Goal: Task Accomplishment & Management: Manage account settings

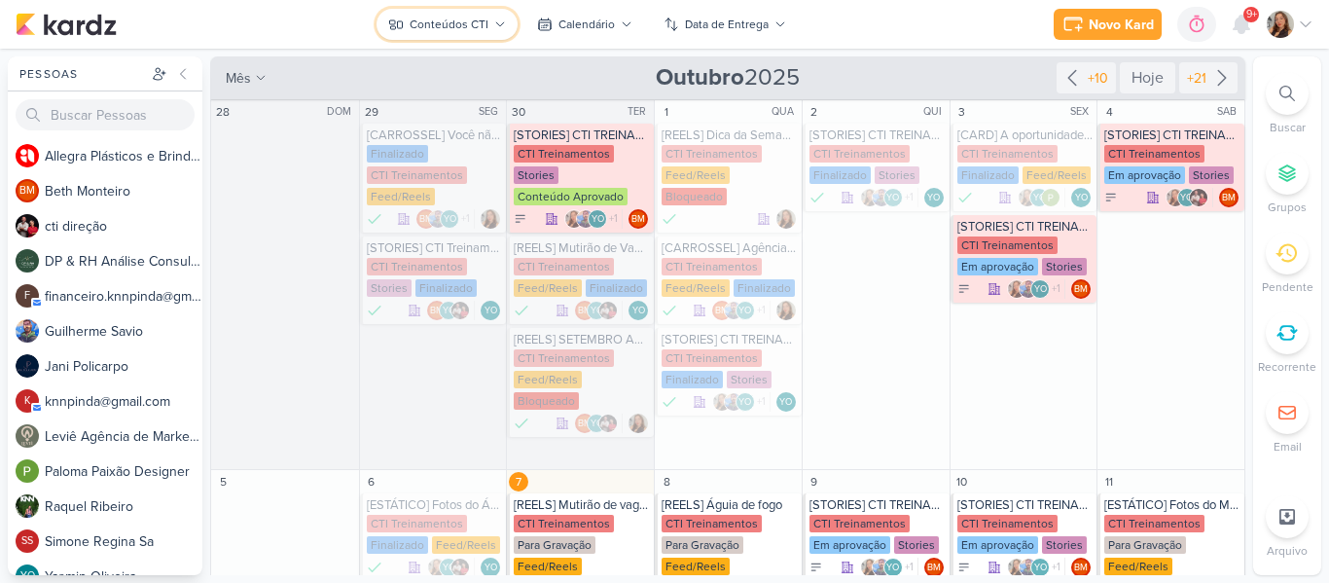
click at [453, 24] on div "Conteúdos CTI" at bounding box center [449, 25] width 79 height 18
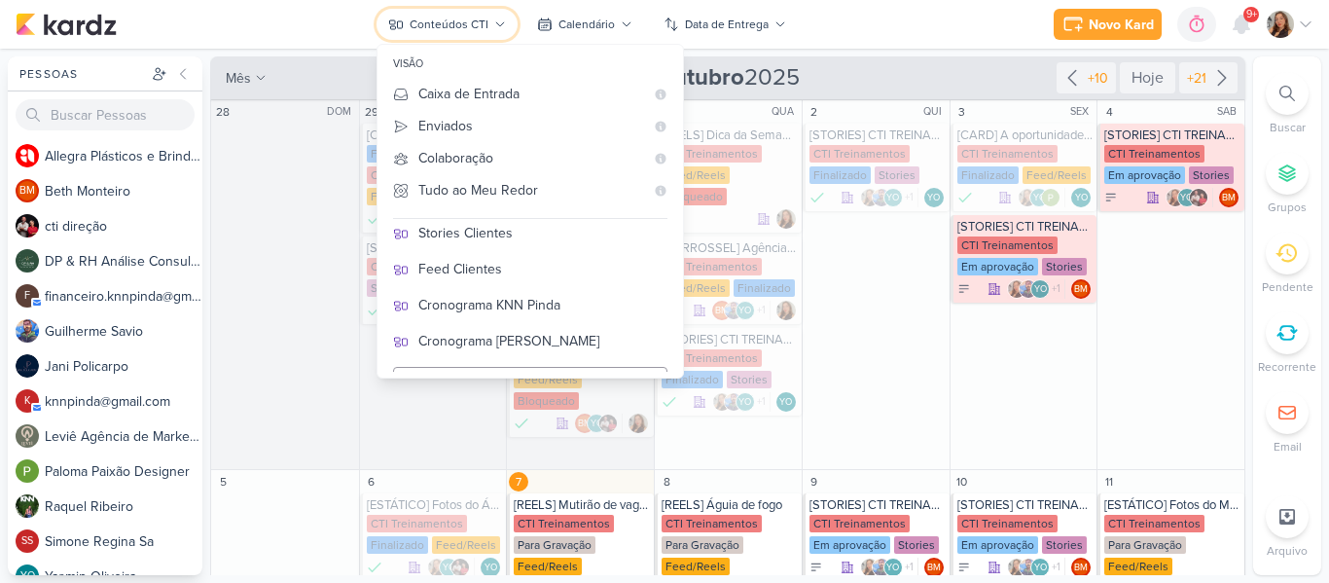
scroll to position [396, 0]
click at [585, 305] on div "Cronograma KNN Pinda" at bounding box center [542, 301] width 249 height 20
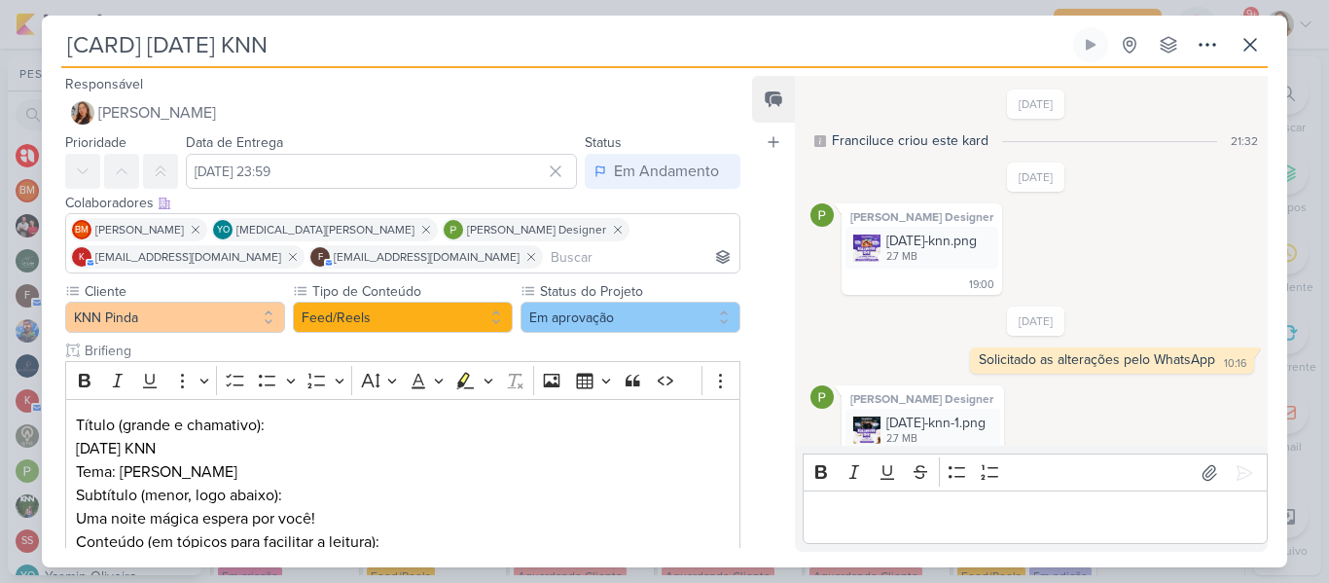
scroll to position [308, 0]
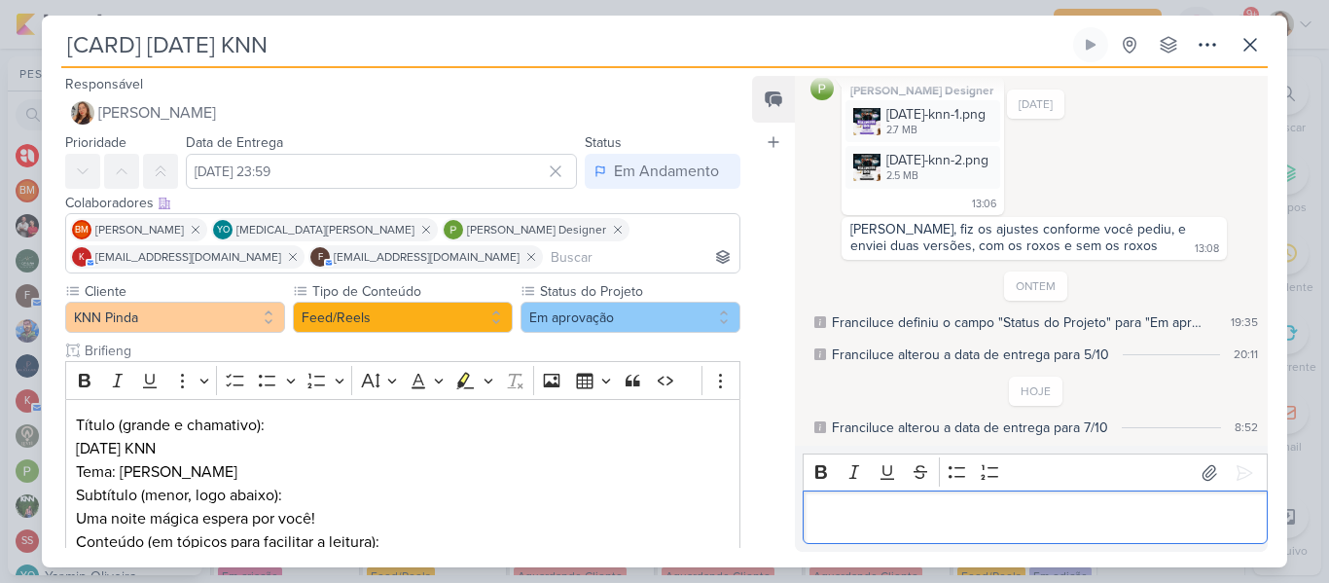
click at [862, 493] on div "Editor editing area: main" at bounding box center [1035, 517] width 465 height 54
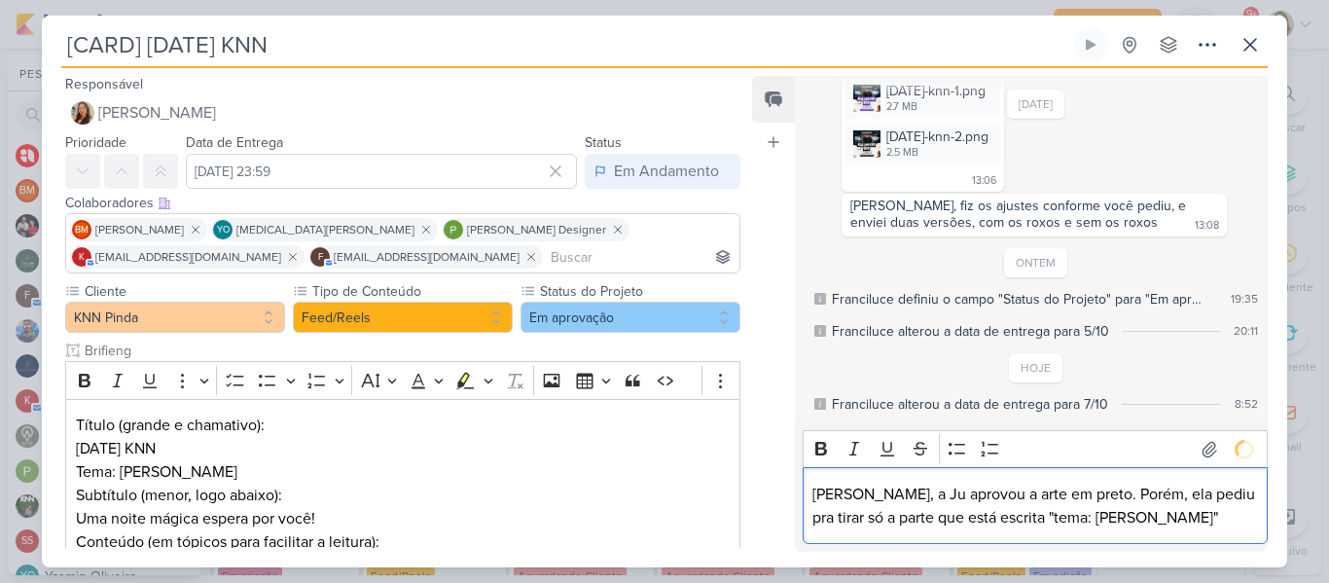
scroll to position [363, 0]
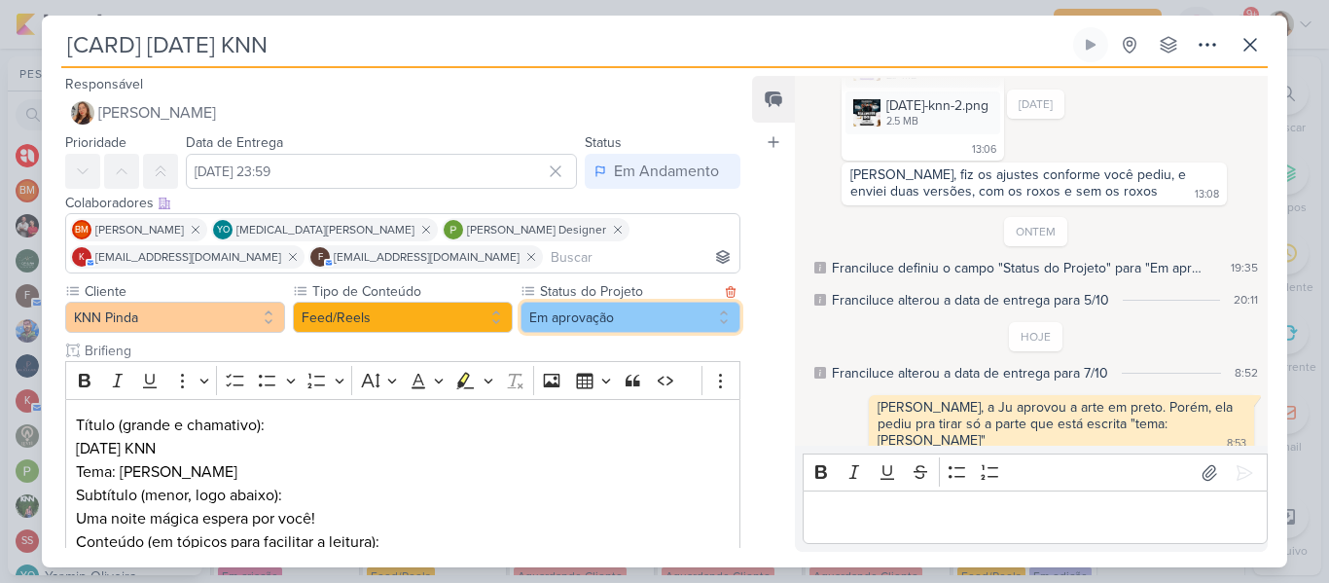
click at [672, 306] on button "Em aprovação" at bounding box center [631, 317] width 220 height 31
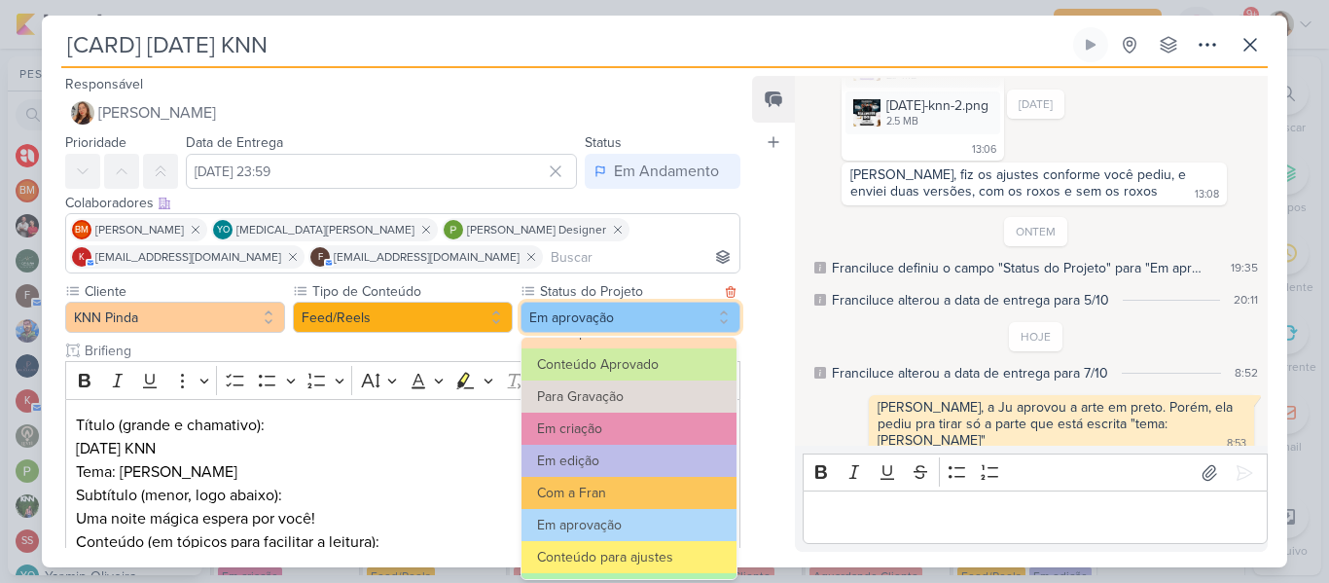
scroll to position [174, 0]
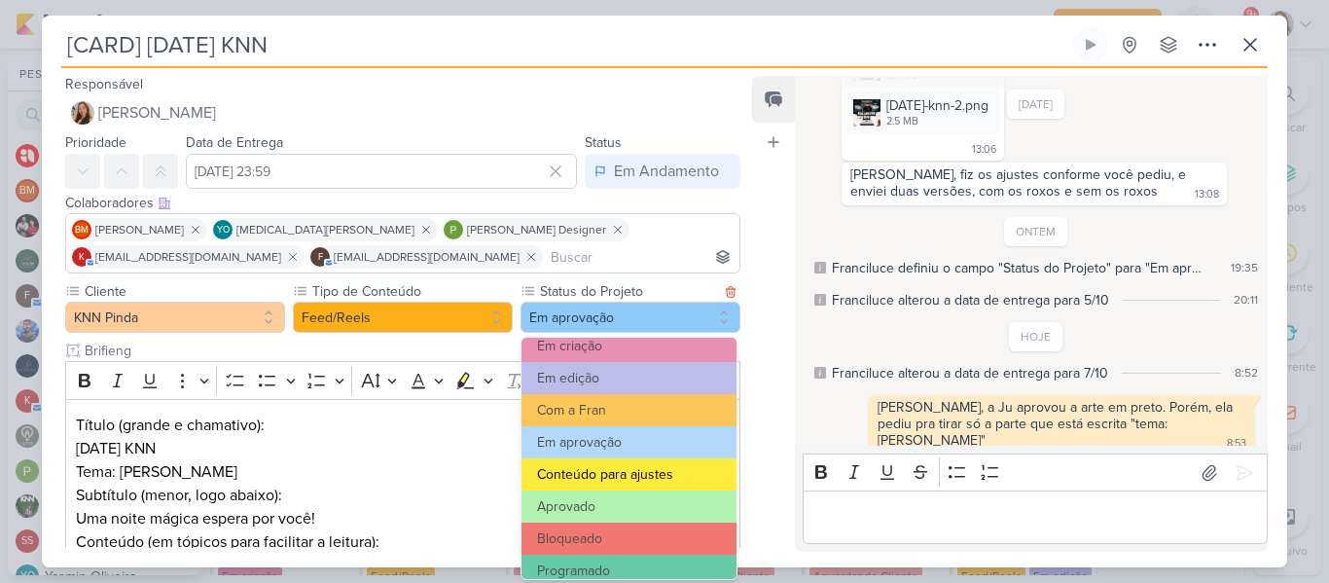
click at [674, 472] on button "Conteúdo para ajustes" at bounding box center [629, 474] width 215 height 32
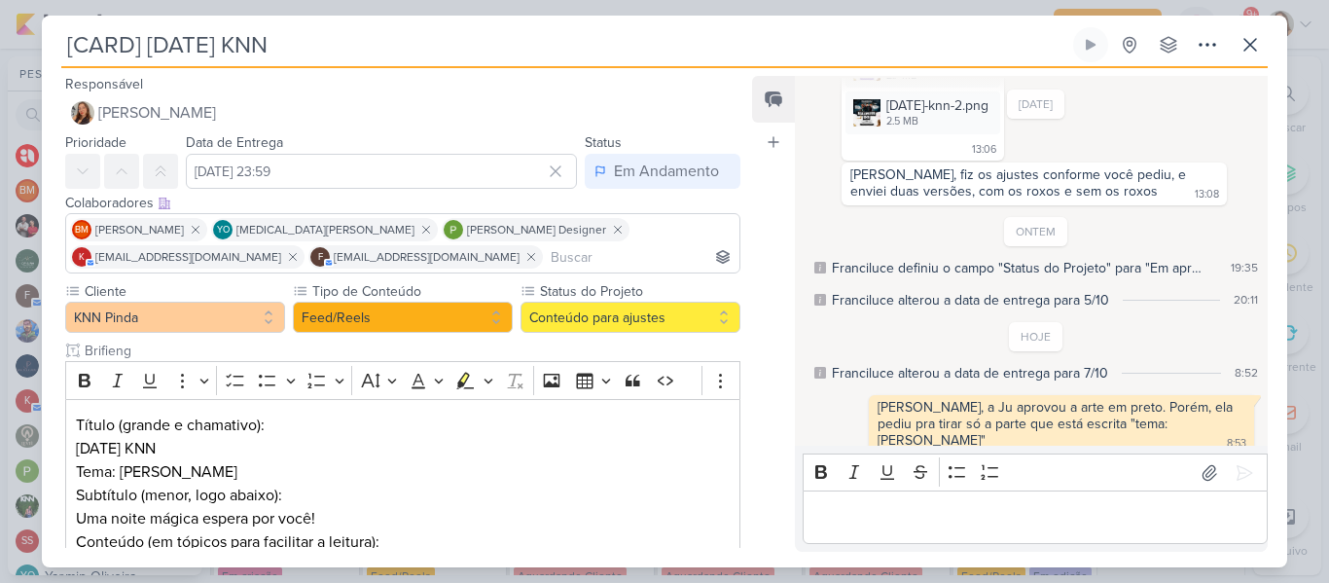
scroll to position [315, 0]
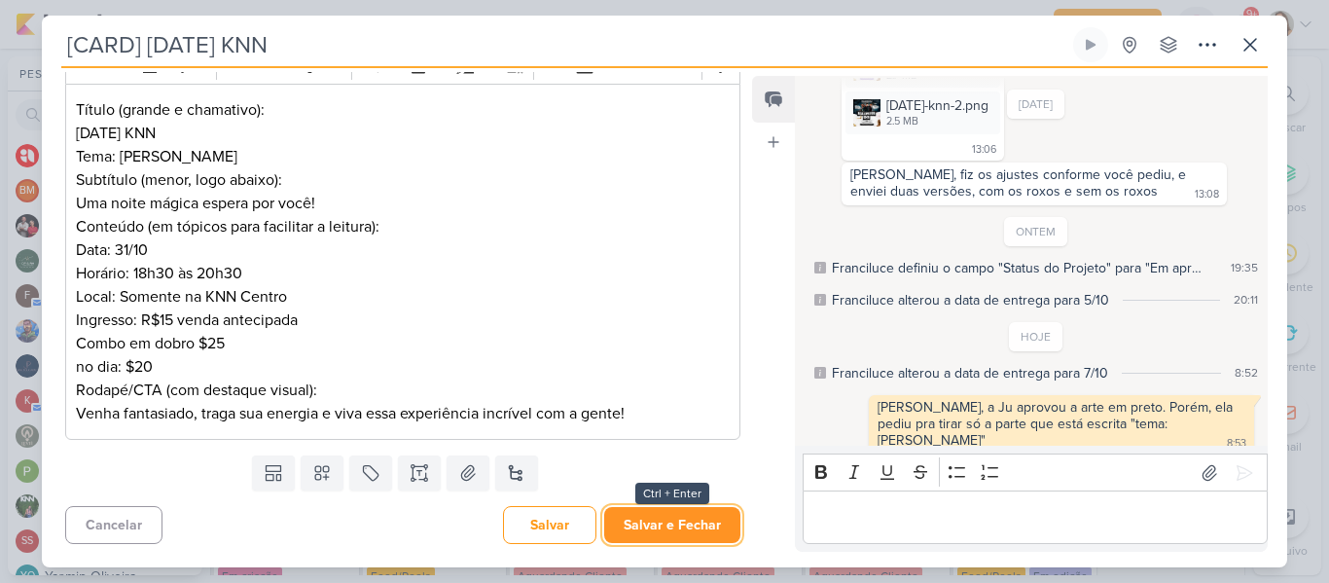
click at [670, 530] on button "Salvar e Fechar" at bounding box center [672, 525] width 136 height 36
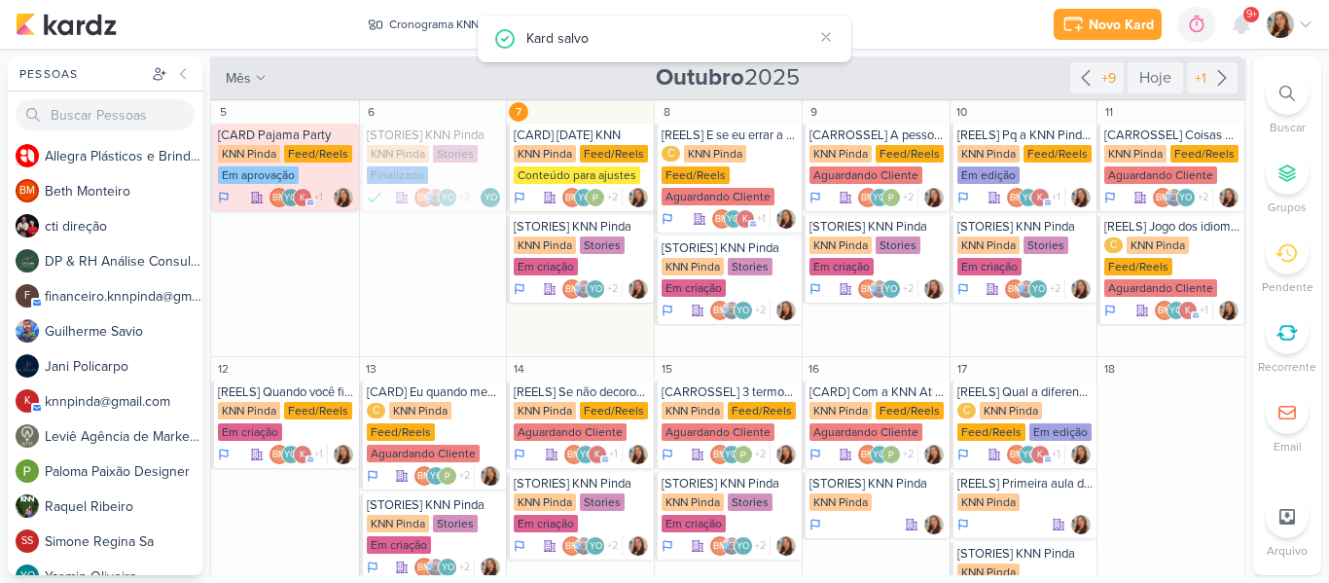
scroll to position [157, 0]
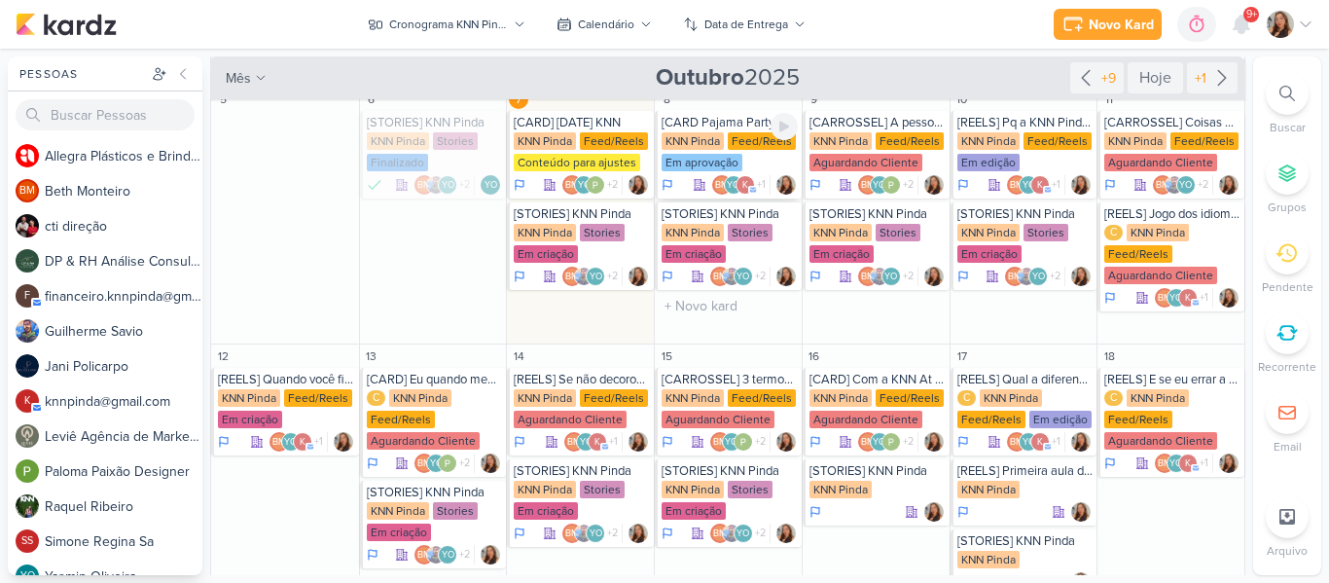
click at [706, 158] on div "Em aprovação" at bounding box center [702, 163] width 81 height 18
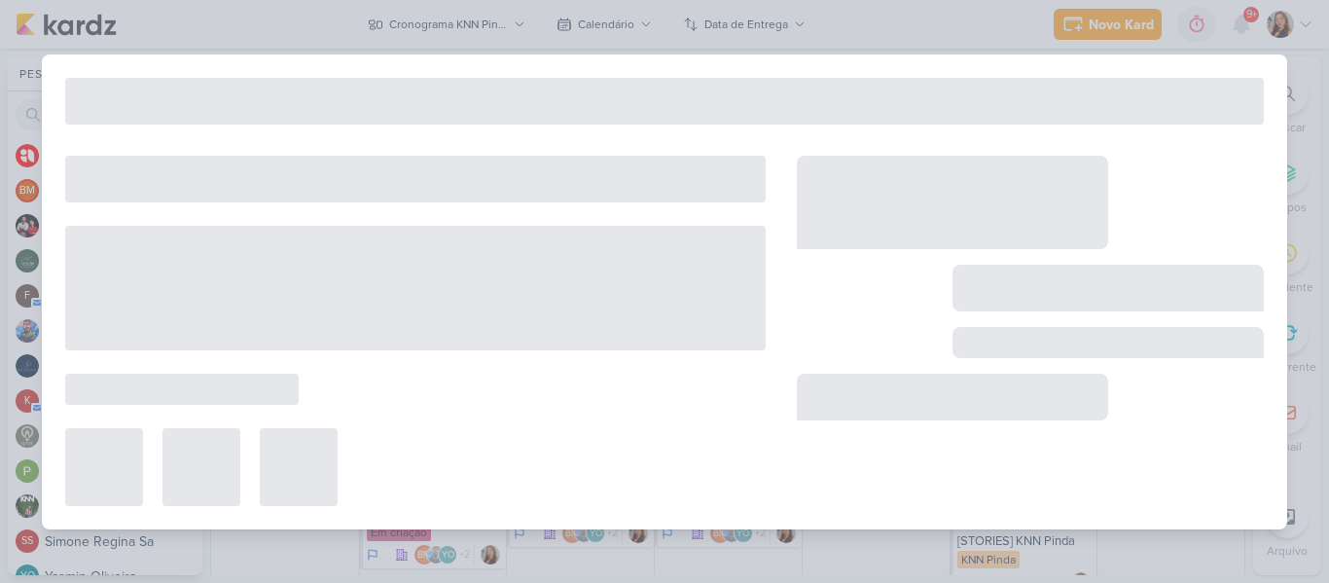
type input "[CARD Pajama Party"
type input "8 de outubro de 2025 às 23:59"
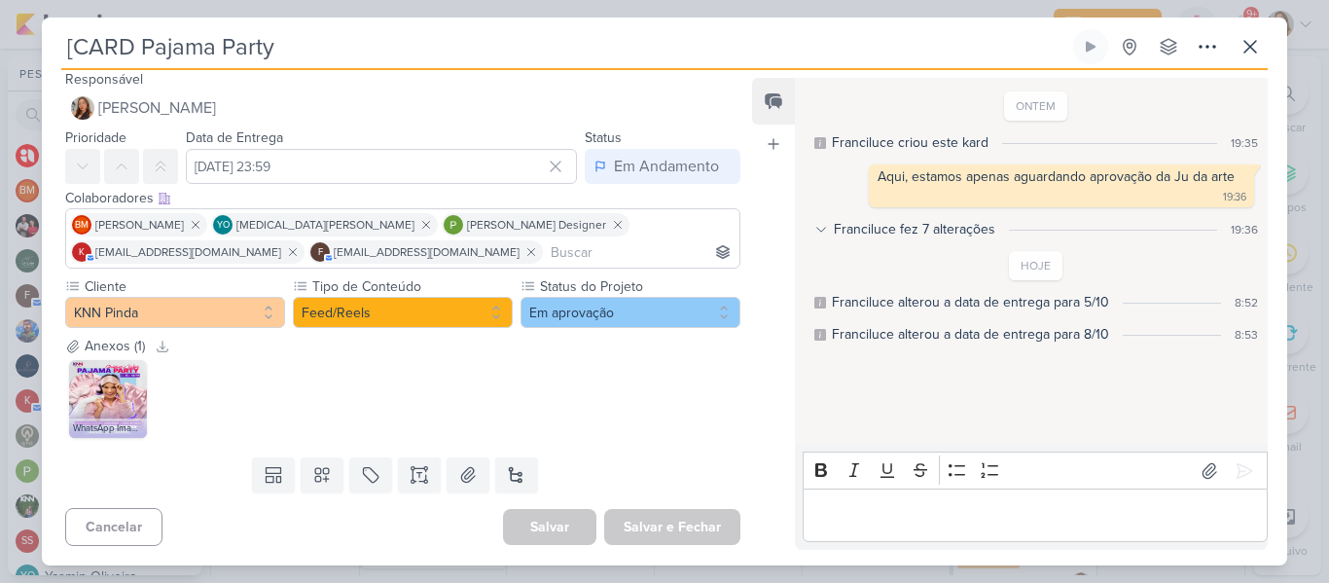
scroll to position [7, 0]
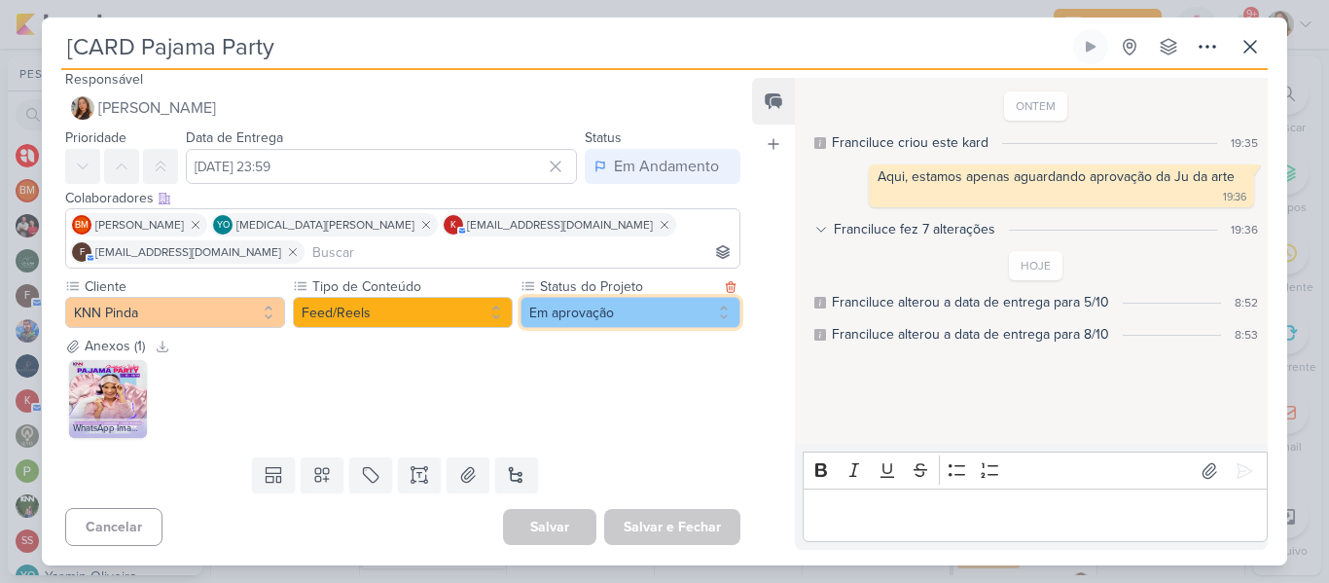
click at [552, 310] on button "Em aprovação" at bounding box center [631, 312] width 220 height 31
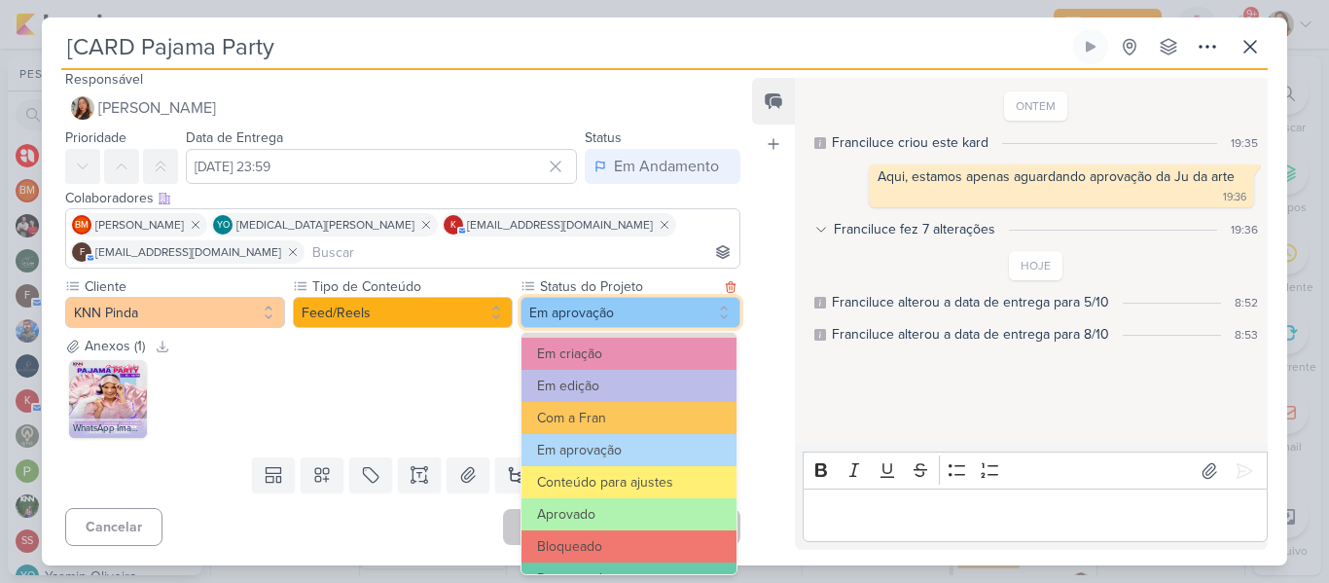
scroll to position [220, 0]
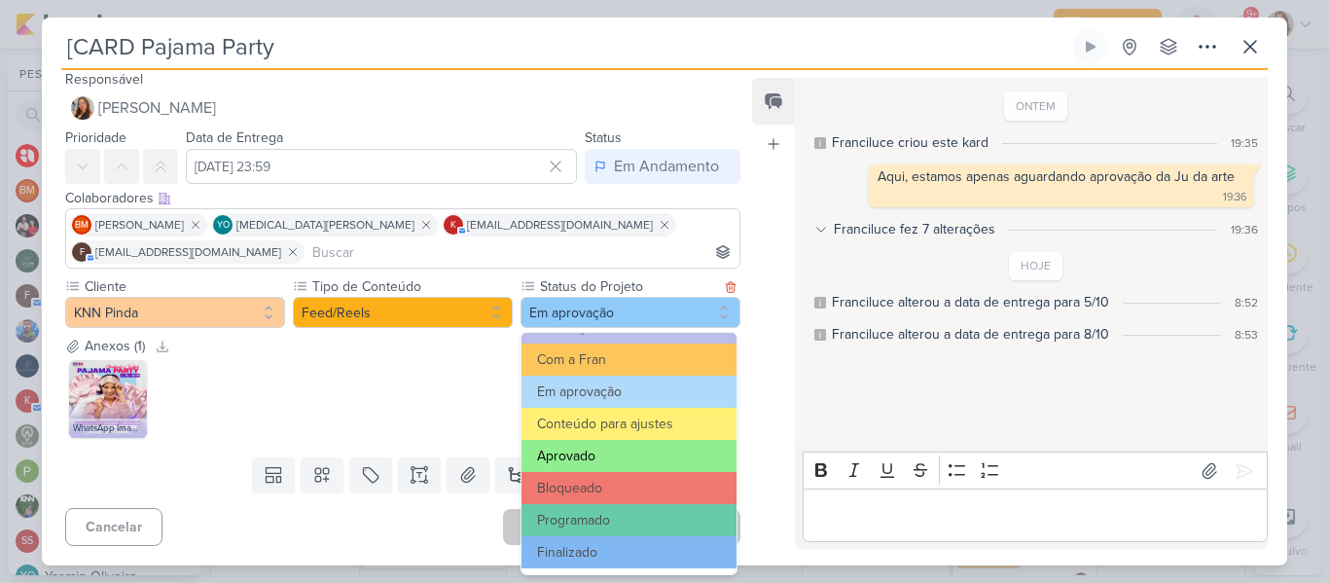
click at [639, 460] on button "Aprovado" at bounding box center [629, 456] width 215 height 32
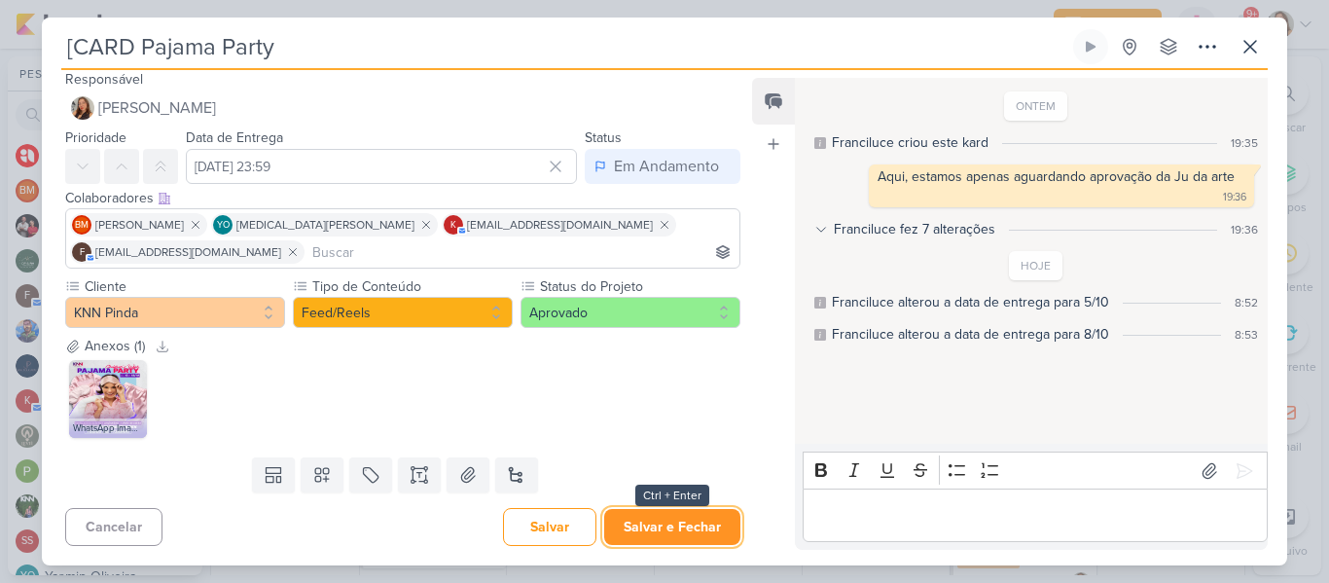
click at [657, 530] on button "Salvar e Fechar" at bounding box center [672, 527] width 136 height 36
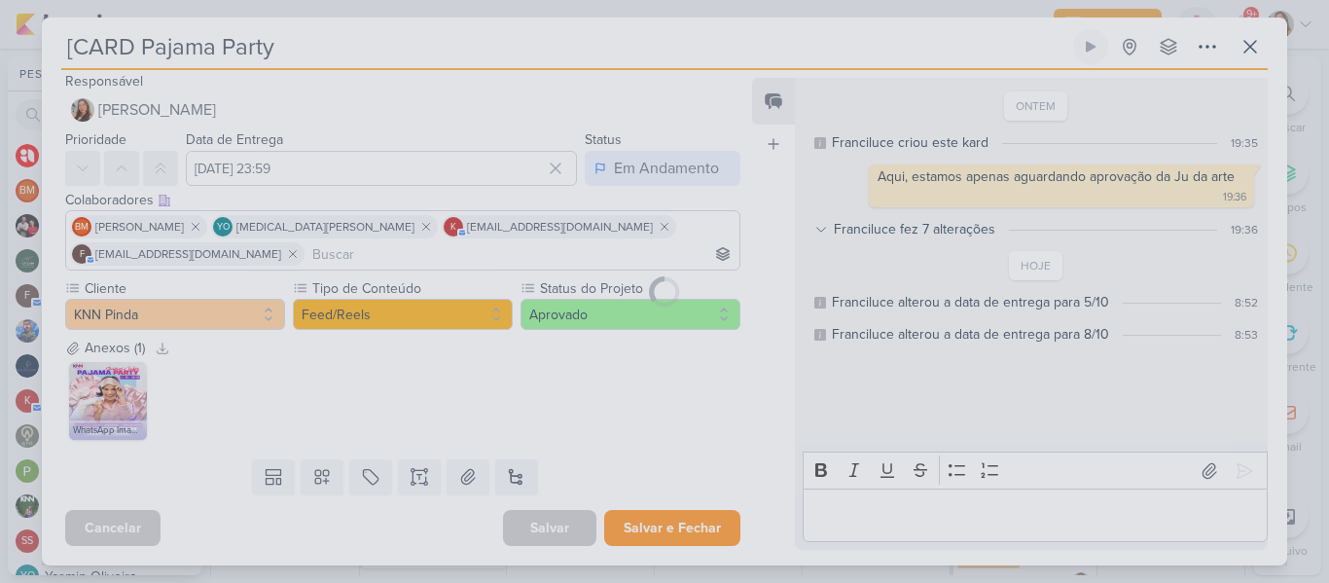
scroll to position [5, 0]
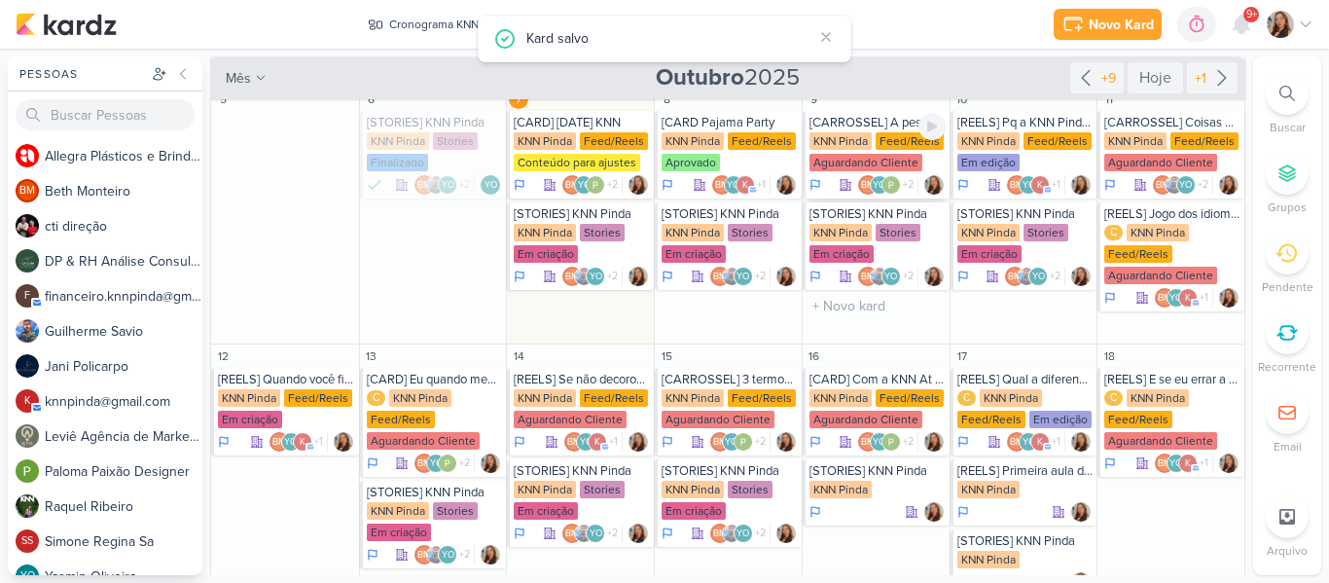
click at [845, 133] on div "KNN Pinda" at bounding box center [841, 141] width 62 height 18
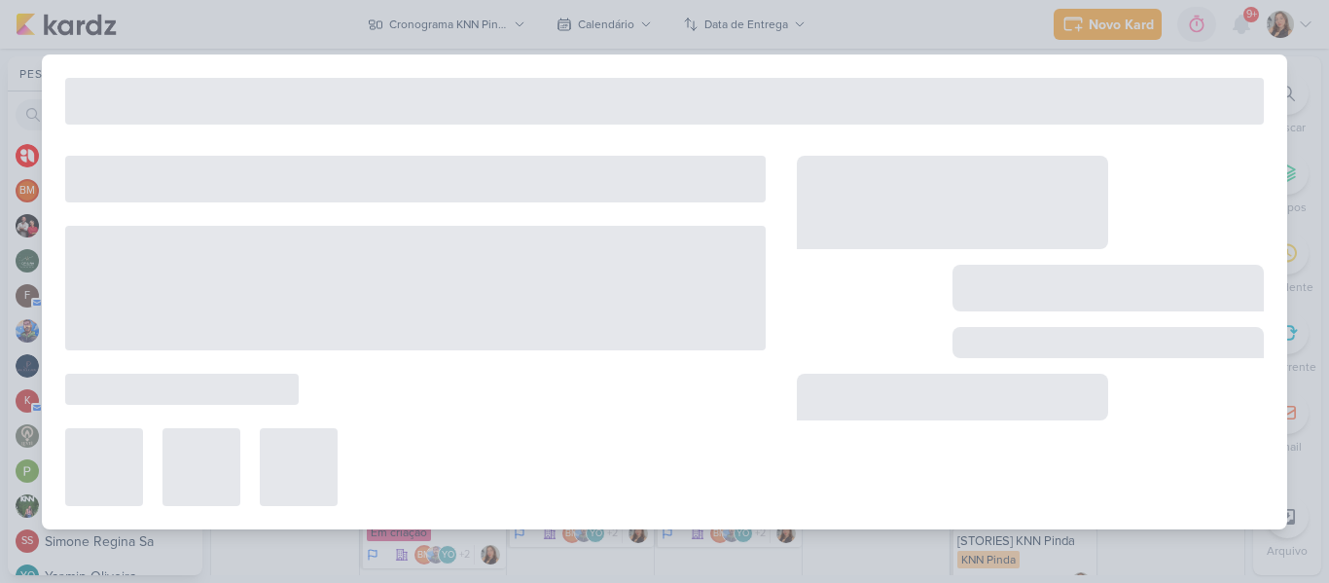
type input "[CARROSSEL] A pessoa diz que fala inglês, mas..."
type input "9 de outubro de 2025 às 23:59"
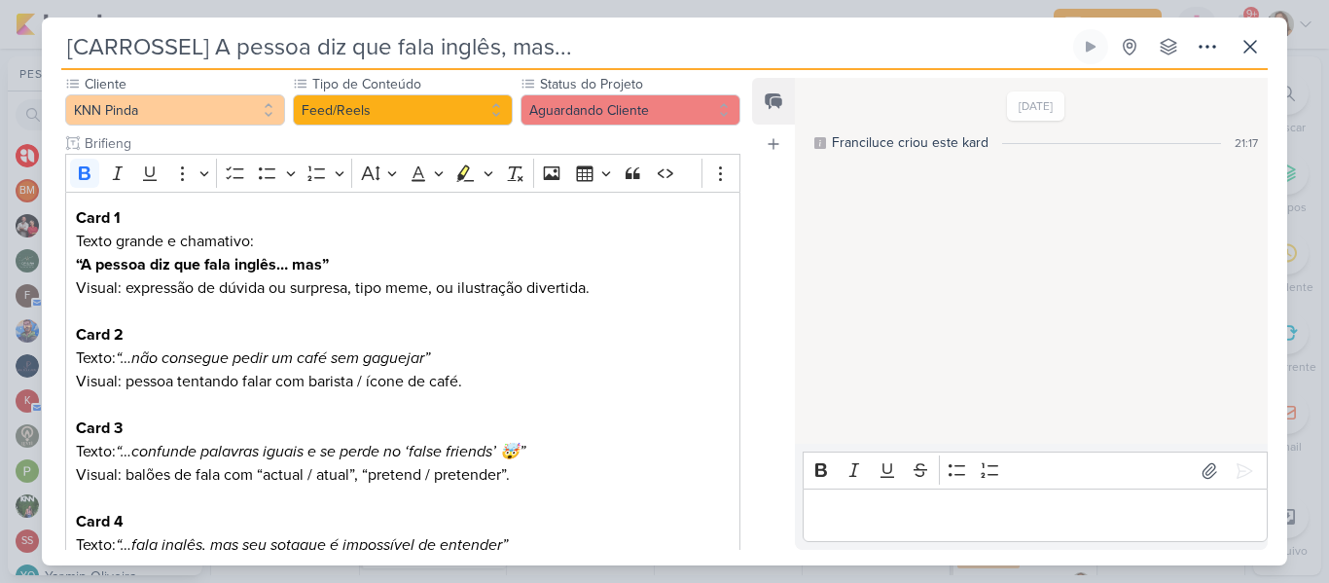
scroll to position [148, 0]
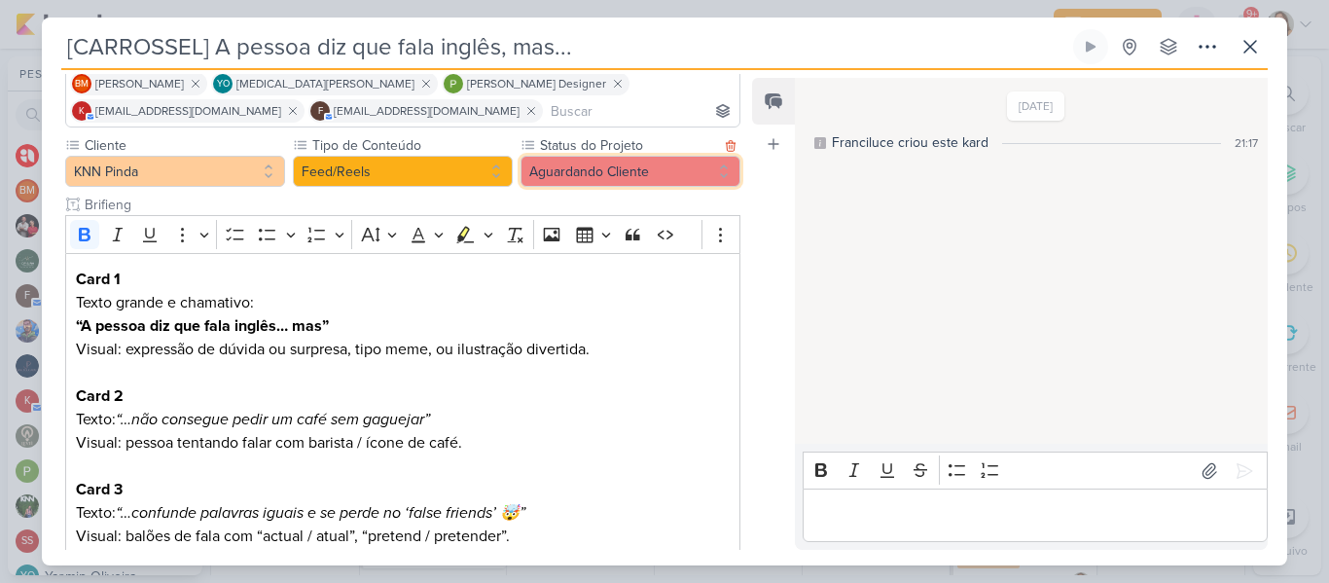
click at [653, 161] on button "Aguardando Cliente" at bounding box center [631, 171] width 220 height 31
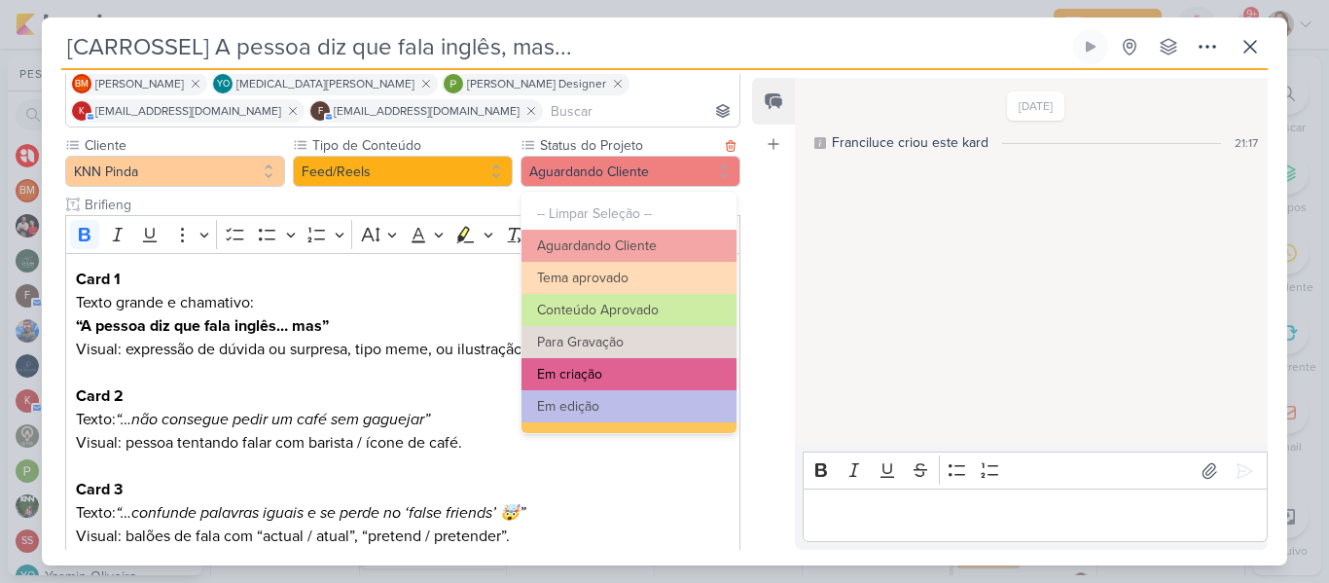
click at [664, 374] on button "Em criação" at bounding box center [629, 374] width 215 height 32
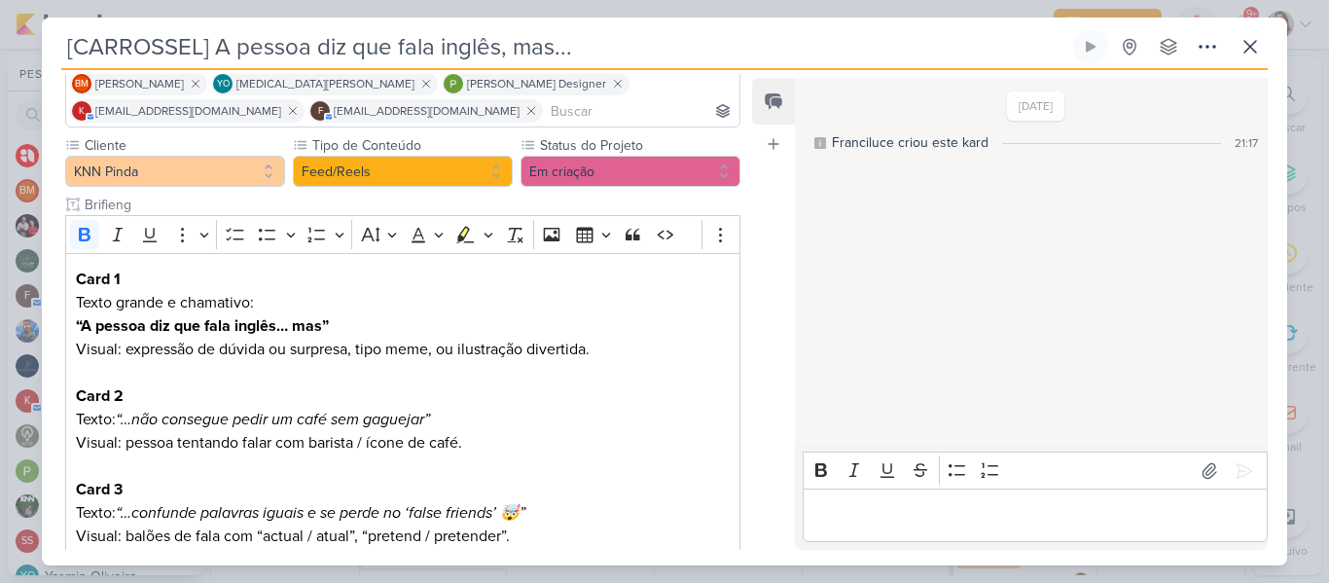
scroll to position [785, 0]
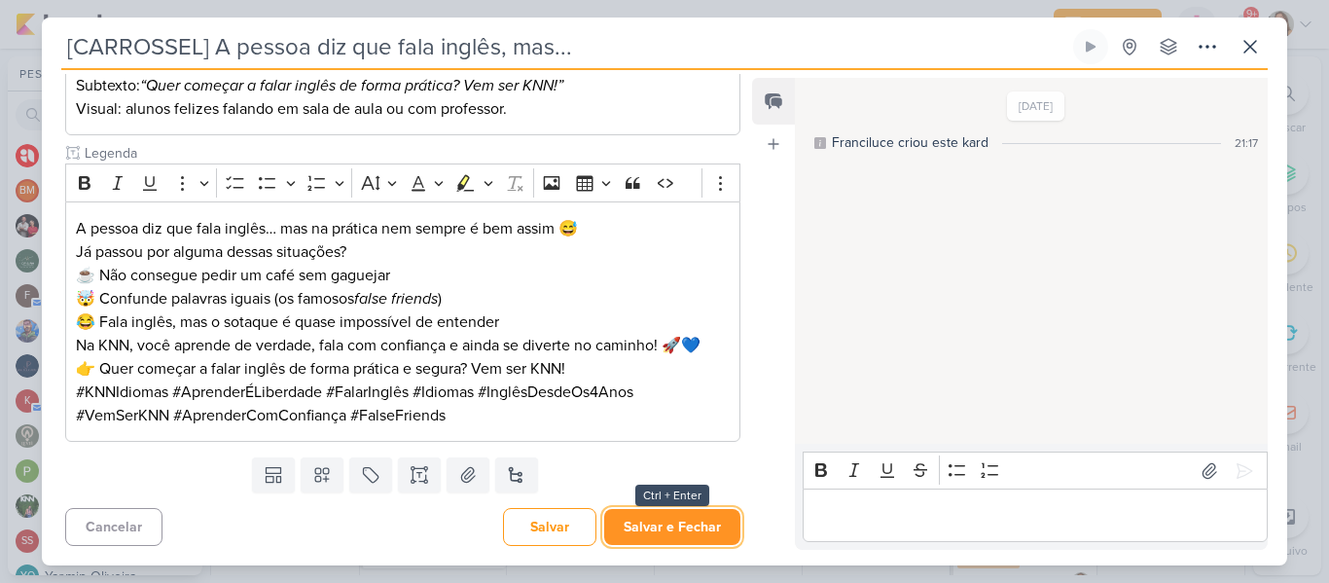
click at [685, 521] on button "Salvar e Fechar" at bounding box center [672, 527] width 136 height 36
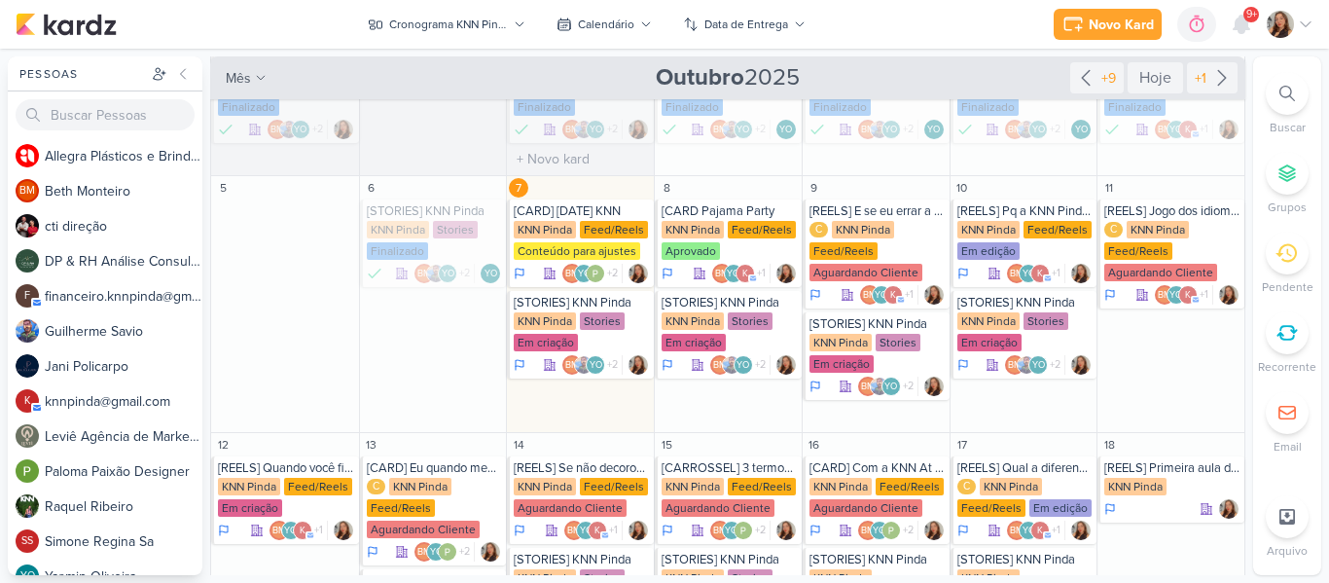
scroll to position [69, 0]
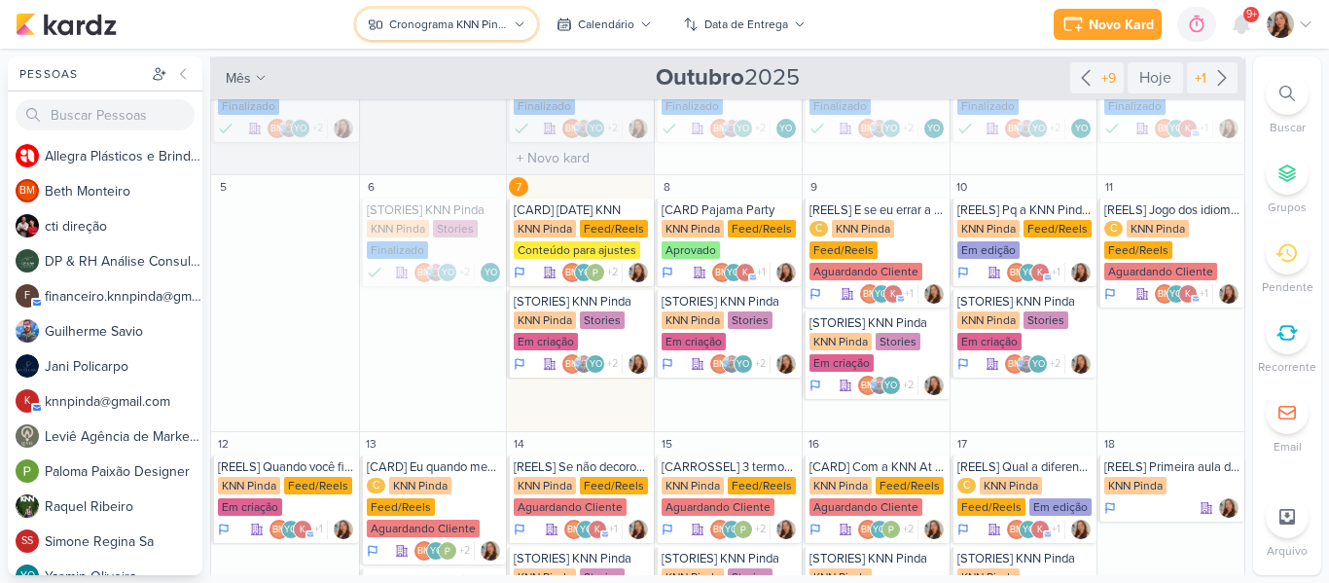
click at [477, 23] on div "Cronograma KNN Pinda" at bounding box center [448, 25] width 118 height 18
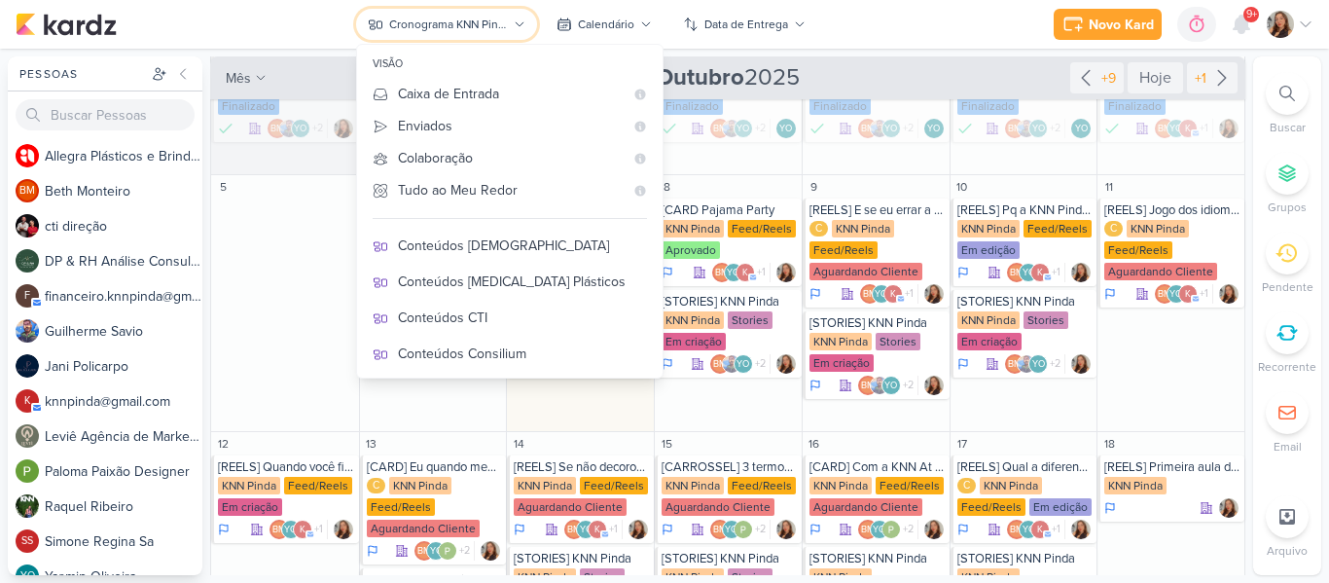
scroll to position [171, 0]
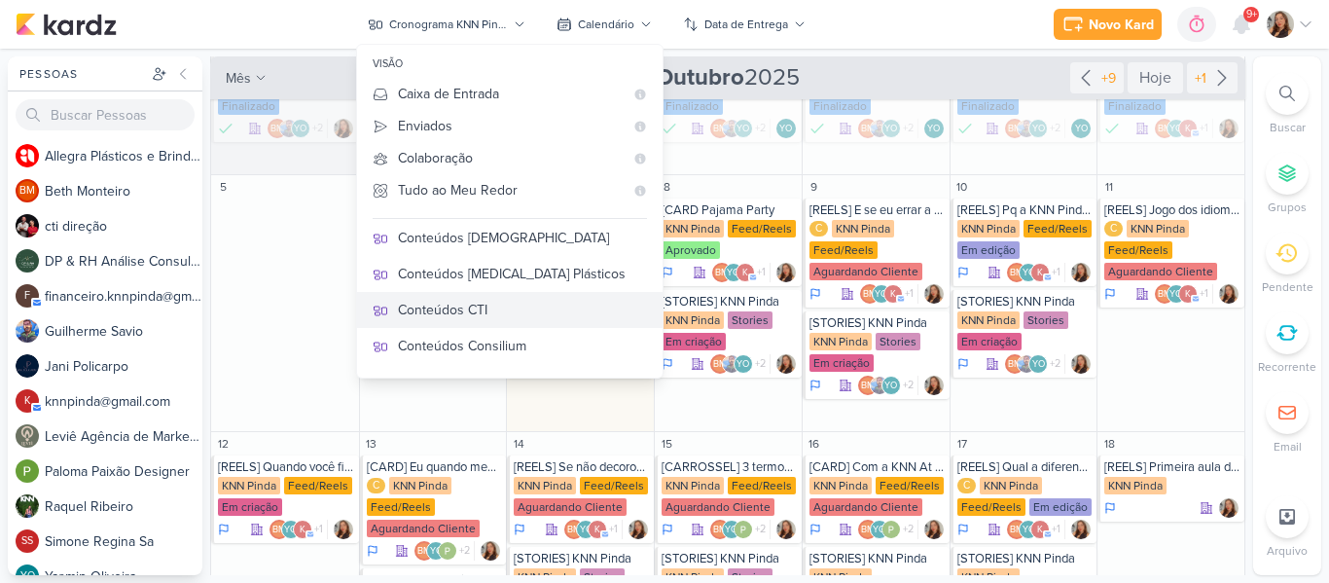
click at [516, 321] on button "Conteúdos CTI" at bounding box center [510, 310] width 306 height 36
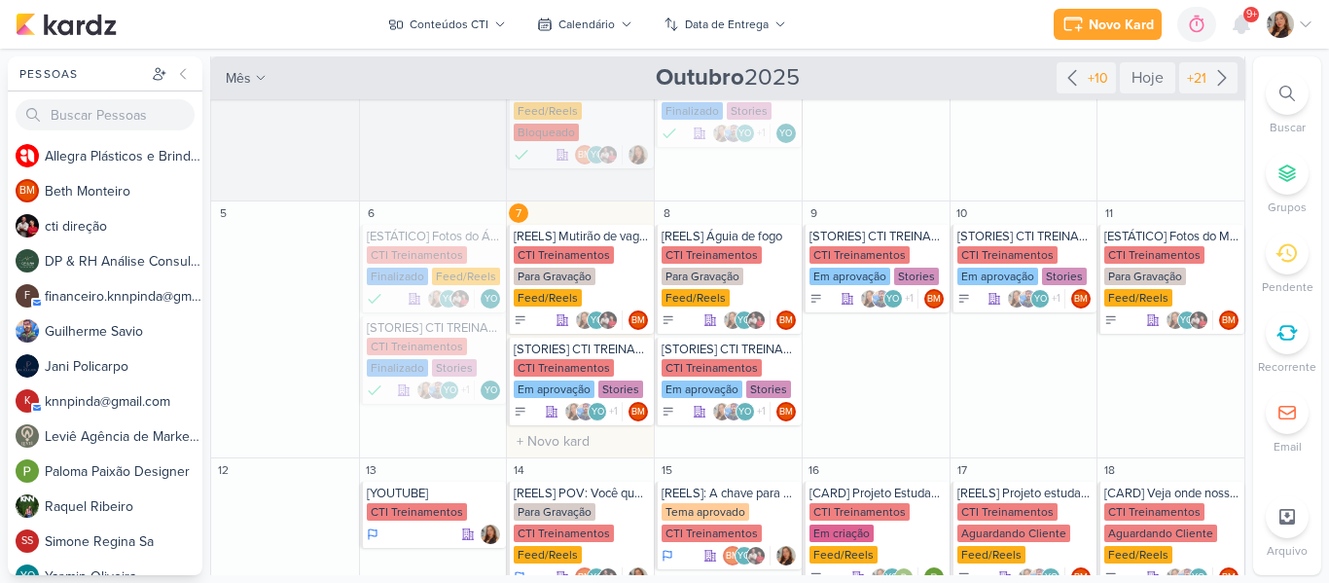
scroll to position [271, 0]
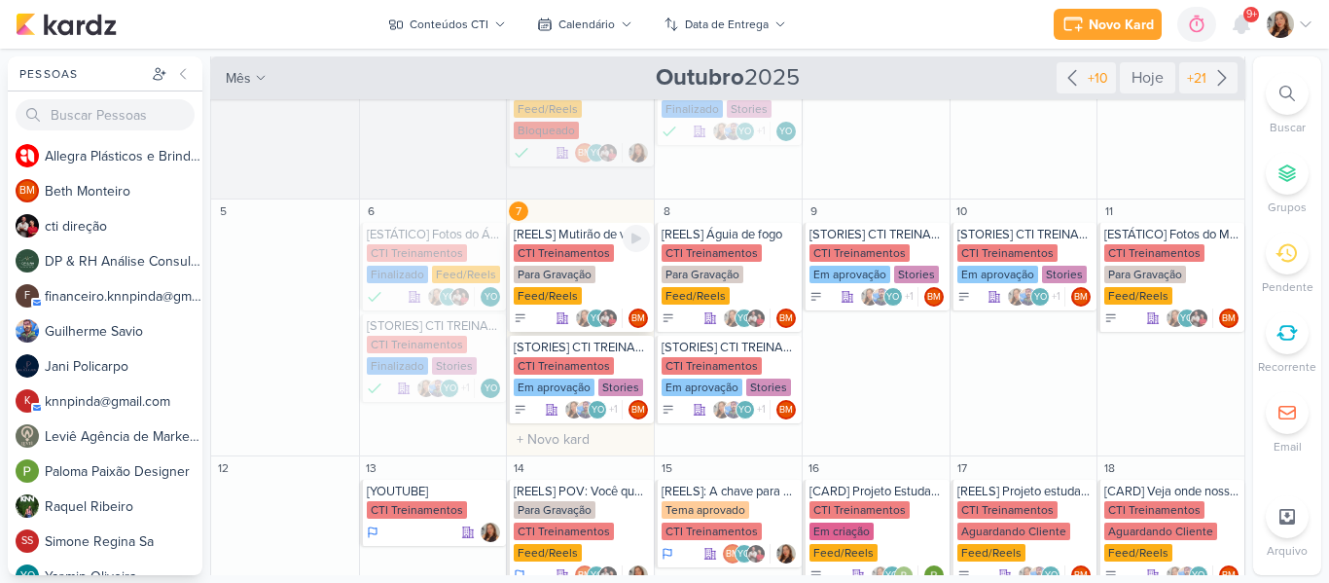
click at [561, 227] on div "[REELS] Mutirão de vagas" at bounding box center [582, 235] width 136 height 16
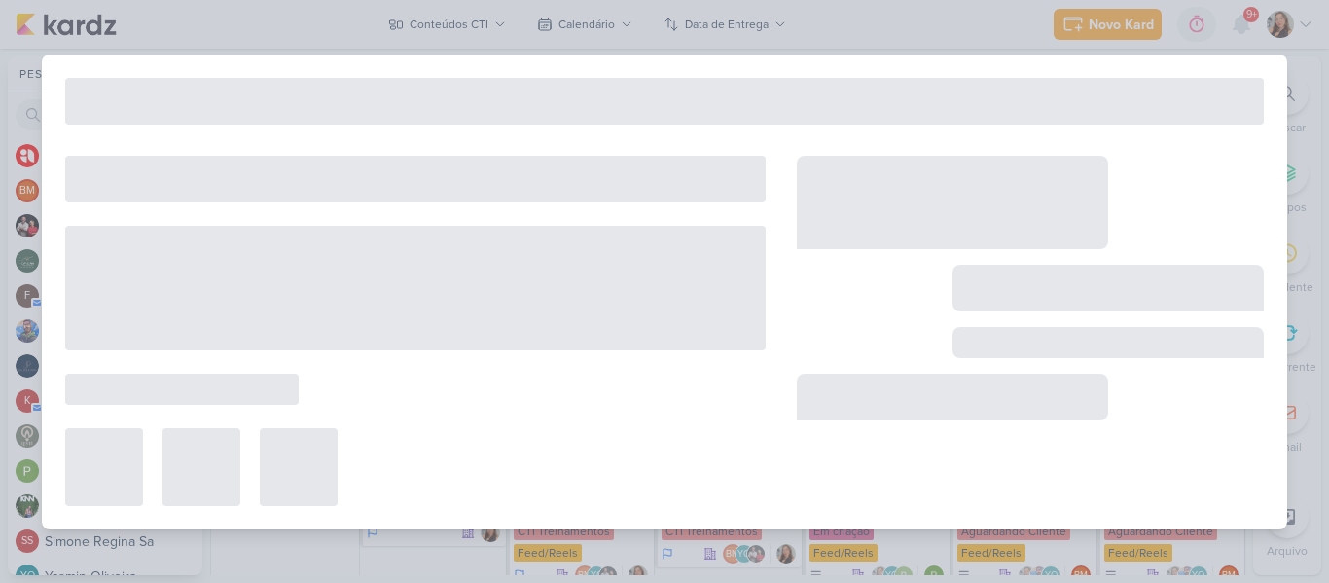
type input "[REELS] Mutirão de vagas"
type input "7 de outubro de 2025 às 23:59"
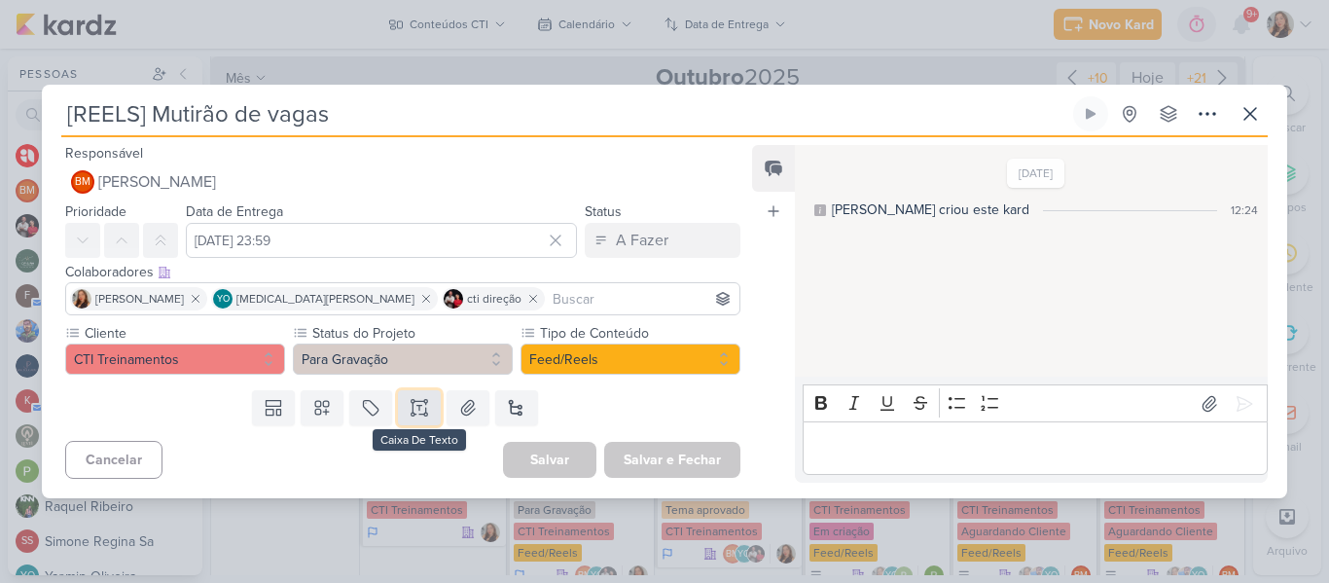
click at [436, 400] on button at bounding box center [419, 407] width 43 height 35
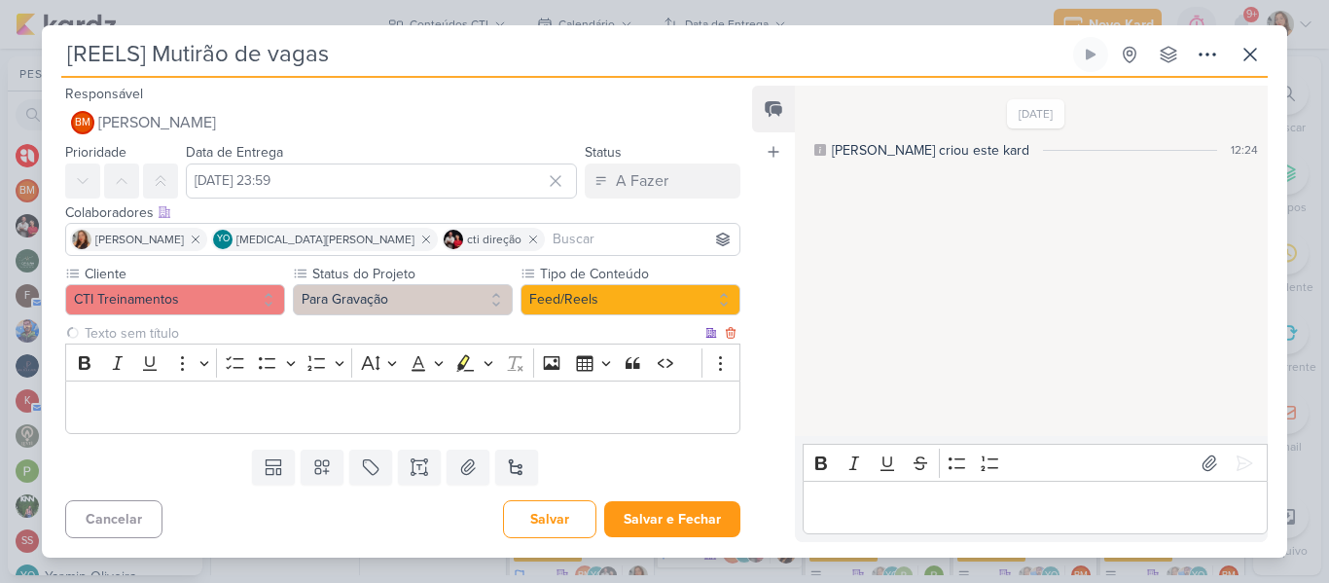
click at [346, 336] on input "text" at bounding box center [391, 333] width 621 height 20
type input "Brifieng"
click at [356, 396] on p "Editor editing area: main" at bounding box center [403, 407] width 654 height 23
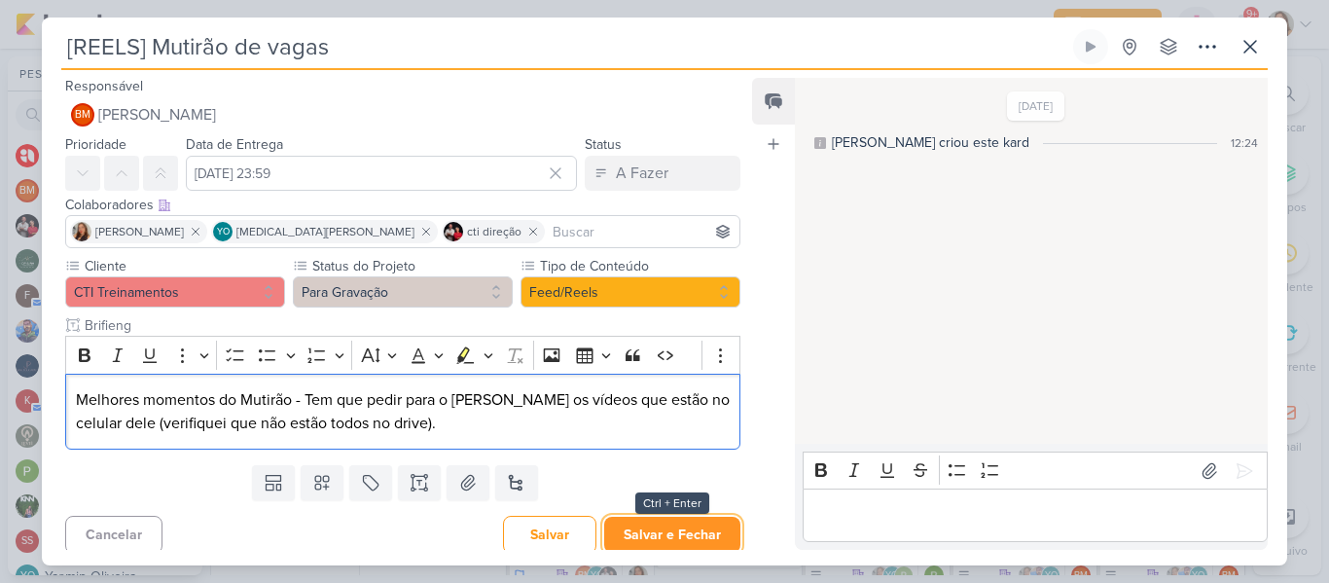
click at [678, 528] on button "Salvar e Fechar" at bounding box center [672, 535] width 136 height 36
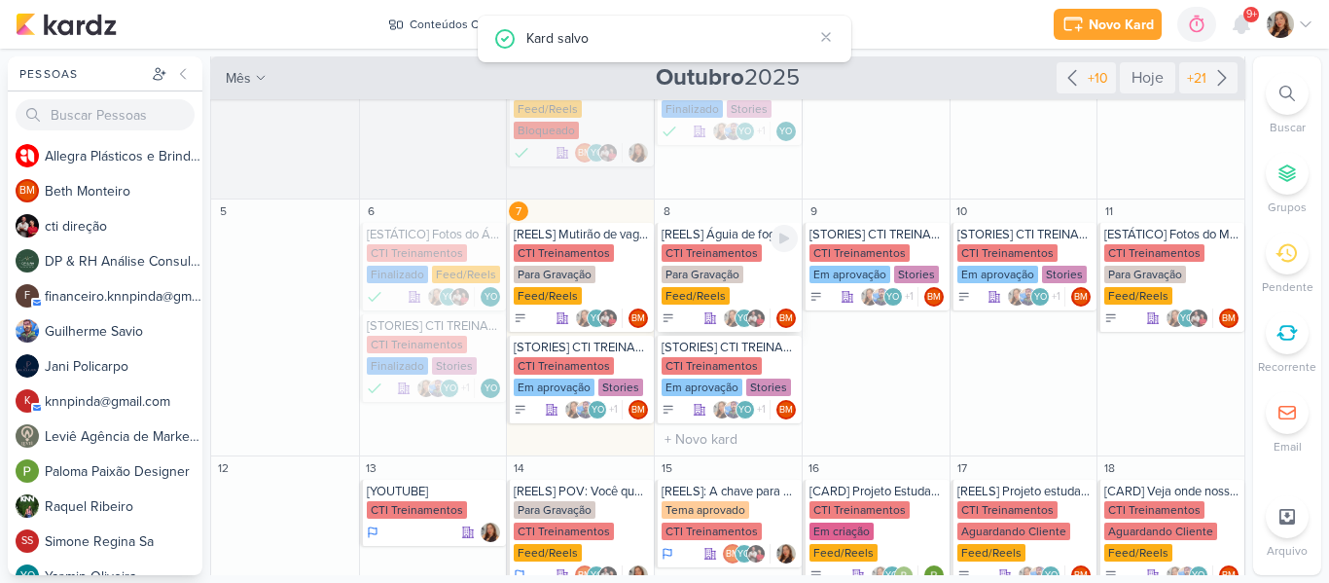
click at [705, 244] on div "CTI Treinamentos Para Gravação Feed/Reels" at bounding box center [730, 275] width 136 height 62
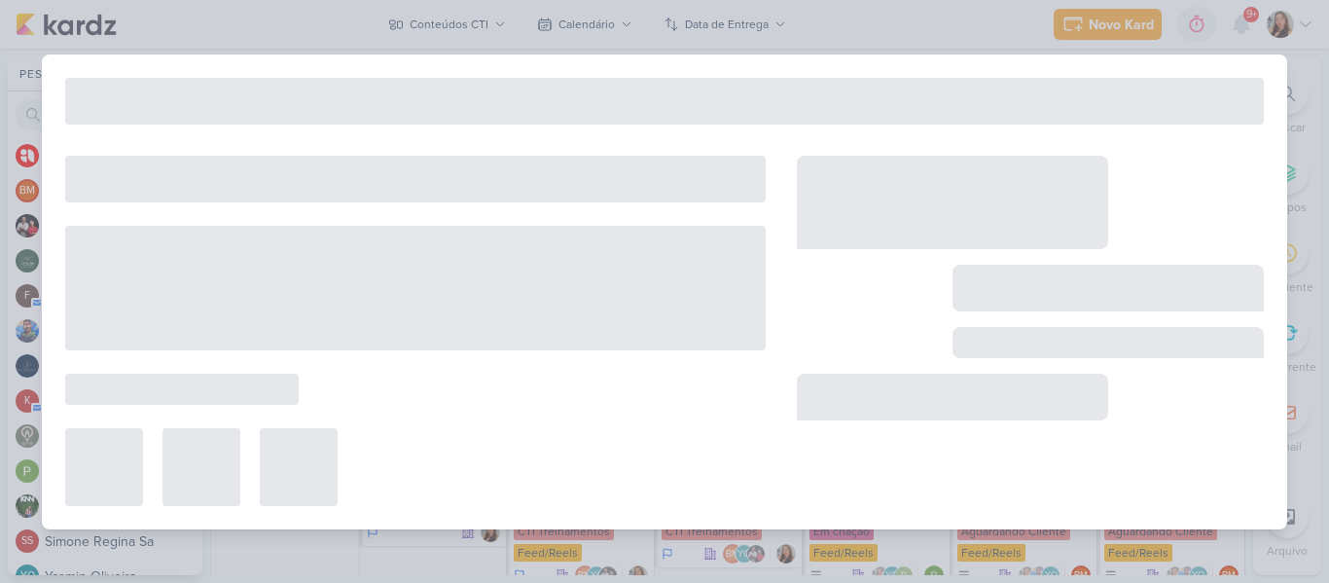
type input "[REELS] Águia de fogo"
type input "8 de outubro de 2025 às 23:59"
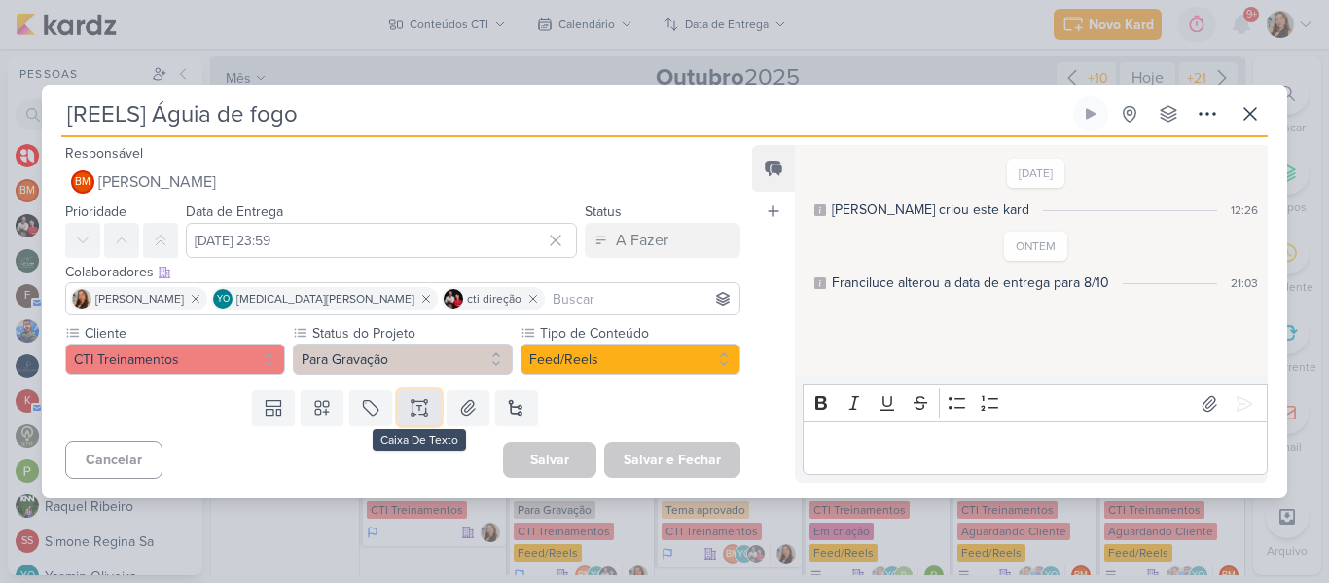
click at [431, 400] on button at bounding box center [419, 407] width 43 height 35
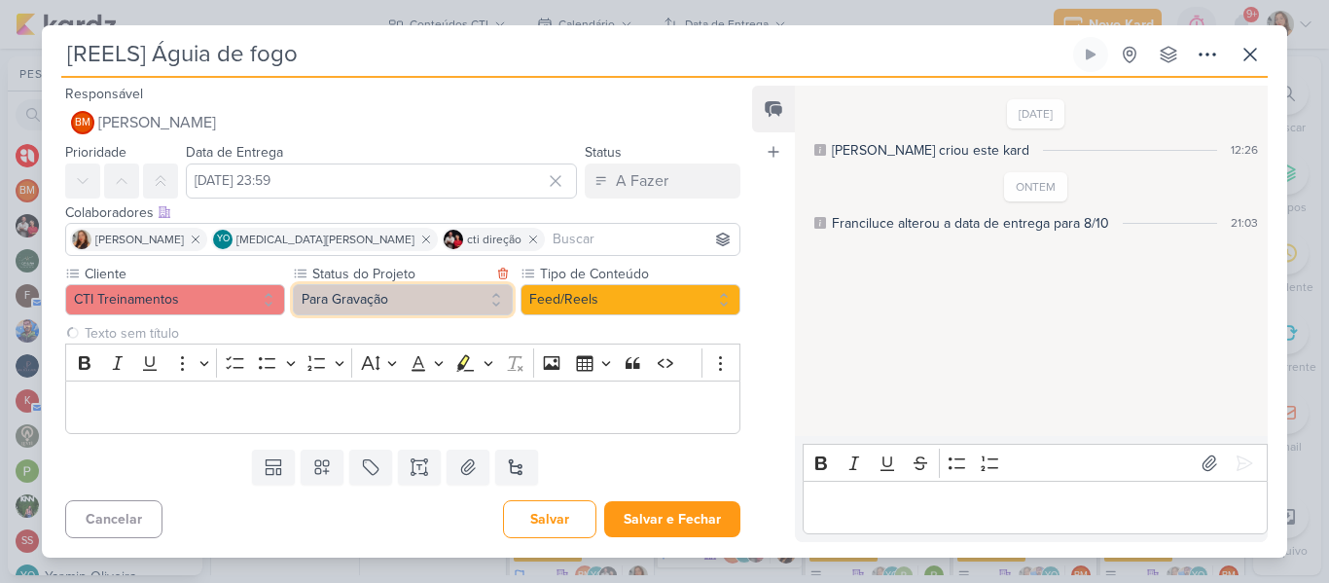
click at [395, 310] on button "Para Gravação" at bounding box center [403, 299] width 220 height 31
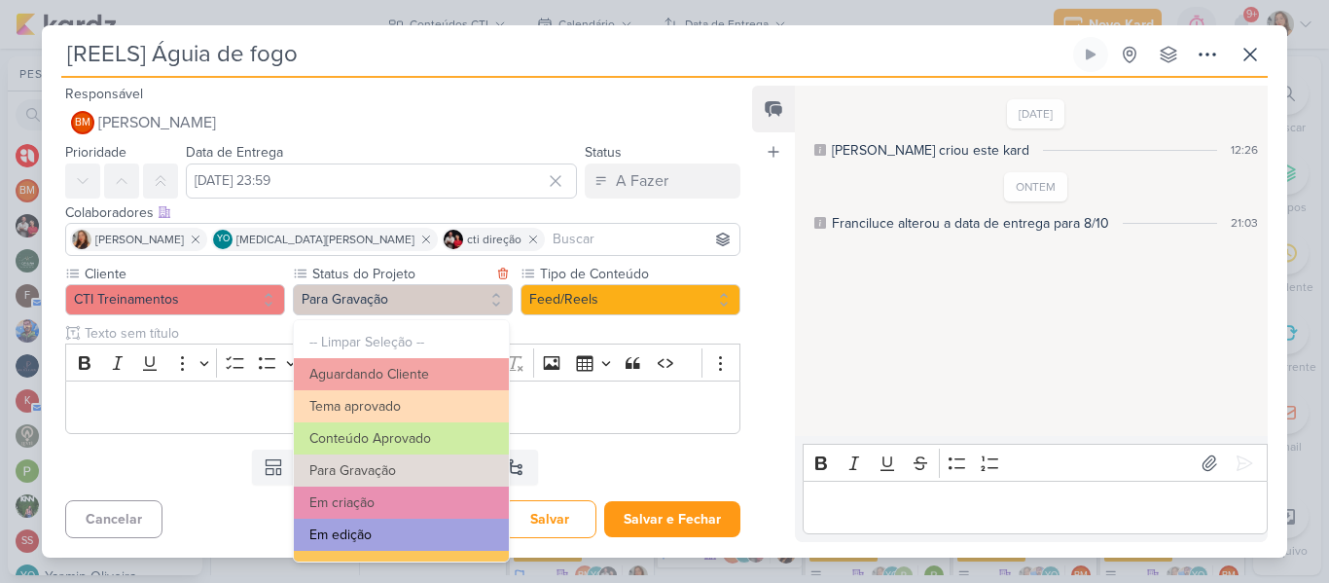
click at [423, 521] on button "Em edição" at bounding box center [401, 535] width 215 height 32
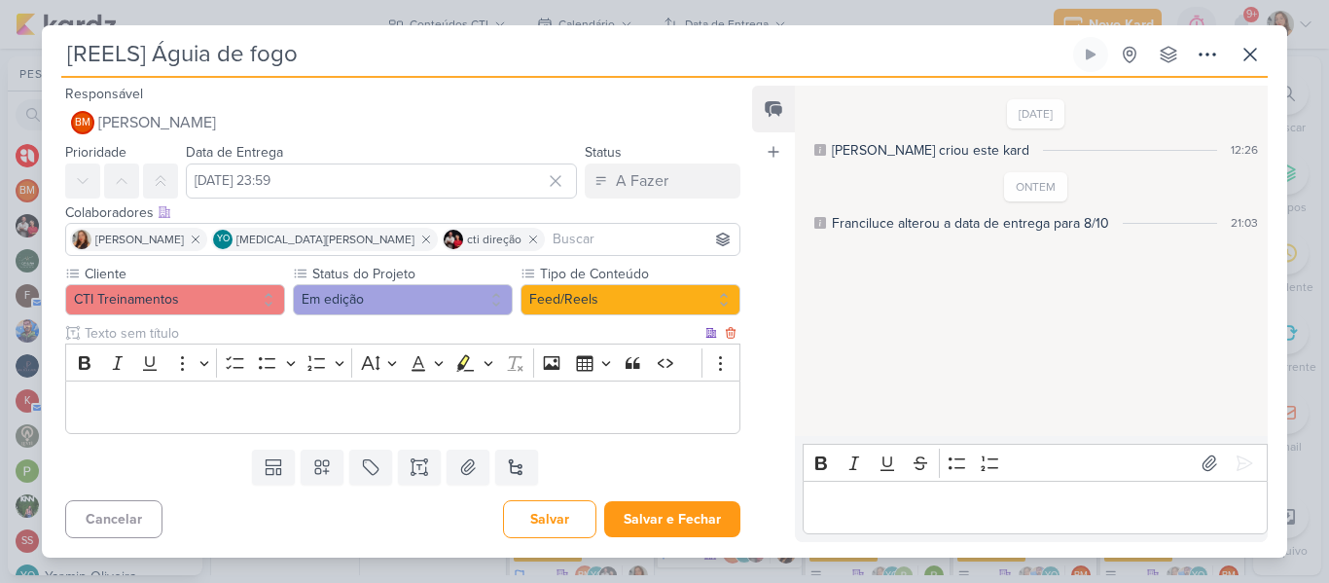
click at [307, 332] on input "text" at bounding box center [391, 333] width 621 height 20
type input "Brifieng"
click at [283, 416] on p "Editor editing area: main" at bounding box center [403, 407] width 654 height 23
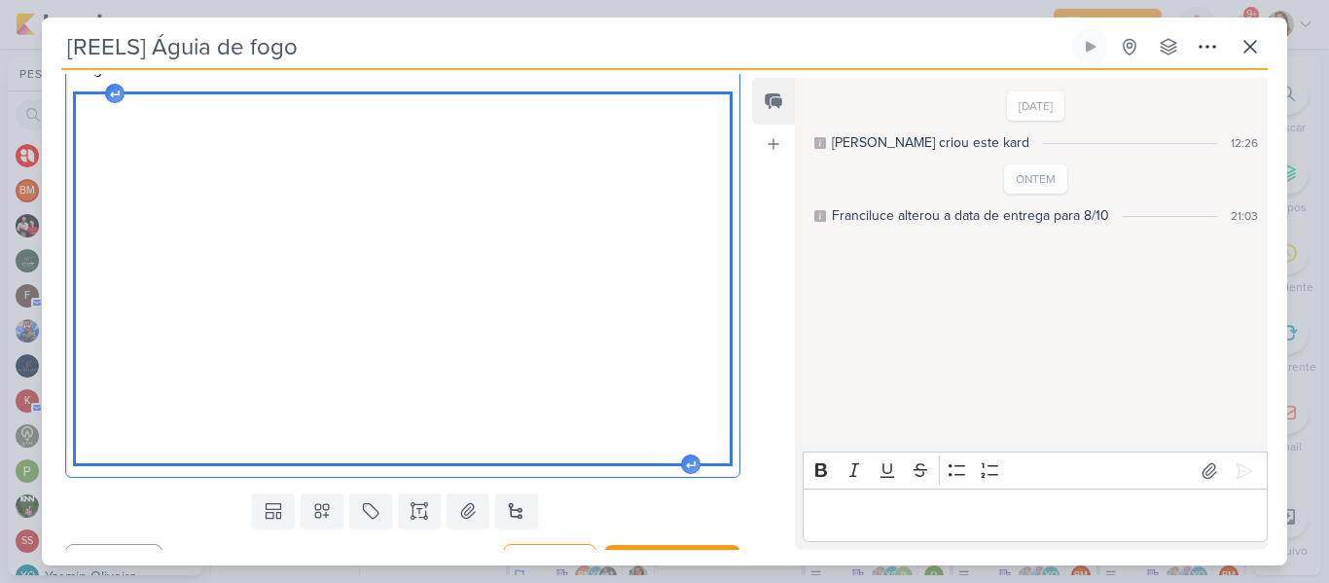
scroll to position [386, 0]
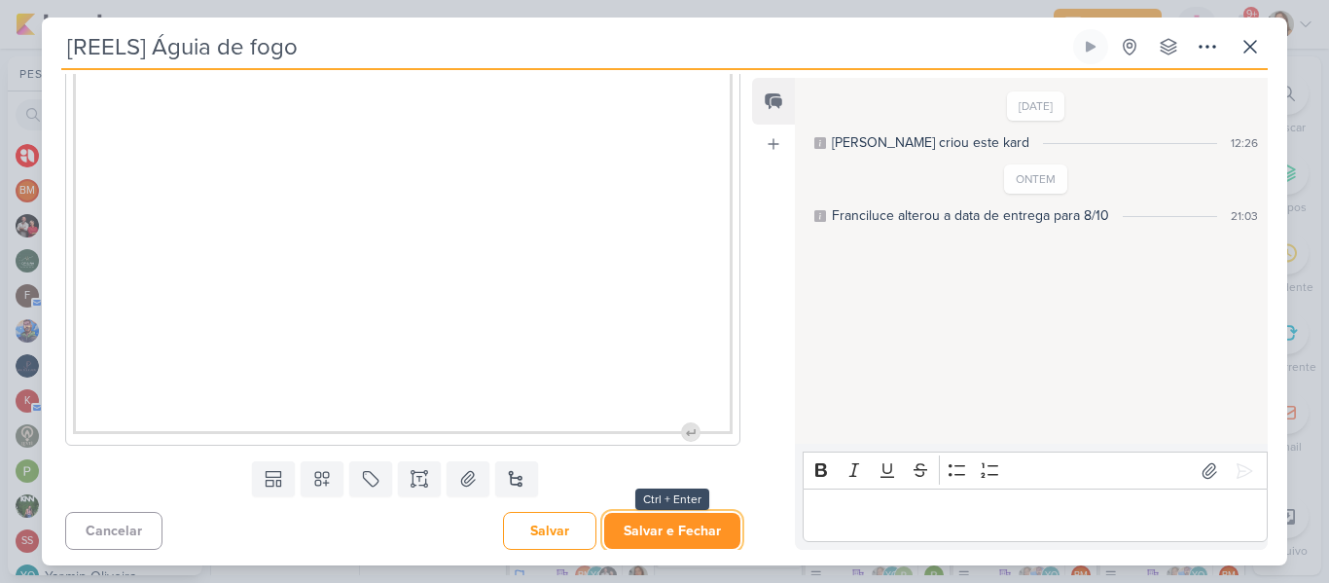
click at [665, 527] on button "Salvar e Fechar" at bounding box center [672, 531] width 136 height 36
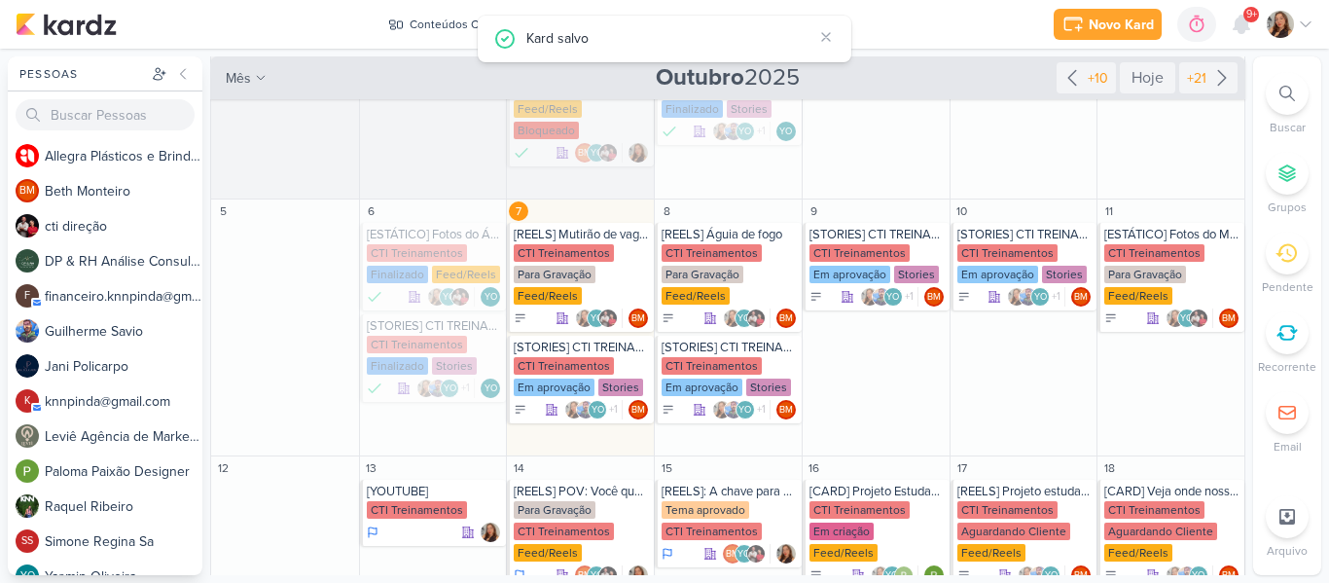
scroll to position [0, 0]
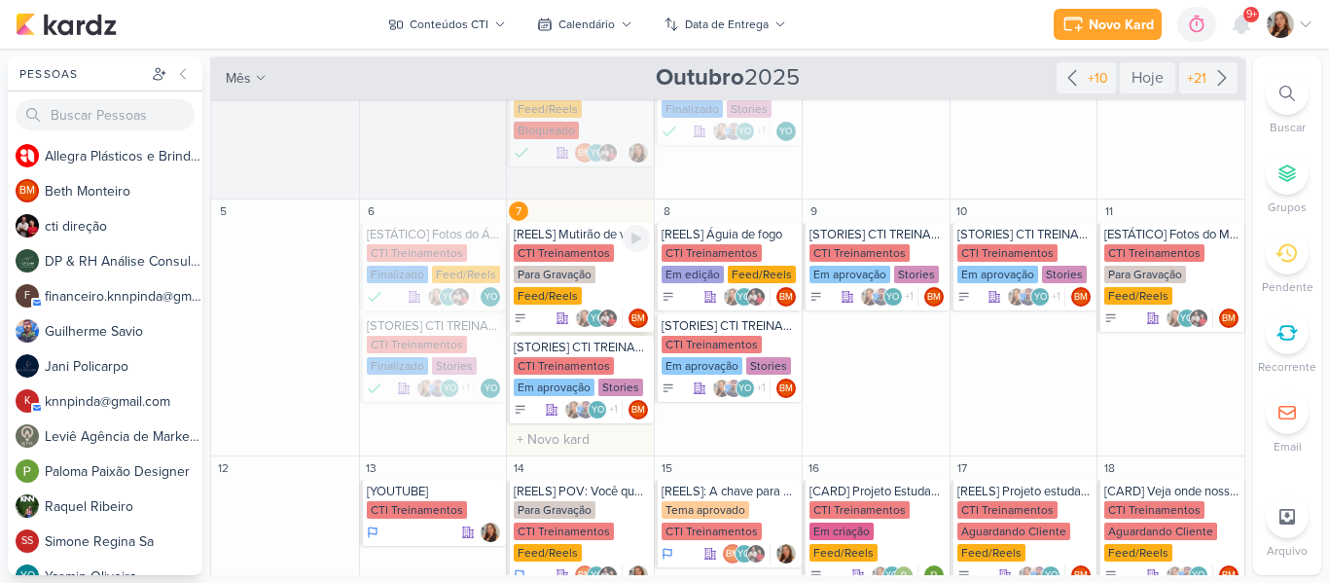
click at [590, 244] on div "CTI Treinamentos" at bounding box center [564, 253] width 100 height 18
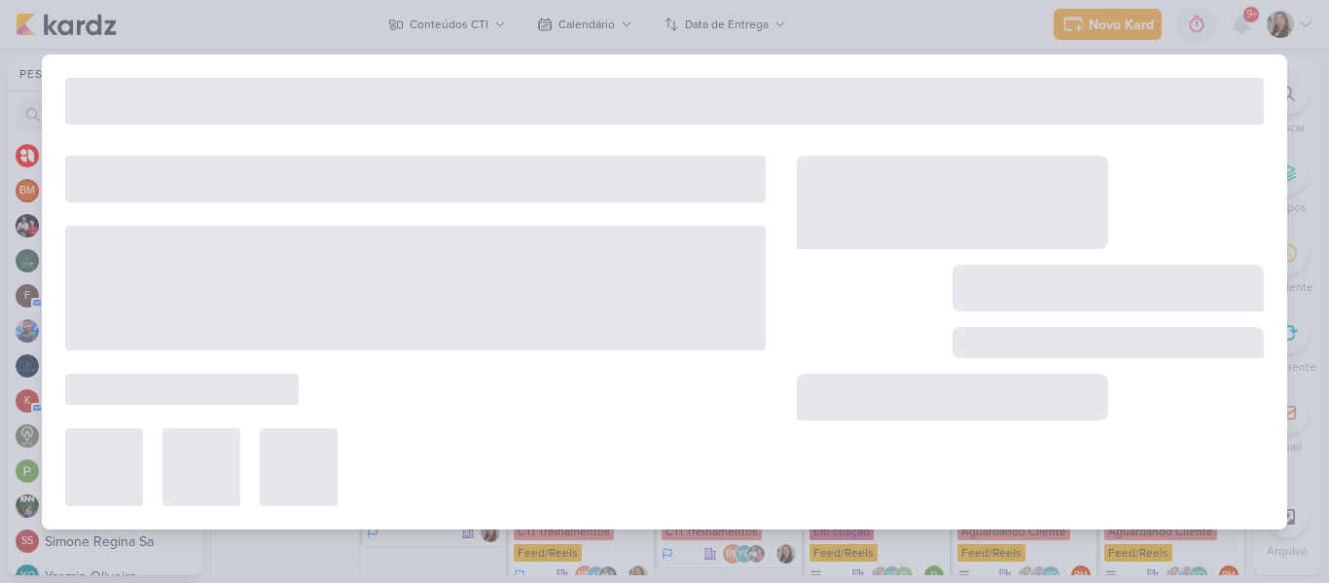
type input "[REELS] Mutirão de vagas"
type input "7 de outubro de 2025 às 23:59"
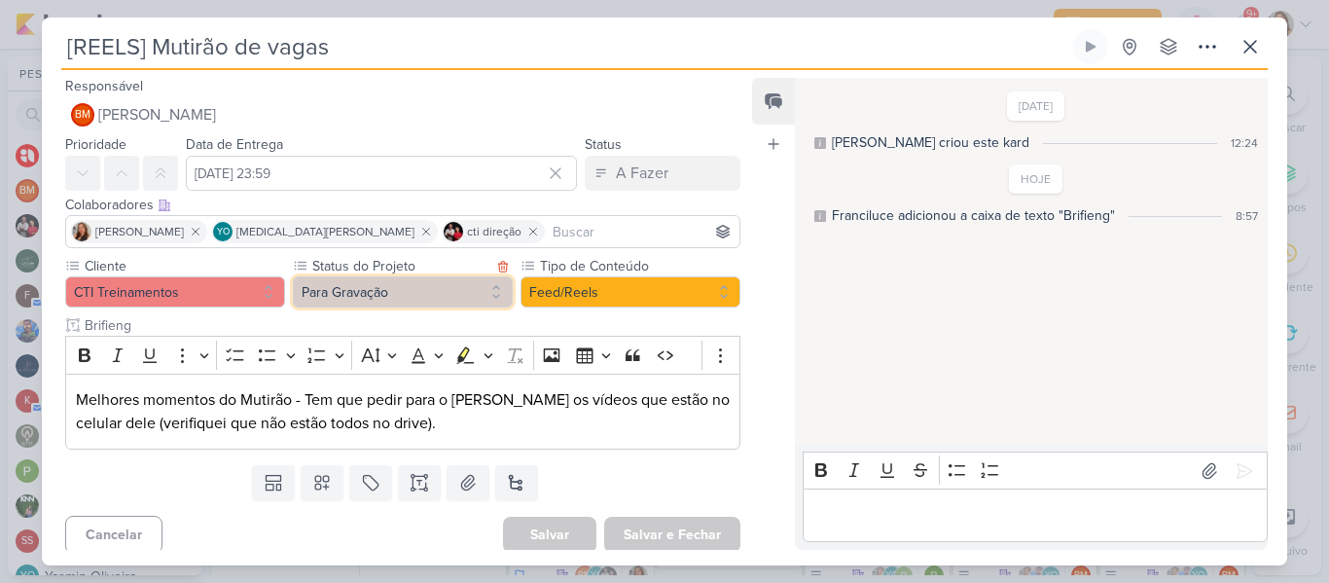
click at [459, 288] on button "Para Gravação" at bounding box center [403, 291] width 220 height 31
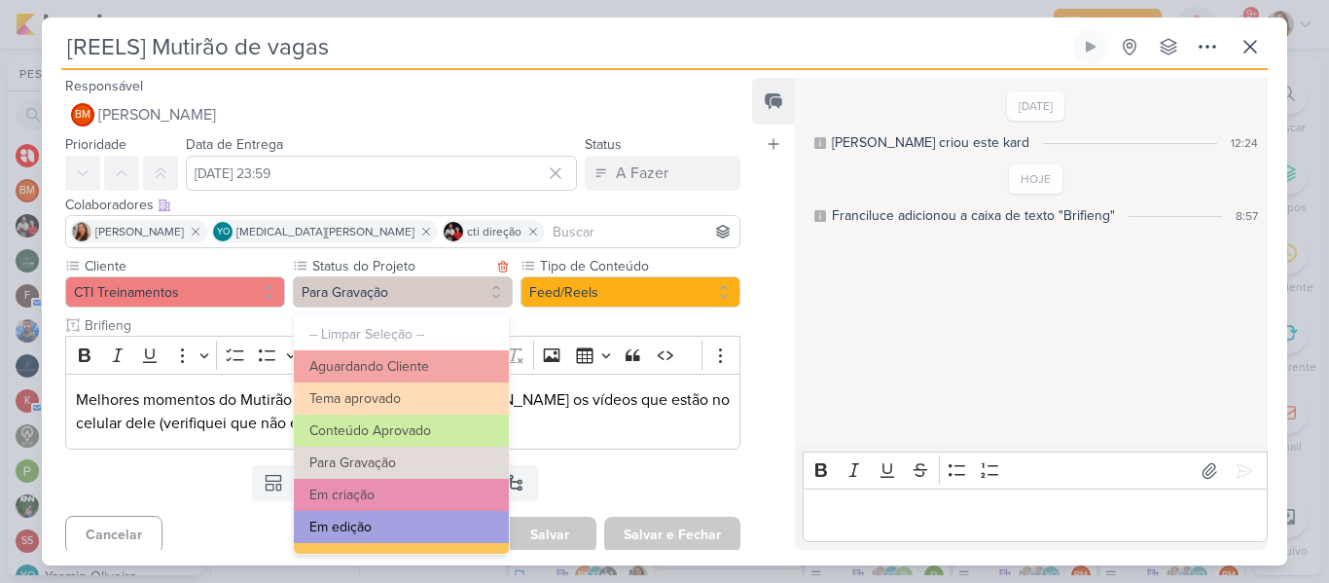
click at [439, 530] on button "Em edição" at bounding box center [401, 527] width 215 height 32
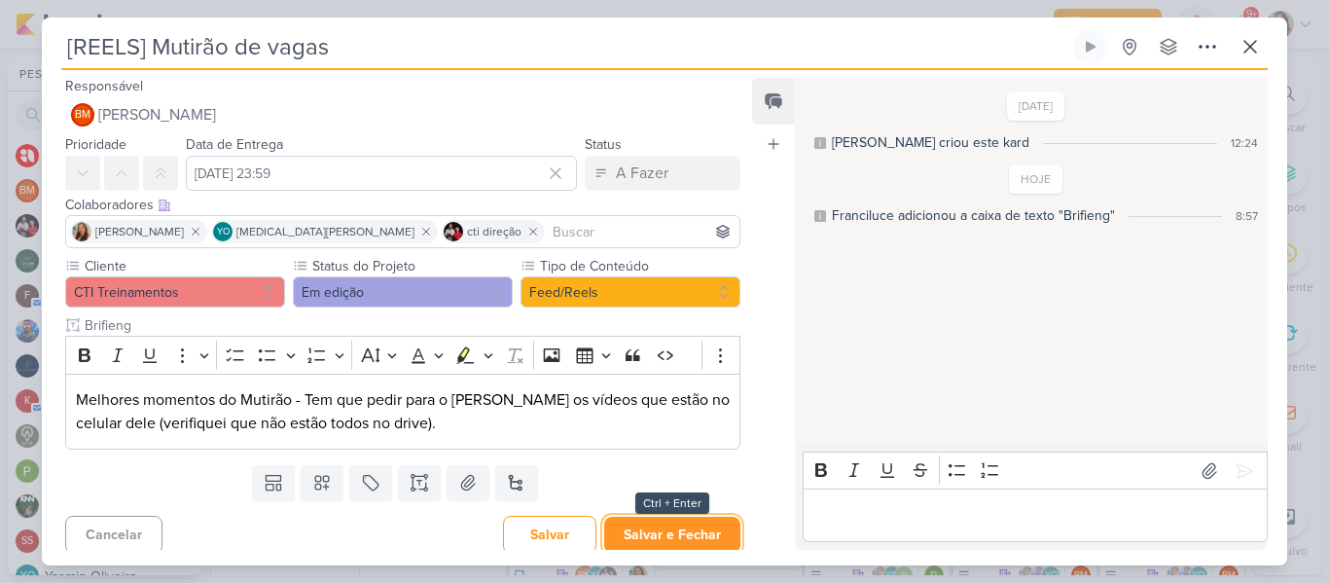
click at [626, 528] on button "Salvar e Fechar" at bounding box center [672, 535] width 136 height 36
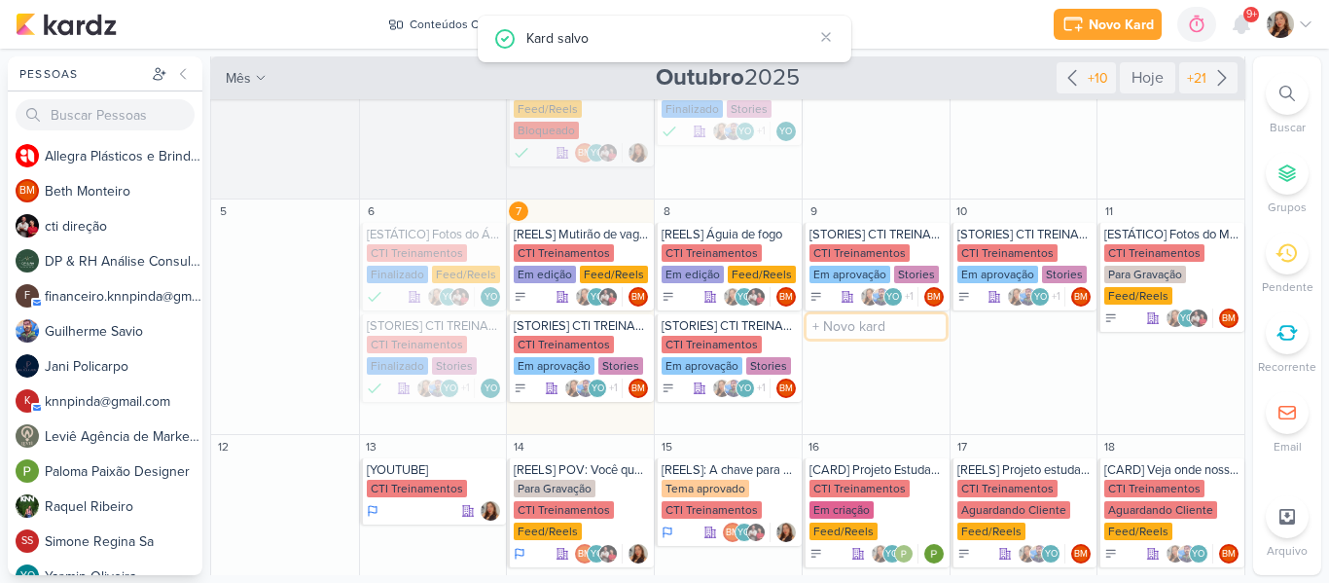
click at [872, 314] on input "text" at bounding box center [876, 326] width 139 height 24
type input "[REELS] Quando você está quase fechando um orçamento com um cliente"
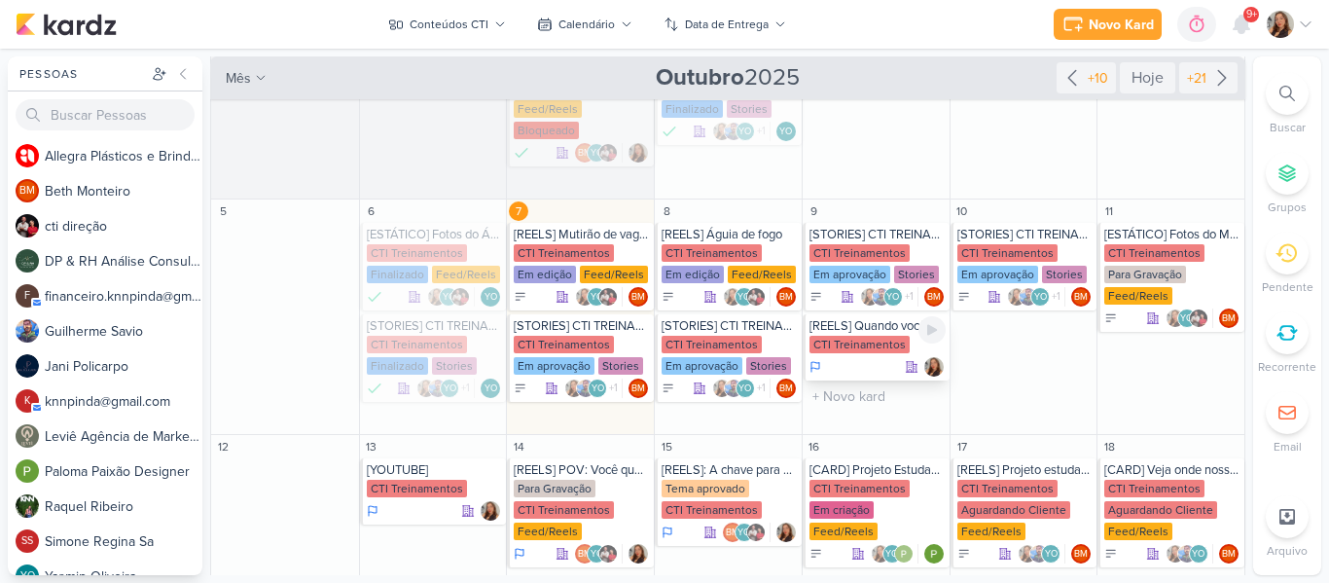
click at [861, 336] on div "CTI Treinamentos" at bounding box center [860, 345] width 100 height 18
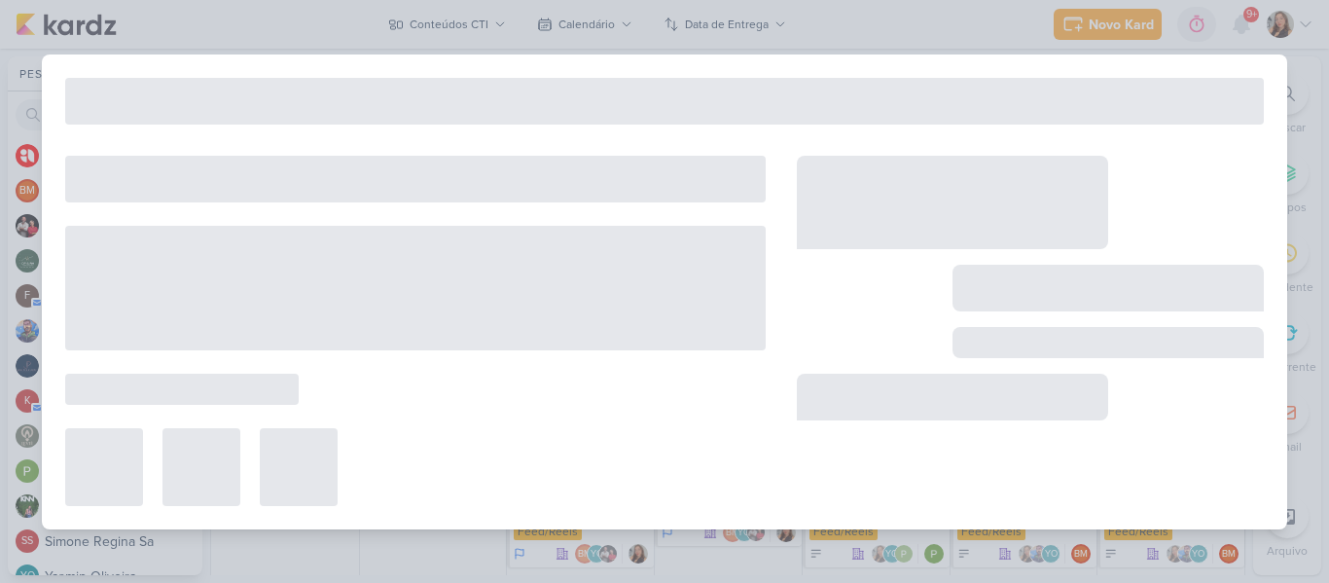
type input "[REELS] Quando você está quase fechando um orçamento com um cliente"
type input "9 de outubro de 2025 às 23:59"
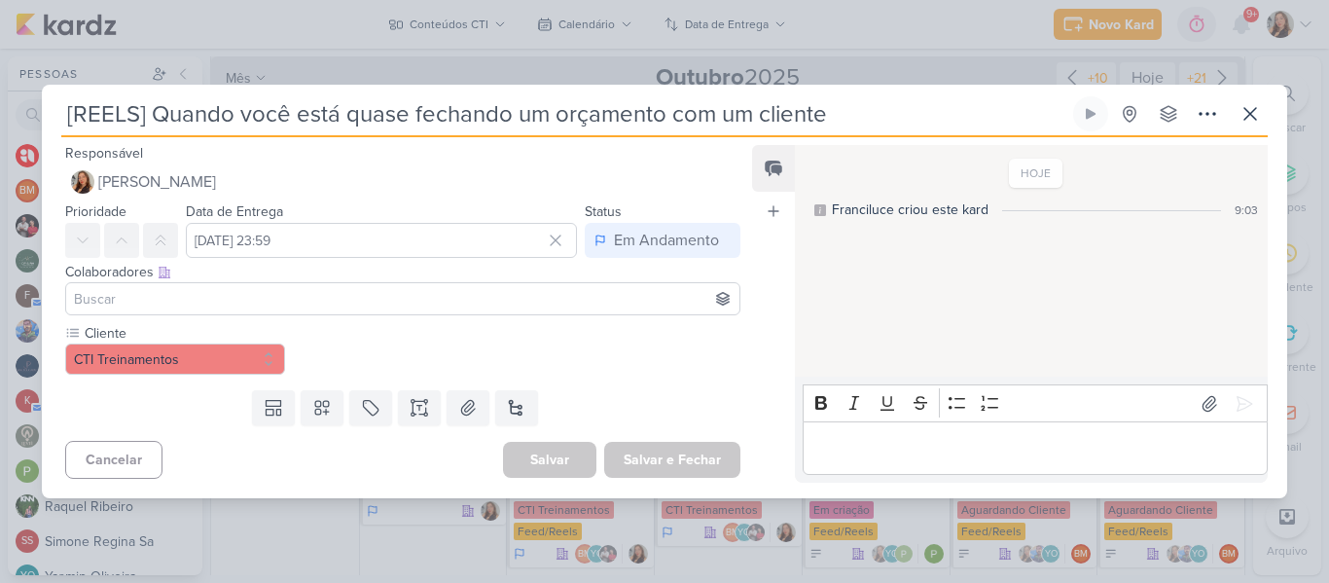
click at [533, 299] on input at bounding box center [403, 298] width 666 height 23
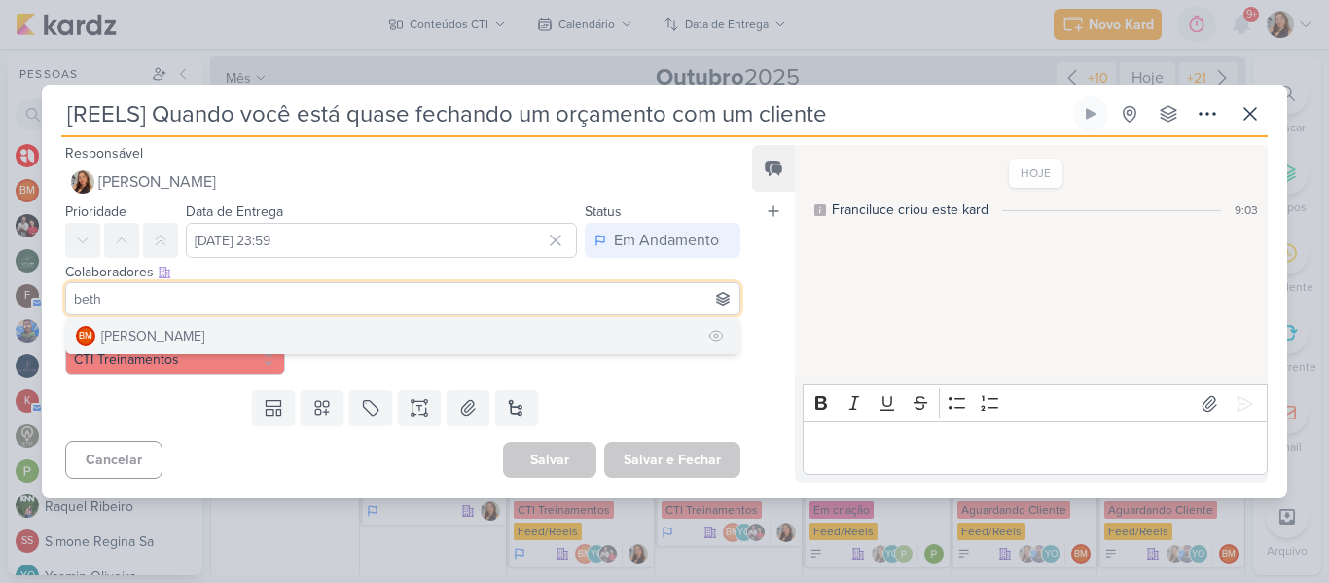
type input "beth"
click at [503, 341] on button "BM [GEOGRAPHIC_DATA]" at bounding box center [402, 335] width 673 height 35
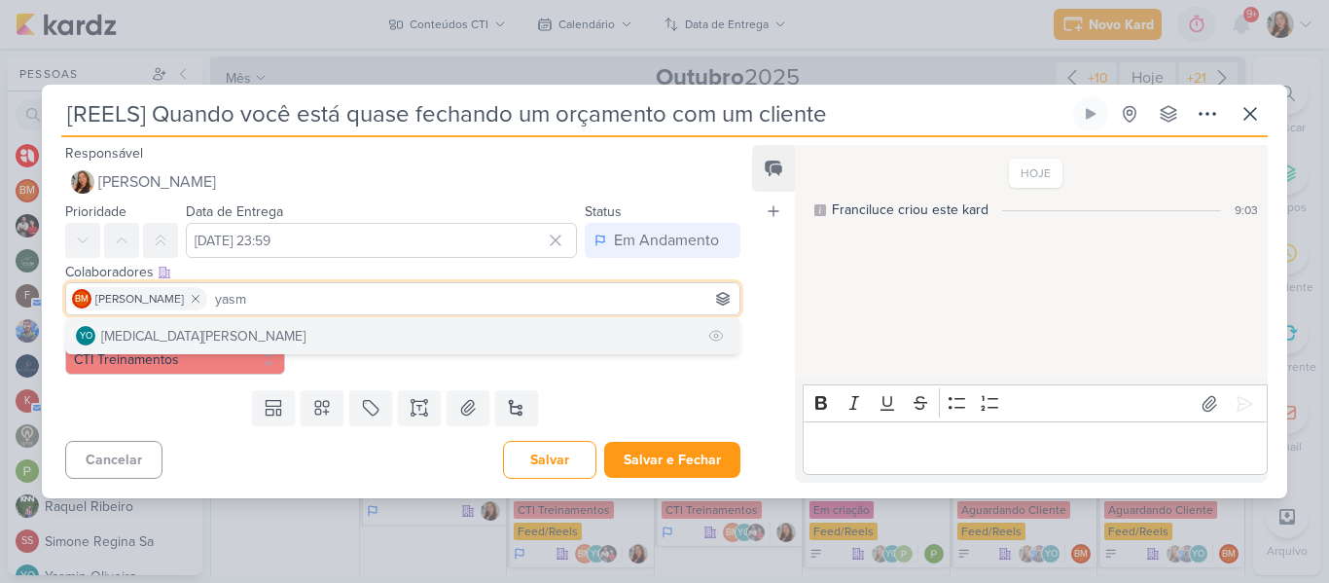
type input "yasm"
click at [462, 333] on button "YO [MEDICAL_DATA][PERSON_NAME]" at bounding box center [402, 335] width 673 height 35
type input "cti"
click at [390, 332] on button "cti direção" at bounding box center [402, 335] width 673 height 35
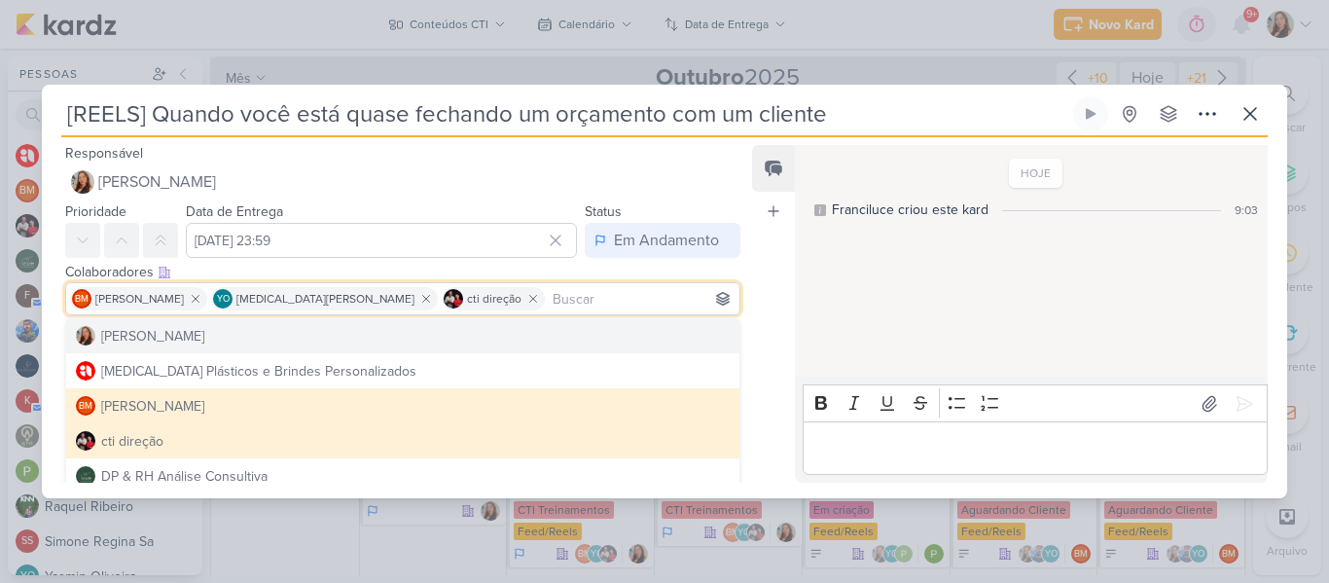
click at [773, 333] on div "Feed Atrelar email Solte o email para atrelar ao kard" at bounding box center [773, 314] width 43 height 338
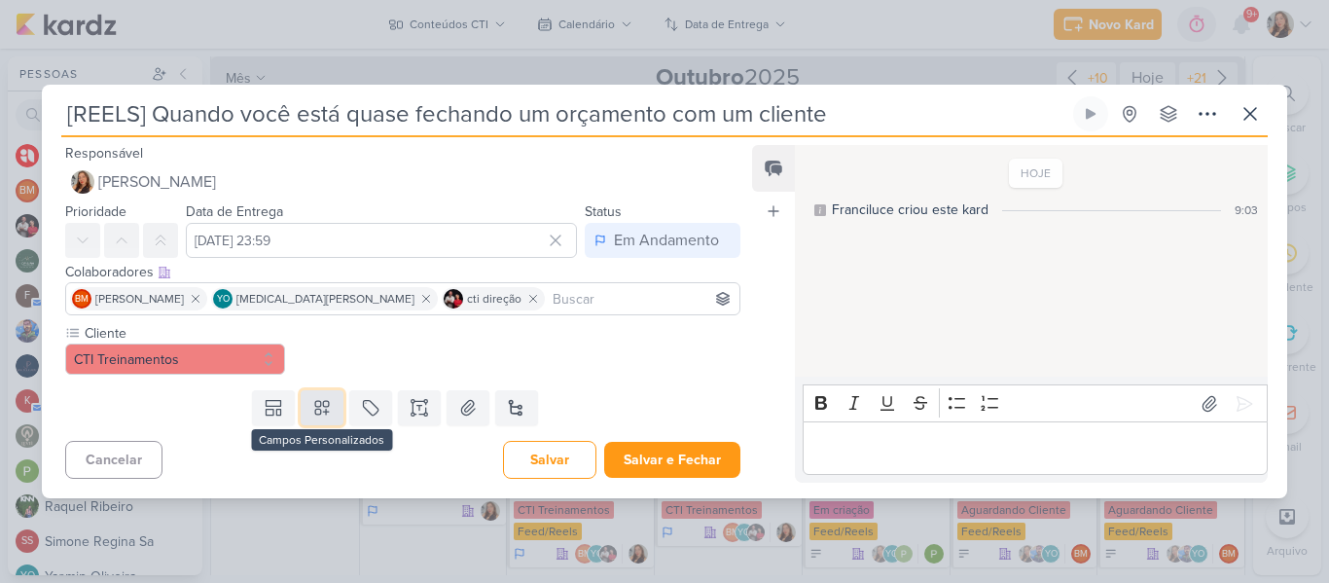
click at [338, 416] on button at bounding box center [322, 407] width 43 height 35
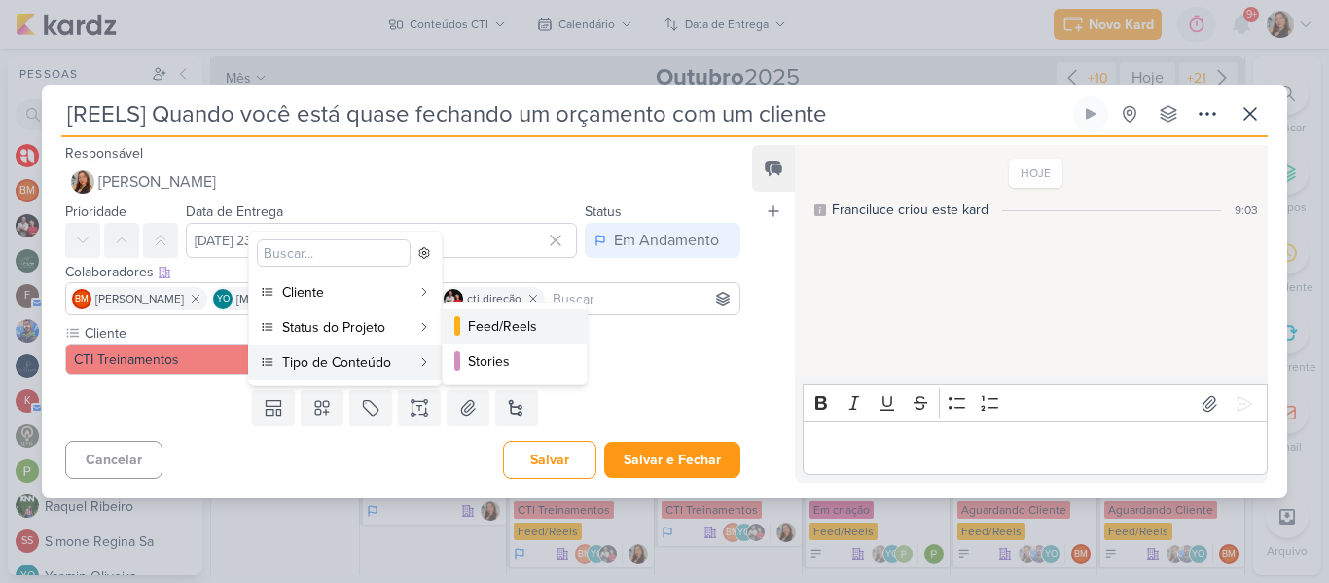
click at [479, 312] on button "Feed/Reels" at bounding box center [515, 325] width 144 height 35
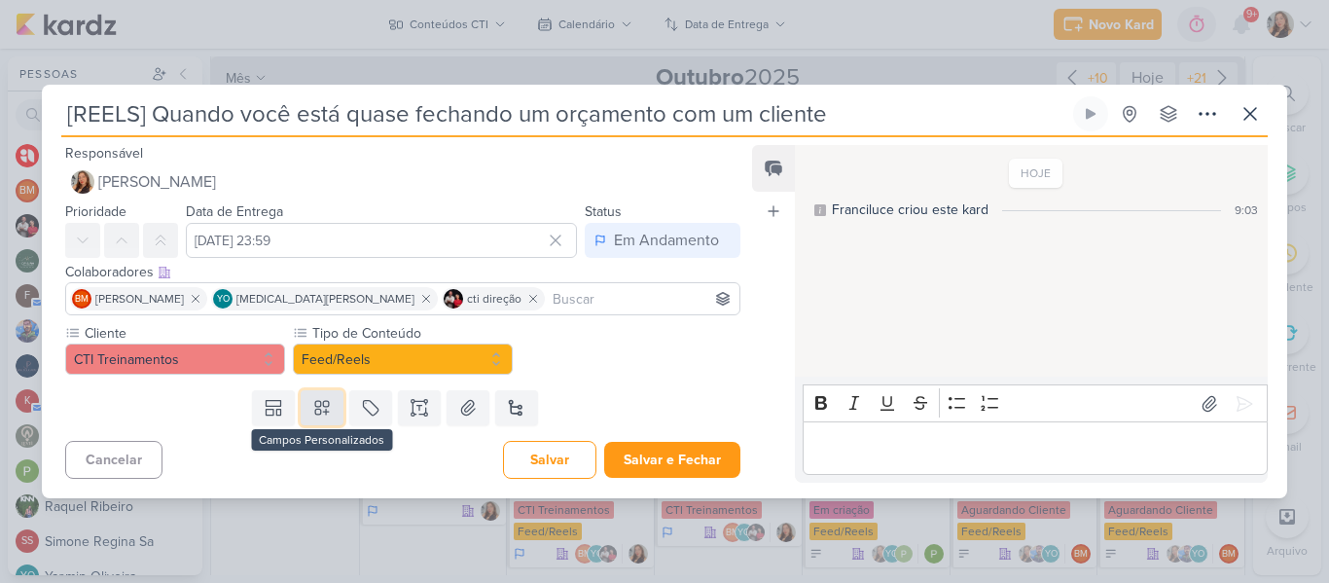
click at [317, 413] on icon at bounding box center [322, 408] width 14 height 14
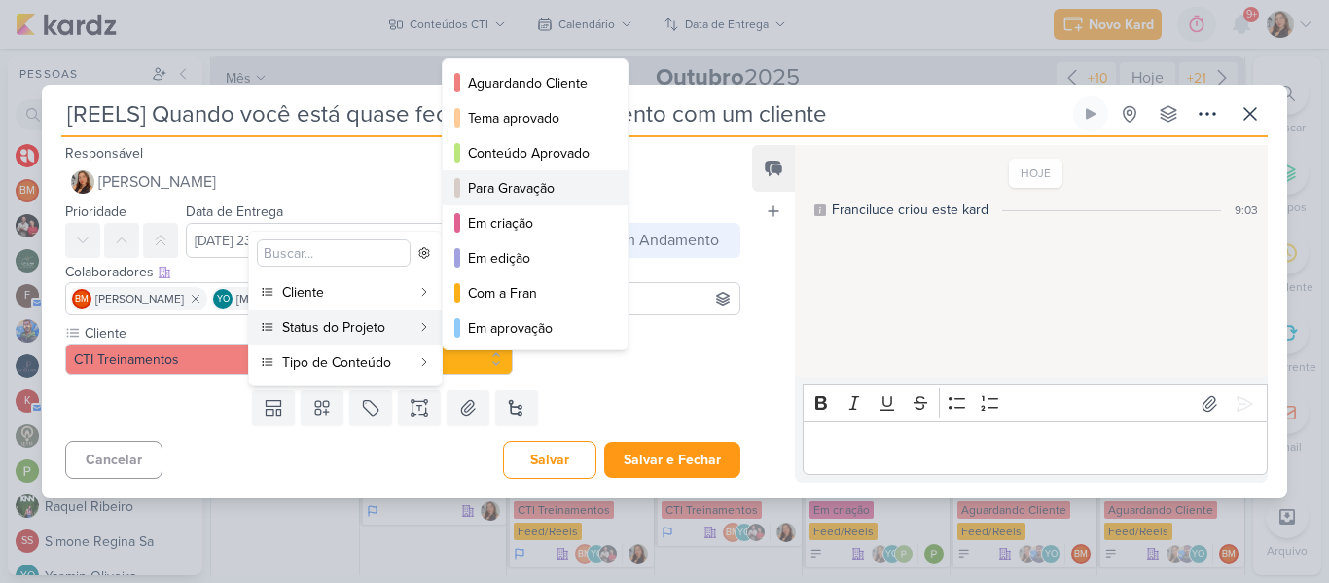
click at [486, 196] on div "Para Gravação" at bounding box center [536, 188] width 136 height 20
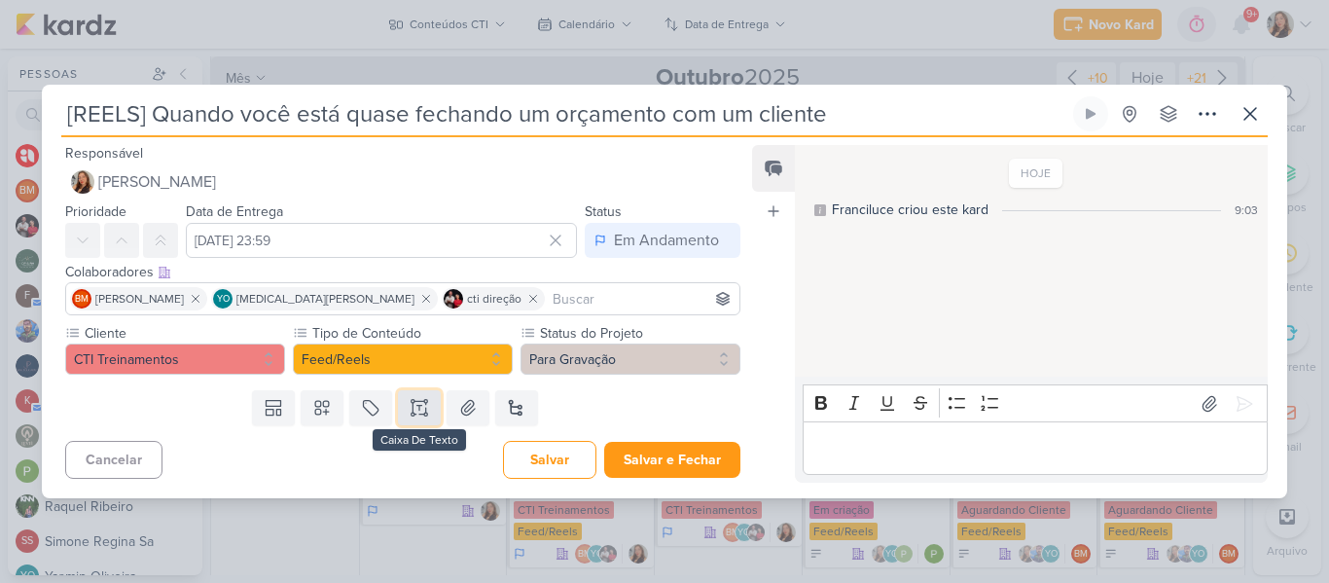
click at [422, 419] on button at bounding box center [419, 407] width 43 height 35
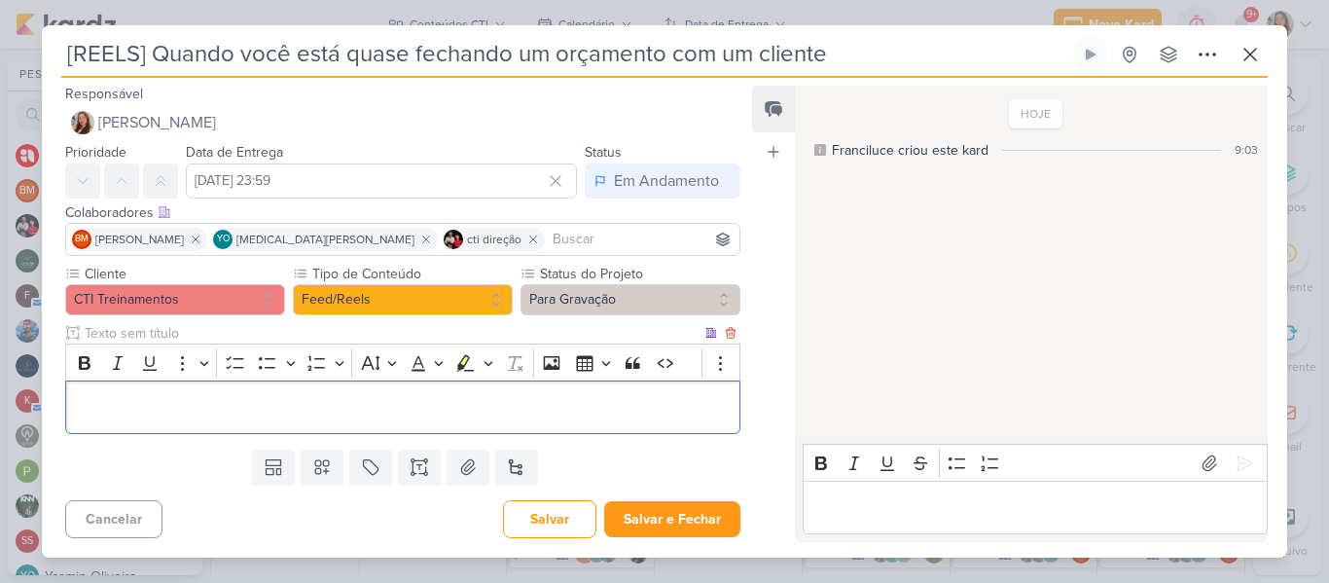
click at [333, 338] on input "text" at bounding box center [391, 333] width 621 height 20
type input "Brifieng"
click at [339, 390] on div "Editor editing area: main" at bounding box center [402, 407] width 675 height 54
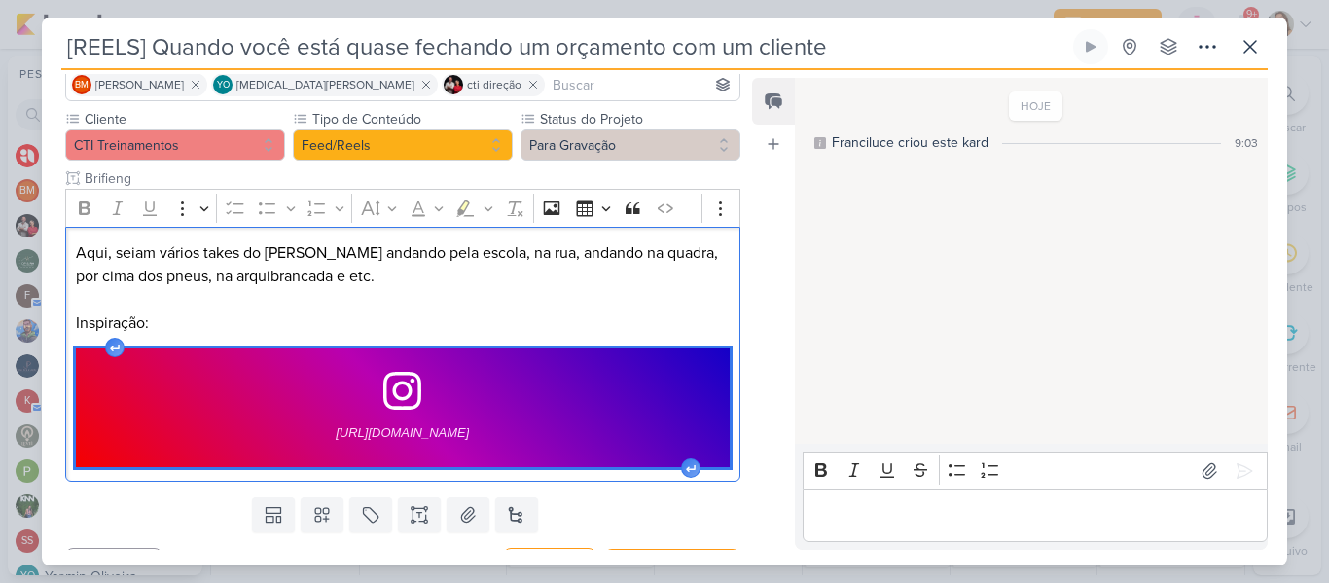
scroll to position [172, 0]
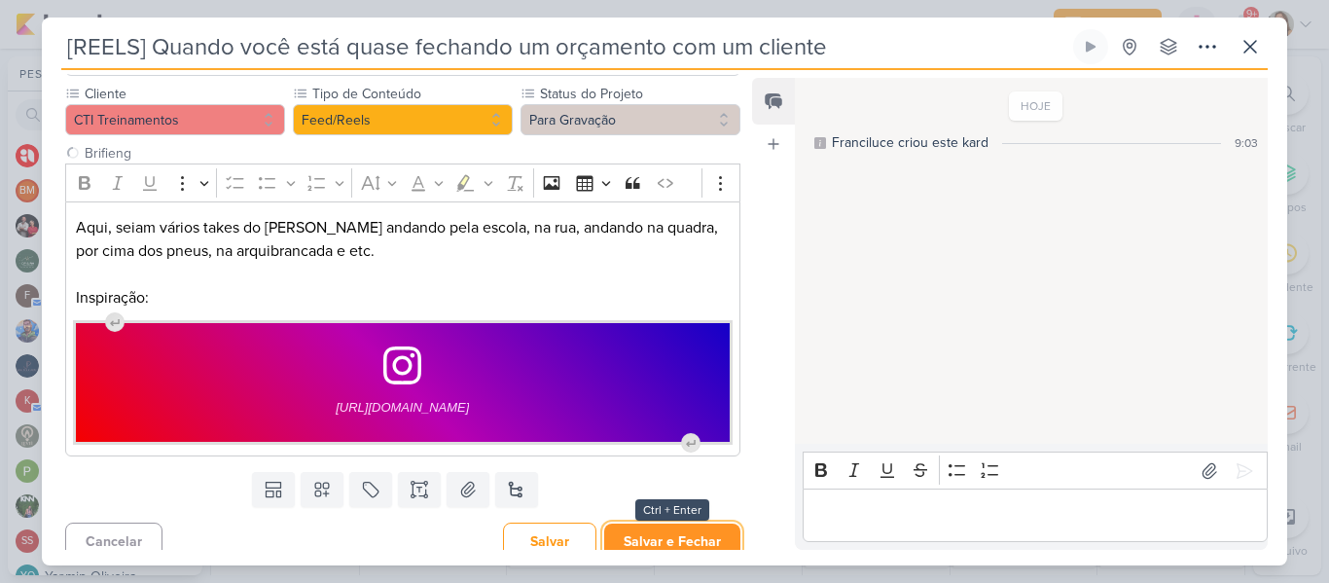
click at [676, 531] on button "Salvar e Fechar" at bounding box center [672, 542] width 136 height 36
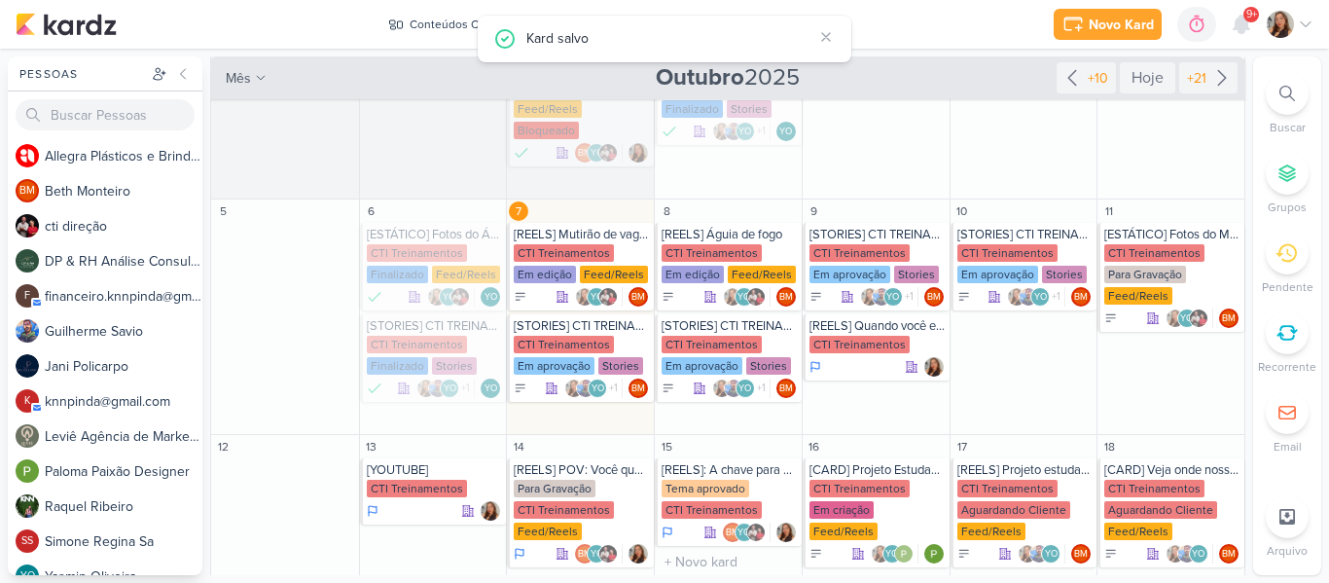
scroll to position [0, 0]
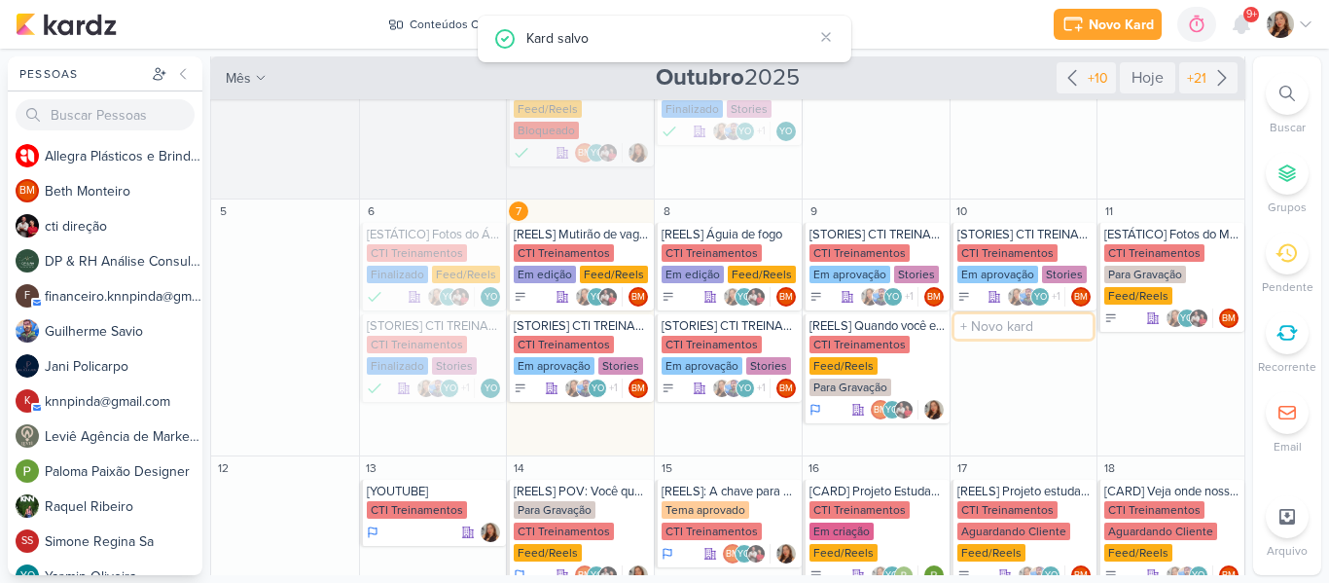
click at [998, 314] on input "text" at bounding box center [1024, 326] width 139 height 24
type input "[CARROSSEL] Cuide de quem importa: Vcoê!"
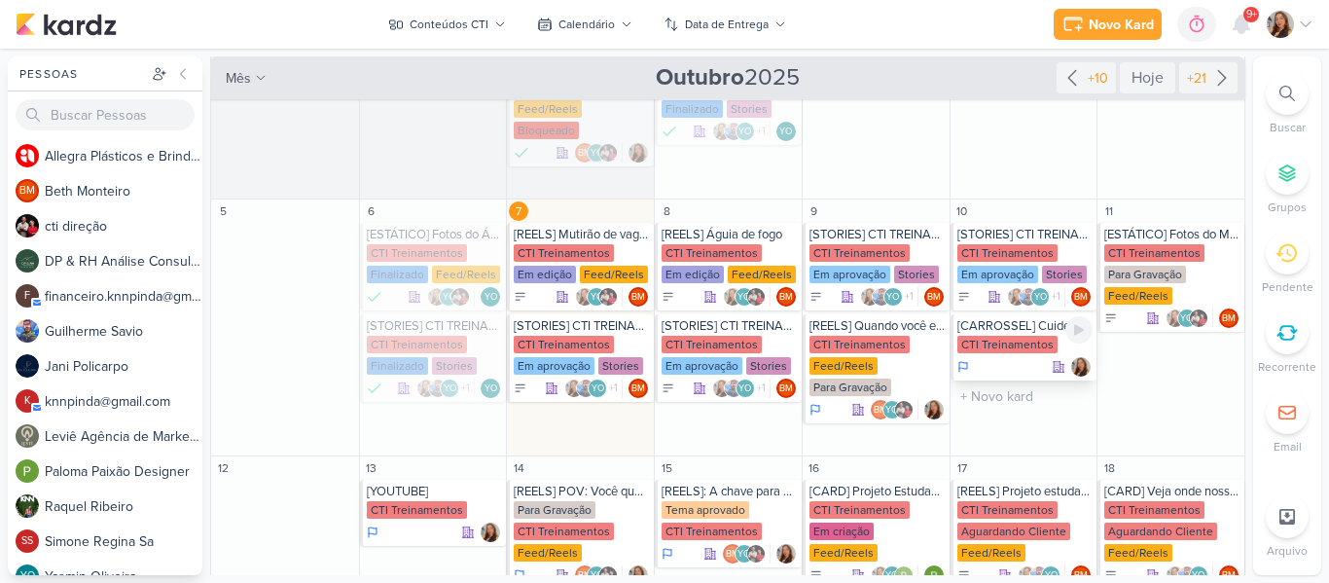
click at [1003, 318] on div "[CARROSSEL] Cuide de quem importa: Vcoê!" at bounding box center [1026, 326] width 136 height 16
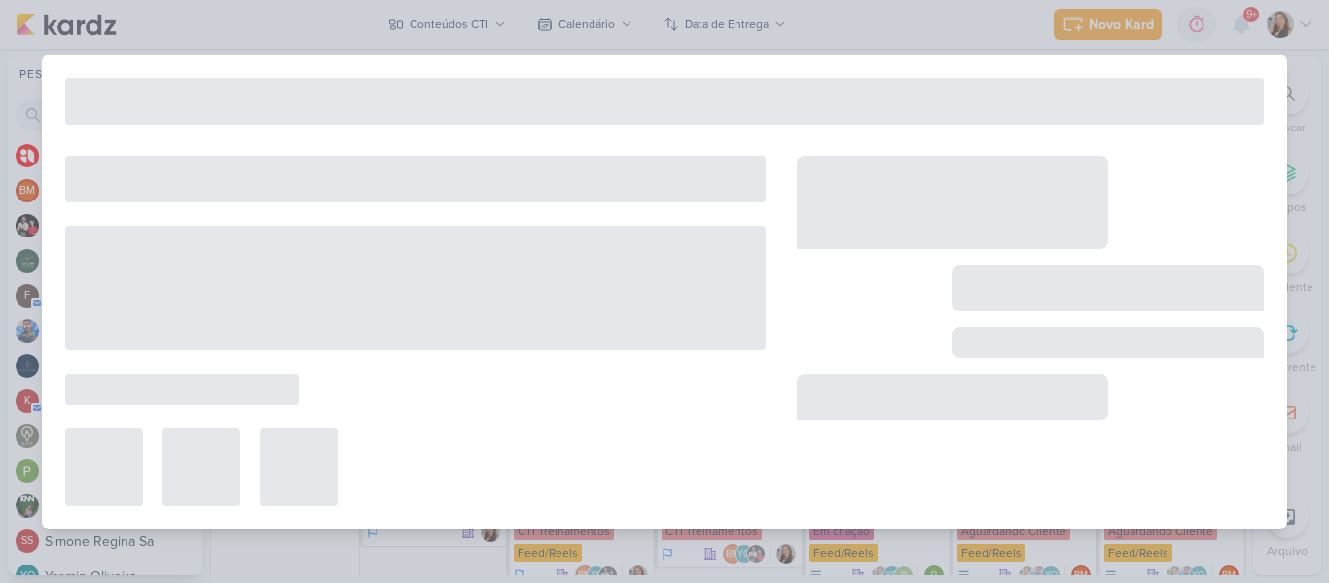
type input "[CARROSSEL] Cuide de quem importa: Vcoê!"
type input "10 de outubro de 2025 às 23:59"
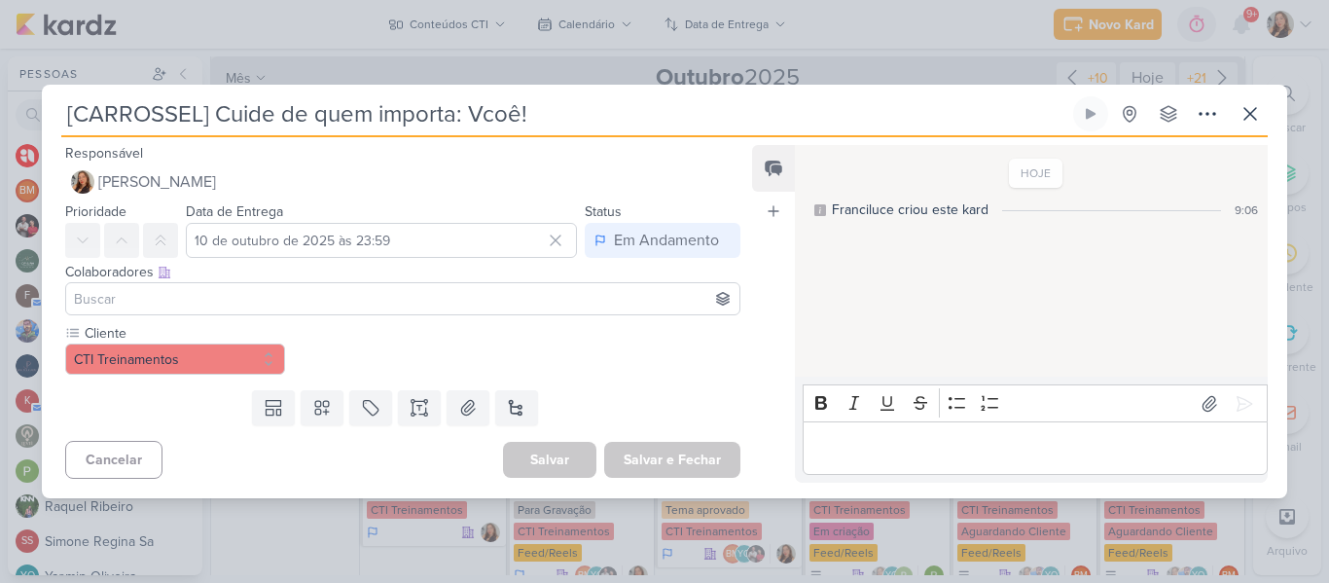
click at [498, 117] on input "[CARROSSEL] Cuide de quem importa: Vcoê!" at bounding box center [565, 113] width 1008 height 35
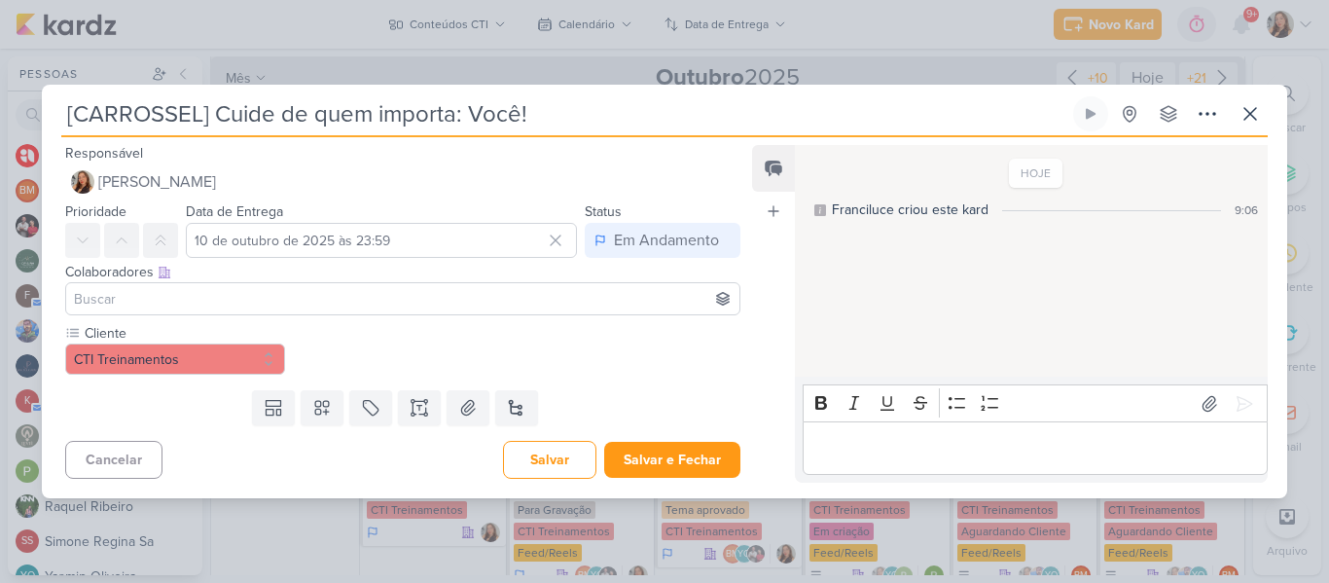
type input "[CARROSSEL] Cuide de quem importa: Você!"
click at [511, 297] on input at bounding box center [403, 298] width 666 height 23
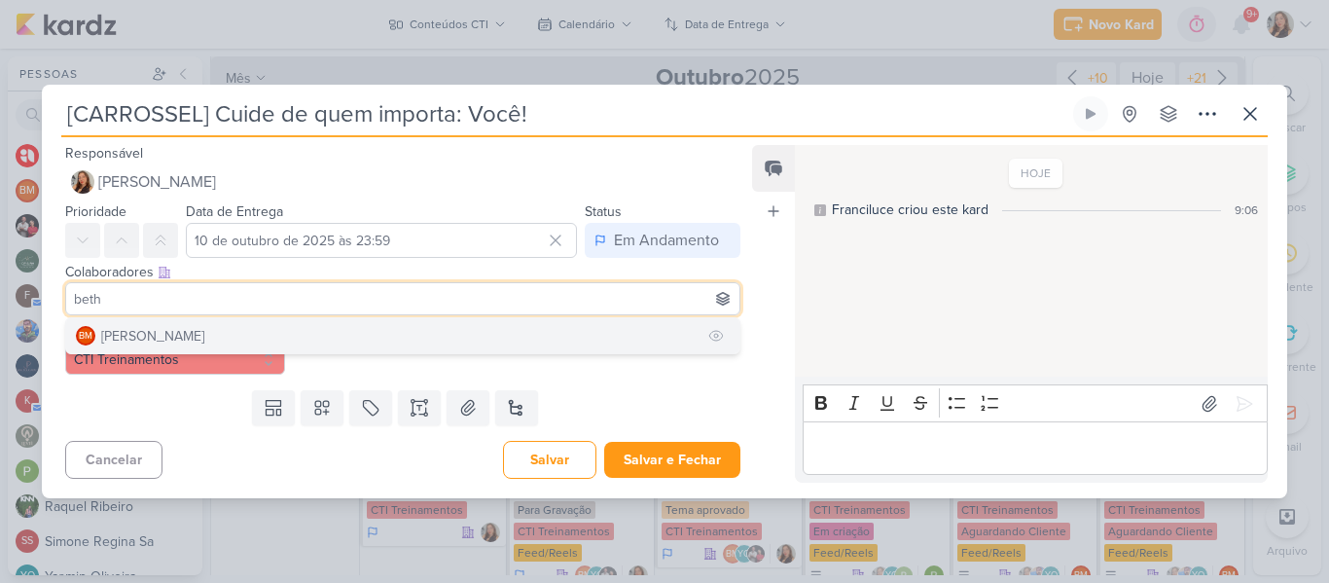
type input "beth"
click at [399, 345] on button "BM [GEOGRAPHIC_DATA]" at bounding box center [402, 335] width 673 height 35
type input "yasm"
click at [373, 340] on button "YO [MEDICAL_DATA][PERSON_NAME]" at bounding box center [402, 335] width 673 height 35
type input "guilh"
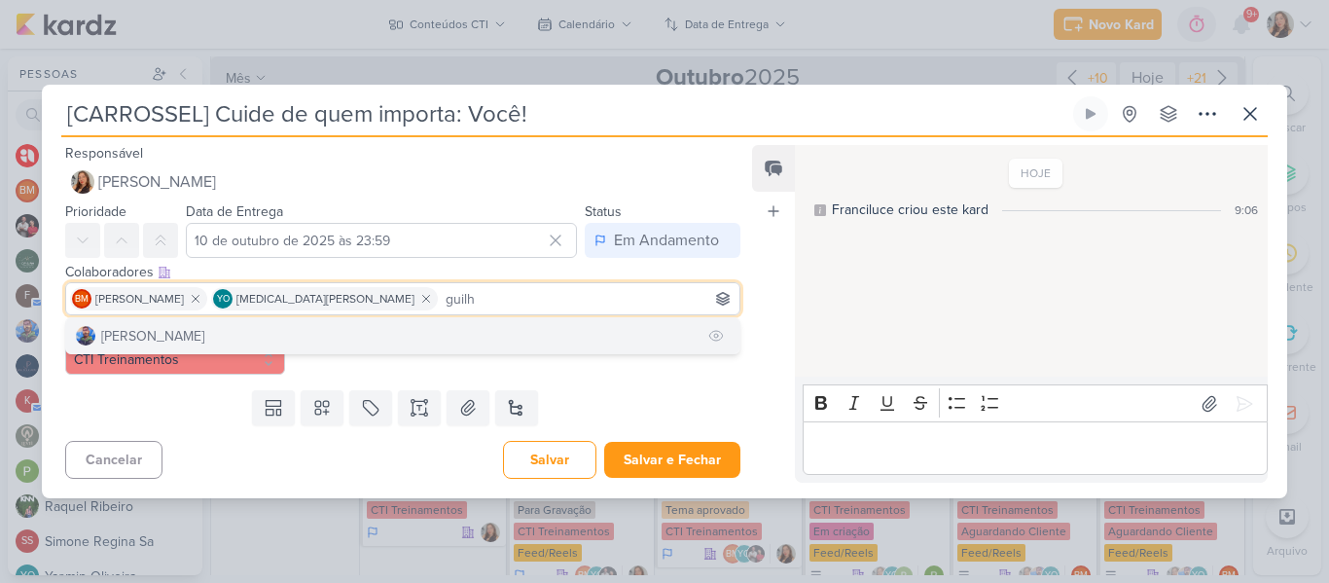
click at [352, 337] on button "[PERSON_NAME]" at bounding box center [402, 335] width 673 height 35
type input "cti"
click at [275, 330] on button "cti direção" at bounding box center [402, 335] width 673 height 35
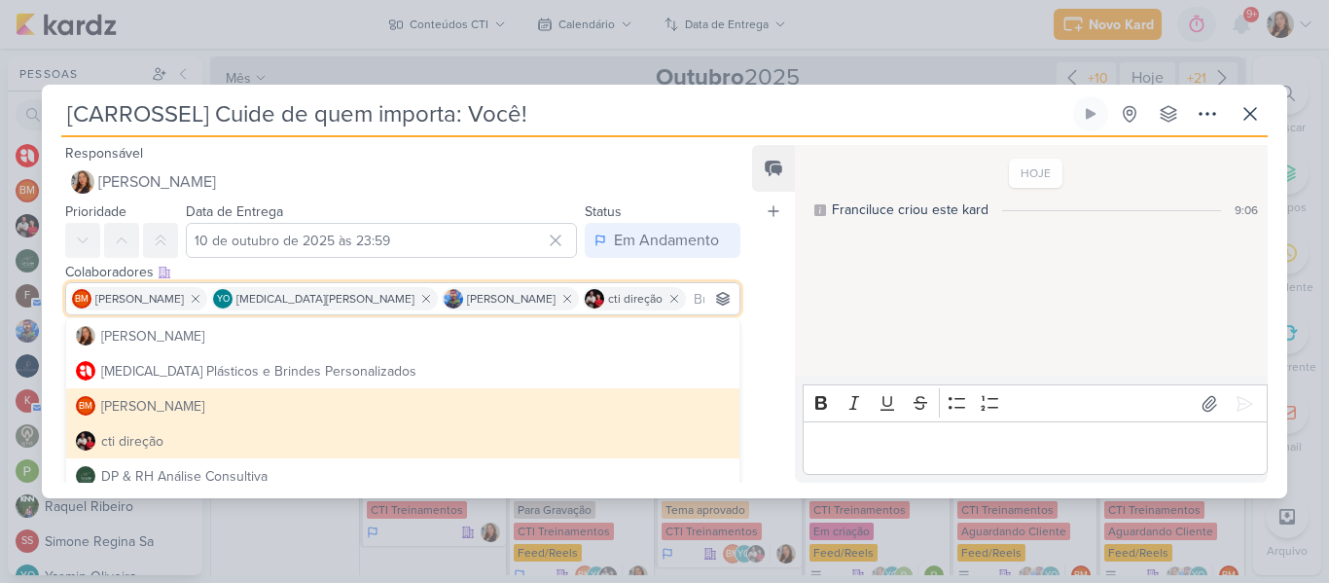
click at [828, 262] on div "HOJE Franciluce criou este kard 9:06" at bounding box center [1030, 262] width 471 height 230
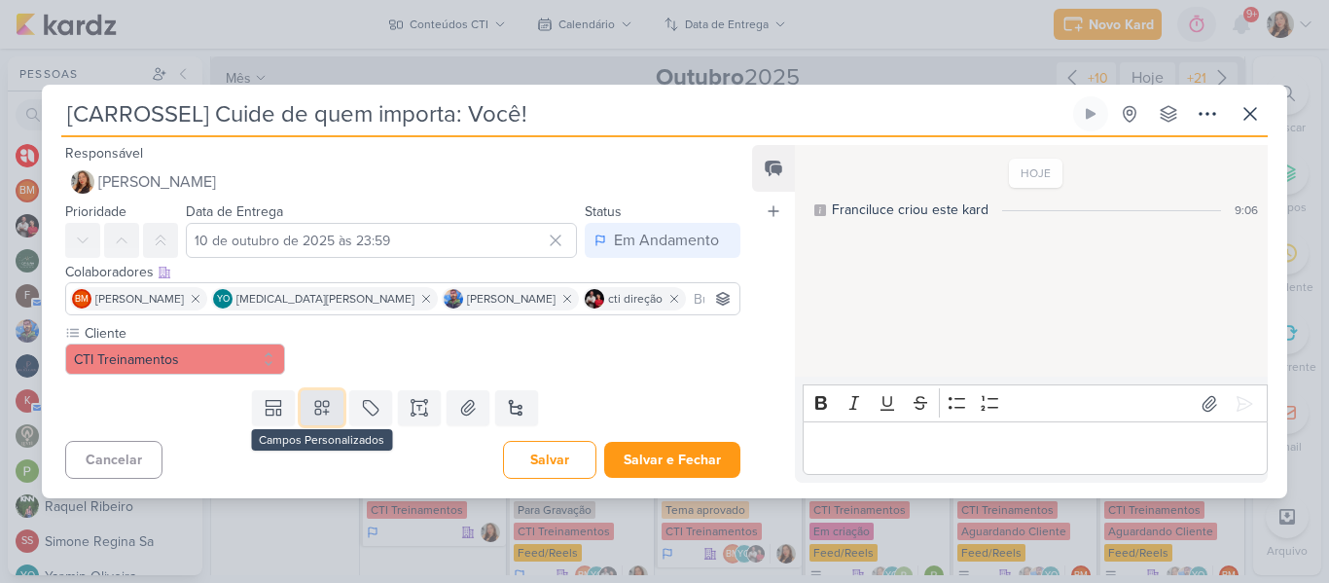
click at [330, 413] on button at bounding box center [322, 407] width 43 height 35
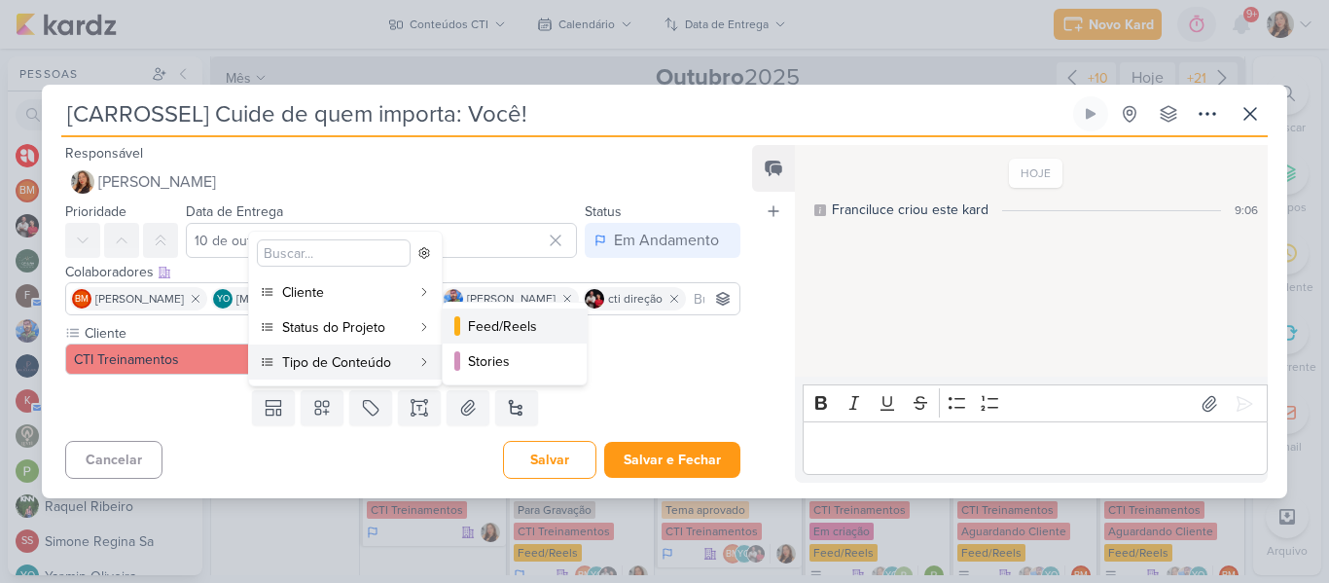
click at [457, 337] on button "Feed/Reels" at bounding box center [515, 325] width 144 height 35
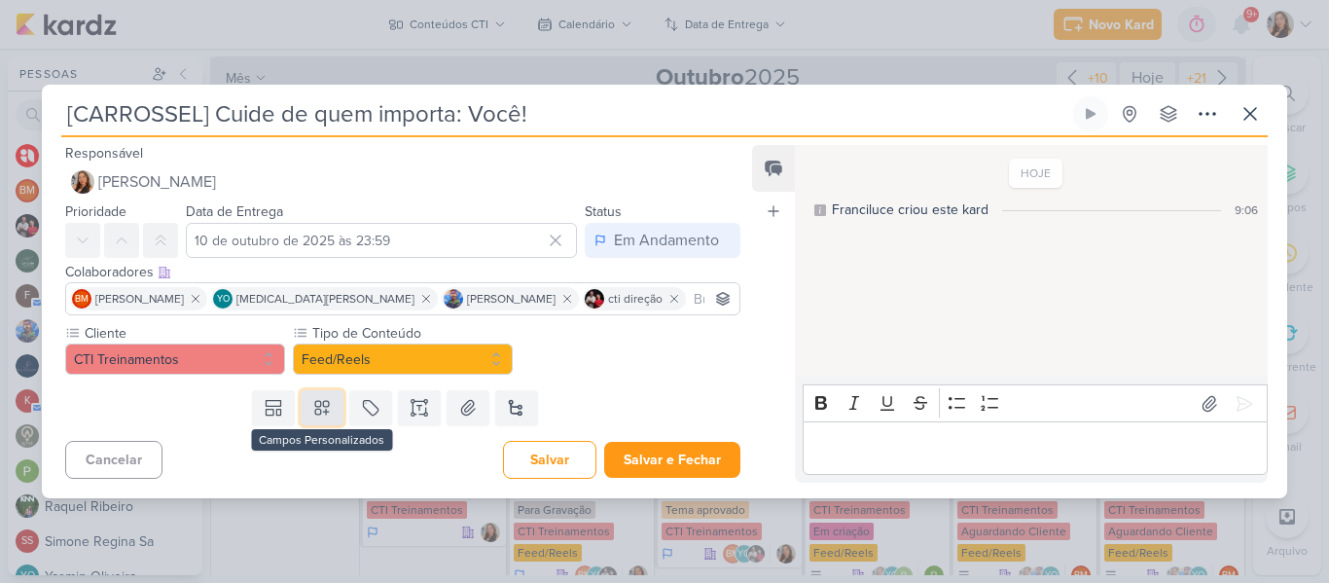
click at [316, 405] on icon at bounding box center [322, 408] width 14 height 14
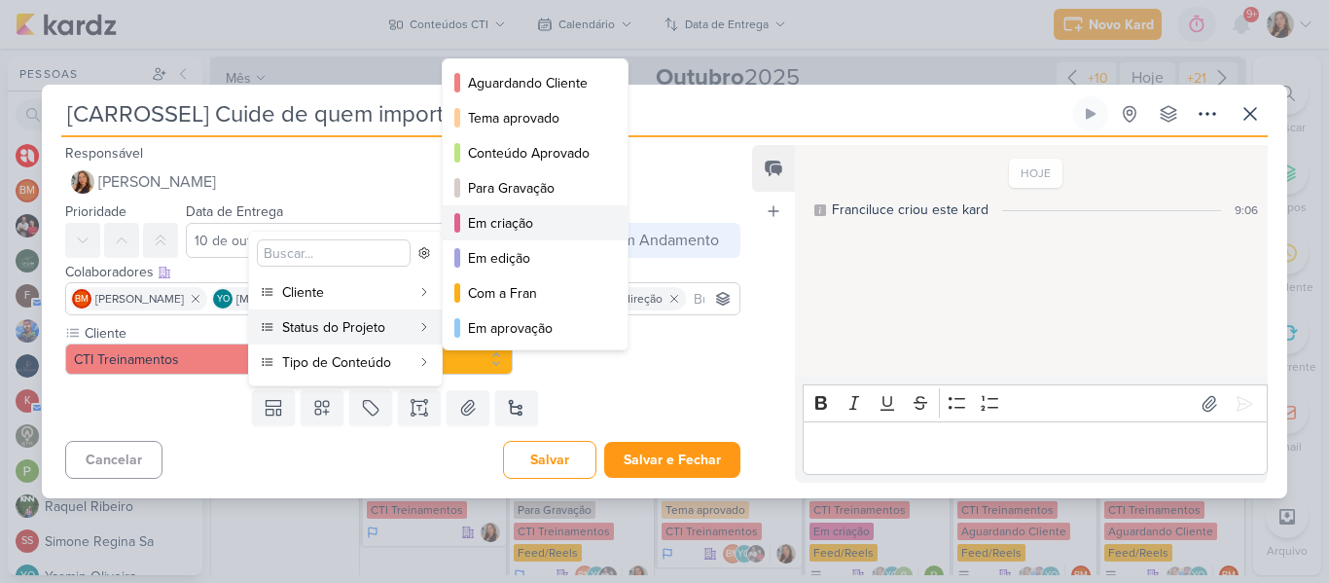
click at [510, 213] on div "Em criação" at bounding box center [536, 223] width 136 height 20
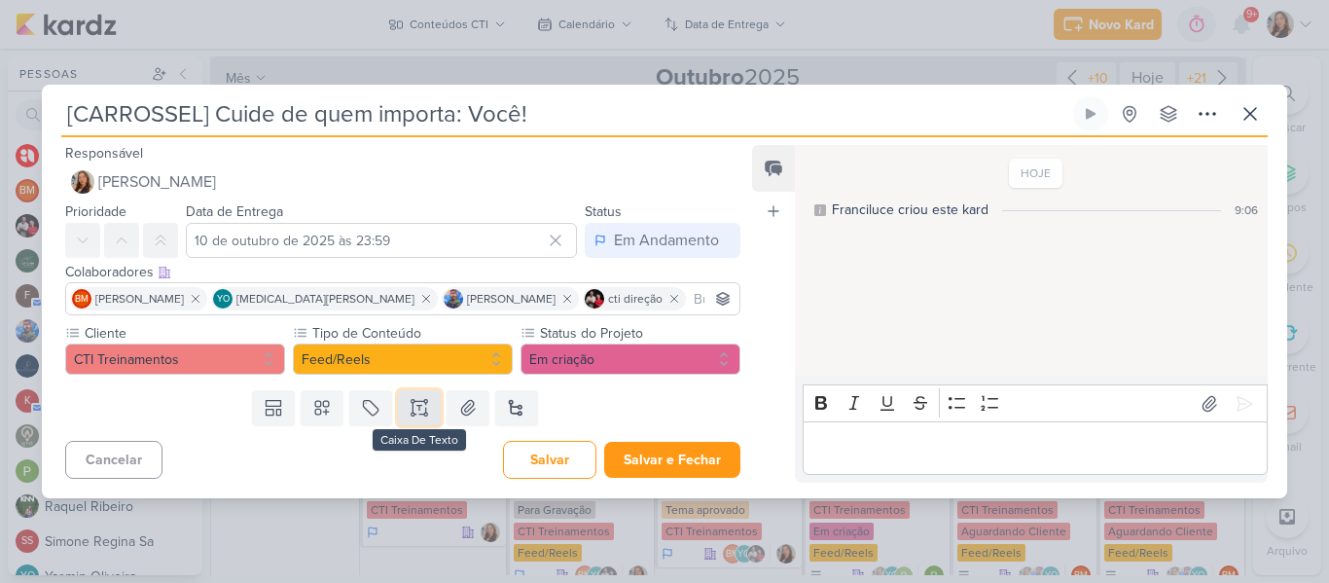
click at [400, 413] on button at bounding box center [419, 407] width 43 height 35
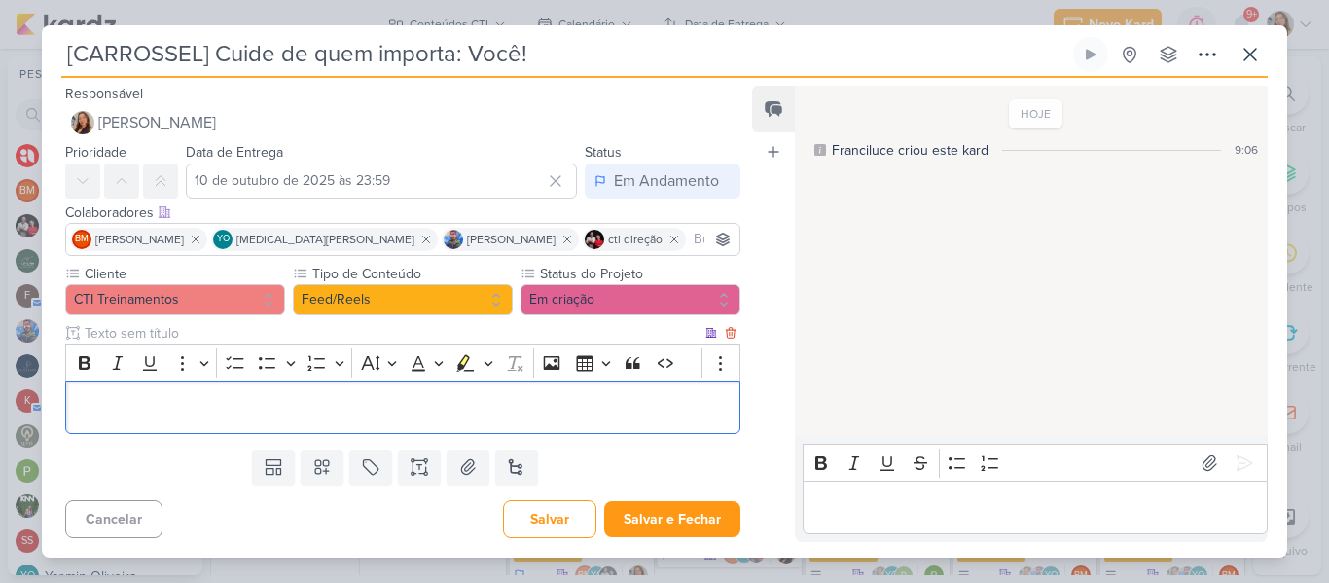
click at [358, 337] on input "text" at bounding box center [391, 333] width 621 height 20
type input "Brifieng"
click at [351, 409] on p "Editor editing area: main" at bounding box center [403, 407] width 654 height 23
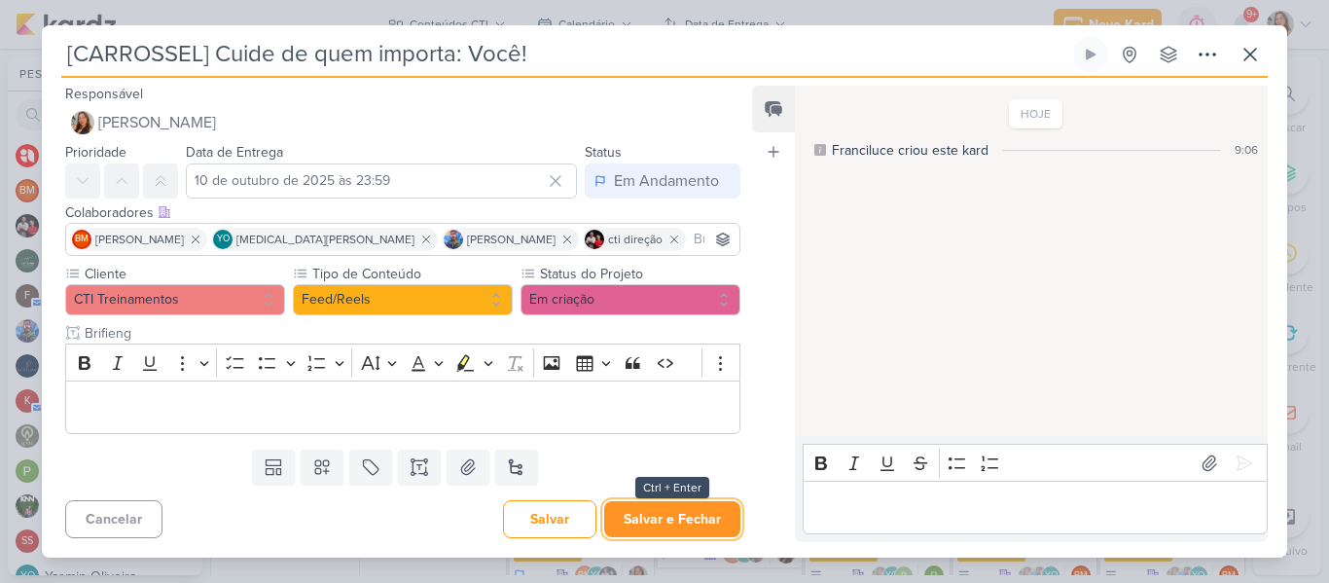
click at [650, 519] on button "Salvar e Fechar" at bounding box center [672, 519] width 136 height 36
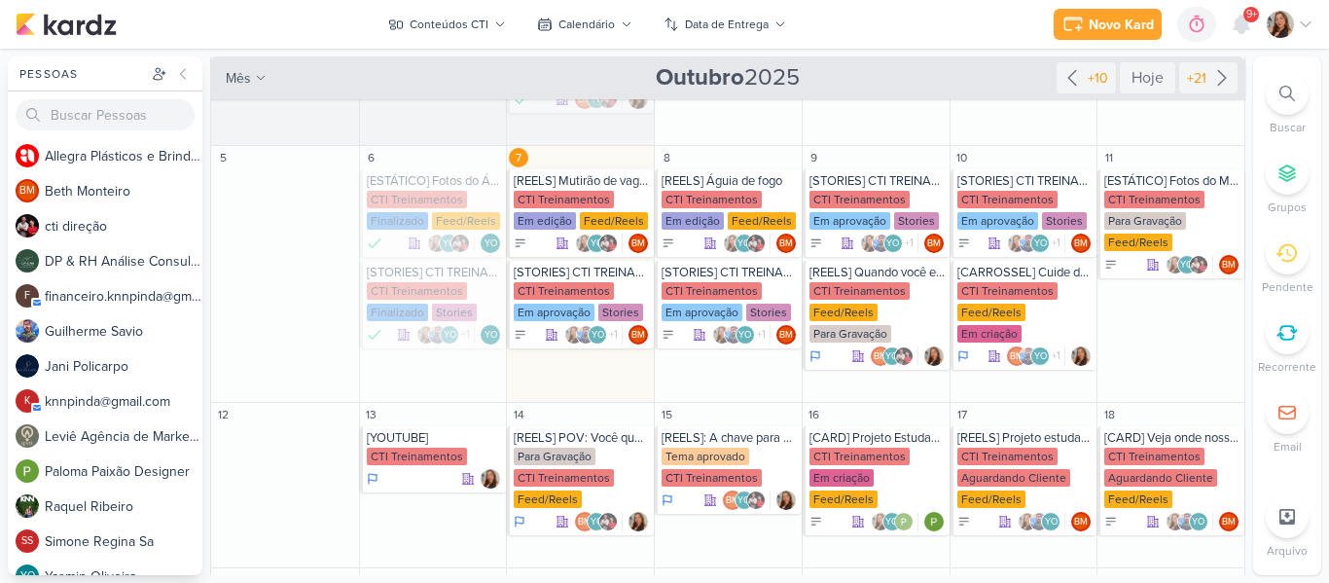
scroll to position [329, 0]
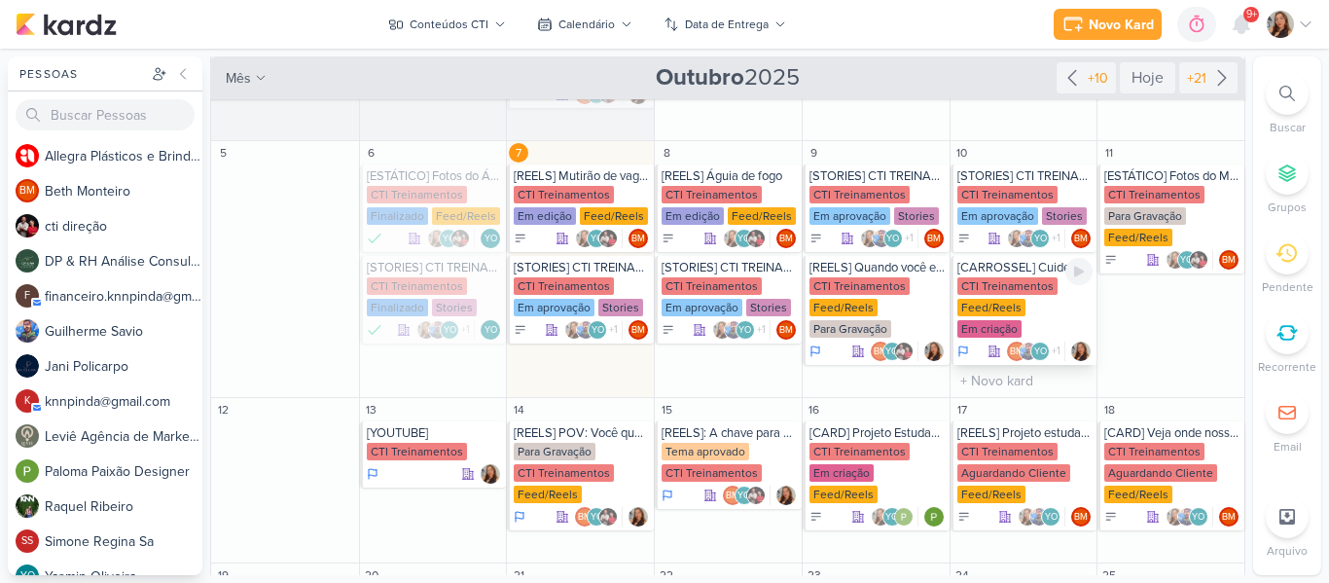
click at [991, 260] on div "[CARROSSEL] Cuide de quem importa: Você!" at bounding box center [1026, 268] width 136 height 16
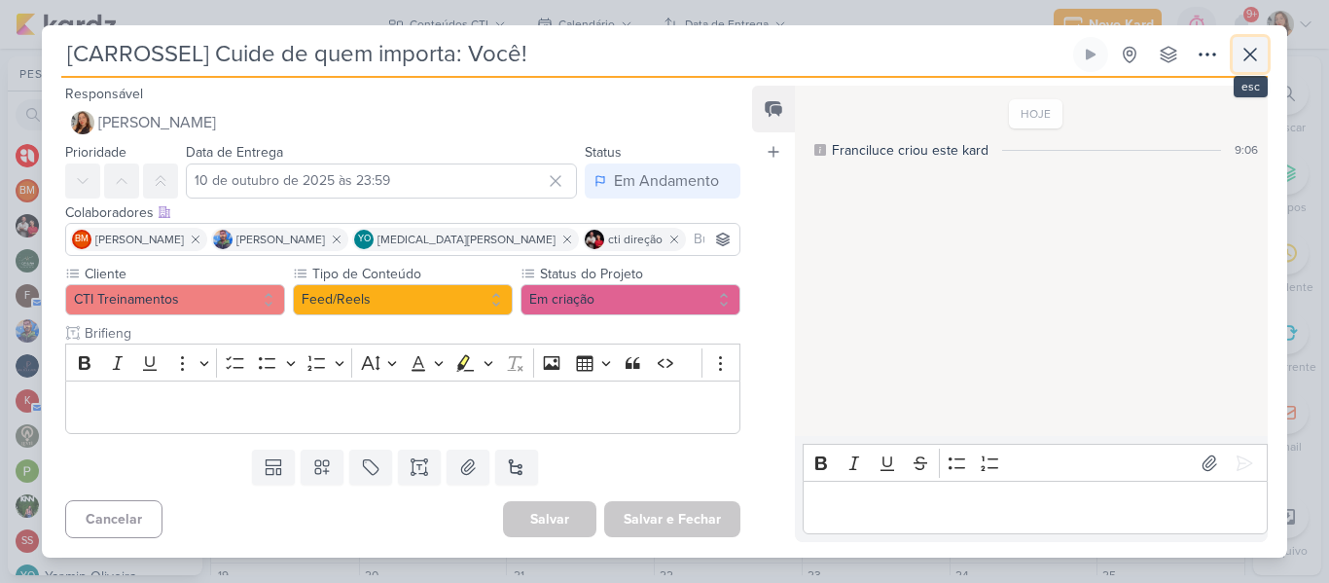
click at [1253, 61] on icon at bounding box center [1250, 54] width 23 height 23
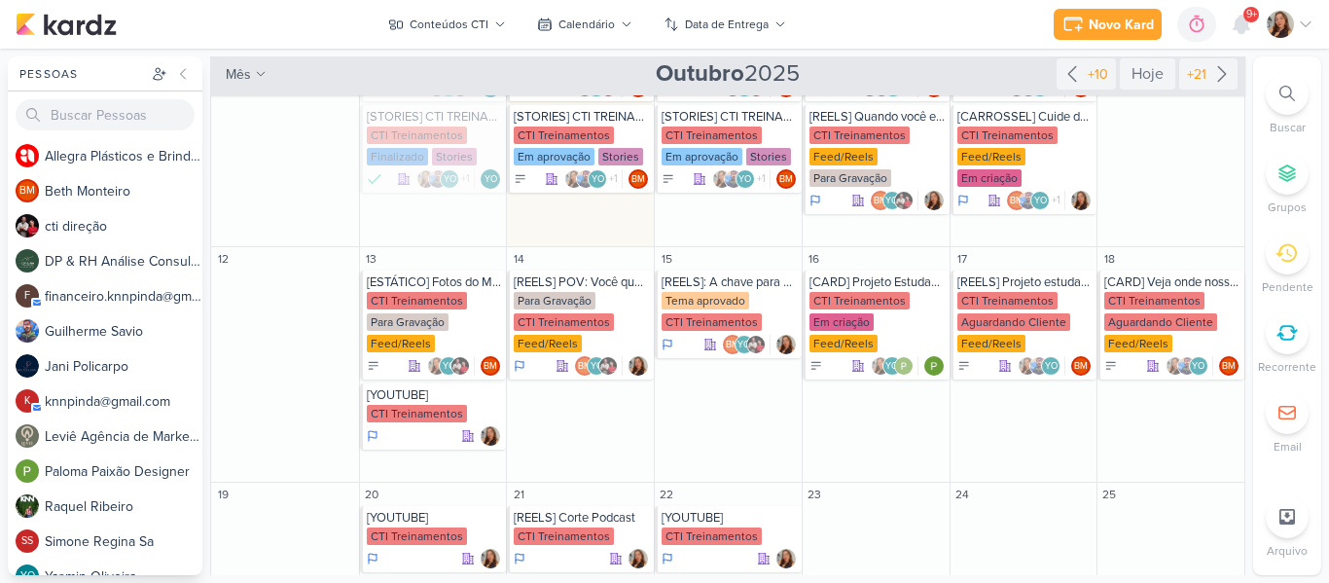
scroll to position [490, 0]
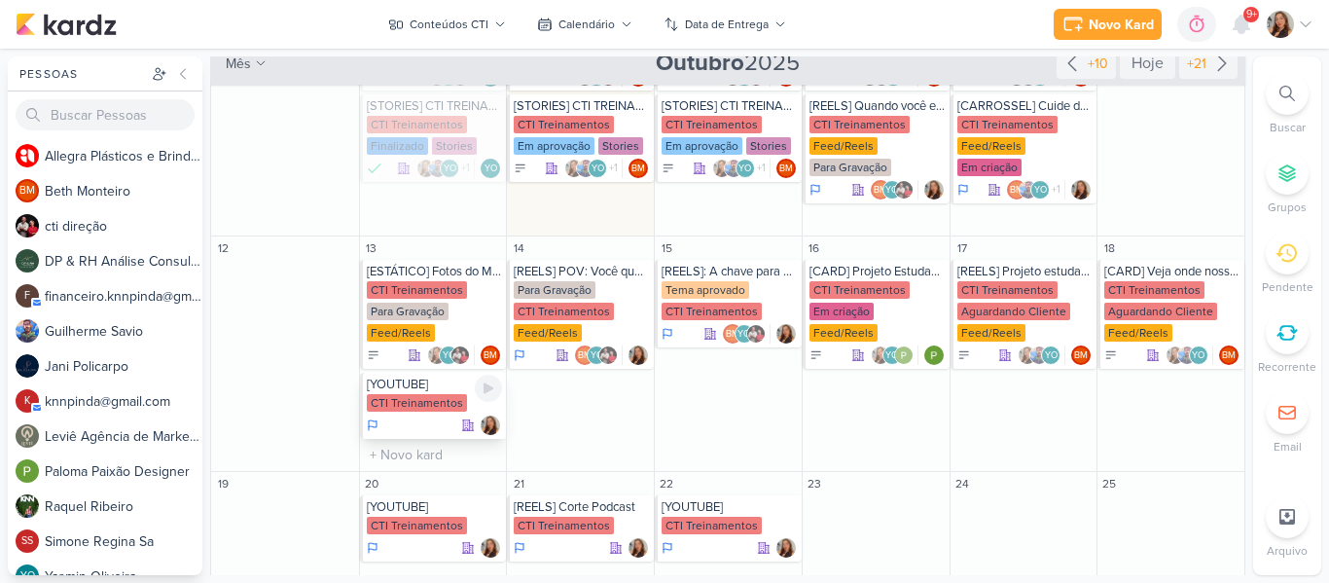
click at [378, 394] on div "CTI Treinamentos" at bounding box center [417, 403] width 100 height 18
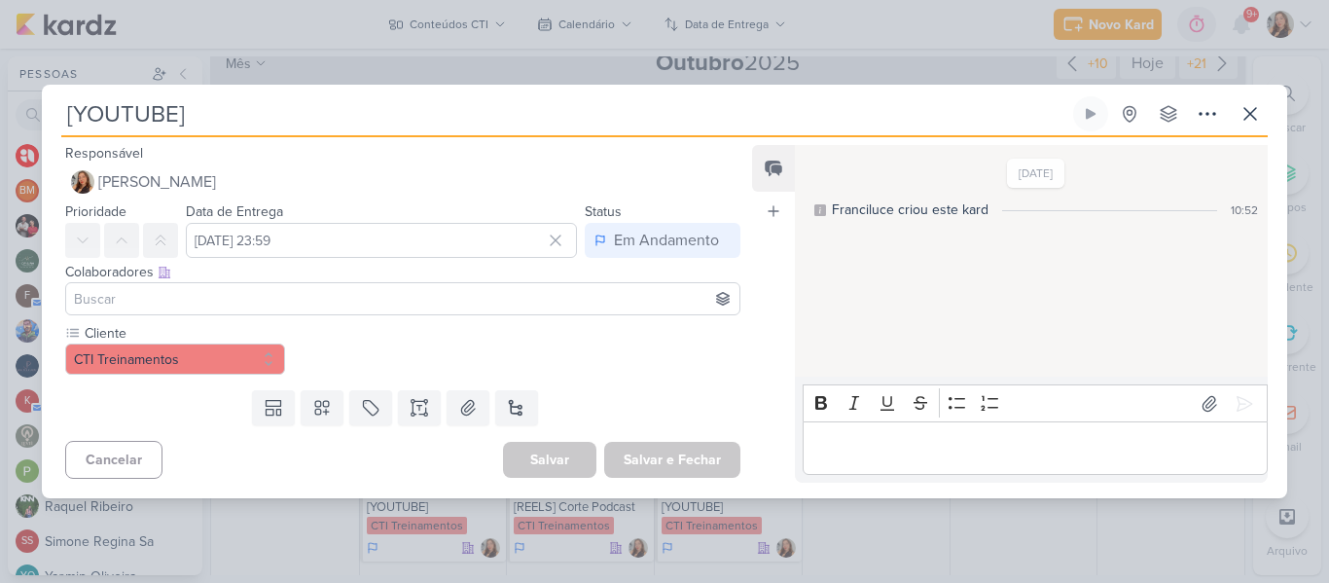
click at [263, 127] on input "[YOUTUBE]" at bounding box center [565, 113] width 1008 height 35
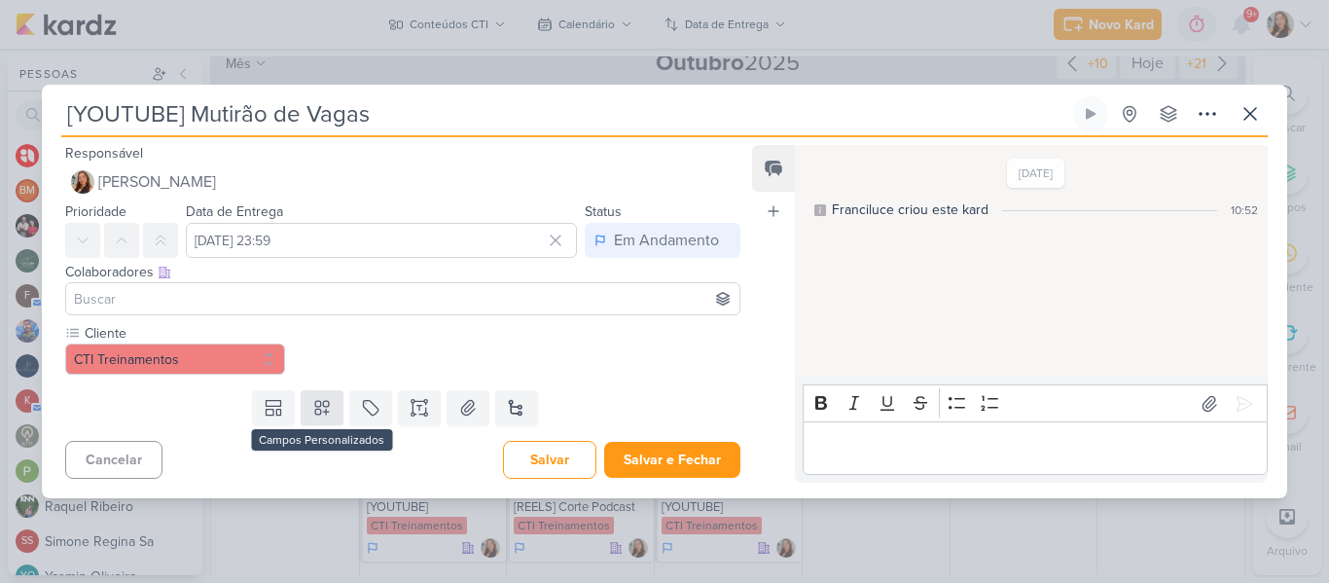
type input "[YOUTUBE] Mutirão de Vagas"
click at [331, 406] on button at bounding box center [322, 407] width 43 height 35
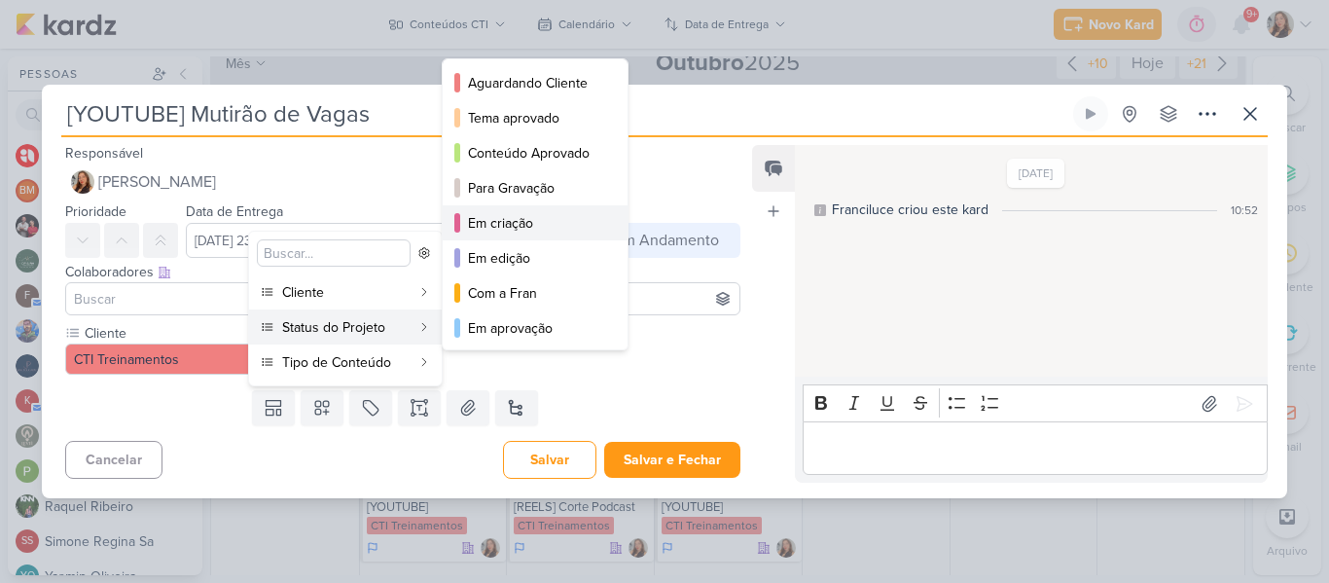
click at [479, 216] on div "Em criação" at bounding box center [536, 223] width 136 height 20
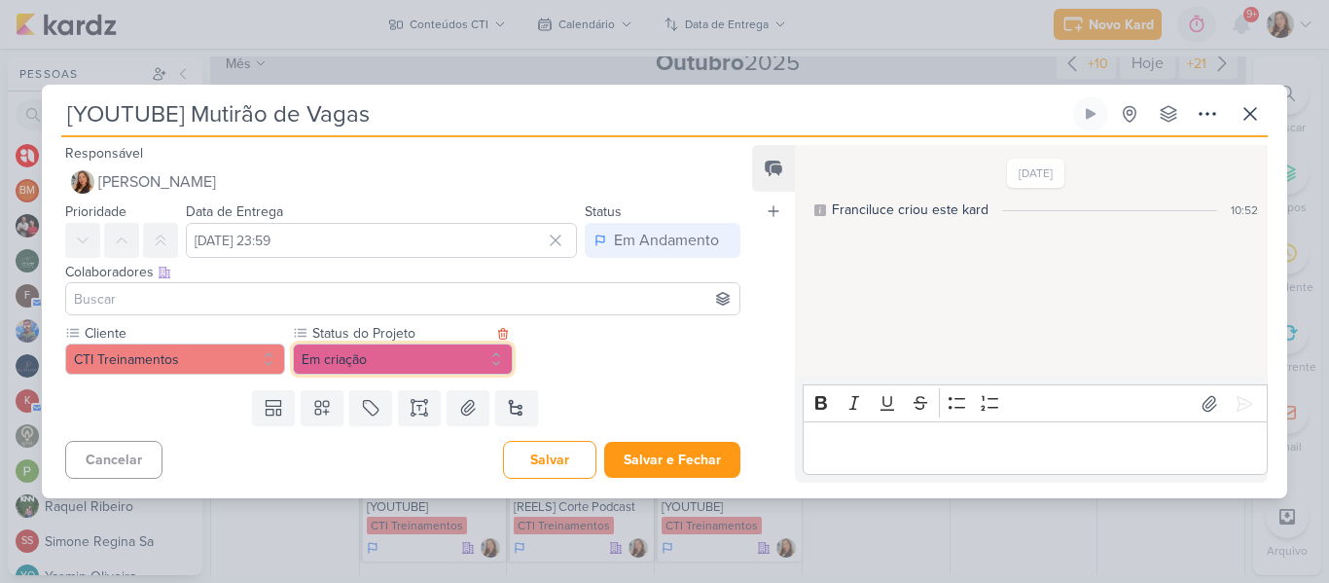
click at [349, 371] on button "Em criação" at bounding box center [403, 359] width 220 height 31
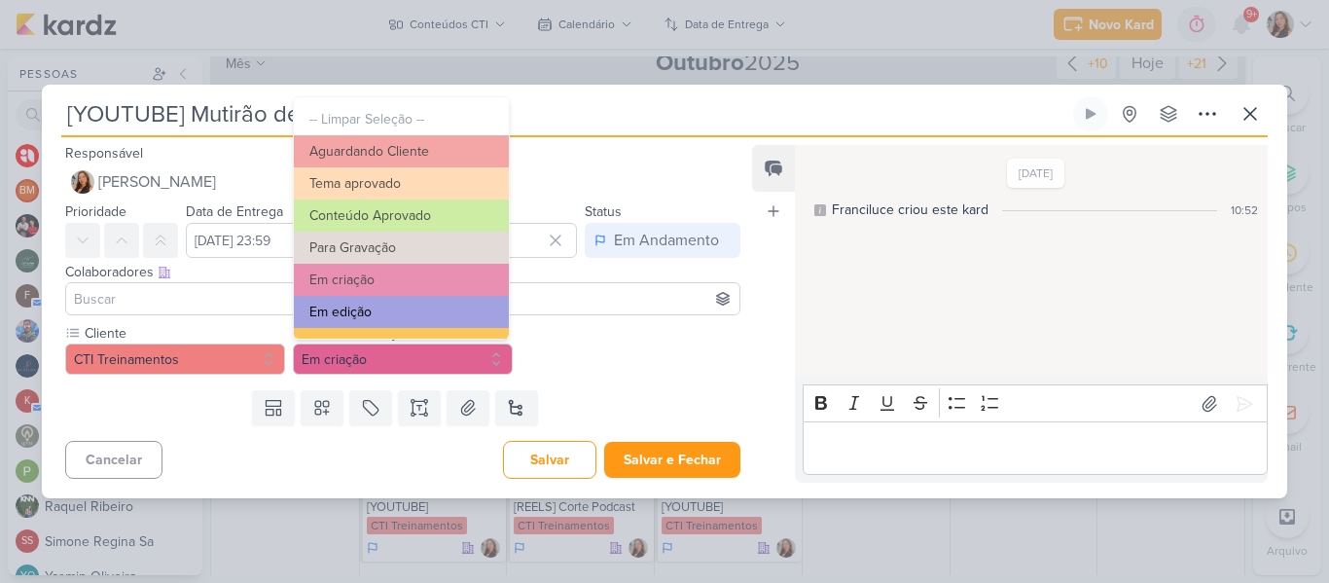
click at [389, 308] on button "Em edição" at bounding box center [401, 312] width 215 height 32
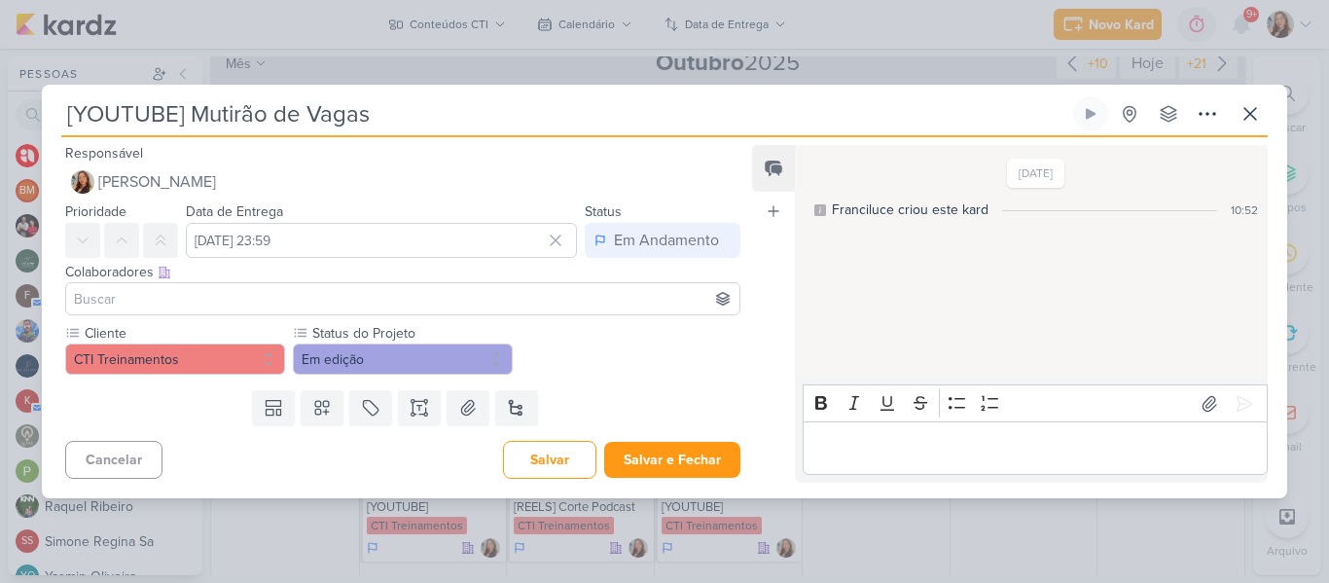
click at [365, 307] on input at bounding box center [403, 298] width 666 height 23
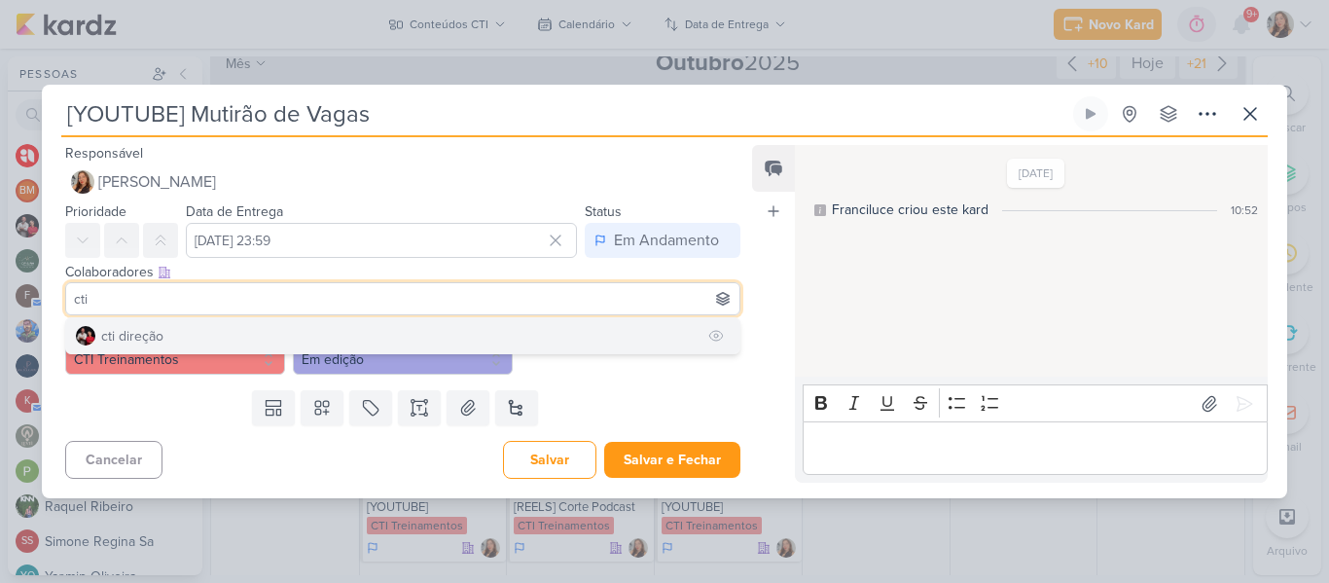
type input "cti"
click at [324, 339] on button "cti direção" at bounding box center [402, 335] width 673 height 35
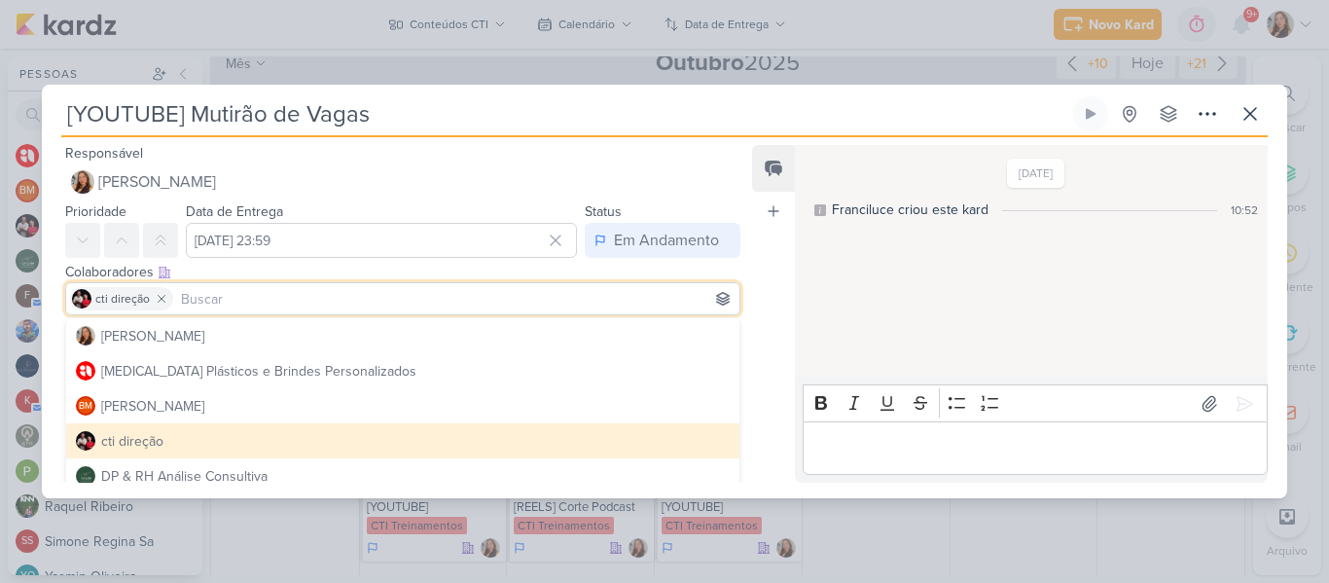
click at [809, 282] on div "[DATE] Franciluce criou este kard 10:52" at bounding box center [1030, 262] width 471 height 230
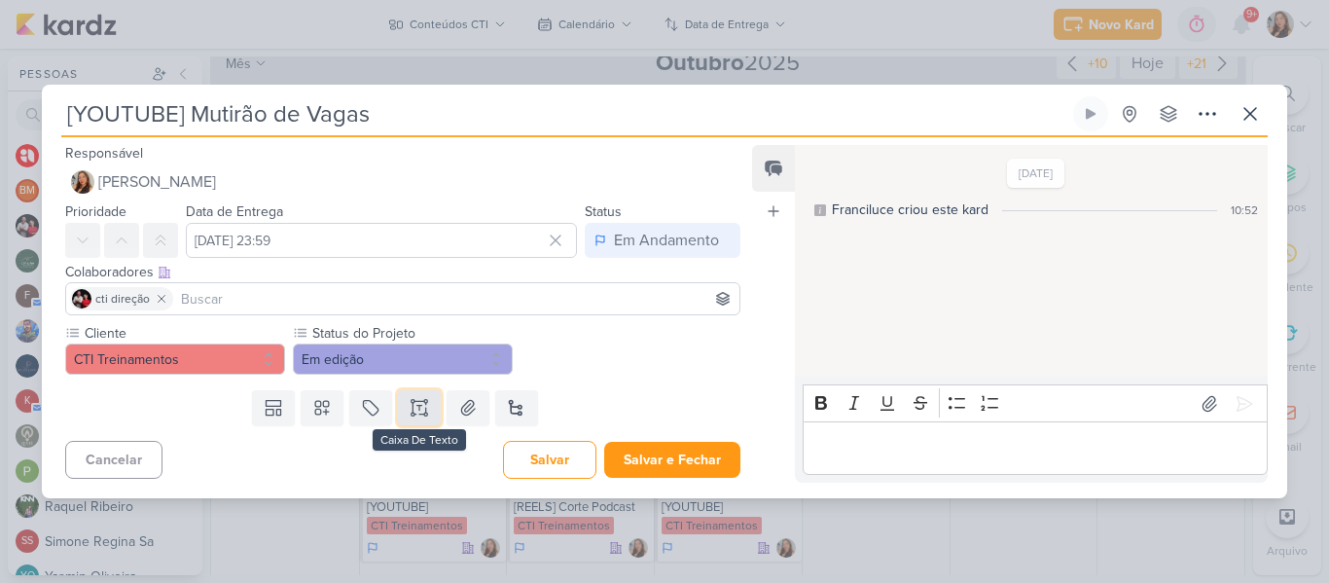
click at [410, 406] on icon at bounding box center [419, 407] width 19 height 19
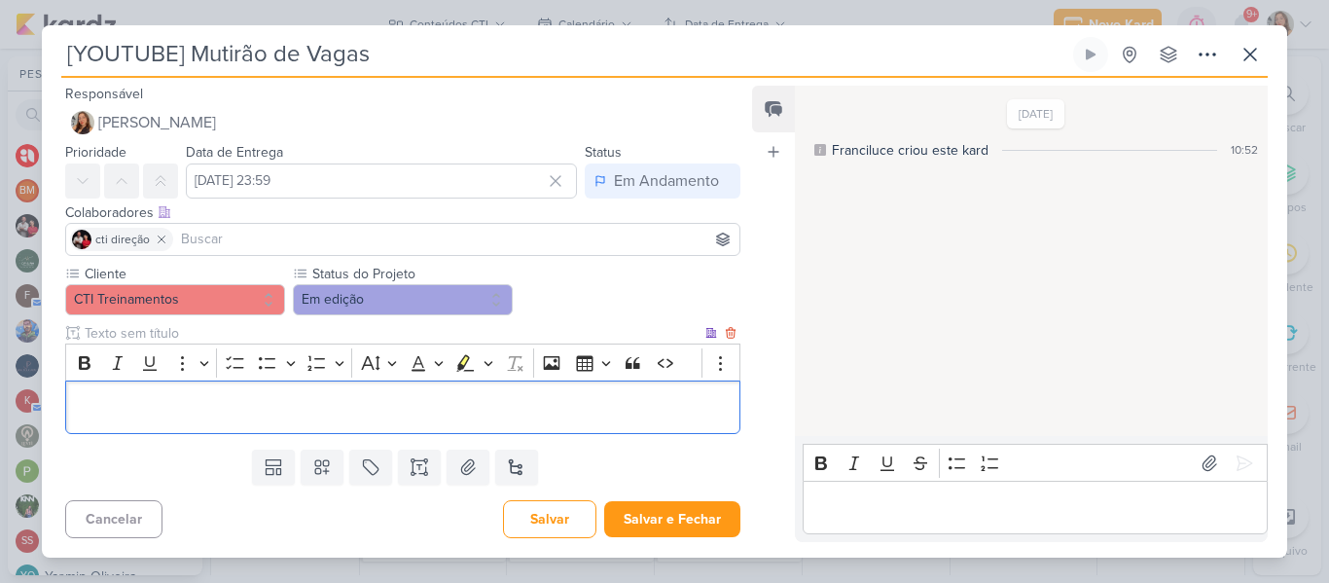
click at [366, 409] on p "Editor editing area: main" at bounding box center [403, 407] width 654 height 23
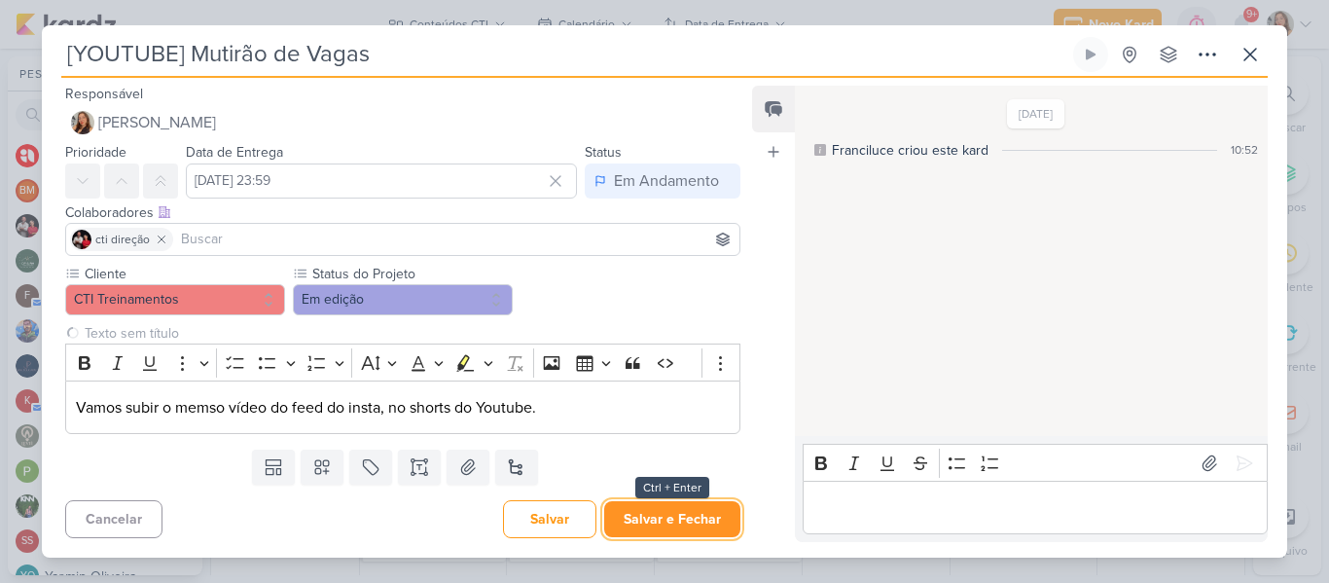
click at [655, 510] on button "Salvar e Fechar" at bounding box center [672, 519] width 136 height 36
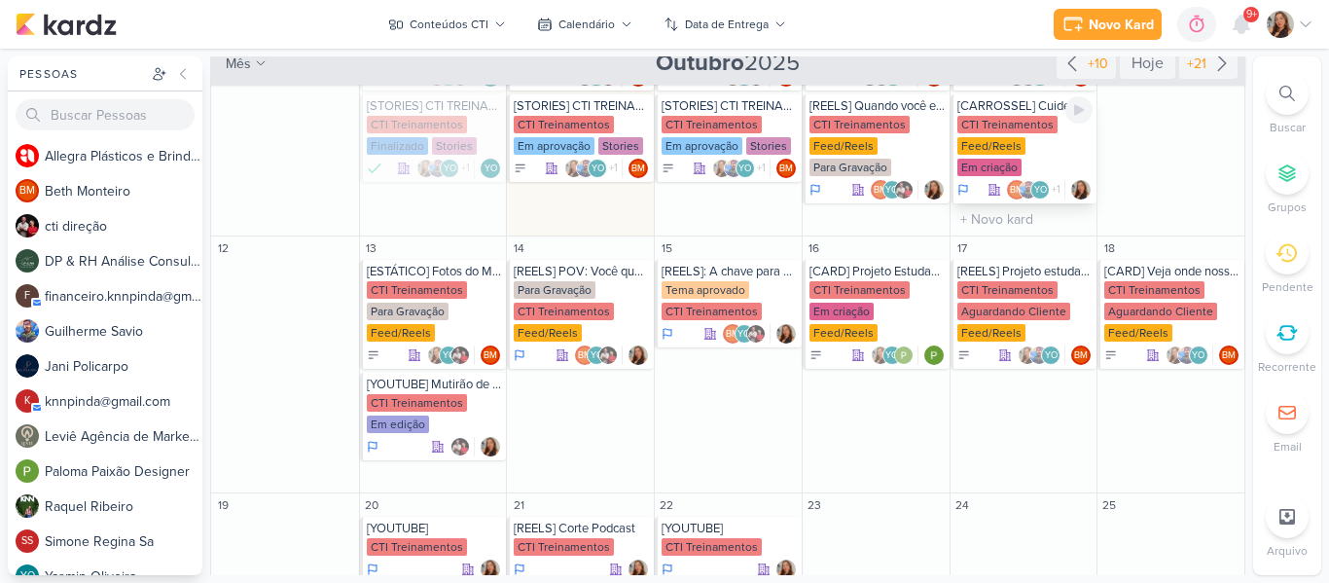
click at [1006, 116] on div "CTI Treinamentos" at bounding box center [1008, 125] width 100 height 18
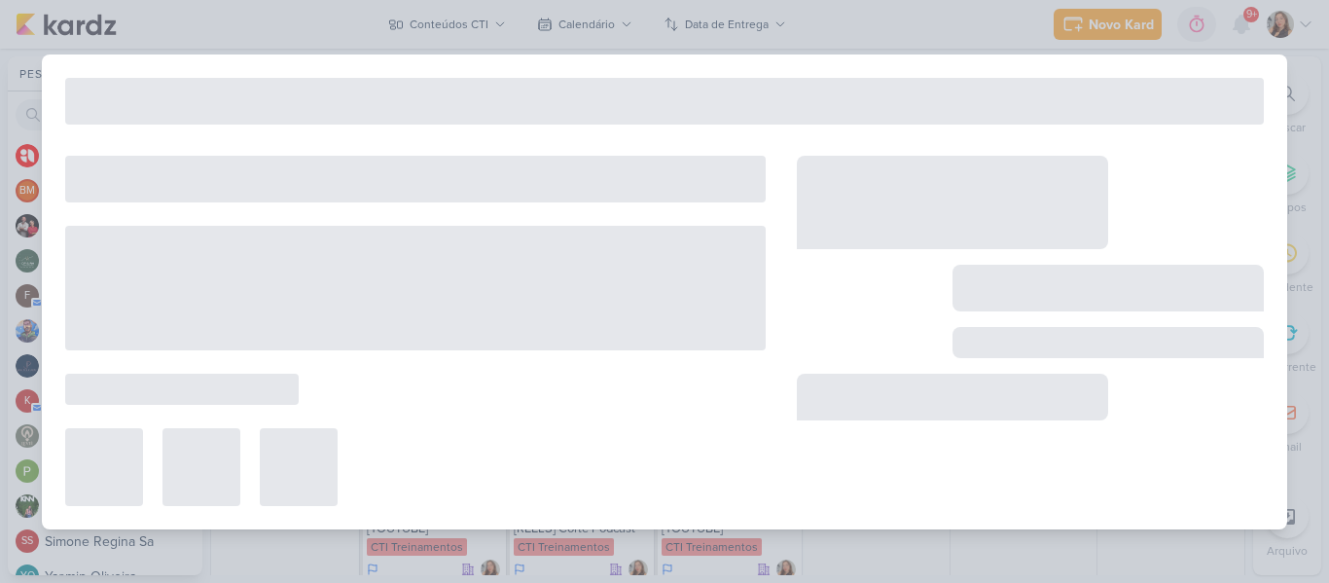
type input "[CARROSSEL] Cuide de quem importa: Você!"
type input "10 de outubro de 2025 às 23:59"
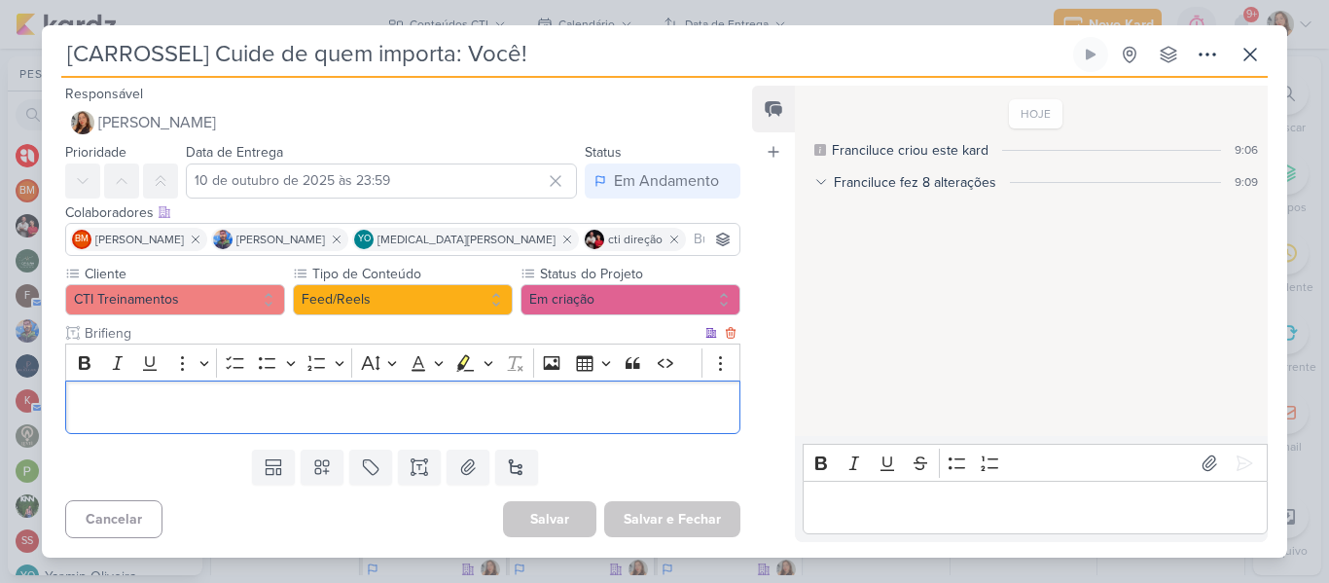
click at [589, 412] on p "Editor editing area: main" at bounding box center [403, 407] width 654 height 23
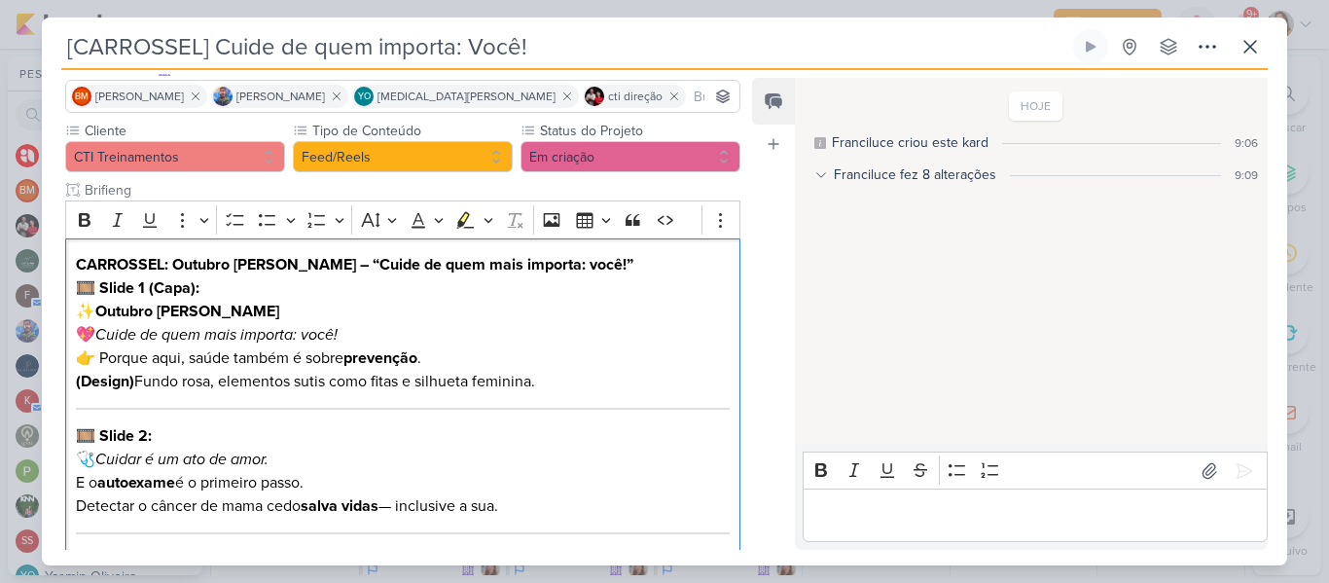
scroll to position [124, 0]
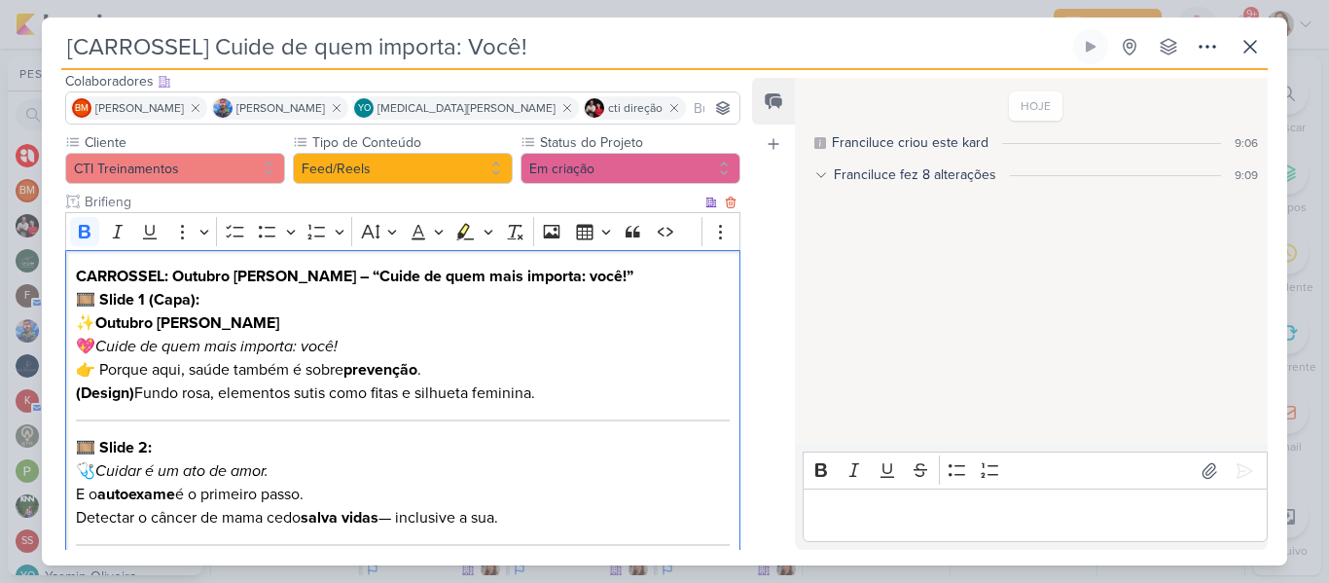
click at [236, 320] on p "🎞️ Slide 1 (Capa): ✨ Outubro Rosa 💖 Cuide de quem mais importa: você! 👉 Porque …" at bounding box center [403, 334] width 654 height 93
click at [108, 326] on strong "Outubro Rosa" at bounding box center [187, 322] width 184 height 19
click at [105, 323] on strong "Outubro Rosa" at bounding box center [187, 322] width 184 height 19
click at [104, 346] on icon "Cuide de quem mais importa: você!" at bounding box center [216, 346] width 242 height 19
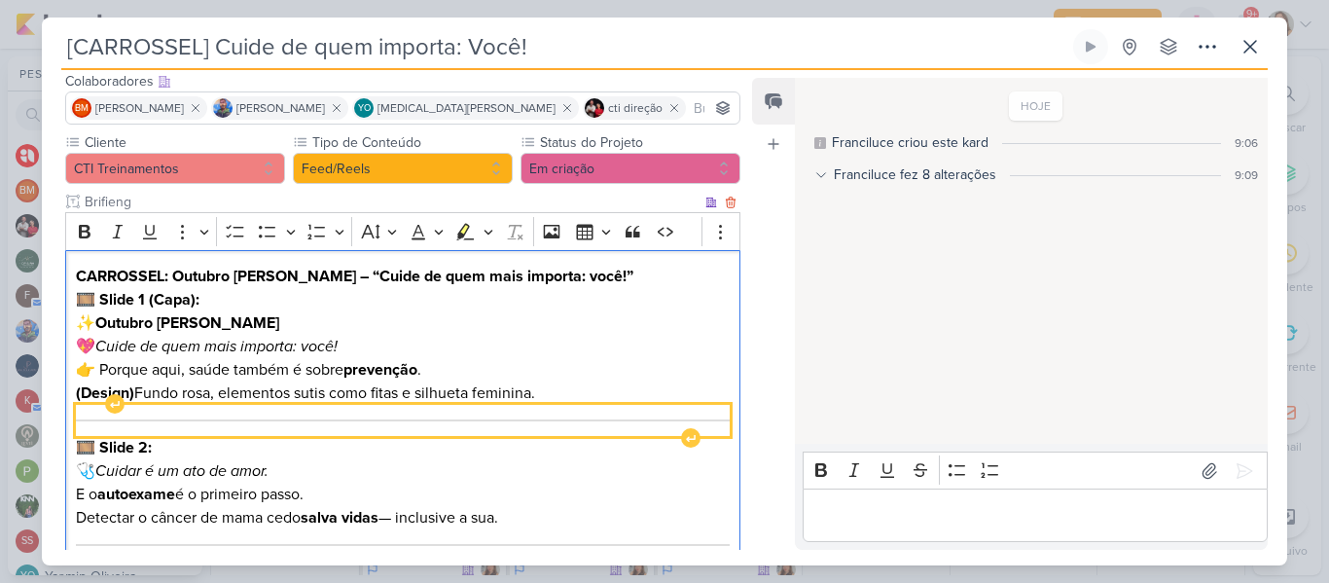
click at [140, 416] on div "Editor editing area: main" at bounding box center [403, 420] width 654 height 31
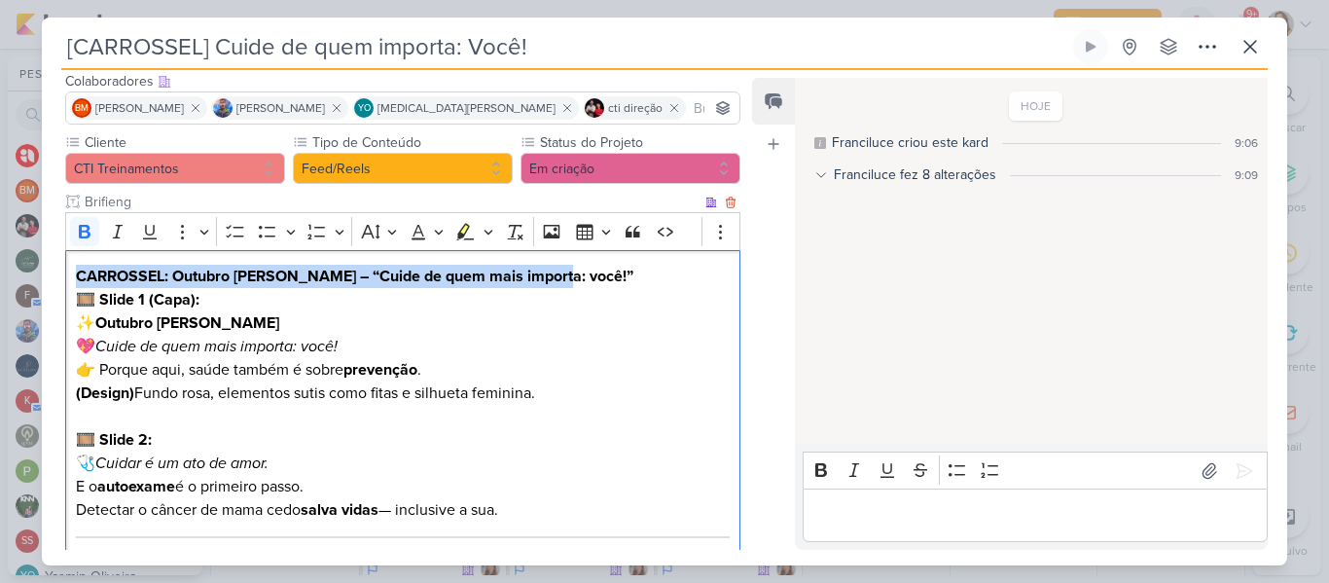
drag, startPoint x: 73, startPoint y: 272, endPoint x: 708, endPoint y: 266, distance: 635.5
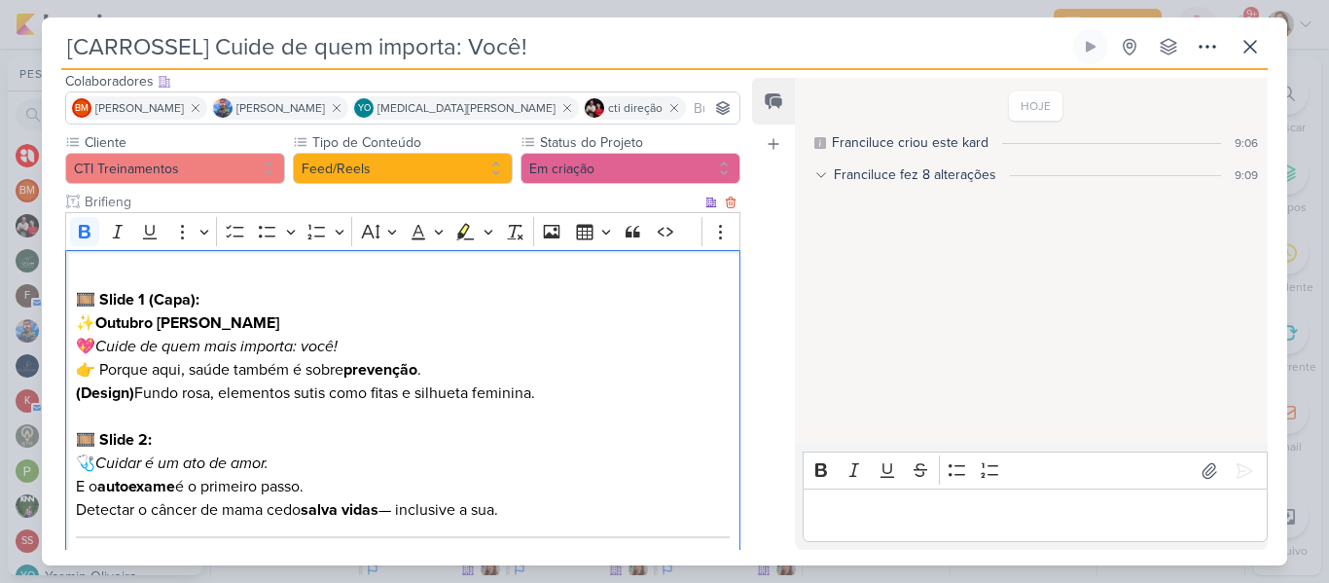
click at [204, 296] on p "🎞️ Slide 1 (Capa): ✨ Outubro Rosa 💖 Cuide de quem mais importa: você! 👉 Porque …" at bounding box center [403, 334] width 654 height 93
drag, startPoint x: 75, startPoint y: 293, endPoint x: 255, endPoint y: 298, distance: 180.1
click at [255, 298] on p "🎞️ Slide 1 (Capa): ✨ Outubro Rosa 💖 Cuide de quem mais importa: você! 👉 Porque …" at bounding box center [403, 334] width 654 height 93
click at [79, 297] on strong "CARD 1: Título: Dica da Semana" at bounding box center [187, 299] width 222 height 19
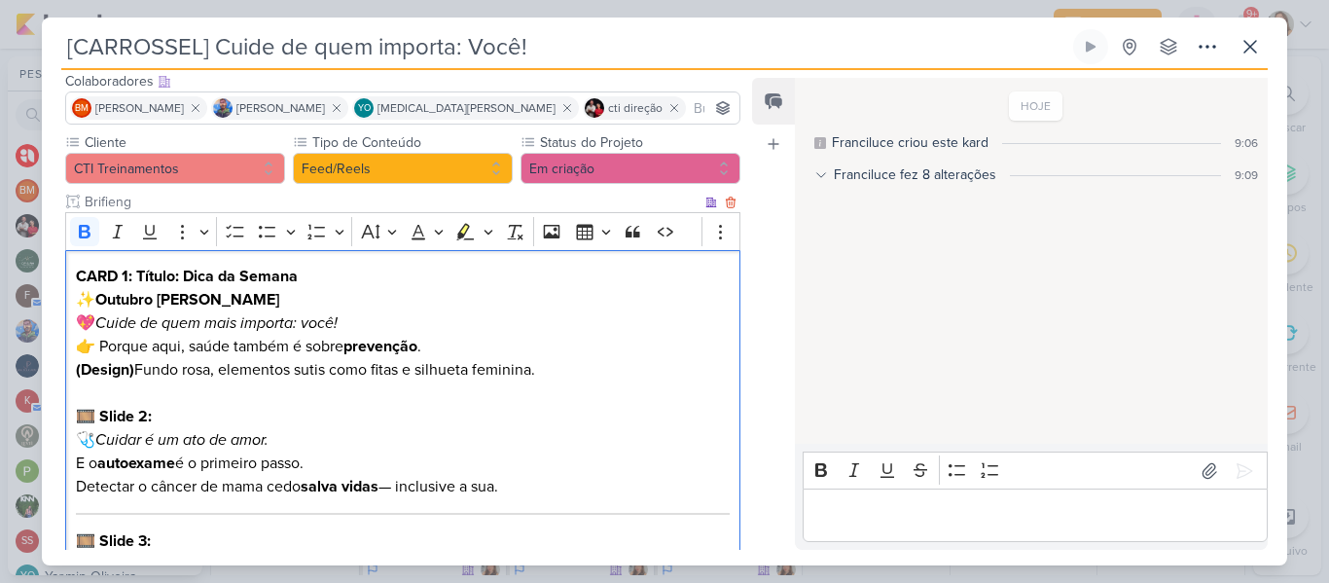
click at [364, 281] on p "CARD 1: Título: Dica da Semana ✨ Outubro Rosa 💖 Cuide de quem mais importa: voc…" at bounding box center [403, 311] width 654 height 93
click at [102, 300] on strong "Outubro Rosa" at bounding box center [187, 299] width 184 height 19
click at [103, 321] on icon "Cuide de quem mais importa: você!" at bounding box center [216, 322] width 242 height 19
click at [104, 344] on p "CARD 1: Título: Dica da Semana Outubro Rosa Cuide de quem mais importa: você! 👉…" at bounding box center [403, 311] width 654 height 93
click at [193, 380] on p "(Design) Fundo rosa, elementos sutis como fitas e silhueta feminina." at bounding box center [403, 369] width 654 height 23
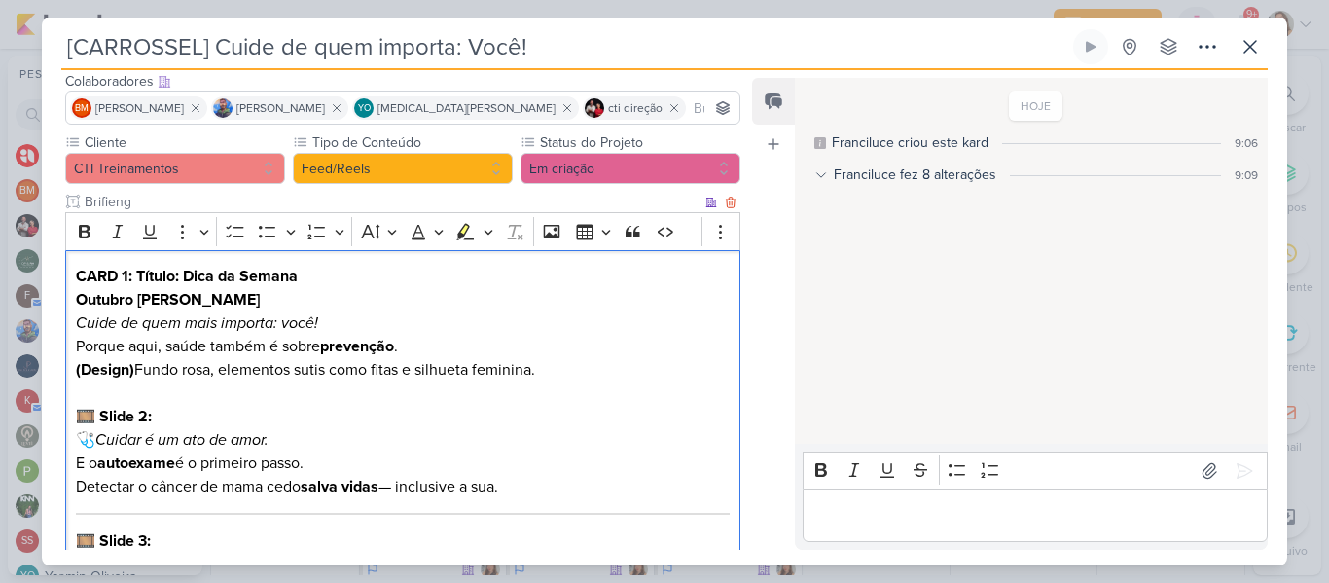
click at [128, 404] on p "Editor editing area: main" at bounding box center [403, 392] width 654 height 23
drag, startPoint x: 174, startPoint y: 426, endPoint x: 58, endPoint y: 413, distance: 116.6
click at [58, 413] on div "Cliente CTI Treinamentos Tipo de Conteúdo" at bounding box center [395, 536] width 706 height 809
click at [101, 441] on icon "Cuidar é um ato de amor." at bounding box center [181, 439] width 173 height 19
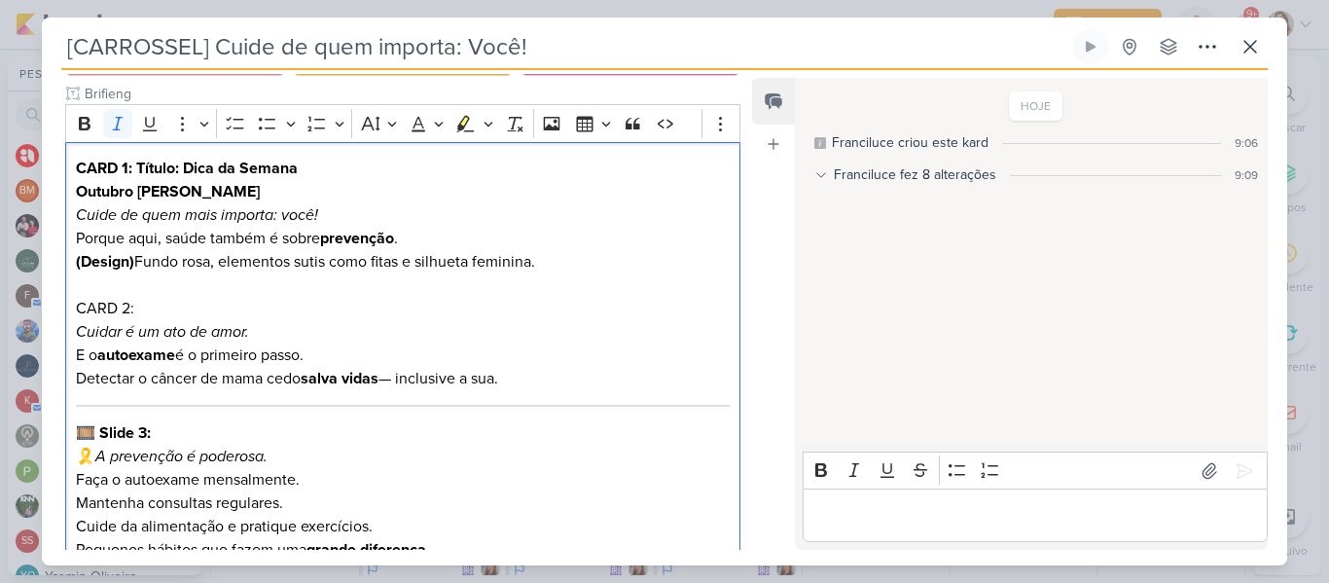
scroll to position [285, 0]
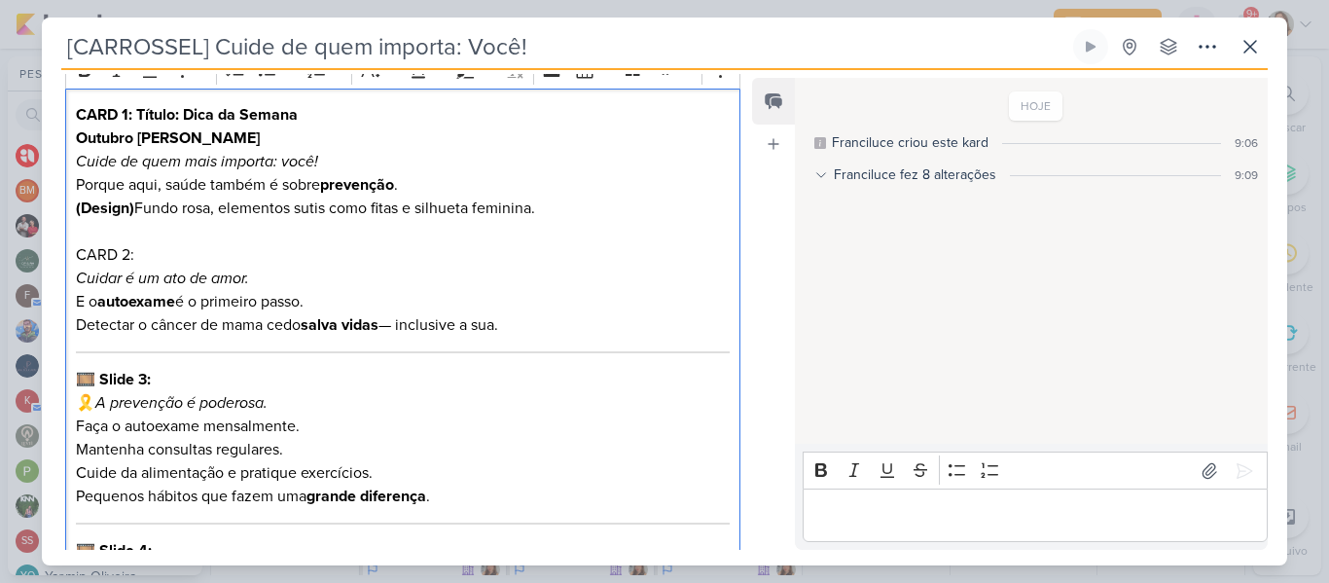
click at [403, 326] on p "CARD 2: Cuidar é um ato de amor. E o autoexame é o primeiro passo. Detectar o c…" at bounding box center [403, 289] width 654 height 93
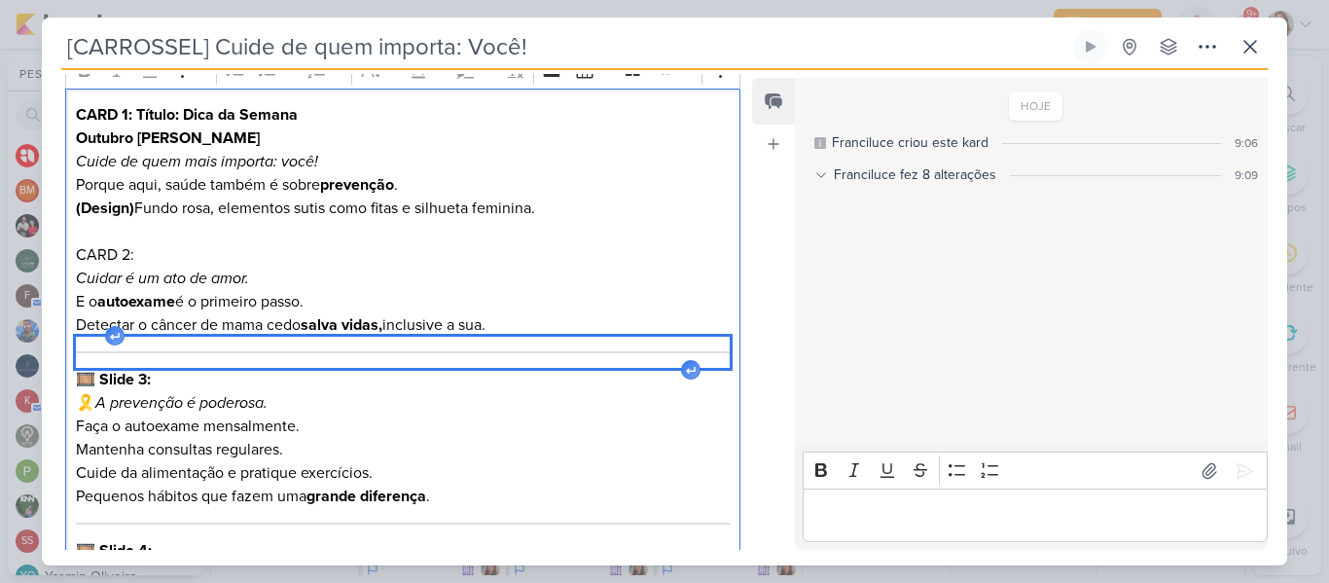
click at [415, 352] on hr "Editor editing area: main" at bounding box center [403, 352] width 654 height 2
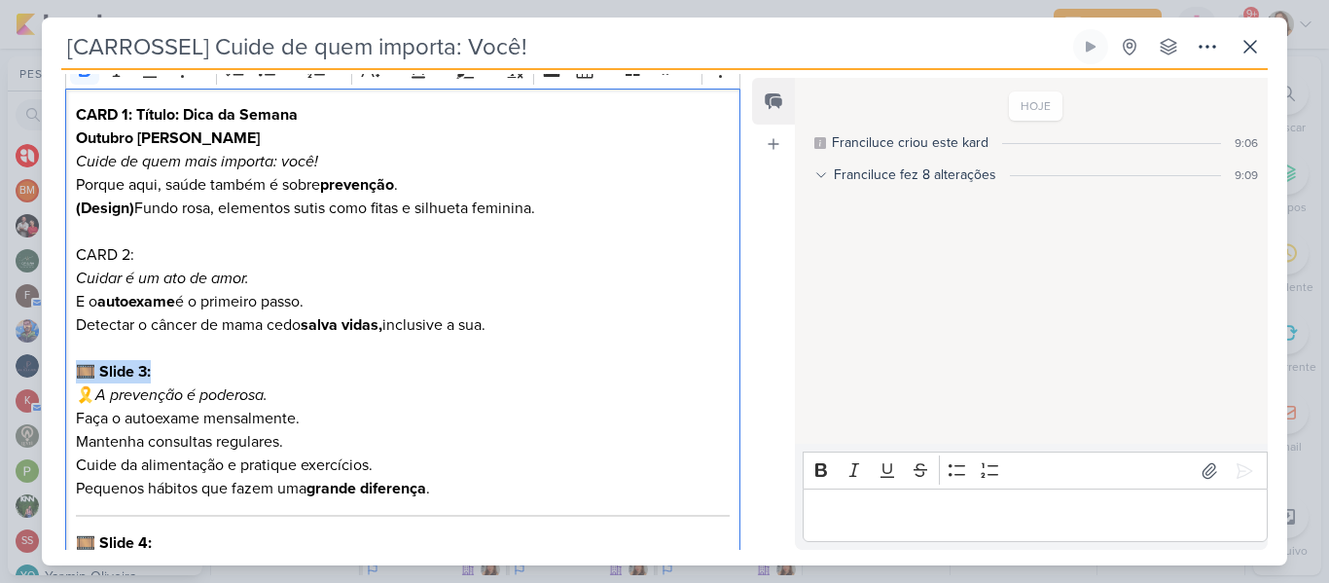
drag, startPoint x: 75, startPoint y: 371, endPoint x: 173, endPoint y: 376, distance: 98.4
click at [173, 376] on p "🎞️ Slide 3: 🎗️ A prevenção é poderosa." at bounding box center [403, 383] width 654 height 47
click at [104, 395] on icon "A prevenção é poderosa." at bounding box center [181, 394] width 172 height 19
click at [164, 418] on p "Faça o autoexame mensalmente." at bounding box center [403, 418] width 654 height 23
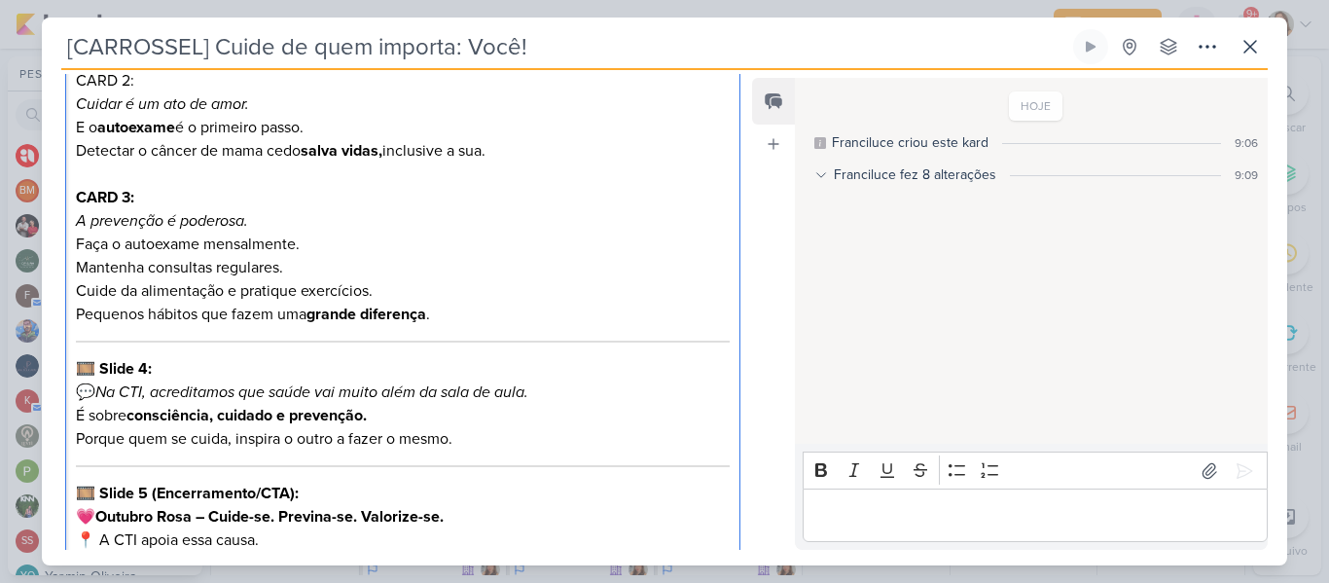
scroll to position [474, 0]
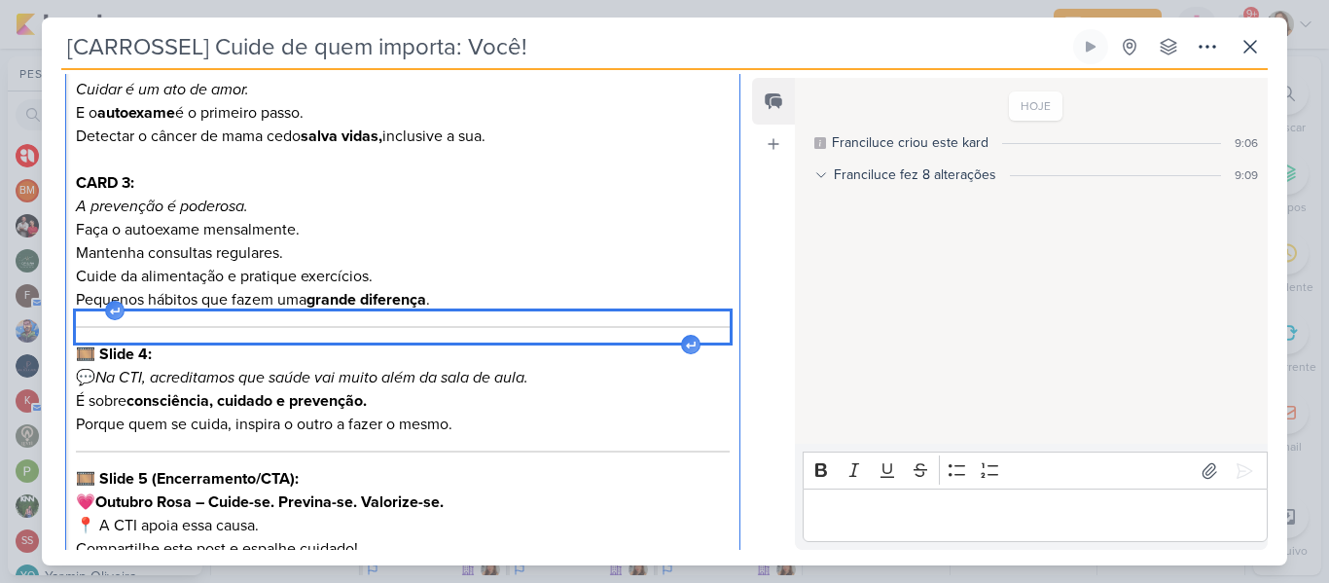
click at [606, 333] on div "Editor editing area: main" at bounding box center [403, 326] width 654 height 31
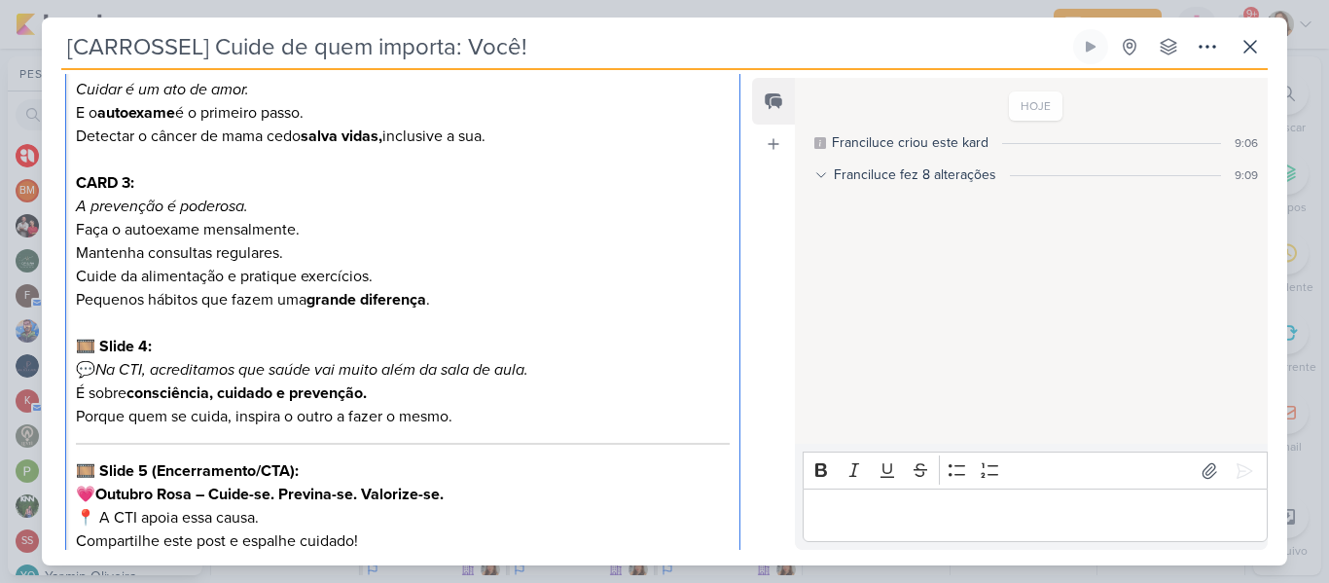
click at [187, 344] on p "🎞️ Slide 4: 💬 Na CTI, acreditamos que saúde vai muito além da sala de aula. É s…" at bounding box center [403, 381] width 654 height 93
drag, startPoint x: 71, startPoint y: 348, endPoint x: 158, endPoint y: 347, distance: 86.6
click at [158, 347] on div "CARD 1: Título: Dica da Semana Outubro Rosa Cuide de quem mais importa: você! P…" at bounding box center [402, 234] width 675 height 669
click at [100, 371] on icon "Na CTI, acreditamos que saúde vai muito além da sala de aula." at bounding box center [311, 369] width 433 height 19
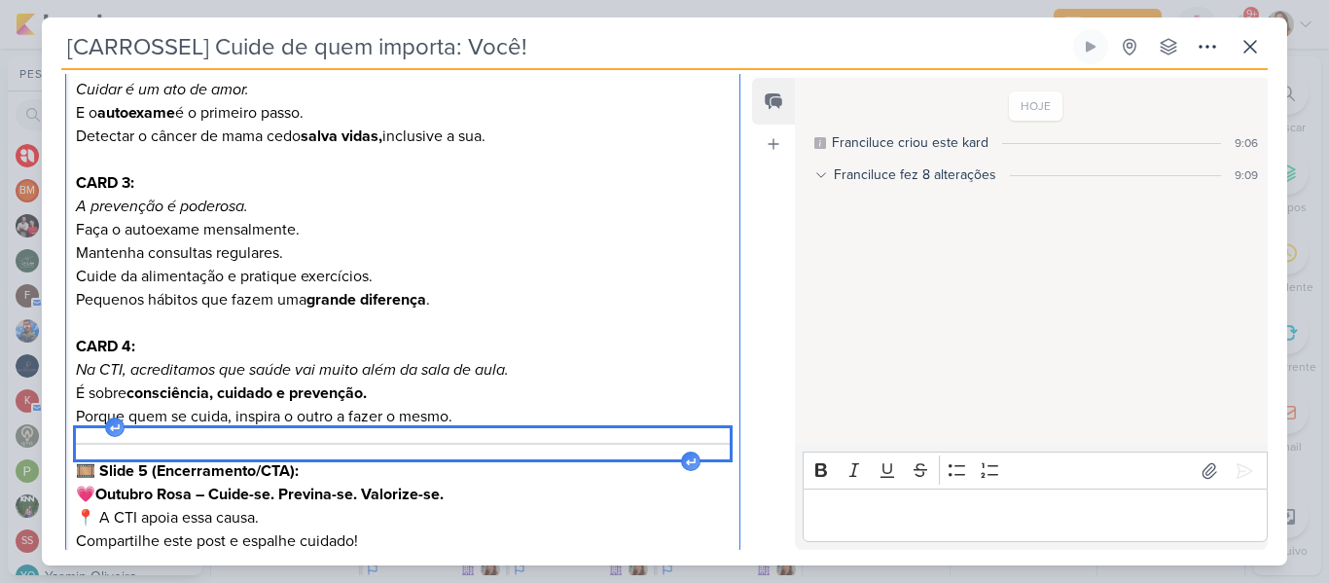
click at [134, 438] on div "Editor editing area: main" at bounding box center [403, 443] width 654 height 31
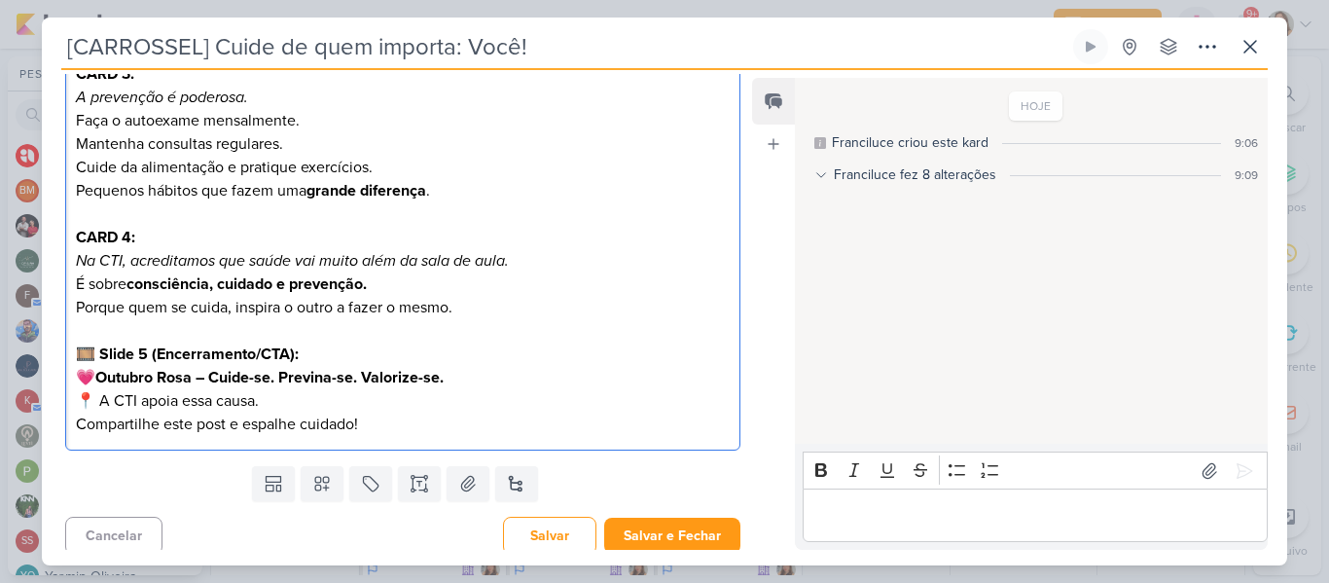
scroll to position [592, 0]
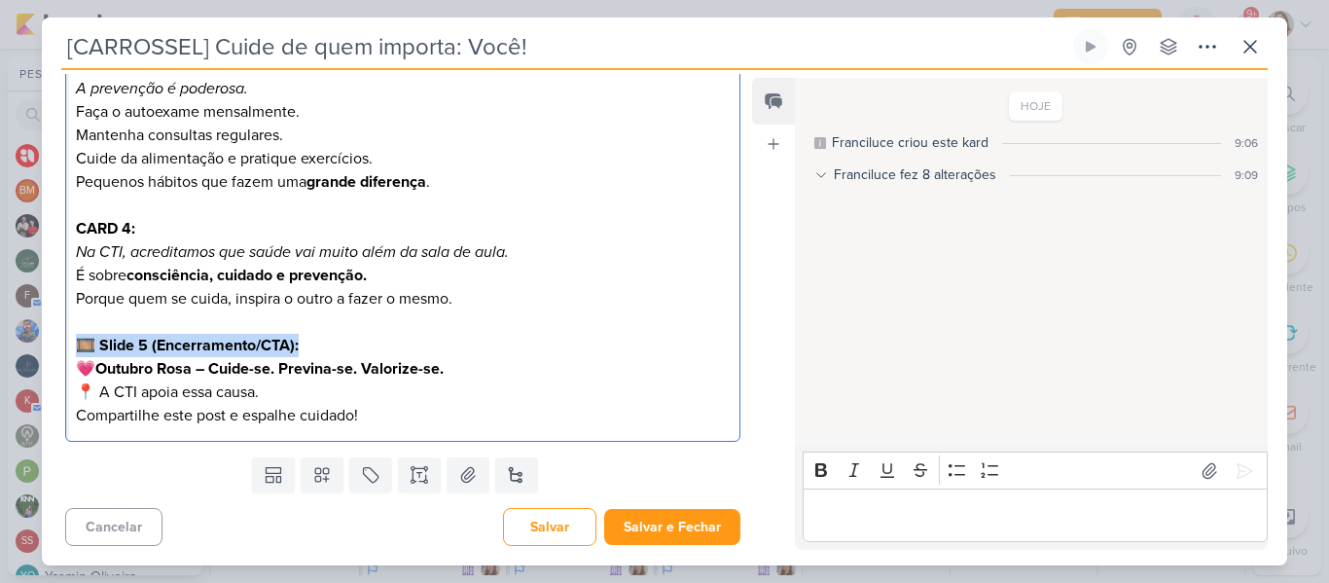
drag, startPoint x: 81, startPoint y: 342, endPoint x: 415, endPoint y: 339, distance: 333.8
click at [415, 339] on p "🎞️ Slide 5 (Encerramento/CTA): 💗 Outubro Rosa – Cuide-se. Previna-se. Valorize-…" at bounding box center [403, 380] width 654 height 93
click at [108, 373] on strong "Outubro Rosa – Cuide-se. Previna-se. Valorize-se." at bounding box center [269, 368] width 348 height 19
click at [100, 392] on p "CARD 5: Outubro Rosa – Cuide-se. Previna-se. Valorize-se. 📍 A CTI apoia essa ca…" at bounding box center [403, 380] width 654 height 93
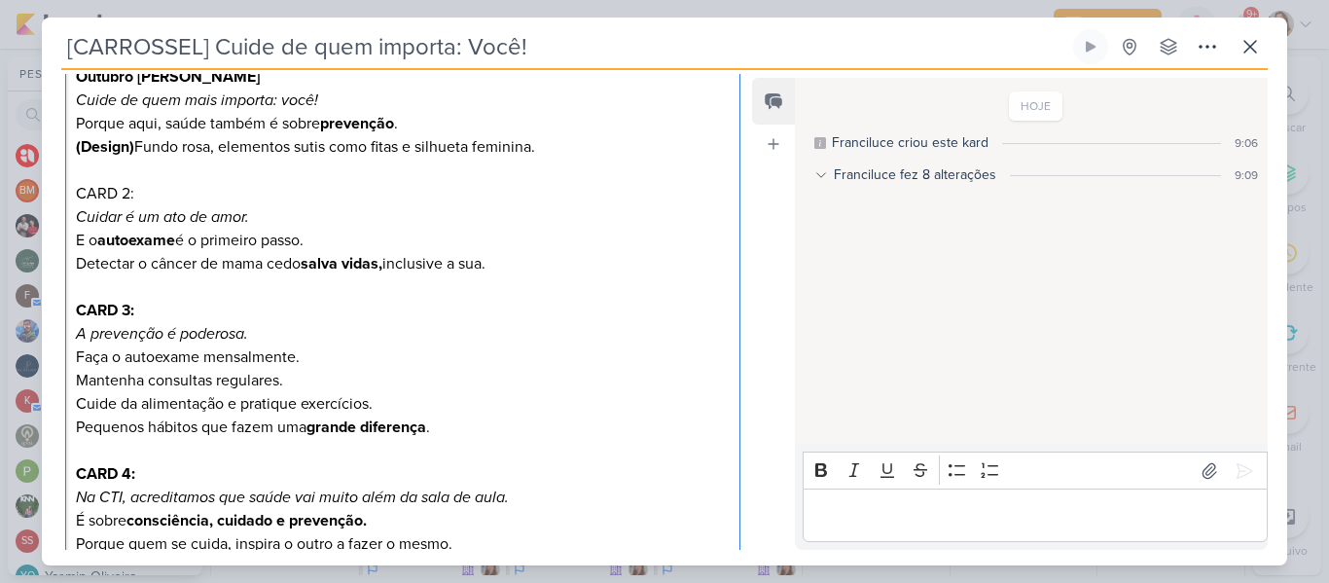
scroll to position [382, 0]
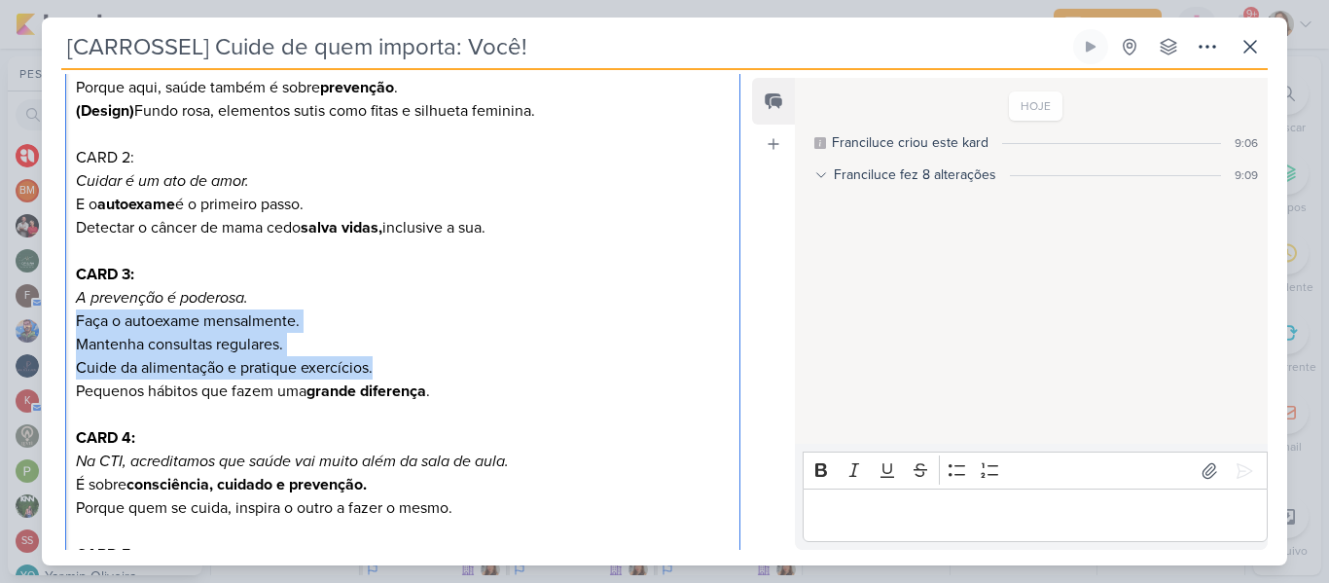
drag, startPoint x: 76, startPoint y: 322, endPoint x: 402, endPoint y: 365, distance: 328.8
click at [402, 365] on div "CARD 1: Título: Dica da Semana Outubro Rosa Cuide de quem mais importa: você! P…" at bounding box center [402, 321] width 675 height 661
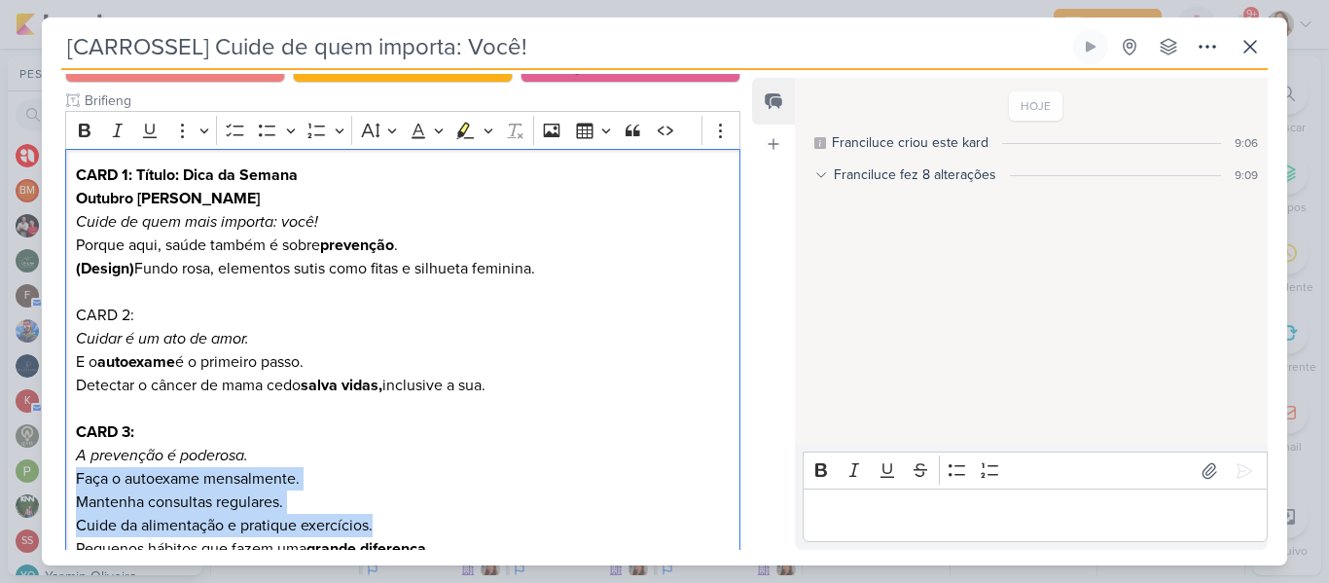
scroll to position [209, 0]
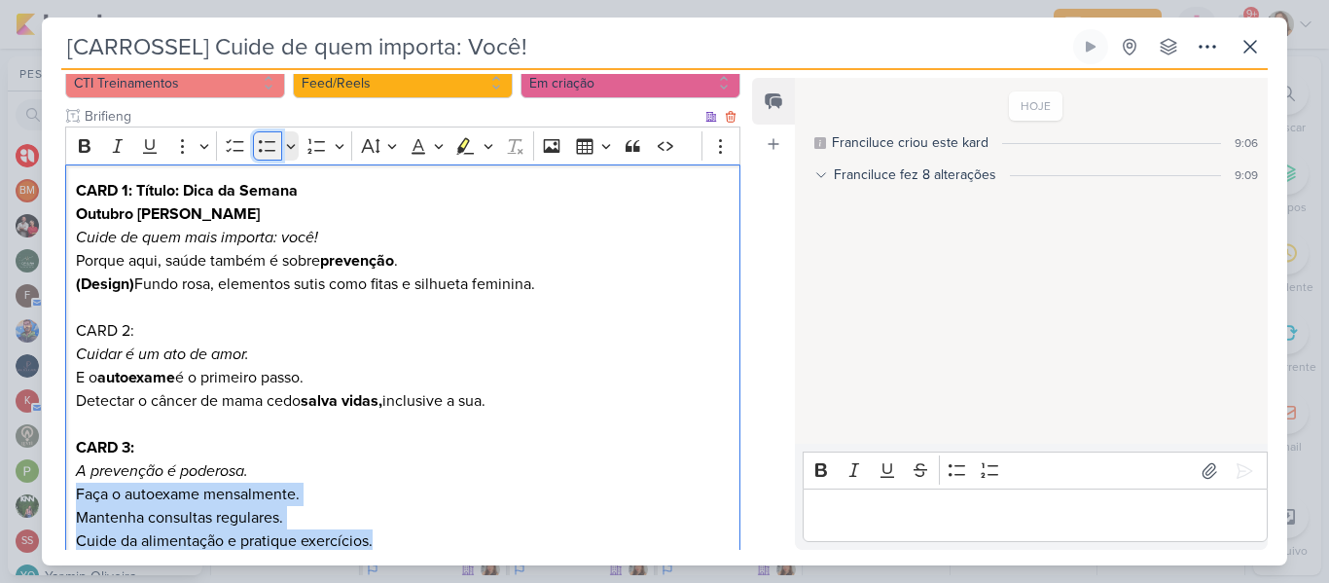
click at [262, 148] on icon "Editor toolbar" at bounding box center [267, 145] width 19 height 19
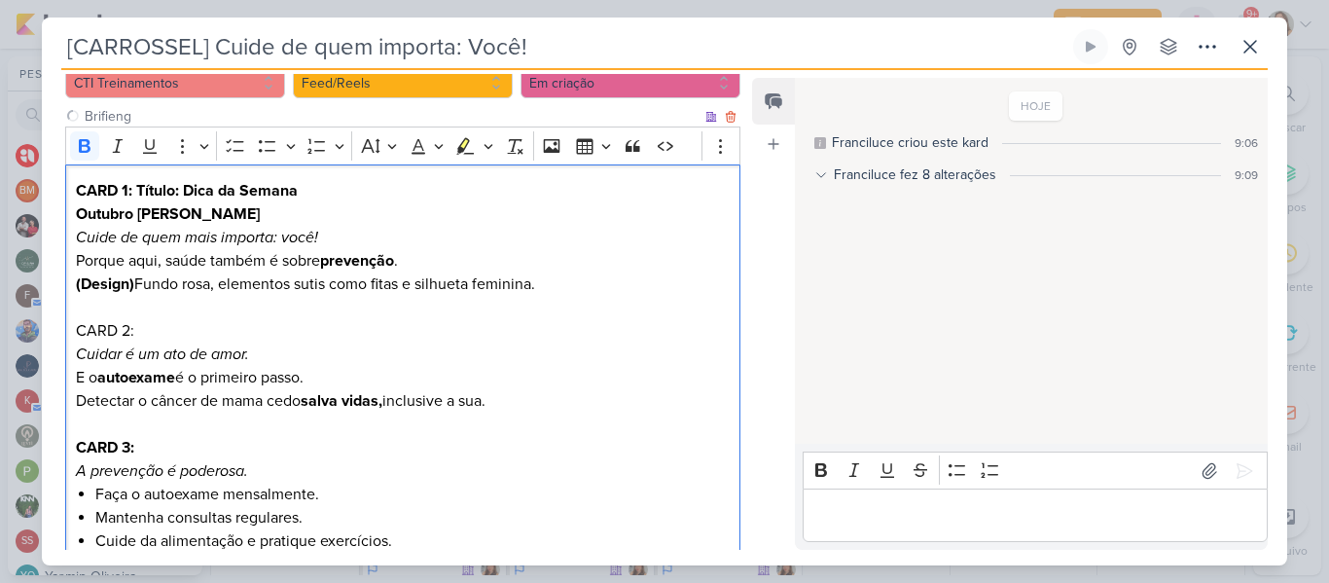
click at [247, 444] on p "CARD 3: A prevenção é poderosa." at bounding box center [403, 459] width 654 height 47
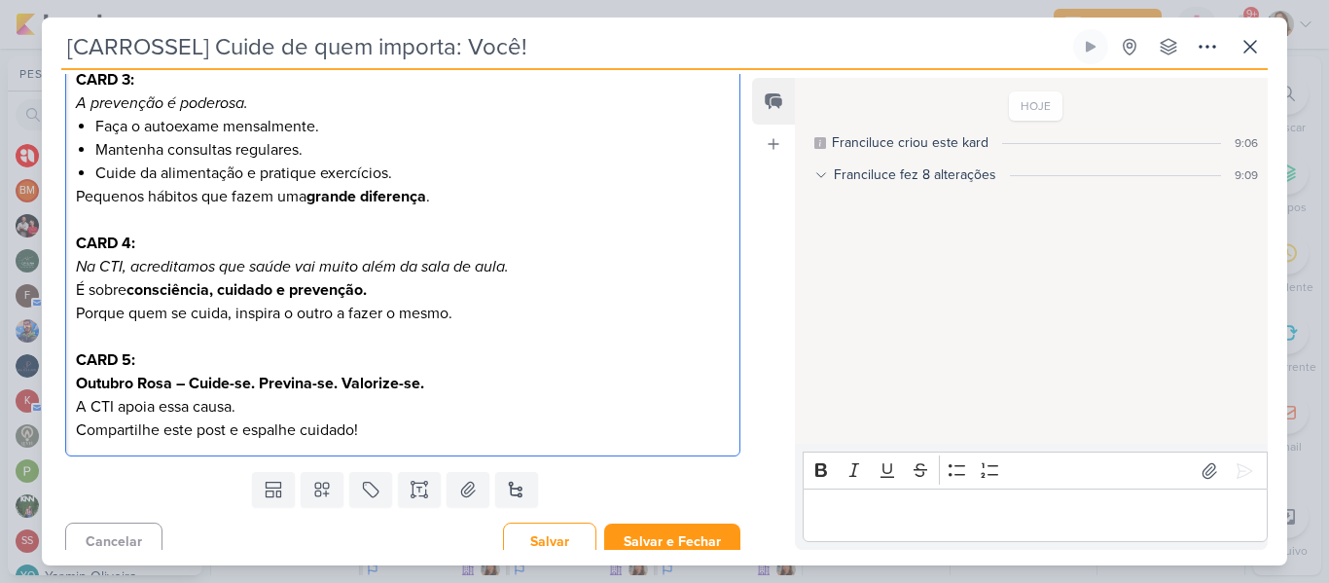
scroll to position [581, 0]
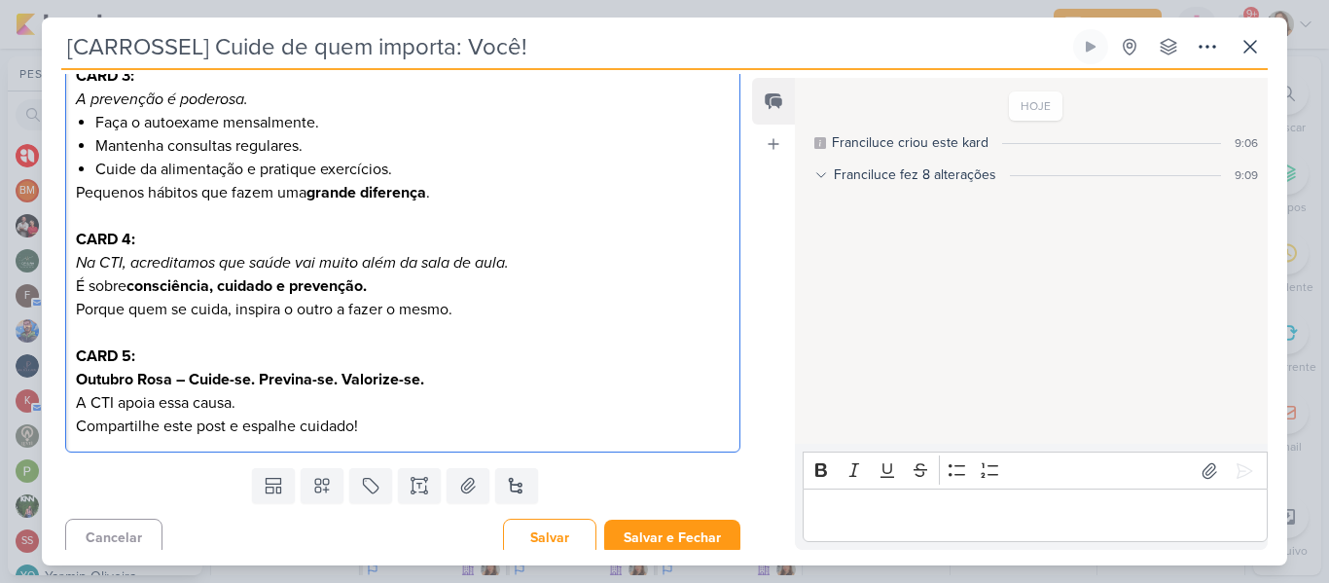
click at [195, 374] on strong "Outubro Rosa – Cuide-se. Previna-se. Valorize-se." at bounding box center [250, 379] width 348 height 19
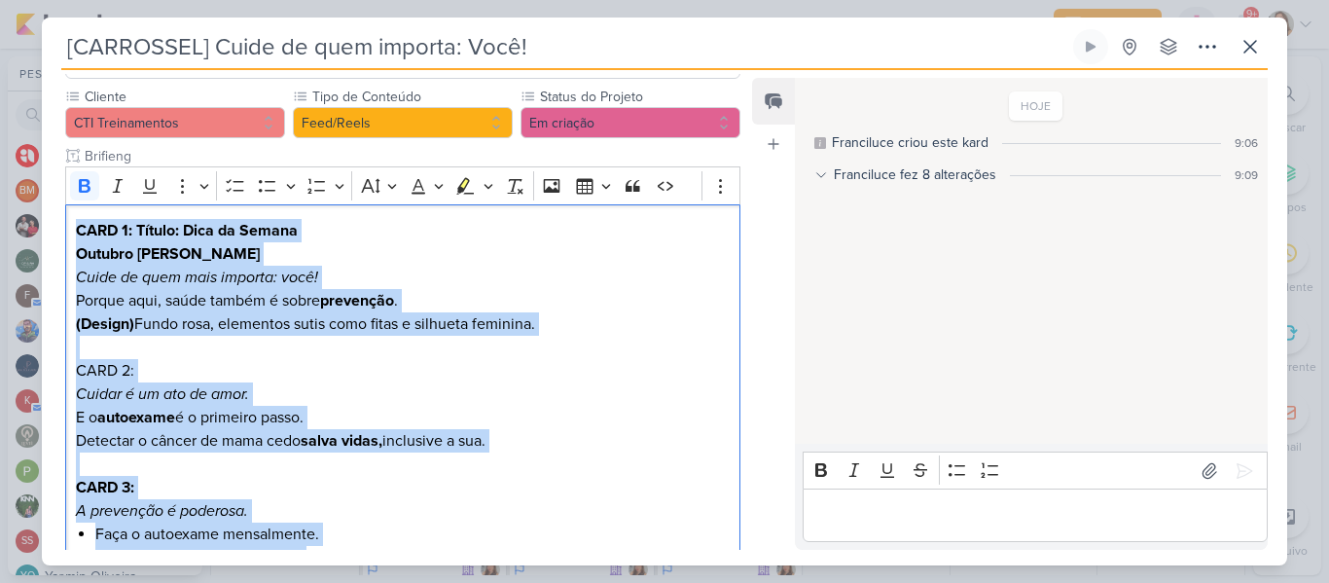
scroll to position [0, 0]
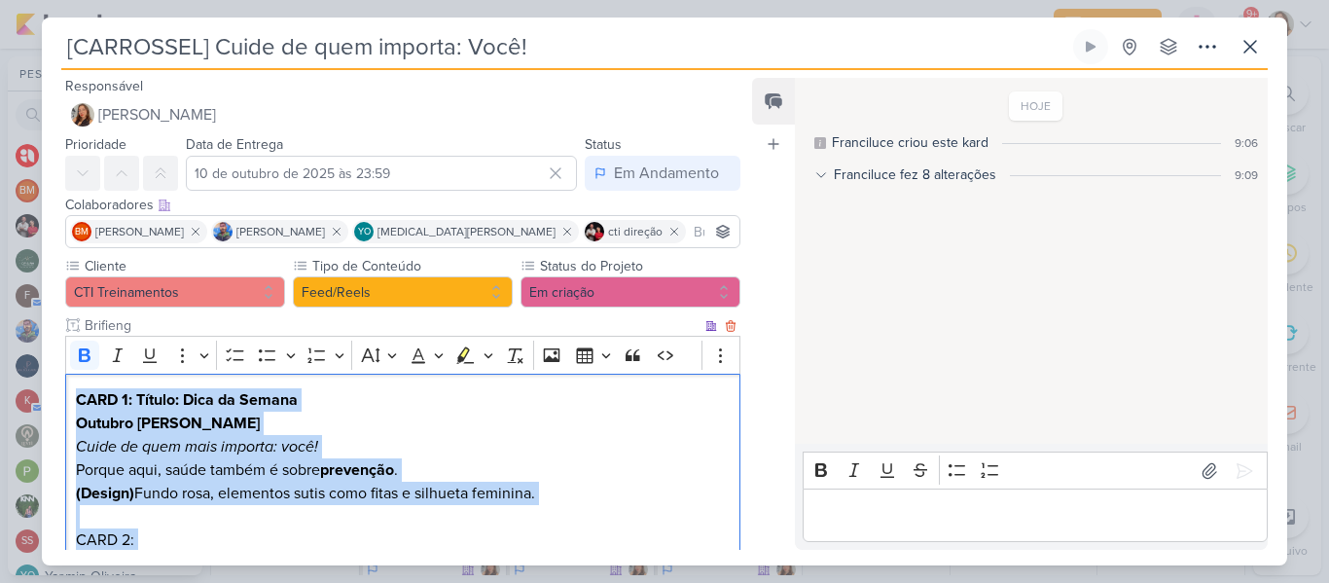
drag, startPoint x: 381, startPoint y: 456, endPoint x: 68, endPoint y: 404, distance: 317.7
click at [91, 356] on icon "Editor toolbar" at bounding box center [84, 354] width 19 height 19
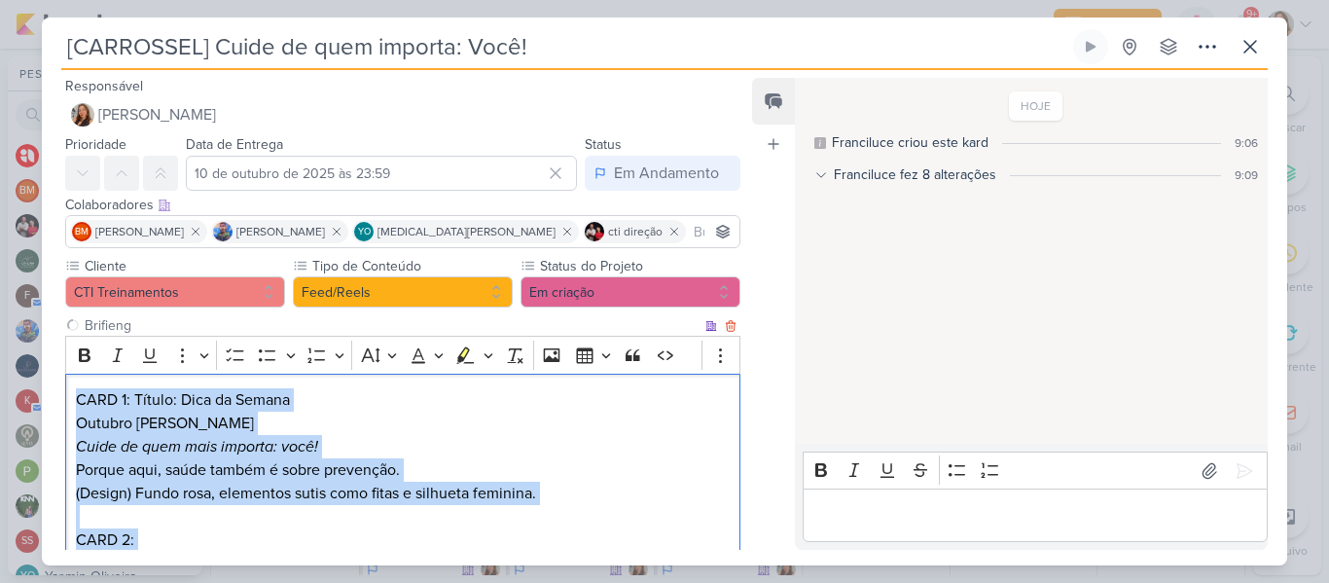
click at [226, 444] on icon "Cuide de quem mais importa: você!" at bounding box center [197, 446] width 242 height 19
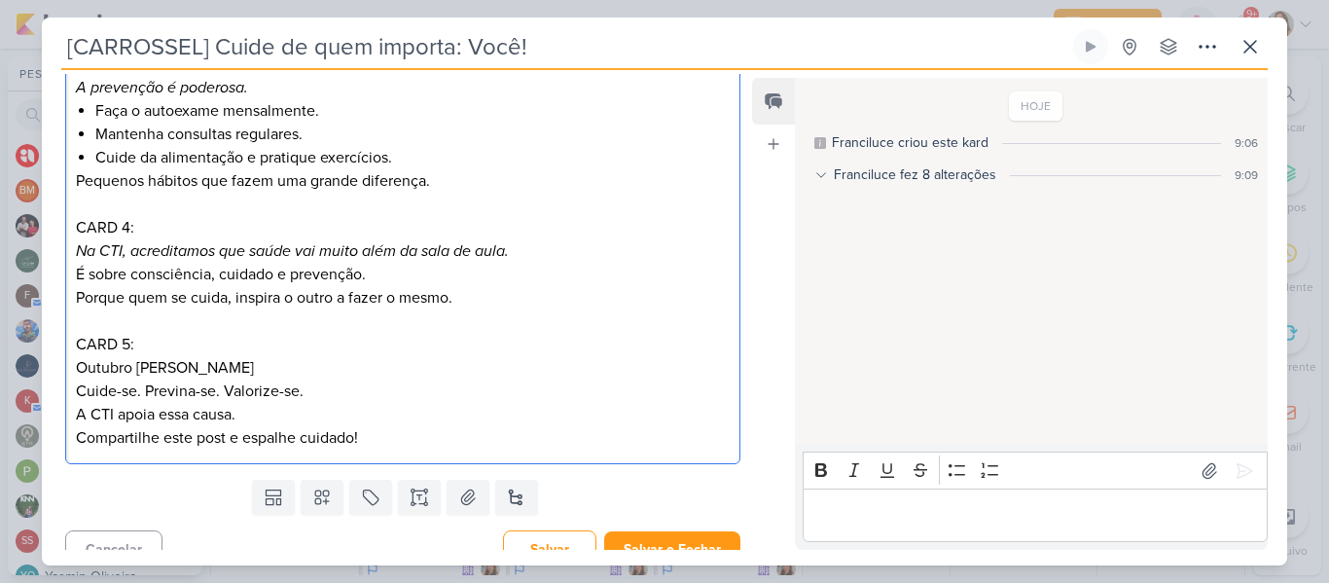
scroll to position [610, 0]
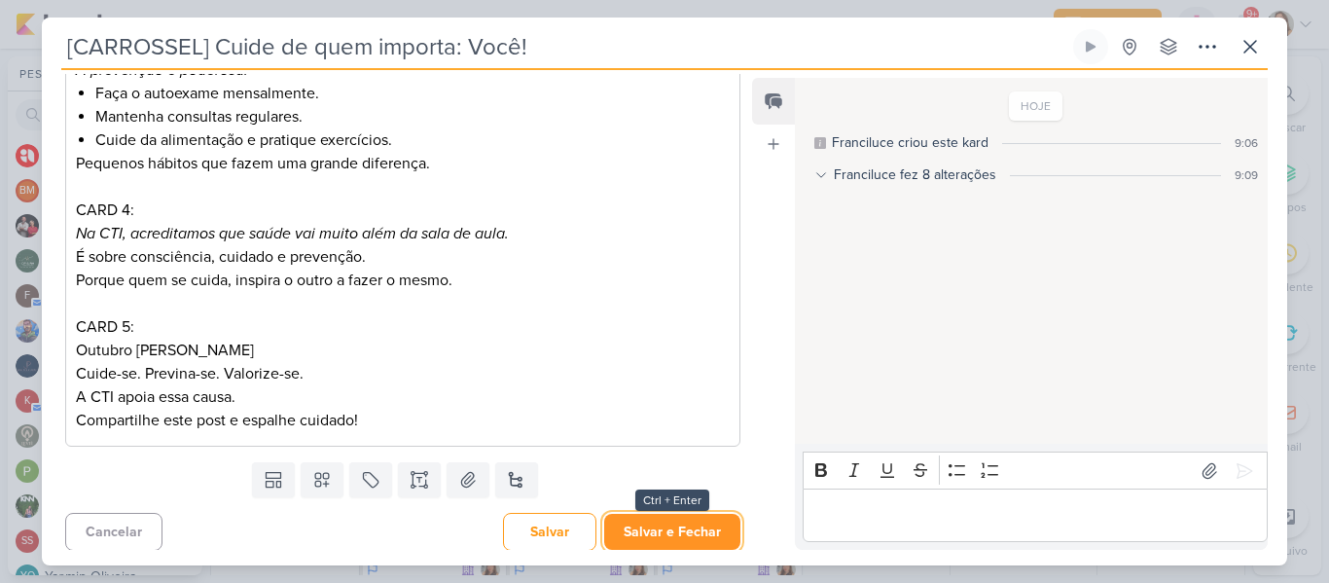
click at [714, 517] on button "Salvar e Fechar" at bounding box center [672, 532] width 136 height 36
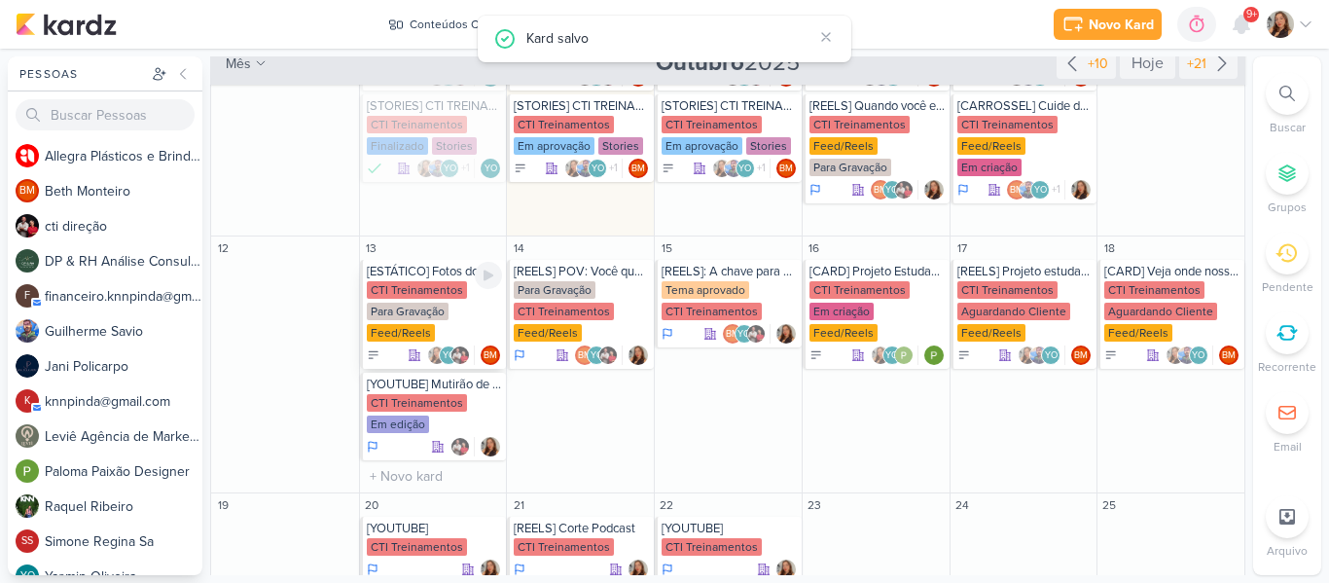
click at [401, 300] on div "CTI Treinamentos Para Gravação Feed/Reels" at bounding box center [435, 312] width 136 height 62
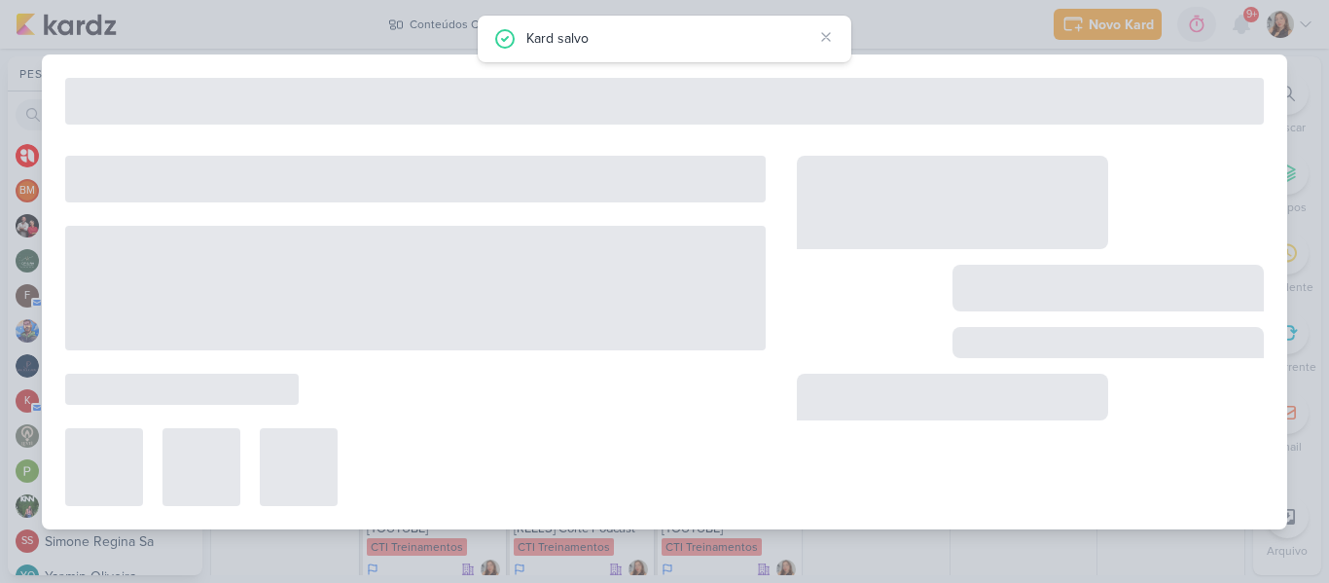
type input "[ESTÁTICO] Fotos do Mutirão de vagas"
type input "13 de outubro de 2025 às 23:59"
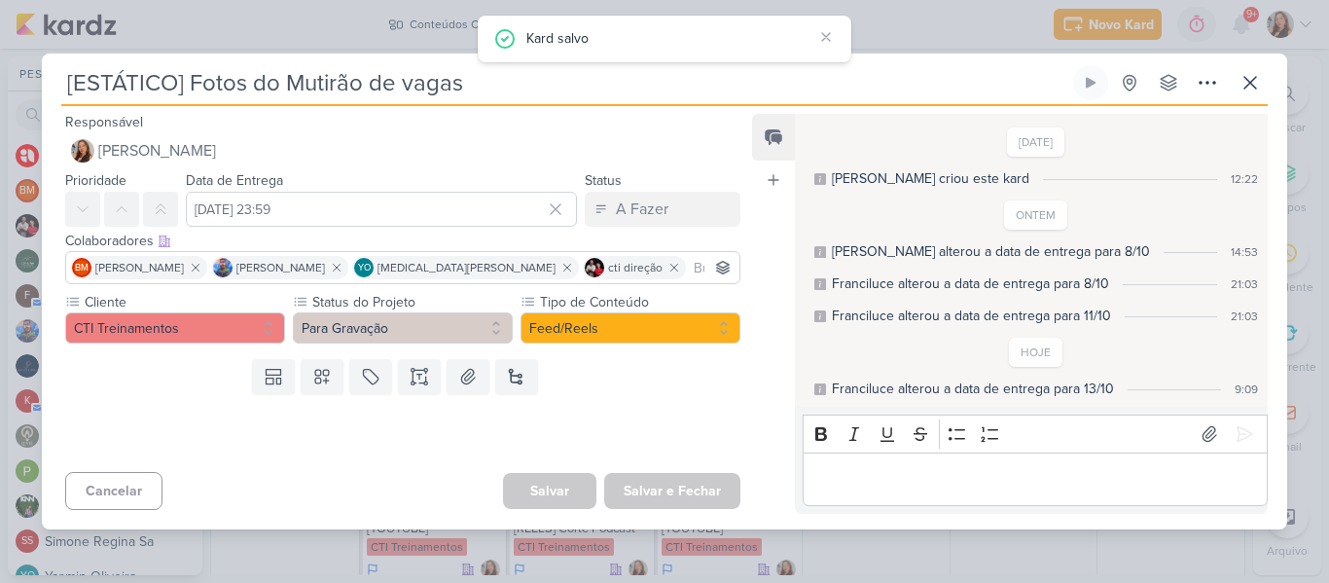
scroll to position [0, 0]
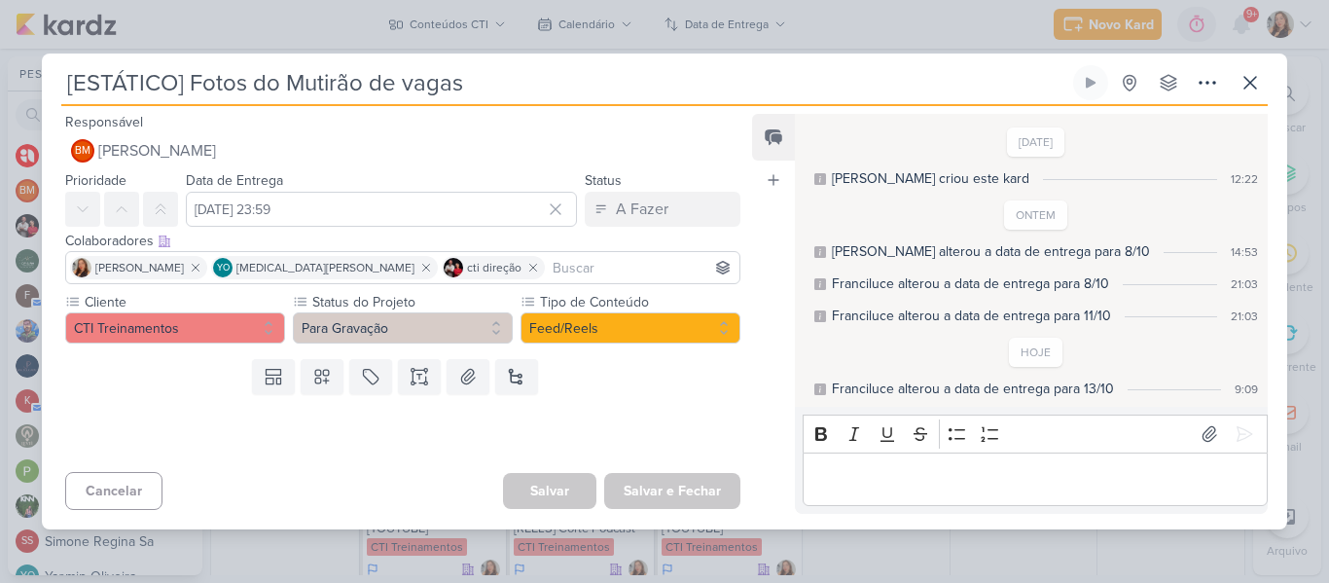
click at [1085, 389] on div "Franciluce alterou a data de entrega para 13/10" at bounding box center [973, 389] width 282 height 20
click at [431, 381] on button at bounding box center [419, 376] width 43 height 35
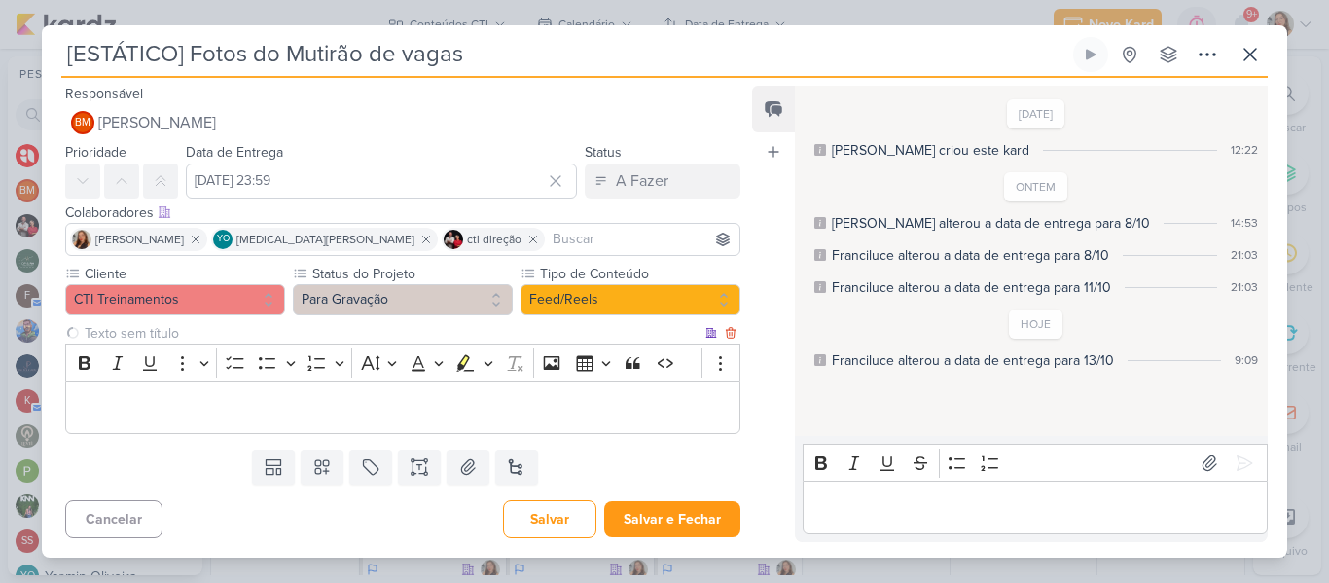
click at [365, 330] on input "text" at bounding box center [391, 333] width 621 height 20
type input "BRIFIENG"
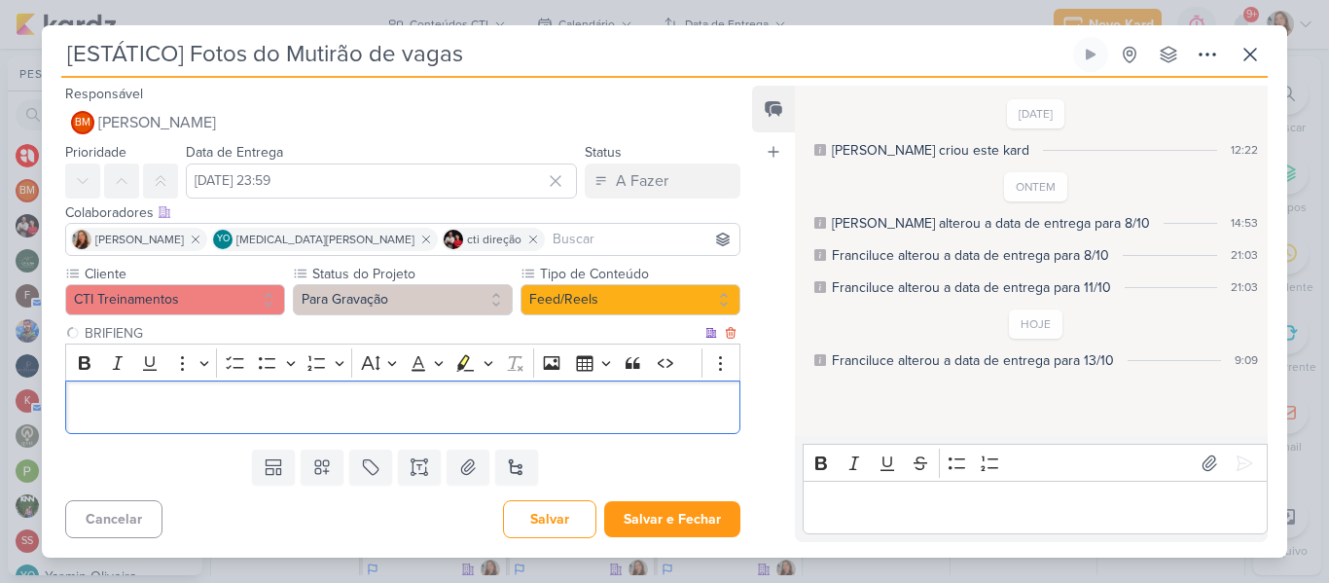
click at [370, 400] on p "Editor editing area: main" at bounding box center [403, 407] width 654 height 23
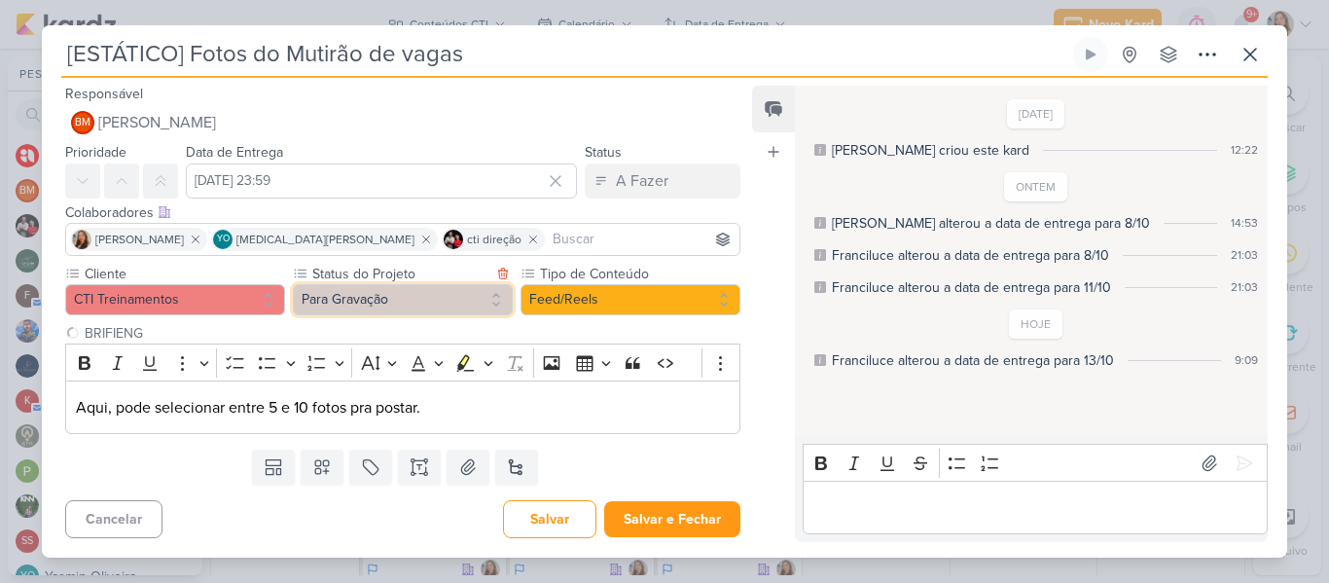
click at [380, 306] on button "Para Gravação" at bounding box center [403, 299] width 220 height 31
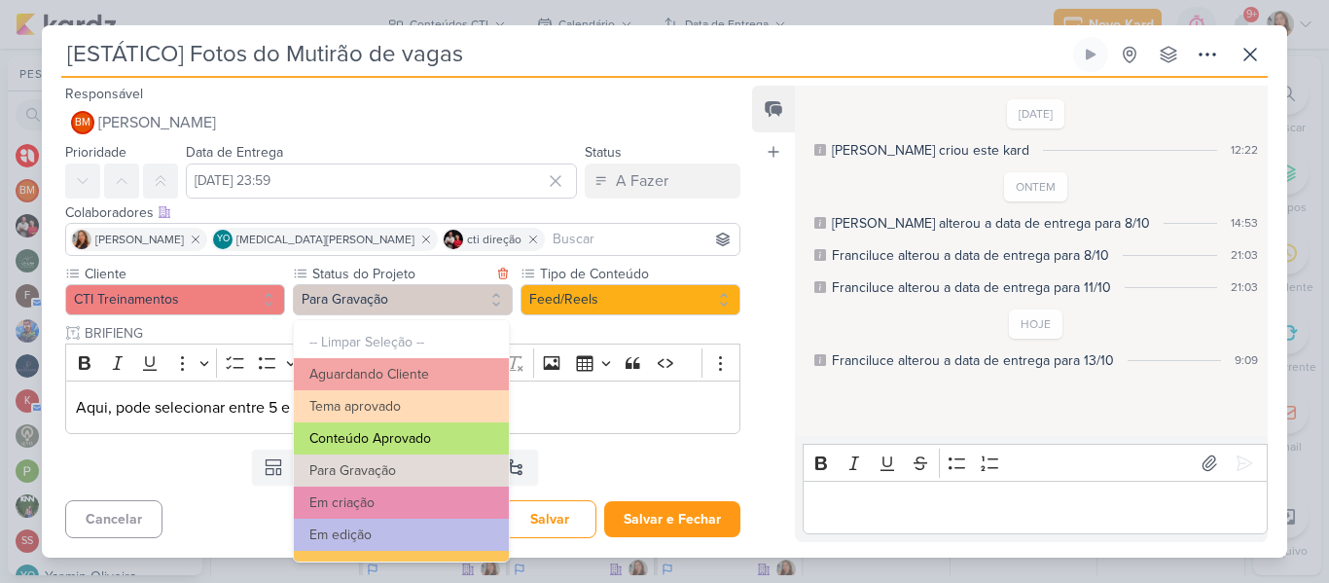
click at [430, 436] on button "Conteúdo Aprovado" at bounding box center [401, 438] width 215 height 32
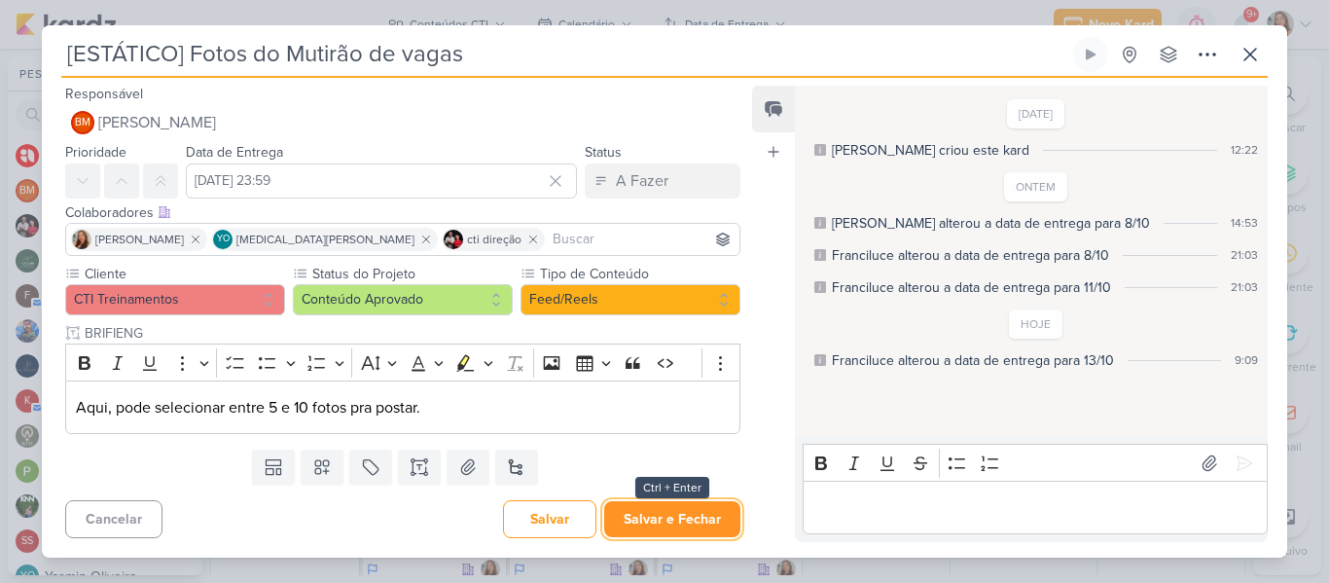
click at [635, 506] on button "Salvar e Fechar" at bounding box center [672, 519] width 136 height 36
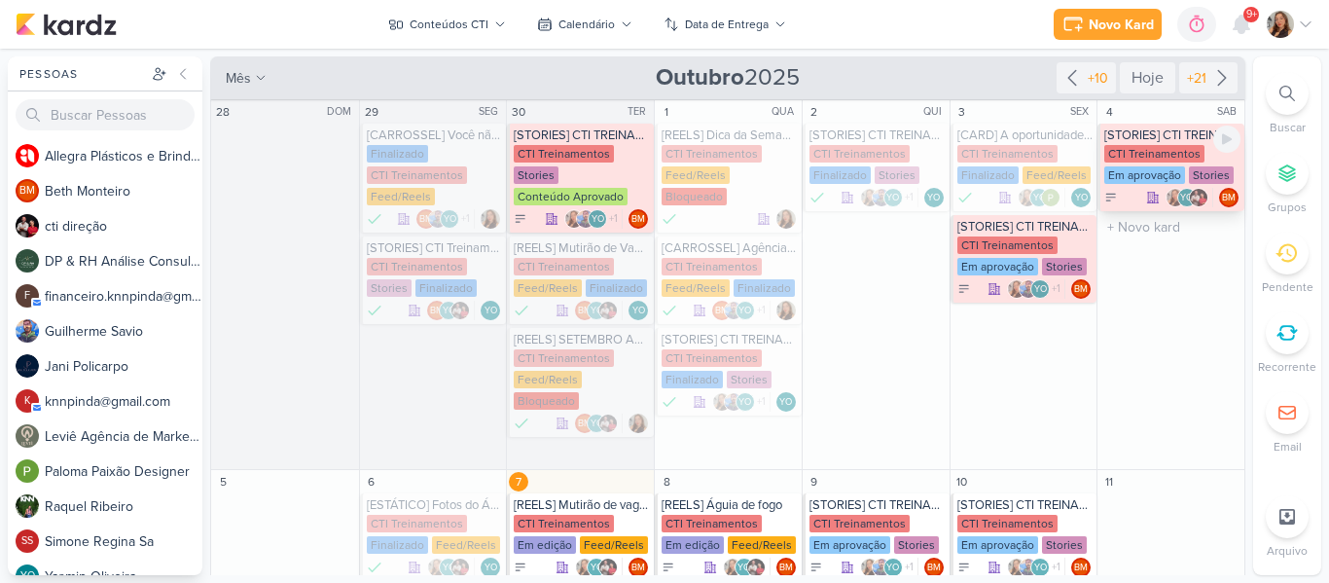
click at [1189, 160] on div "CTI Treinamentos" at bounding box center [1154, 154] width 100 height 18
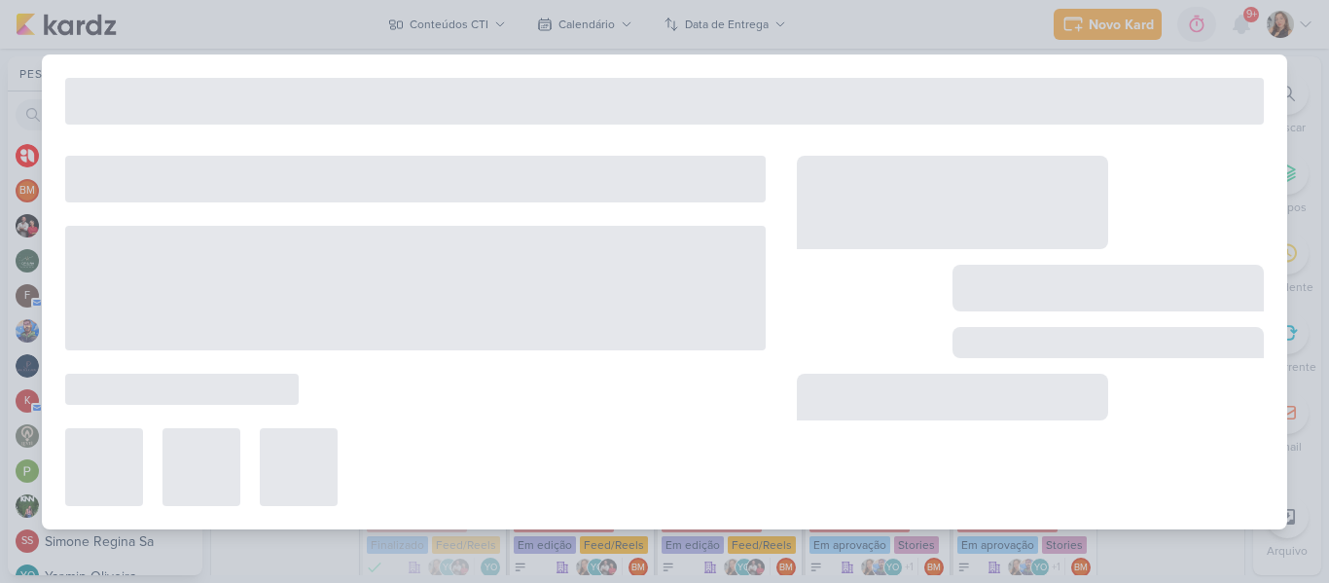
type input "[STORIES] CTI TREINAMENTOS"
type input "4 de outubro de 2025 às 23:59"
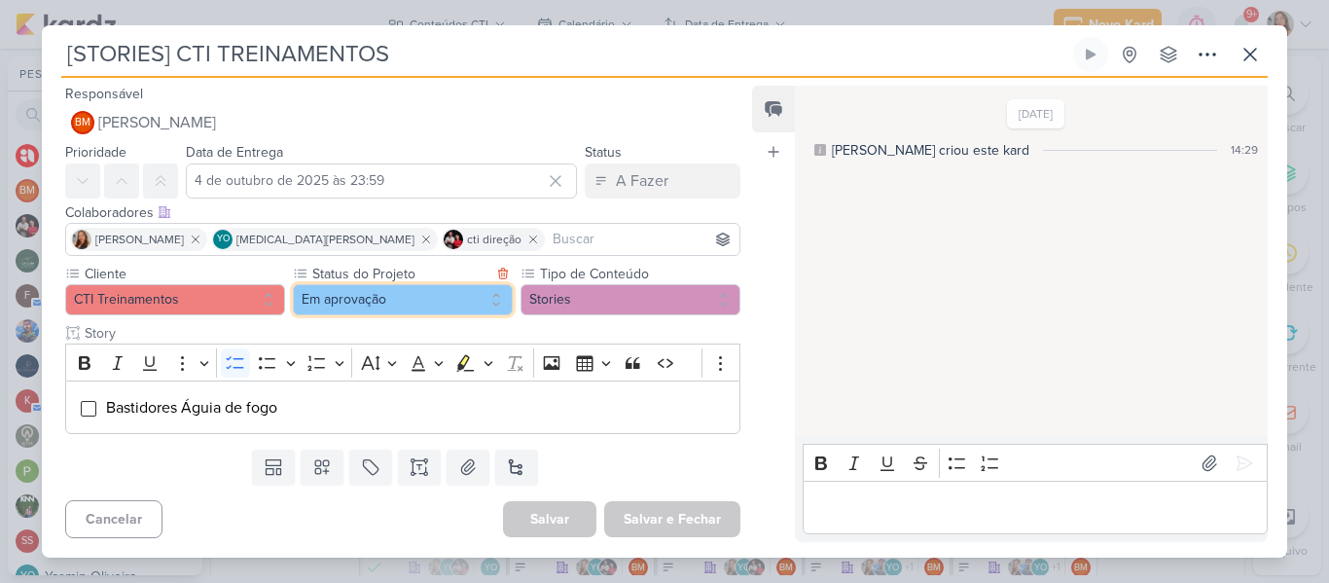
click at [450, 297] on button "Em aprovação" at bounding box center [403, 299] width 220 height 31
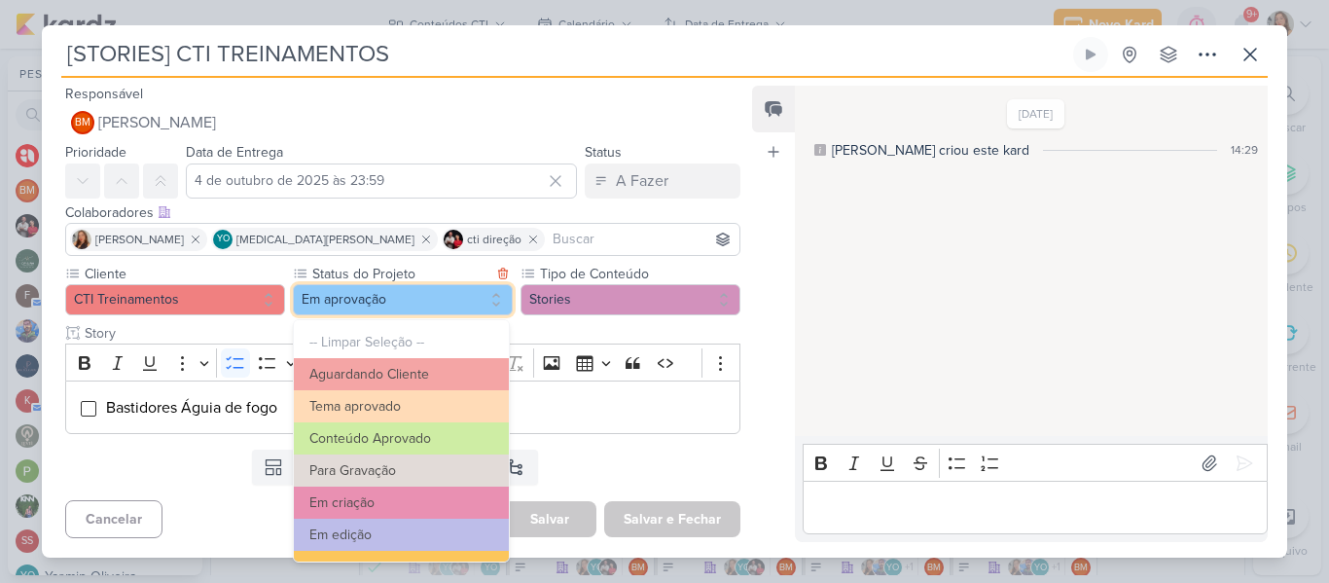
scroll to position [220, 0]
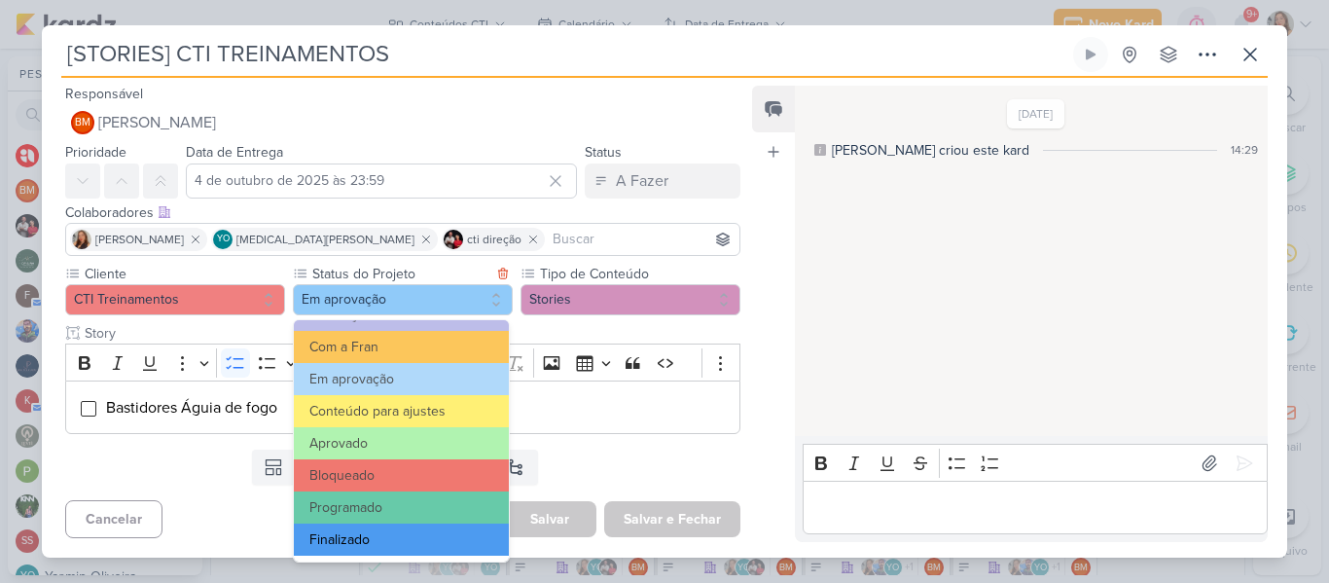
click at [402, 535] on button "Finalizado" at bounding box center [401, 540] width 215 height 32
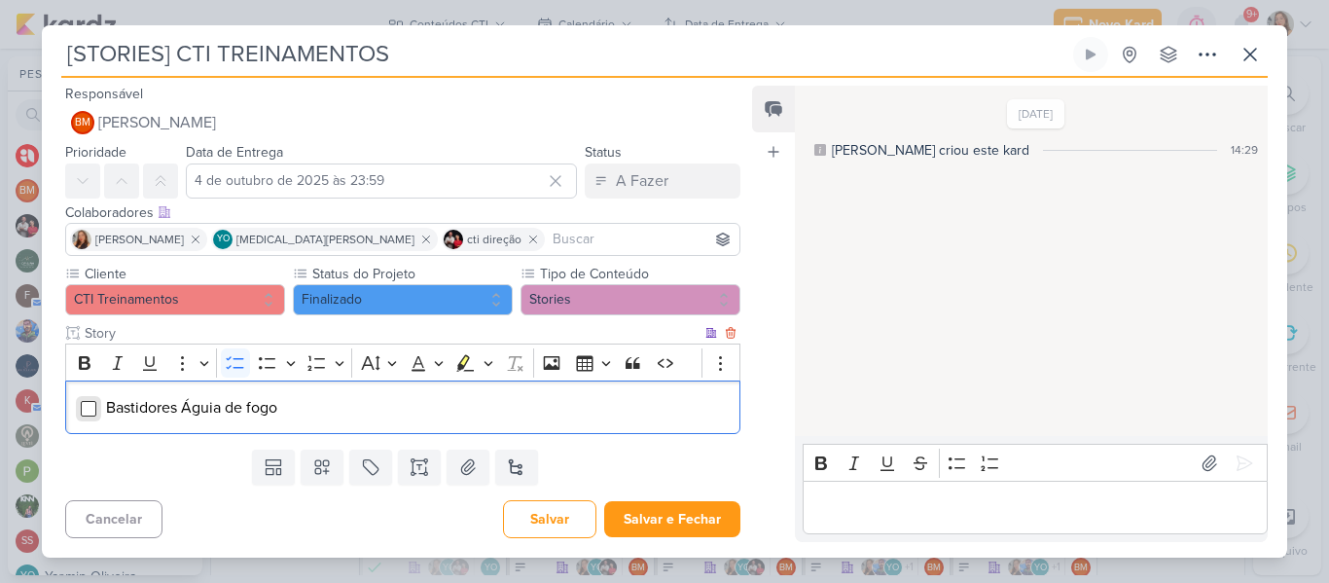
click at [93, 408] on input "Editor editing area: main" at bounding box center [89, 409] width 16 height 16
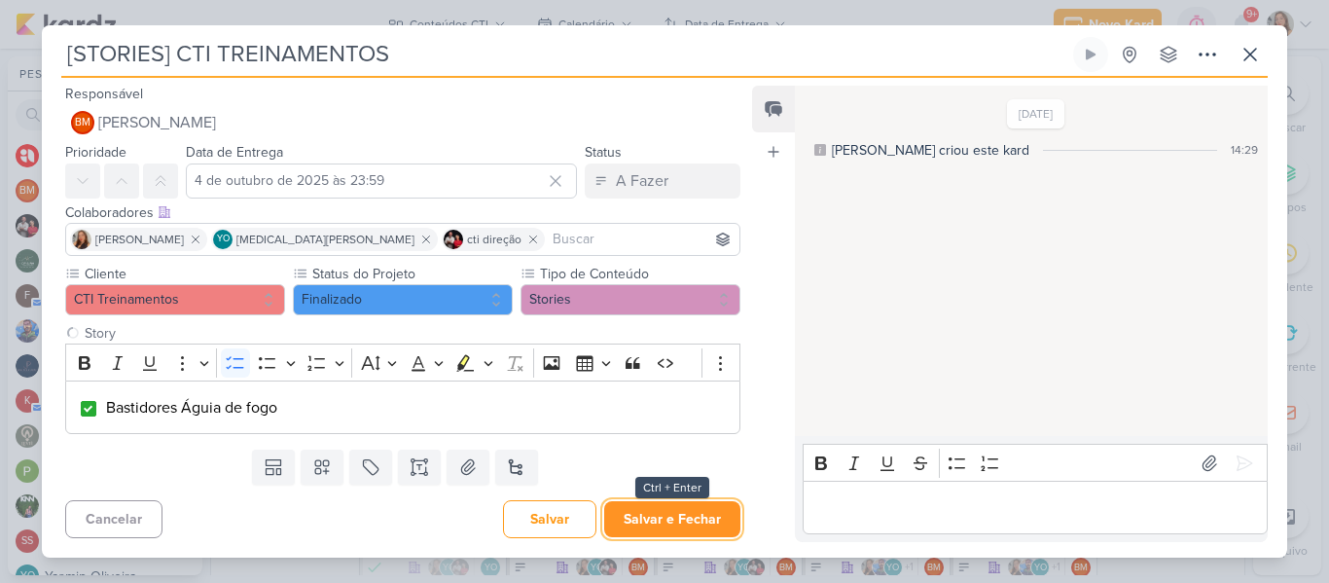
click at [700, 523] on button "Salvar e Fechar" at bounding box center [672, 519] width 136 height 36
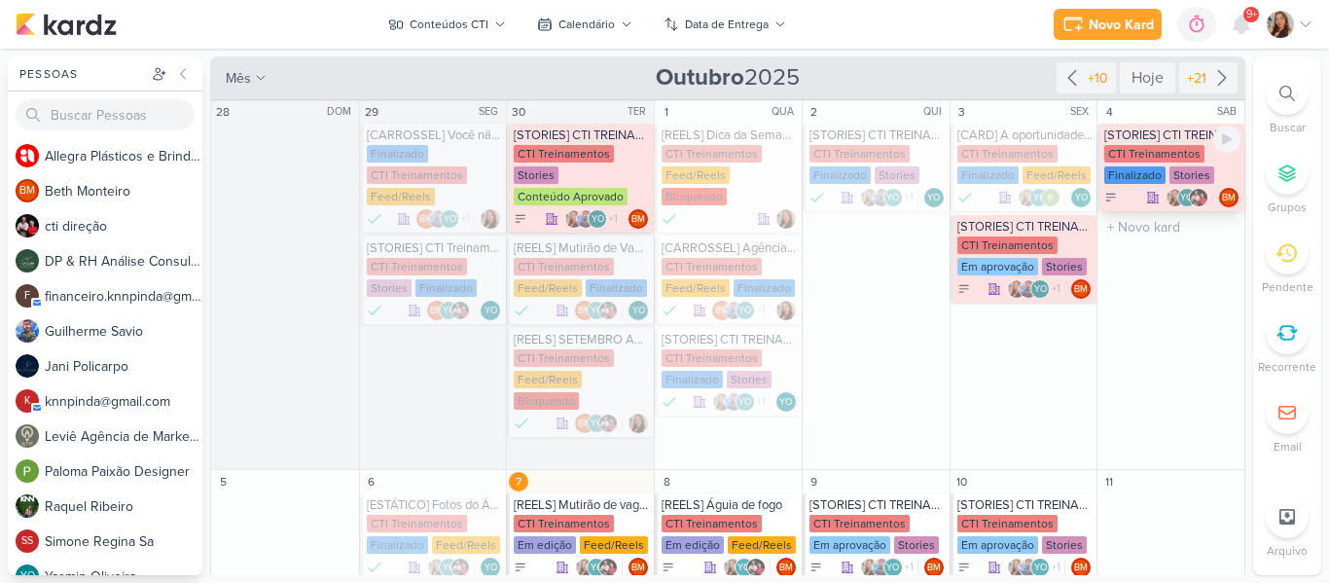
click at [1196, 161] on div "CTI Treinamentos Finalizado Stories" at bounding box center [1172, 165] width 136 height 41
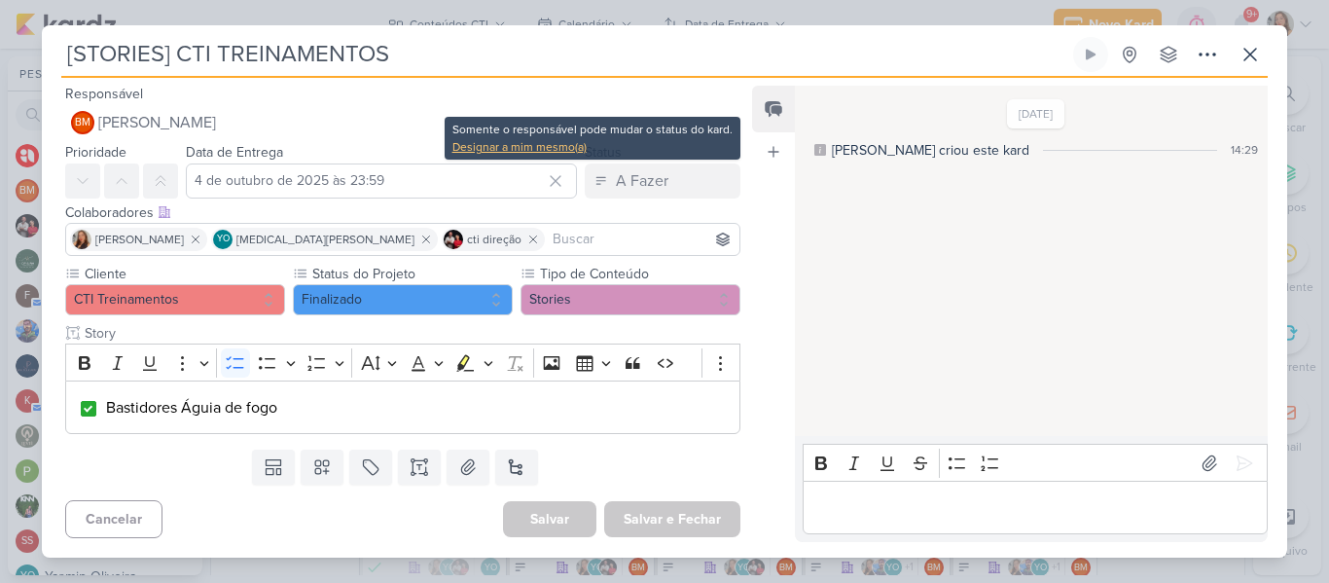
click at [564, 150] on div "Designar a mim mesmo(a)" at bounding box center [593, 147] width 280 height 18
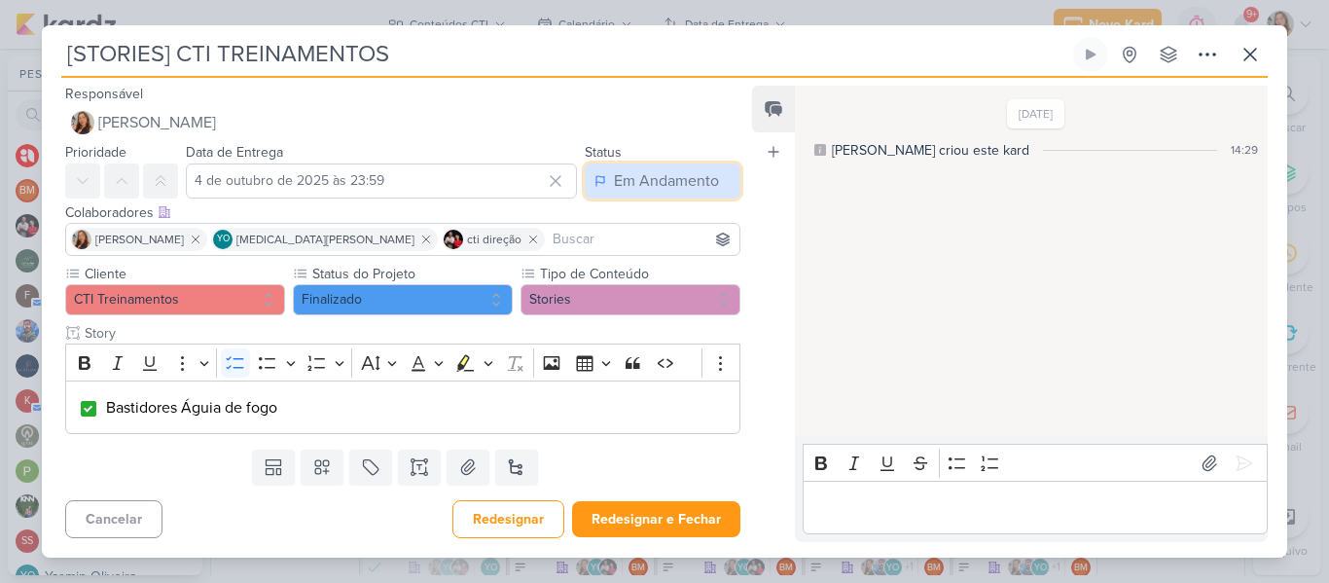
click at [601, 190] on button "Em Andamento" at bounding box center [663, 180] width 156 height 35
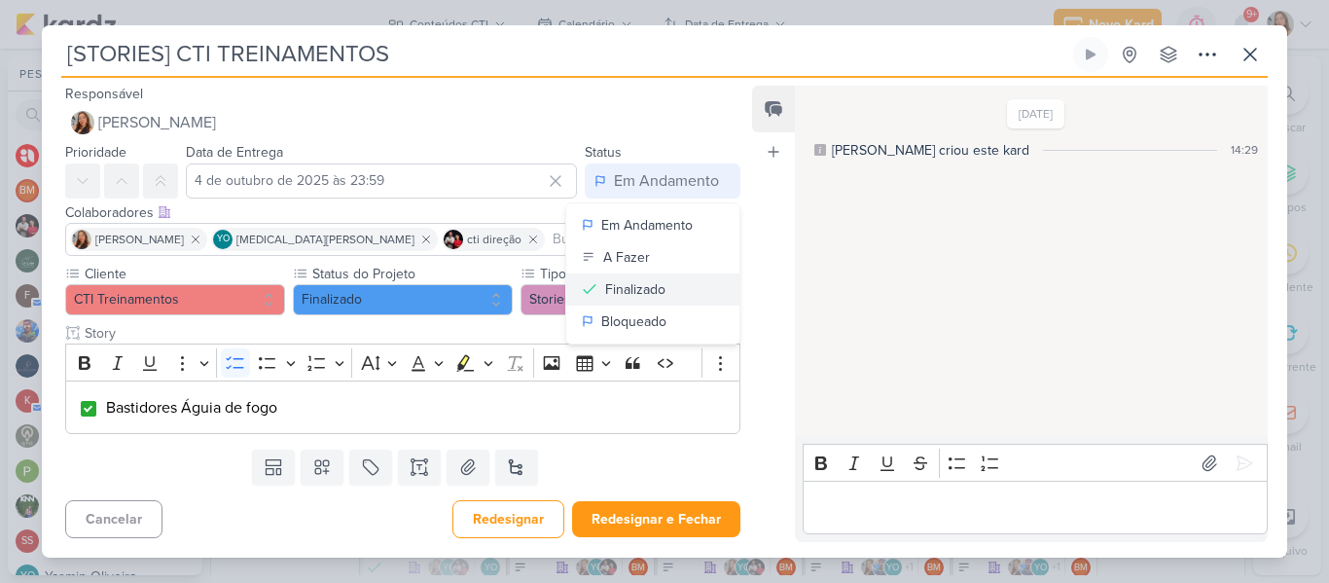
click at [612, 288] on div "Finalizado" at bounding box center [635, 289] width 60 height 20
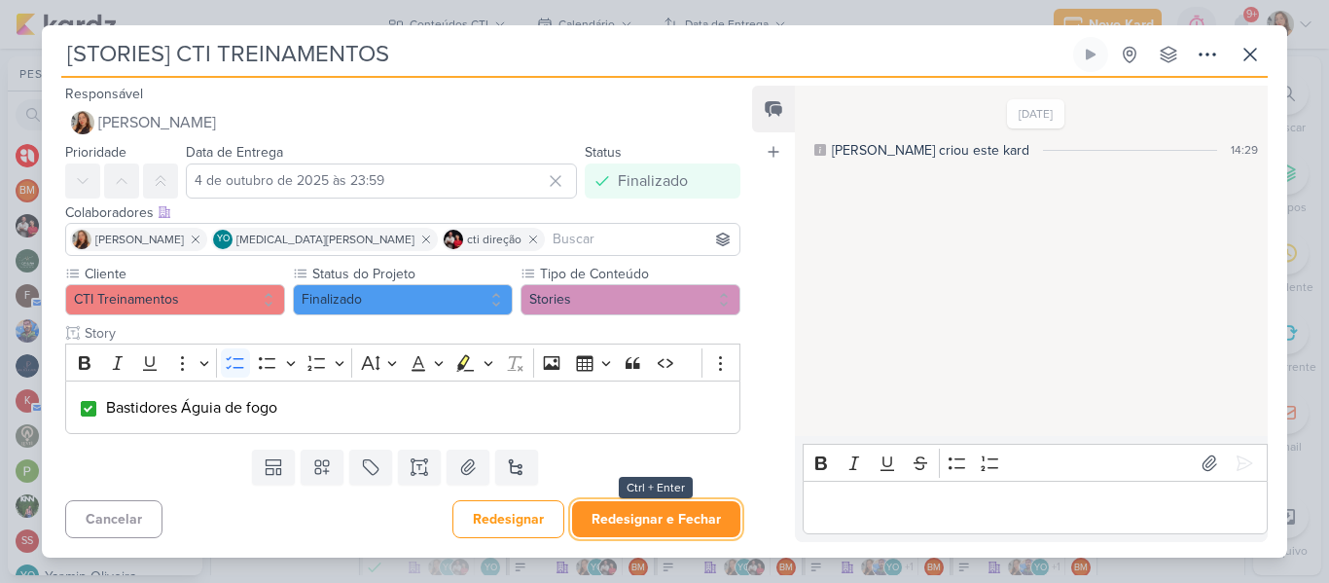
click at [679, 514] on button "Redesignar e Fechar" at bounding box center [656, 519] width 168 height 36
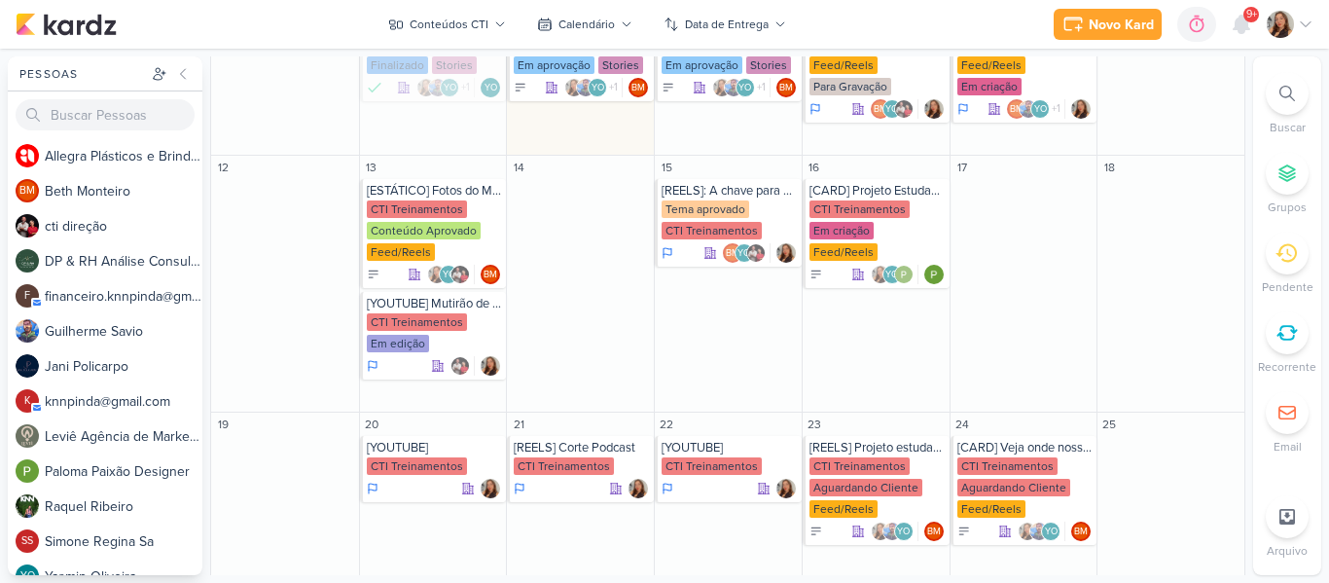
scroll to position [574, 0]
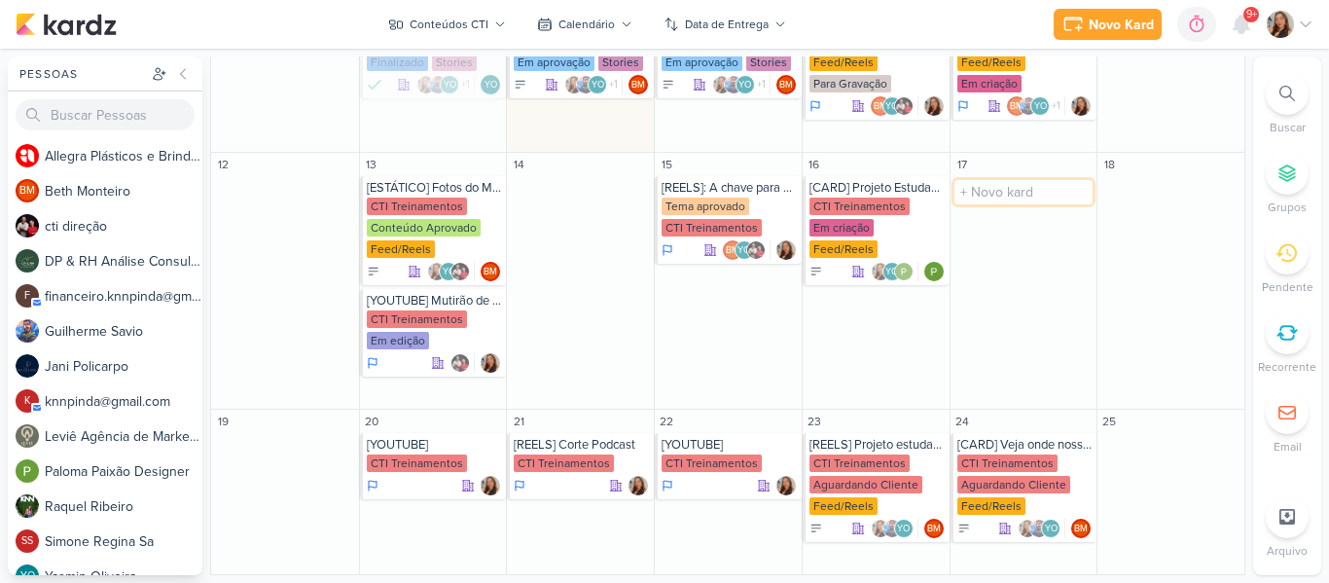
click at [1025, 180] on input "text" at bounding box center [1024, 192] width 139 height 24
type input "[REELS] Cuidados com o seu botijão"
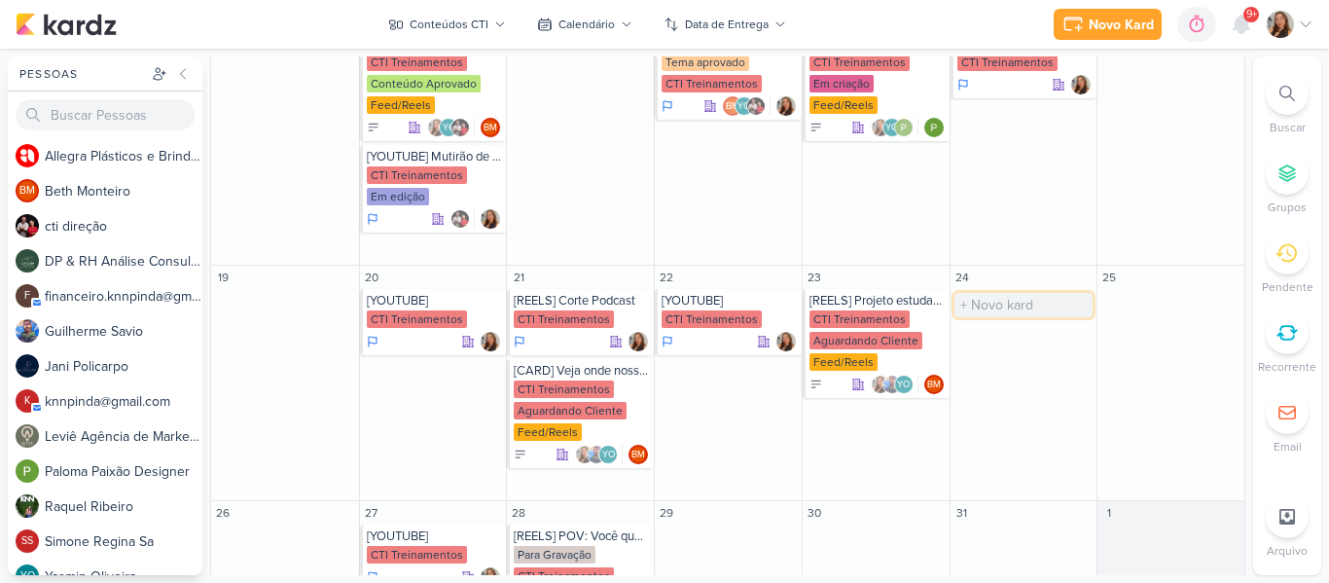
click at [1001, 293] on input "text" at bounding box center [1024, 305] width 139 height 24
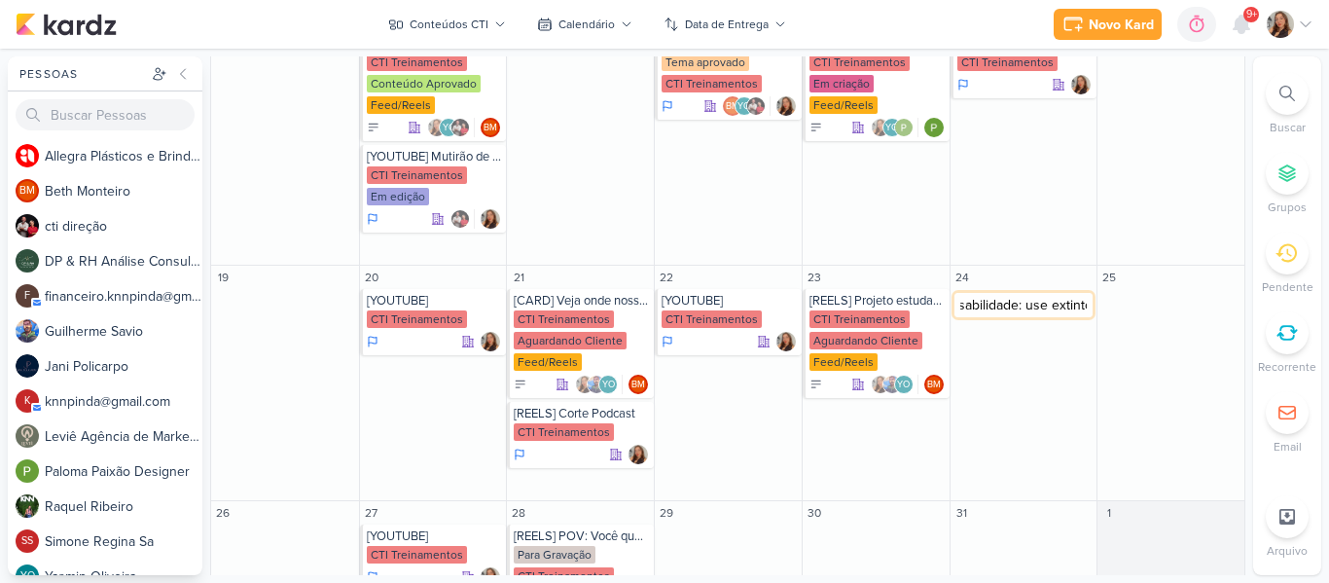
type input "[CARROSSEL] Segurança sobre rodas é sua responsabilidade: use extintor"
click at [1019, 528] on input "text" at bounding box center [1024, 540] width 139 height 24
type input "[REELS] Como usar um extintor me caso de emergência"
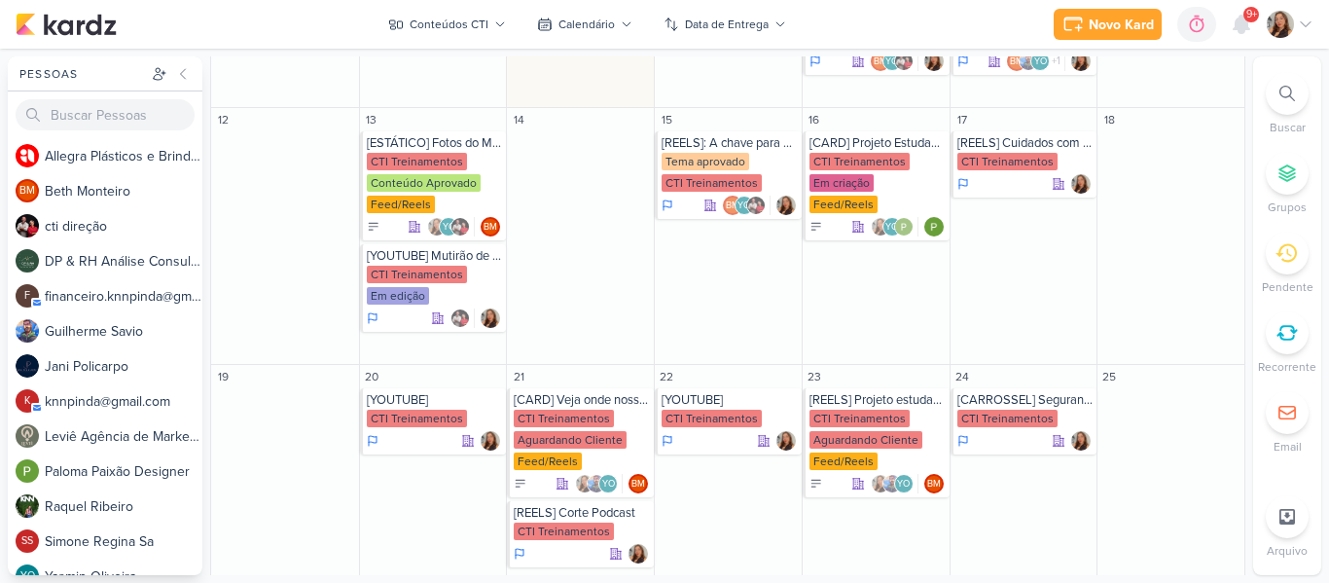
scroll to position [788, 0]
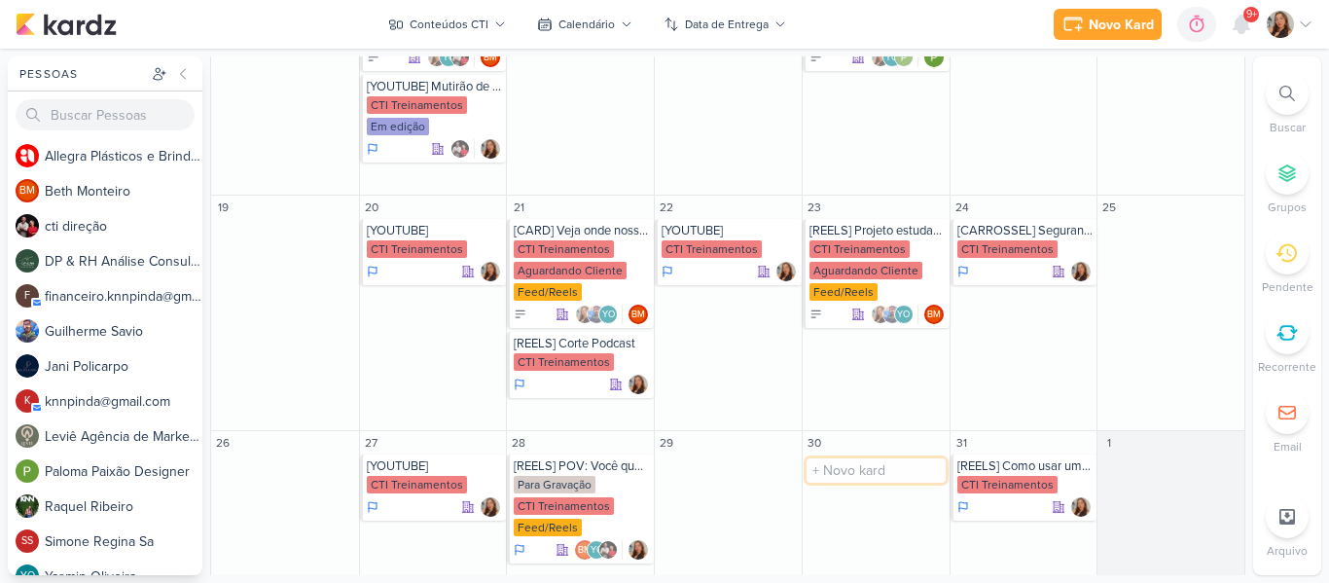
click at [816, 458] on input "text" at bounding box center [876, 470] width 139 height 24
type input "[REELS] Como vamos anunciar aquela notícia?"
click at [887, 476] on div "CTI Treinamentos" at bounding box center [860, 485] width 100 height 18
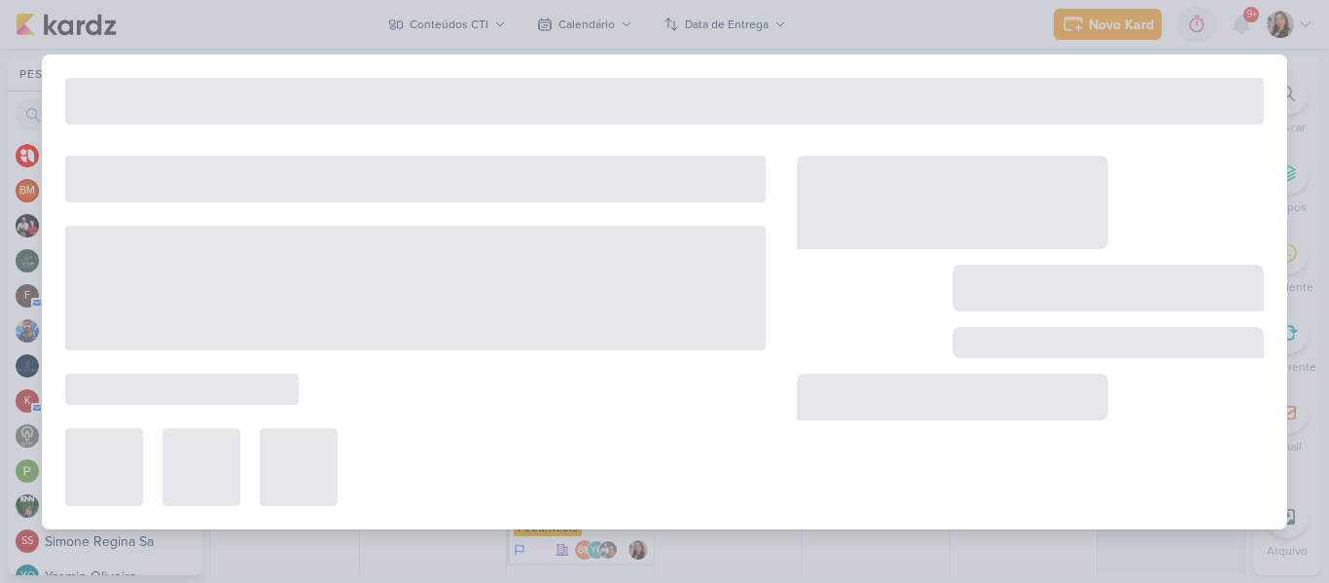
type input "[REELS] Como vamos anunciar aquela notícia?"
type input "30 de outubro de 2025 às 23:59"
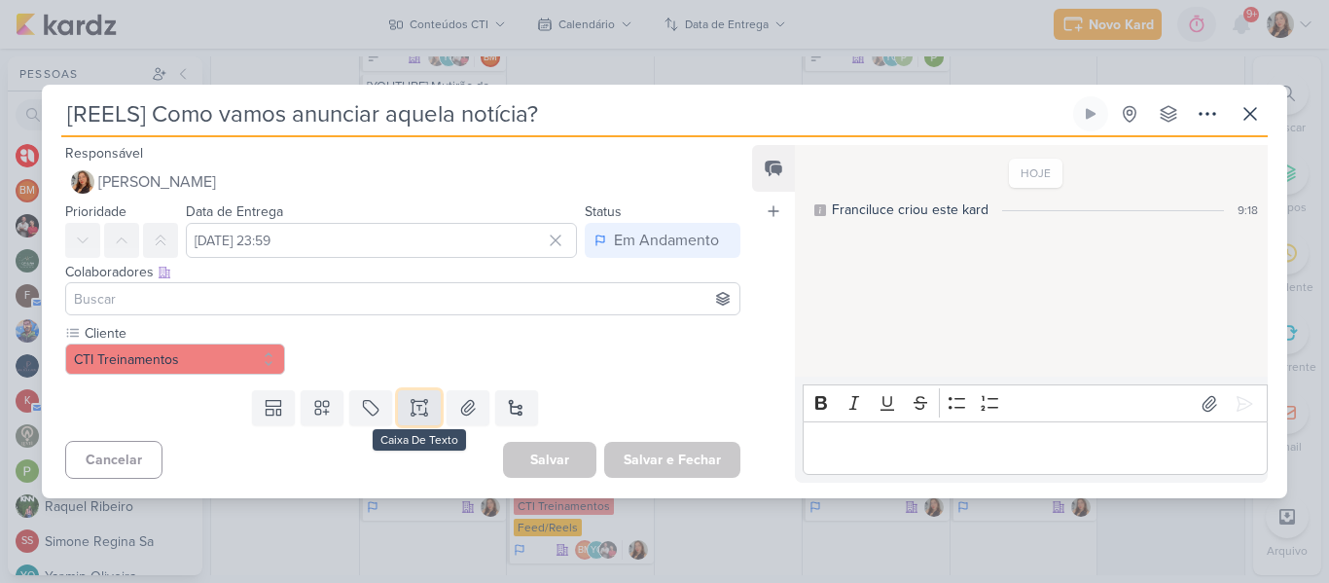
click at [398, 407] on button at bounding box center [419, 407] width 43 height 35
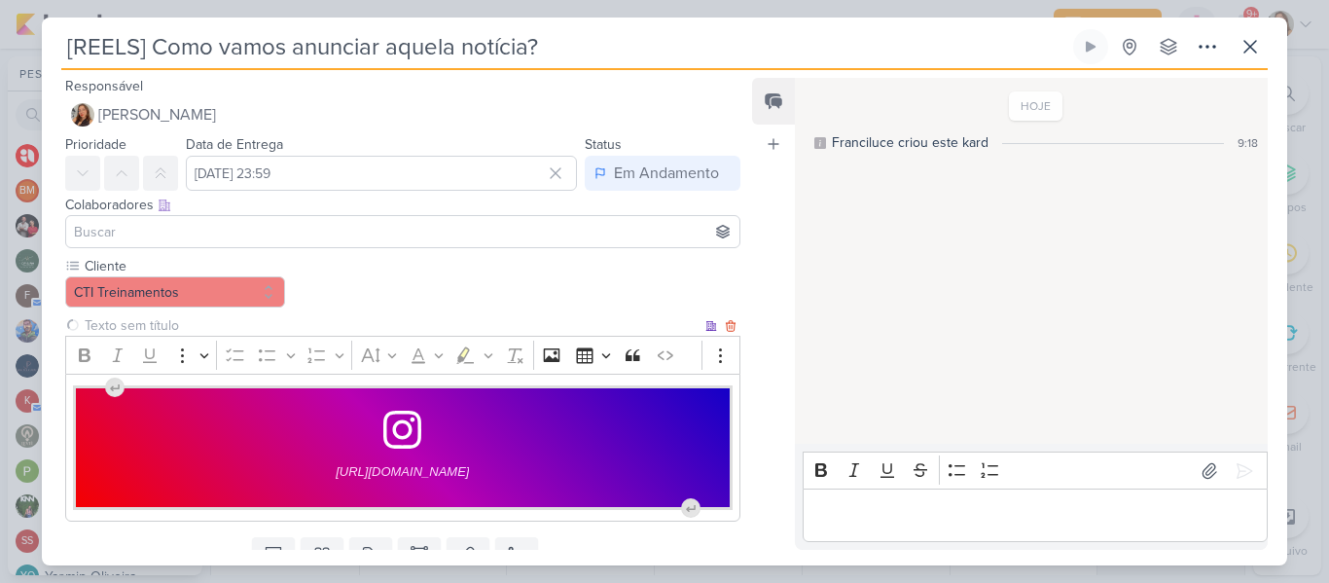
click at [329, 323] on input "text" at bounding box center [391, 325] width 621 height 20
type input "Brifieng"
click at [73, 382] on div "https://www.instagram.com/p/DOYohAPgC1I/?hl=pt-br media widget. Press Enter to …" at bounding box center [402, 448] width 675 height 148
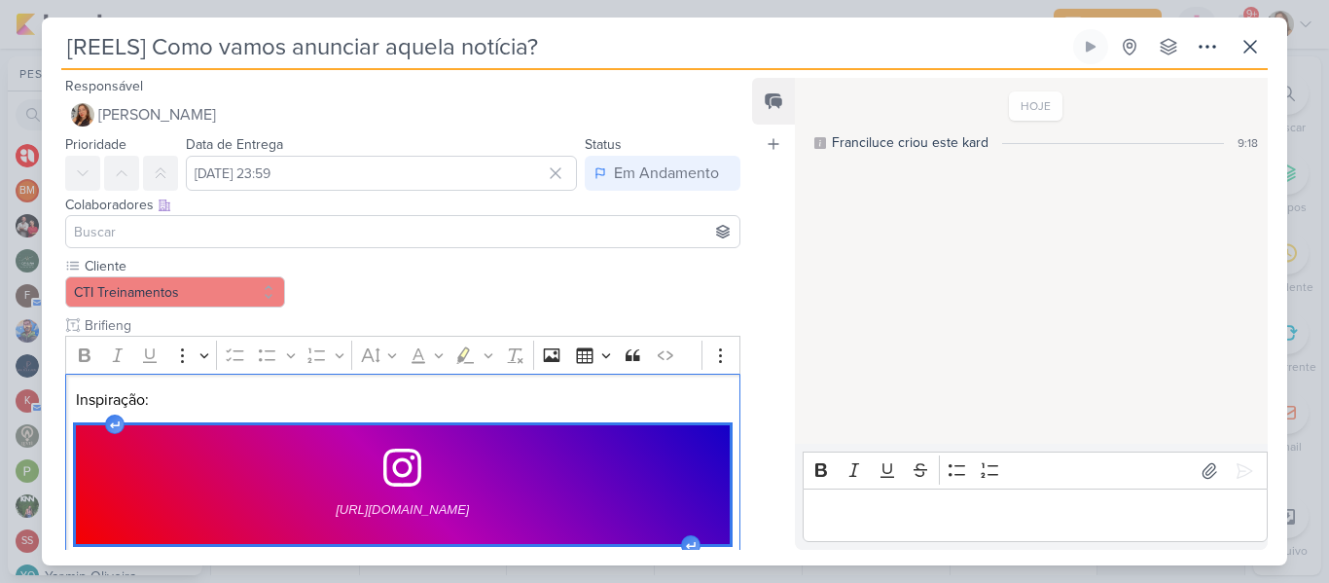
scroll to position [117, 0]
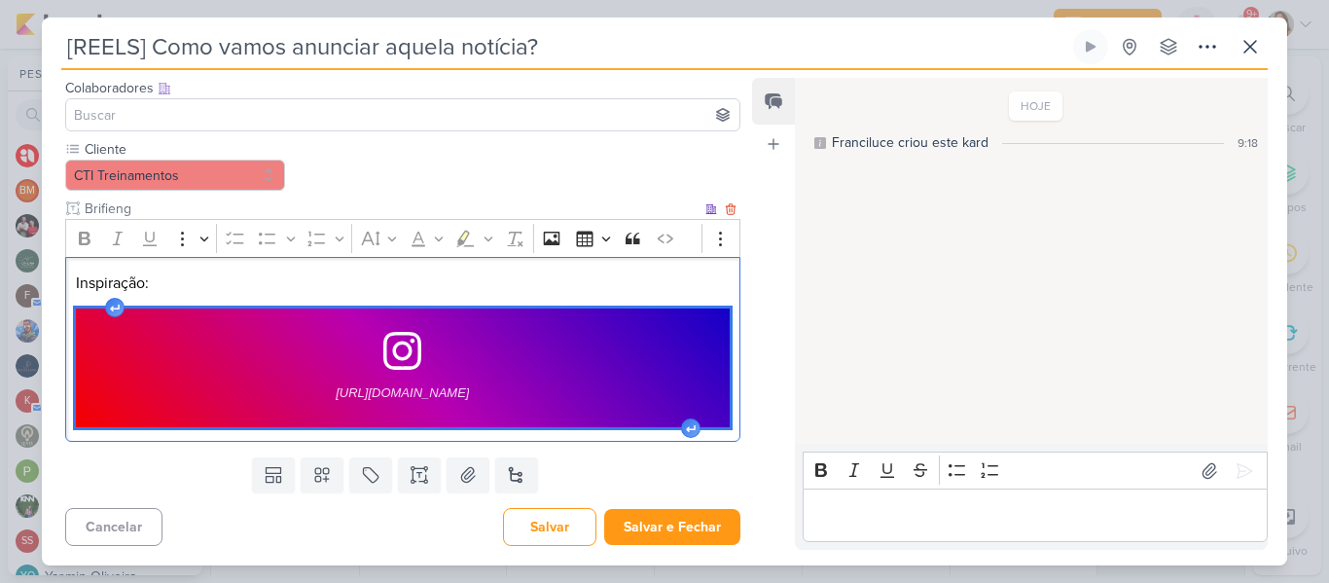
click at [727, 432] on div "Inspiração: https://www.instagram.com/p/DOYohAPgC1I/?hl=pt-br media widget. Pre…" at bounding box center [402, 350] width 675 height 186
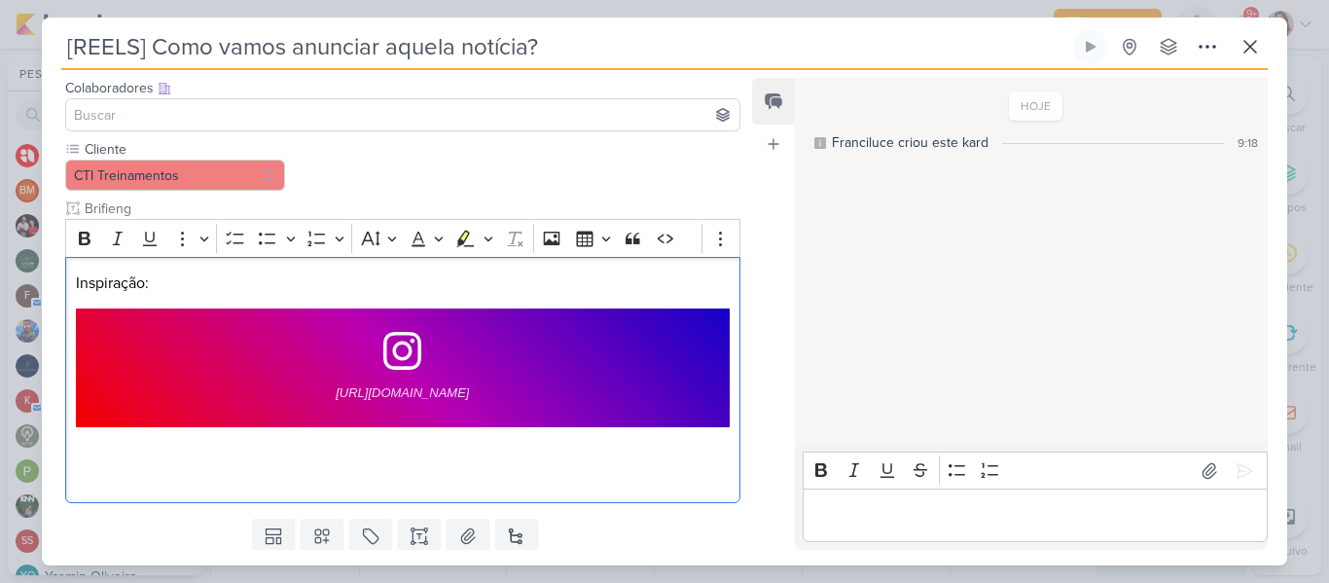
scroll to position [178, 0]
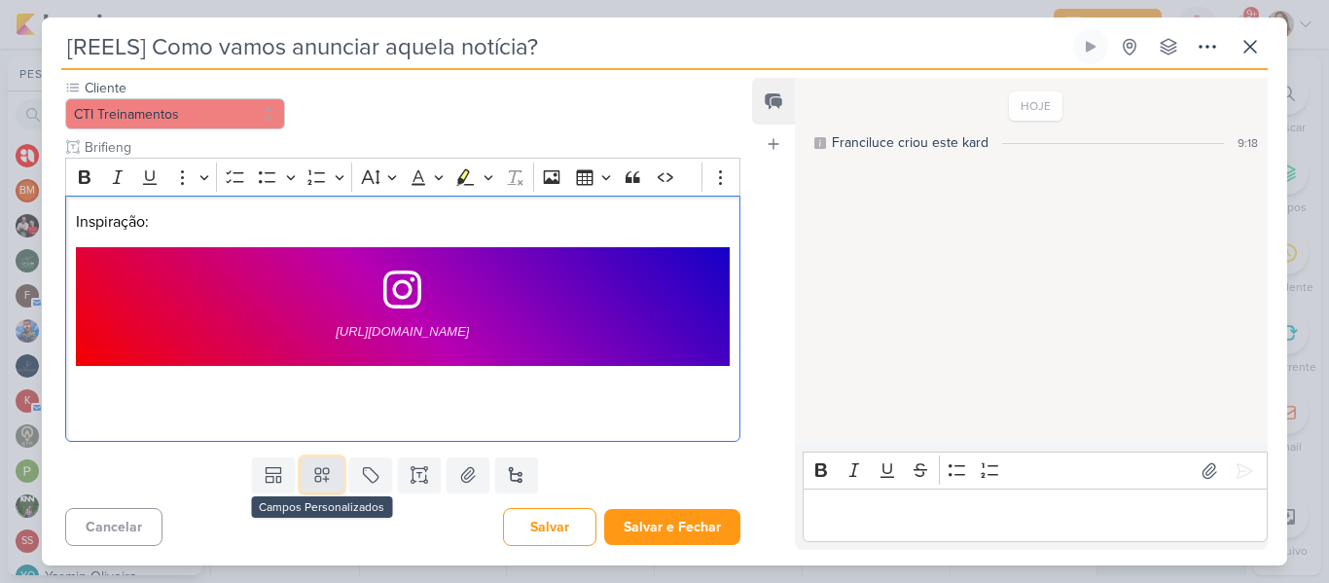
click at [312, 474] on icon at bounding box center [321, 474] width 19 height 19
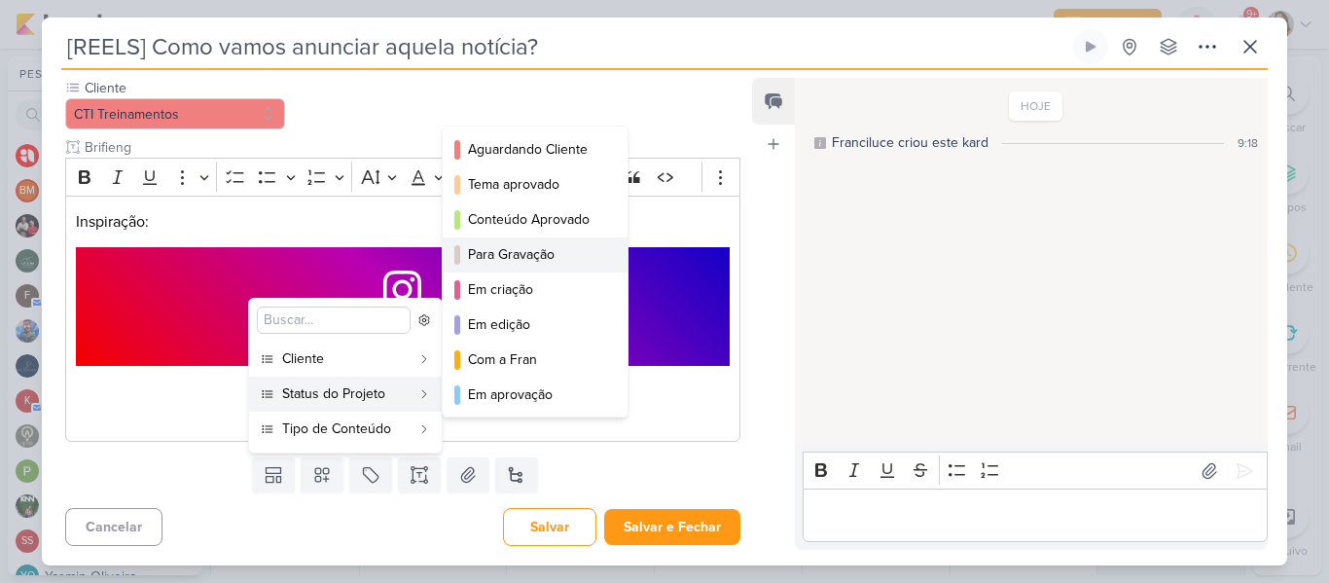
click at [505, 265] on div "Para Gravação" at bounding box center [536, 254] width 136 height 20
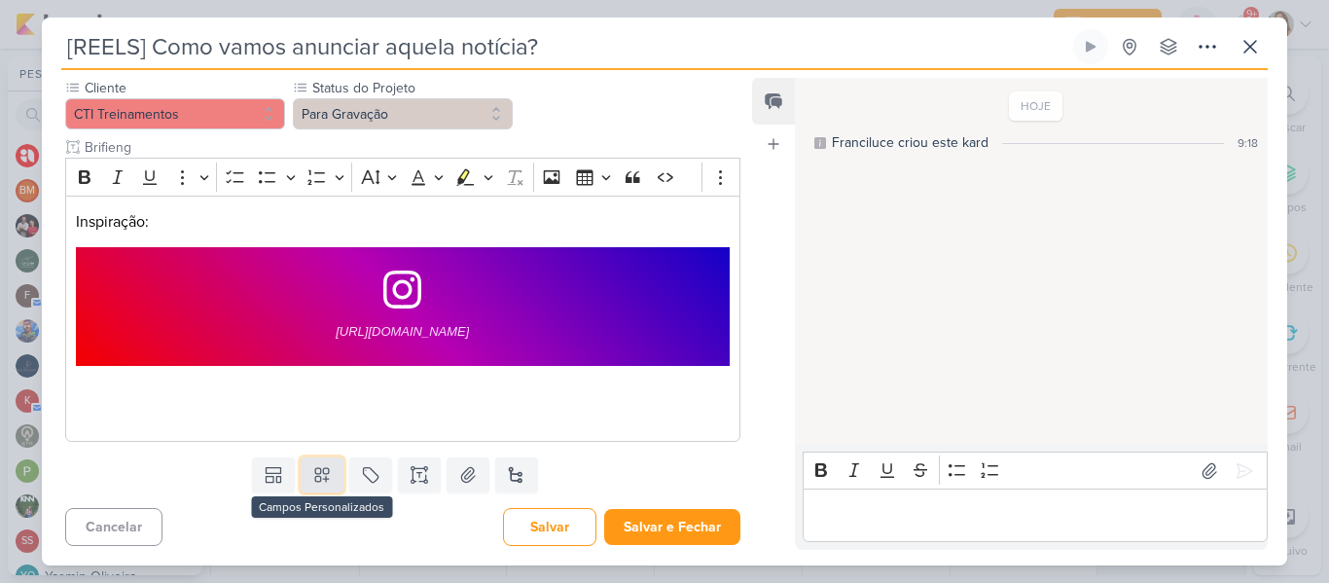
click at [318, 482] on icon at bounding box center [321, 474] width 19 height 19
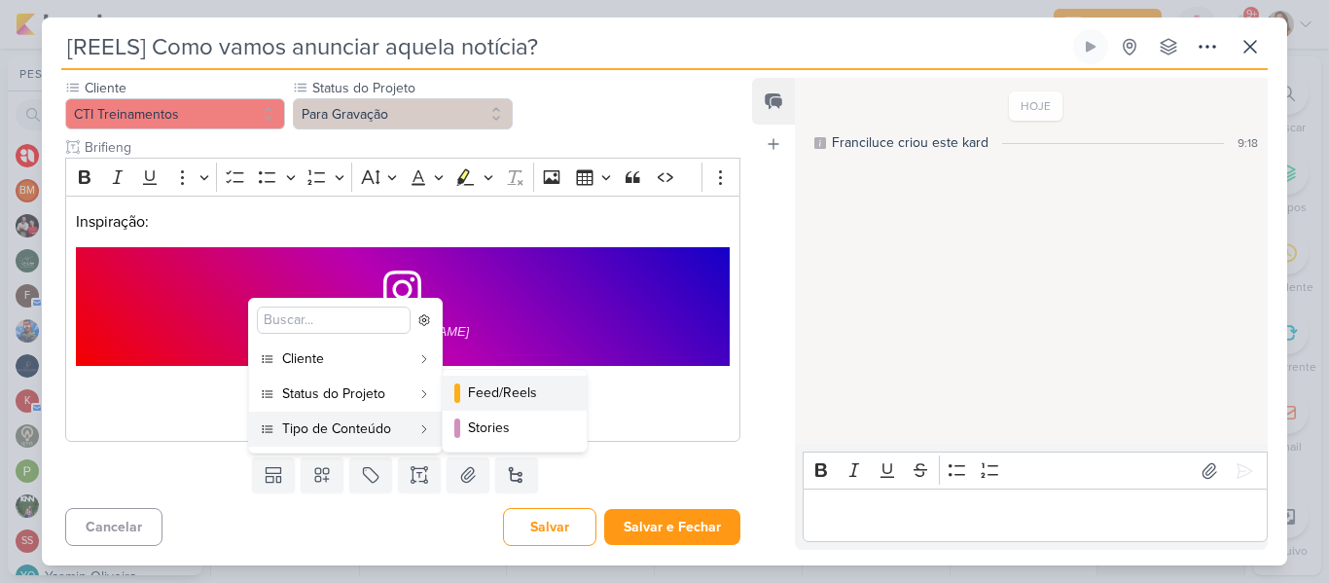
click at [502, 399] on div "Feed/Reels" at bounding box center [515, 392] width 95 height 20
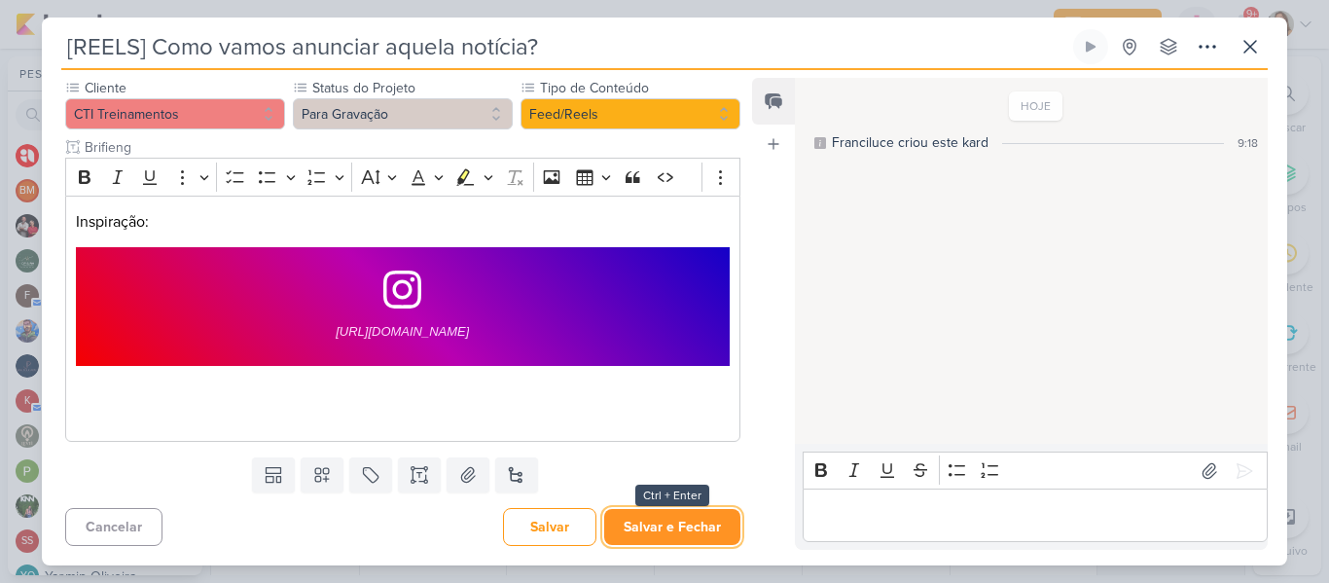
click at [632, 525] on button "Salvar e Fechar" at bounding box center [672, 527] width 136 height 36
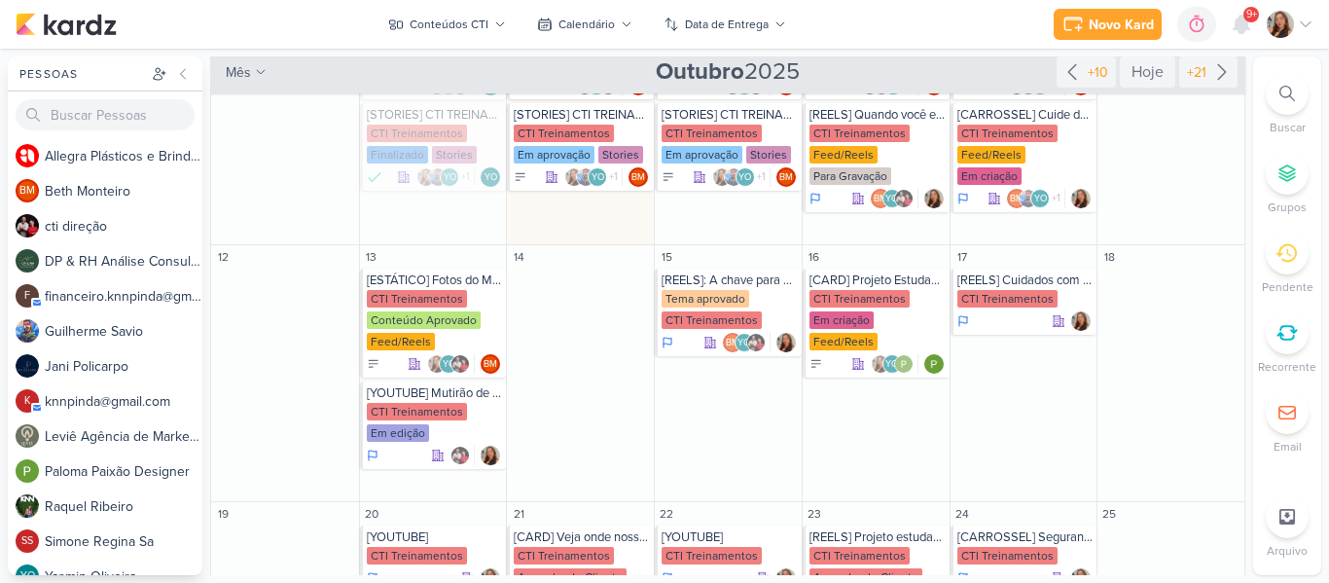
scroll to position [490, 0]
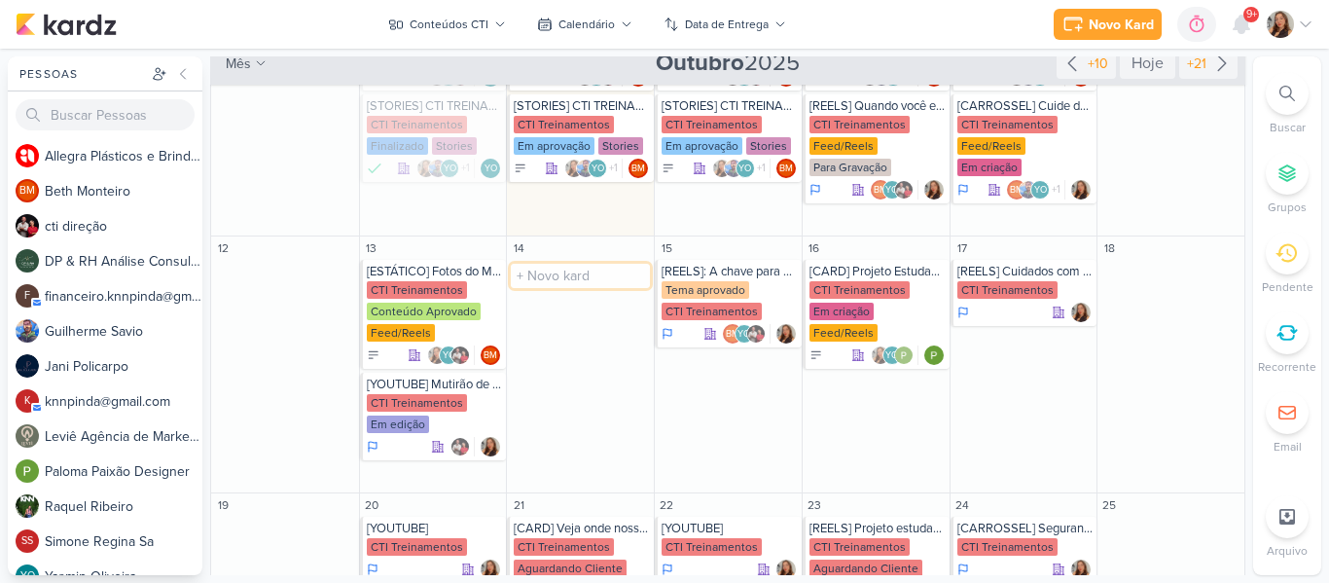
click at [555, 264] on input "text" at bounding box center [580, 276] width 139 height 24
type input "[REELS] Quando nosso chefe começa a nos seguir no insta"
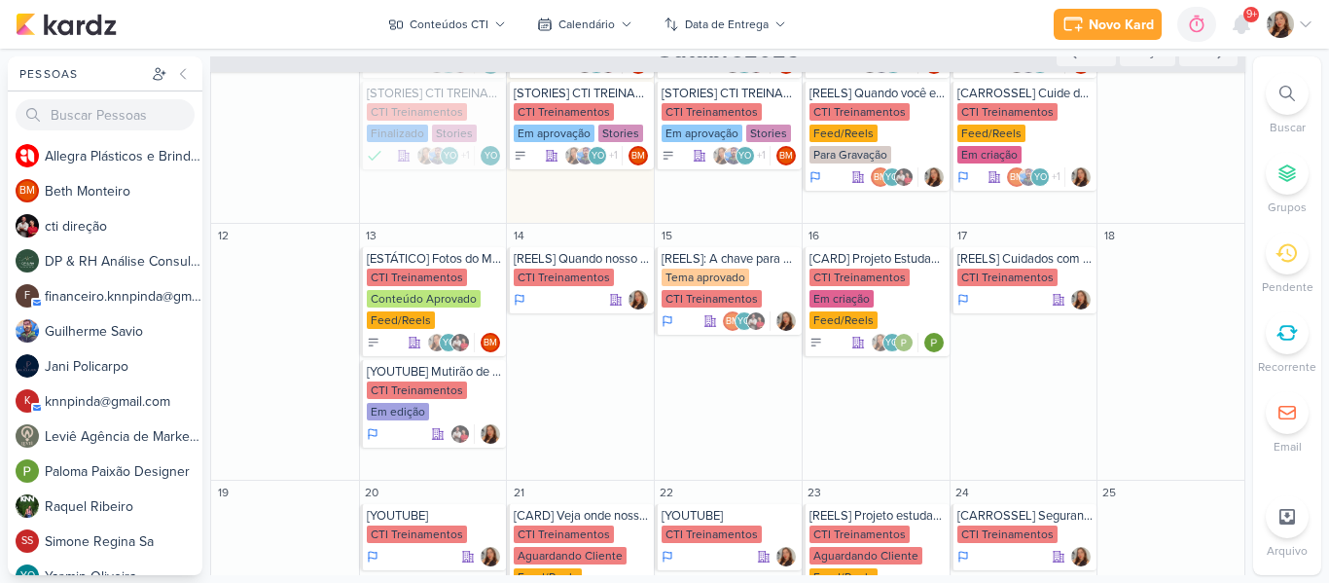
scroll to position [506, 0]
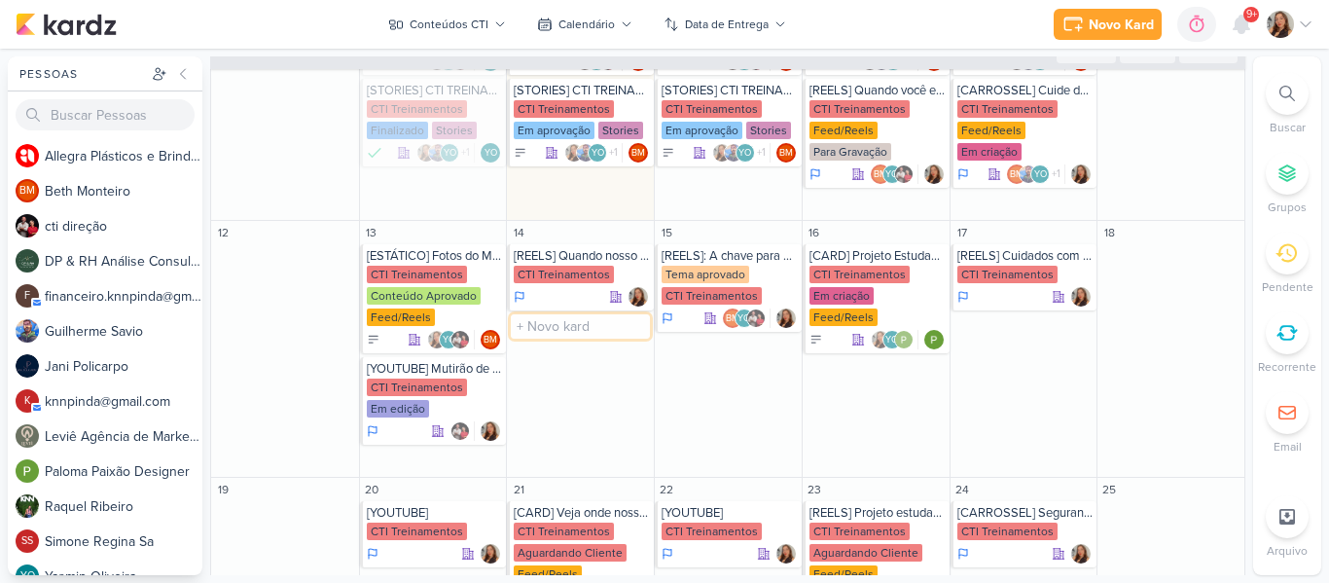
click at [557, 314] on input "text" at bounding box center [580, 326] width 139 height 24
type input "[CARD] Matrícule-se hoje e começe a pagar em janeiro"
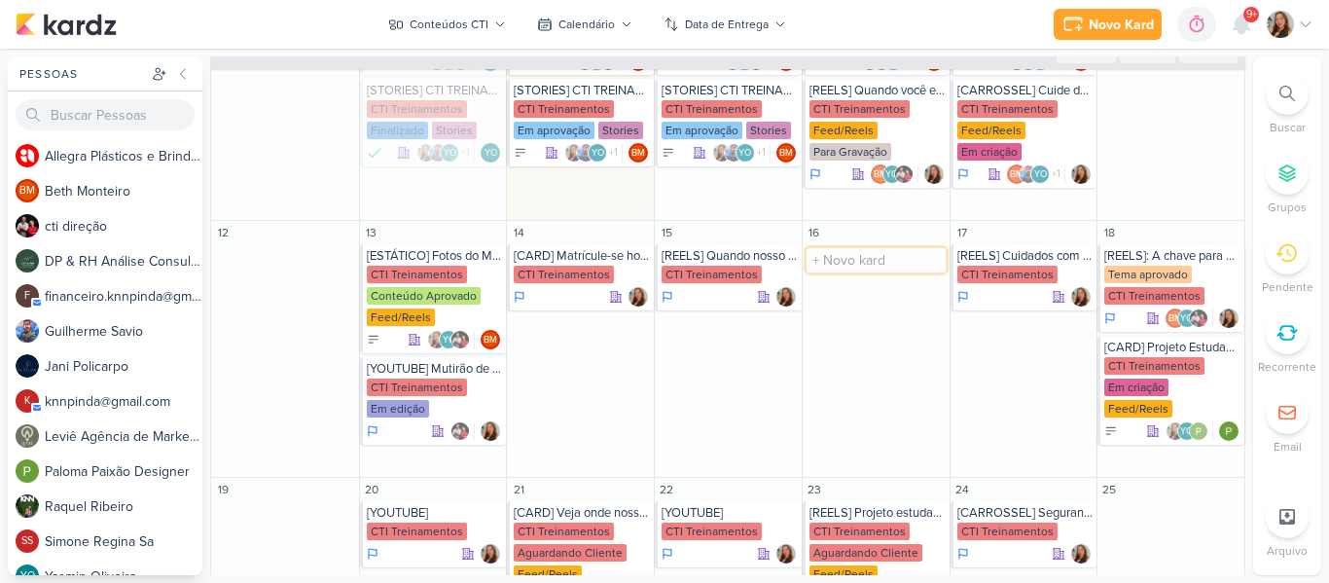
click at [902, 248] on input "text" at bounding box center [876, 260] width 139 height 24
click at [859, 248] on input "[CARD]" at bounding box center [876, 260] width 139 height 24
type input "[CARD] Indique e Ganhe"
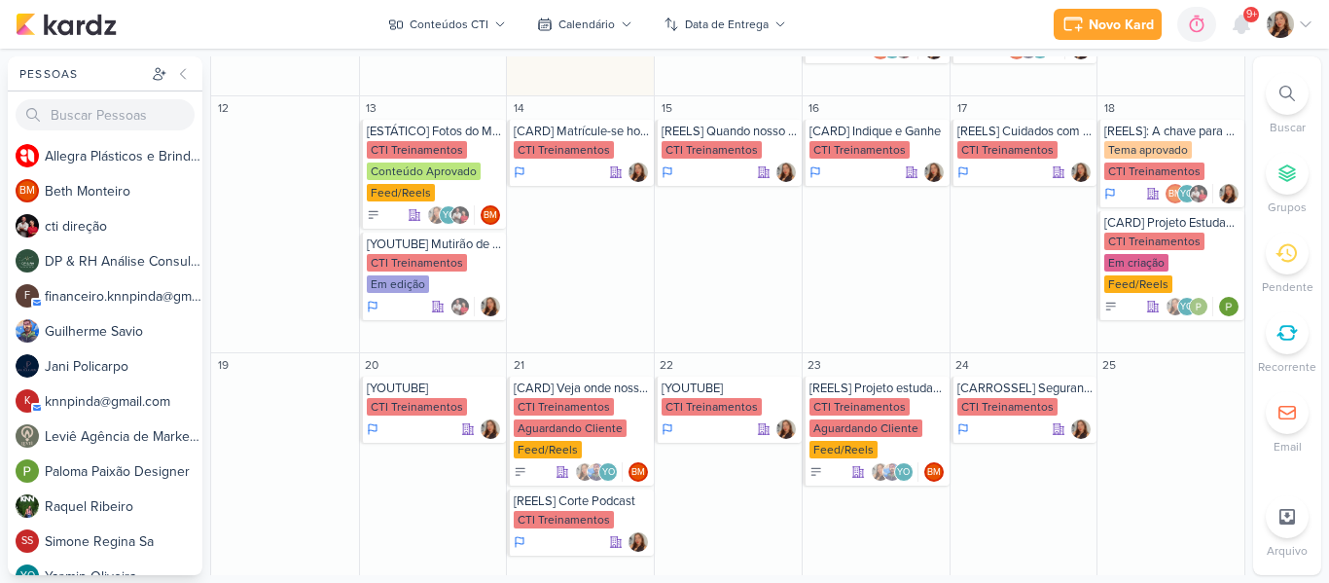
scroll to position [634, 0]
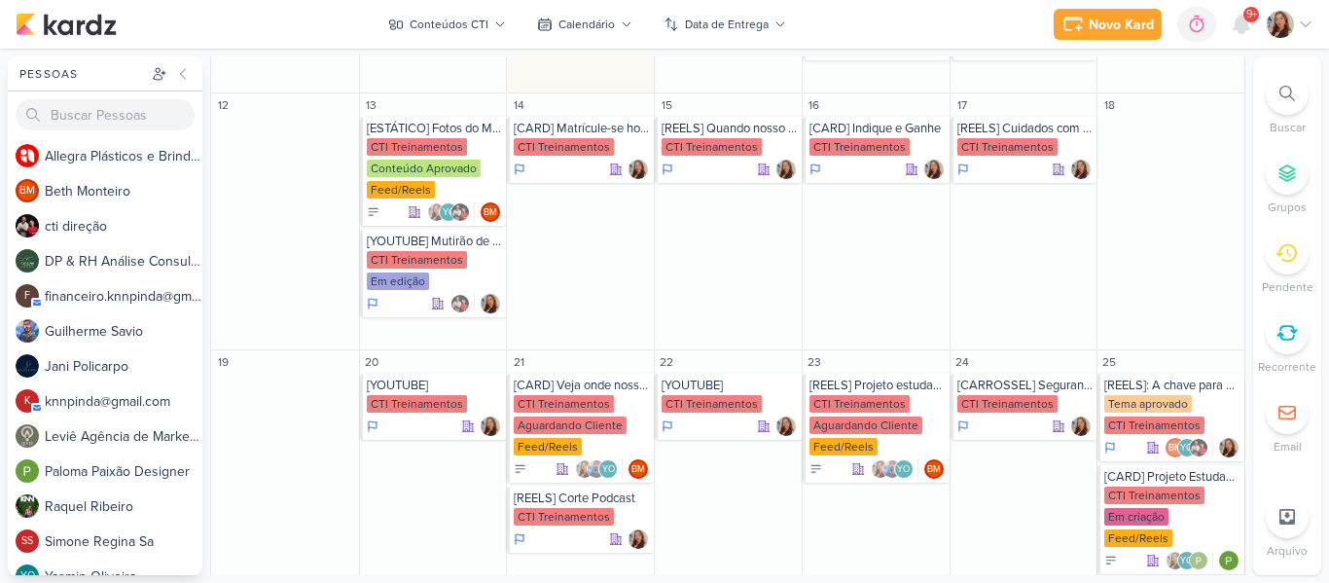
drag, startPoint x: 1163, startPoint y: 119, endPoint x: 1169, endPoint y: 321, distance: 202.5
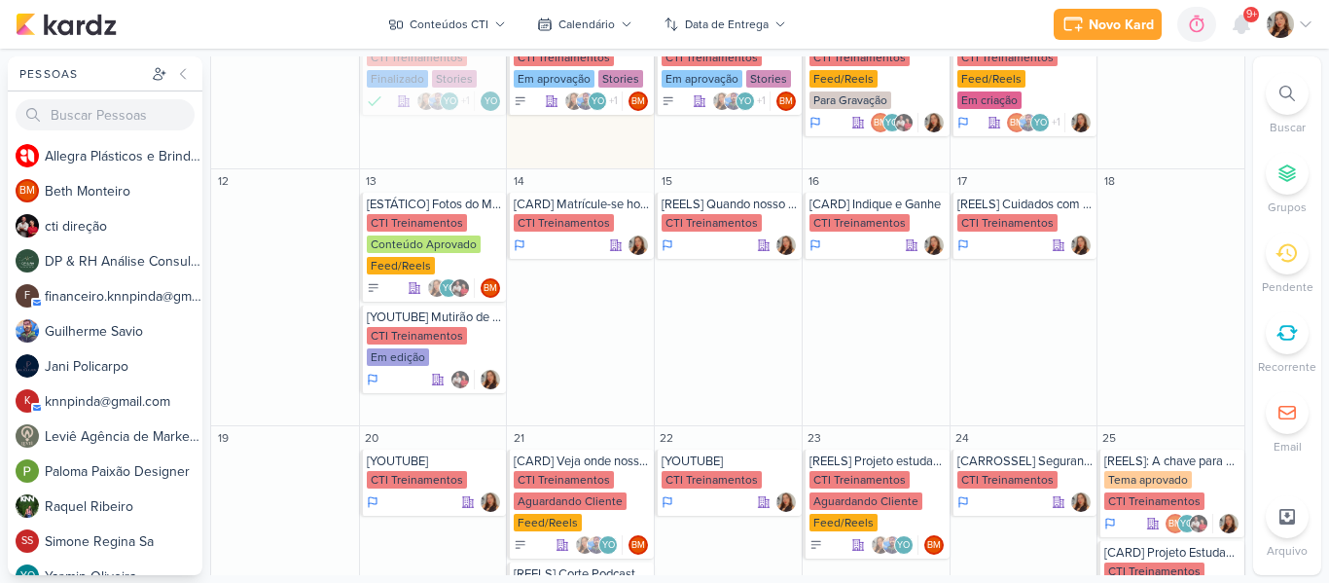
scroll to position [561, 0]
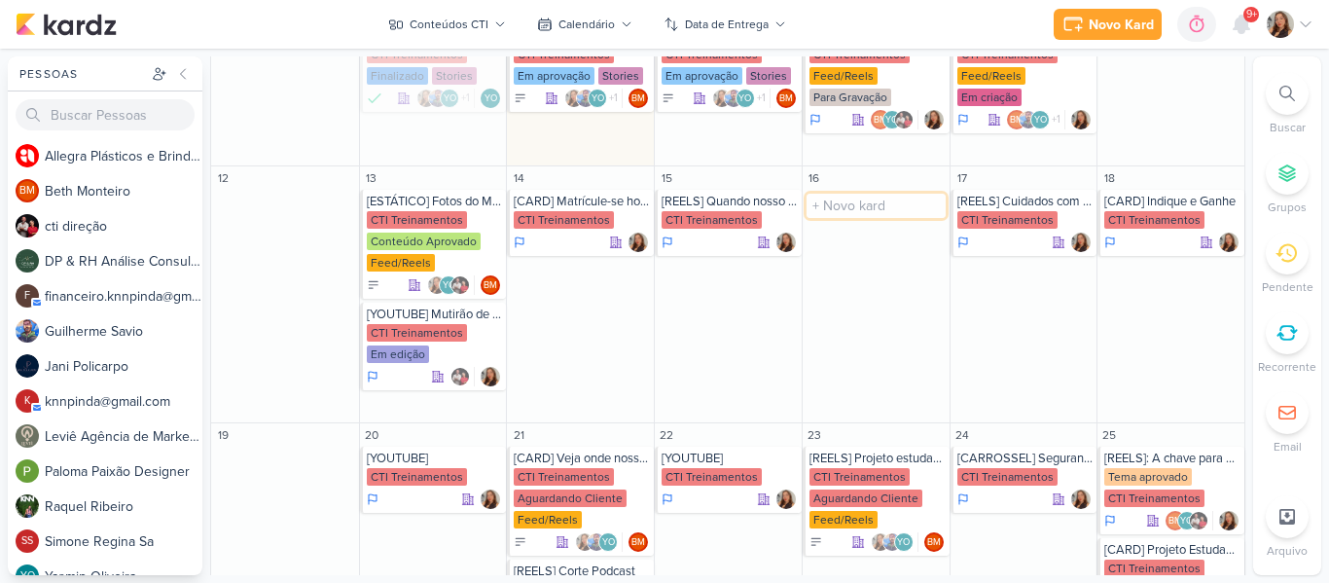
click at [822, 194] on input "text" at bounding box center [876, 206] width 139 height 24
type input "[CARROSSEL] Fotos da Visita técnica no Shopping"
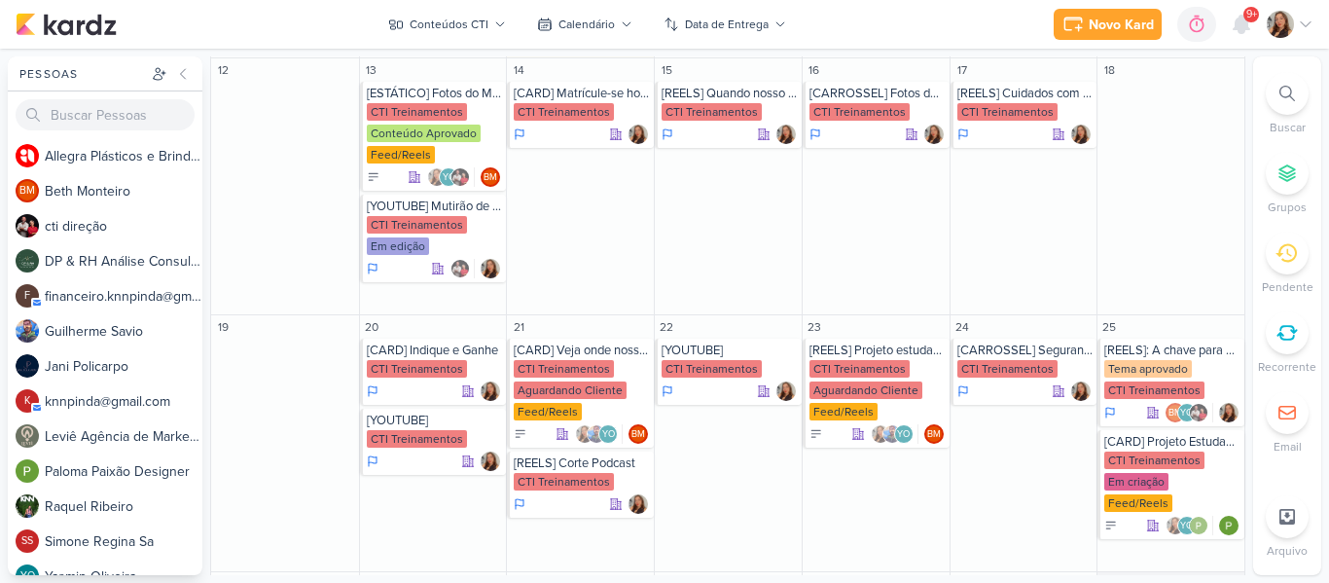
scroll to position [670, 0]
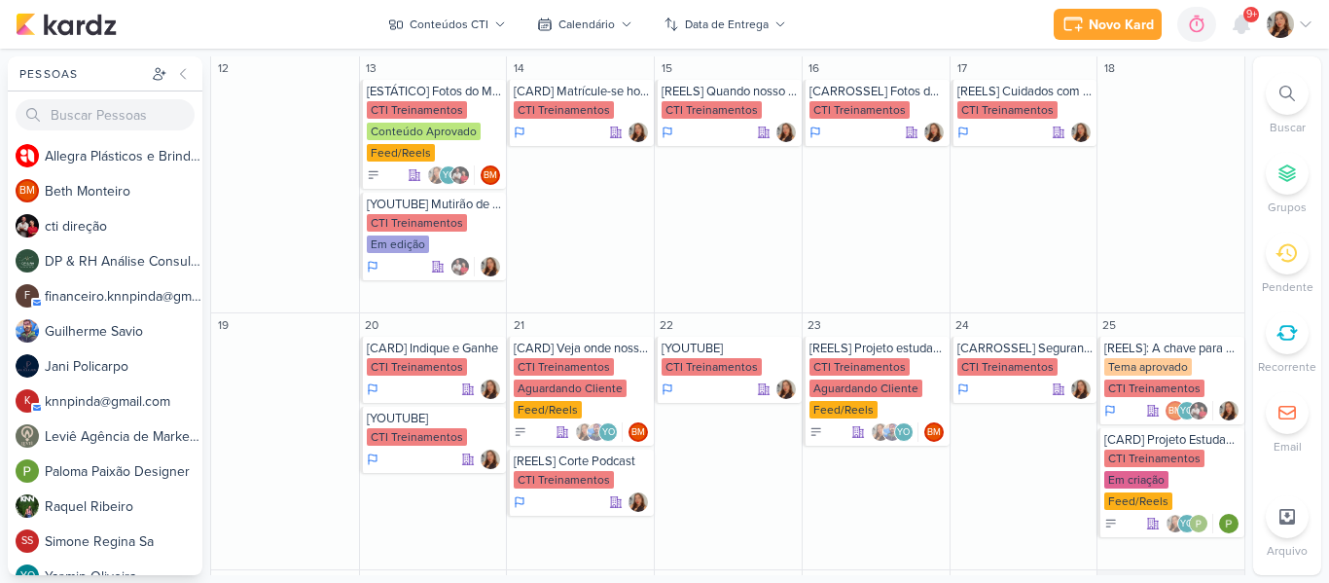
click at [1249, 352] on div "Pessoas Pessoas A l l e g r a P l á s t i c o s e B r i n d e s P e r s o n a l…" at bounding box center [664, 315] width 1329 height 519
click at [585, 337] on div "[CARD] Veja onde nossos alunos estão trabalhando! CTI Treinamentos Aguardando C…" at bounding box center [580, 391] width 147 height 109
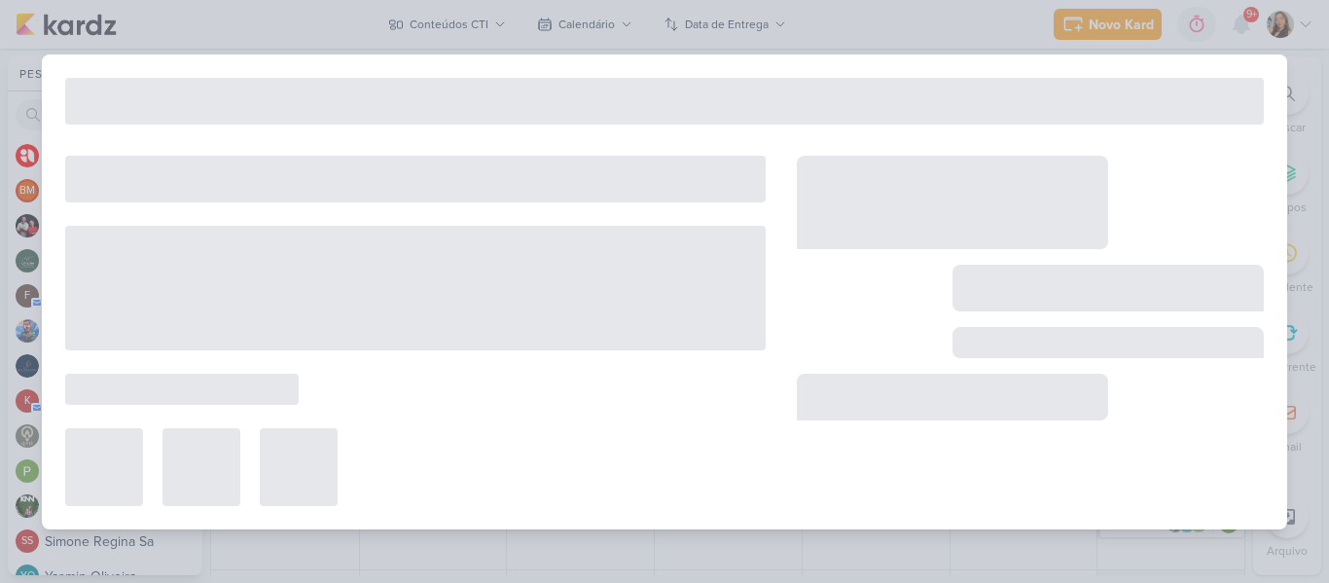
type input "[CARD] Veja onde nossos alunos estão trabalhando!"
type input "21 de outubro de 2025 às 23:59"
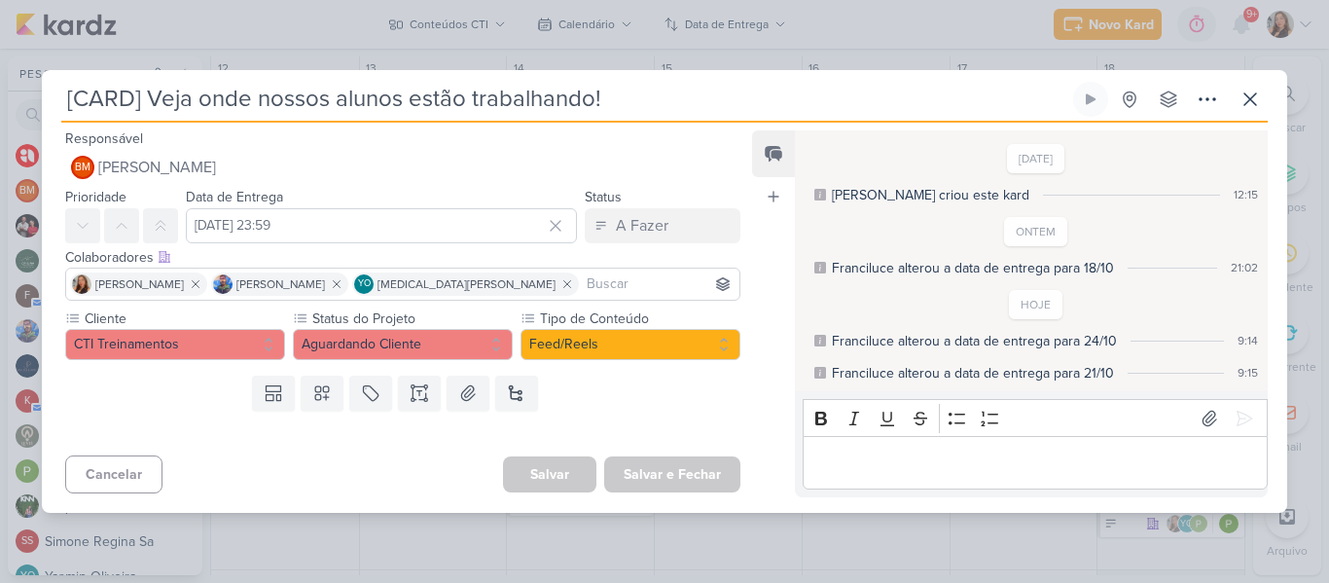
click at [137, 97] on input "[CARD] Veja onde nossos alunos estão trabalhando!" at bounding box center [565, 99] width 1008 height 35
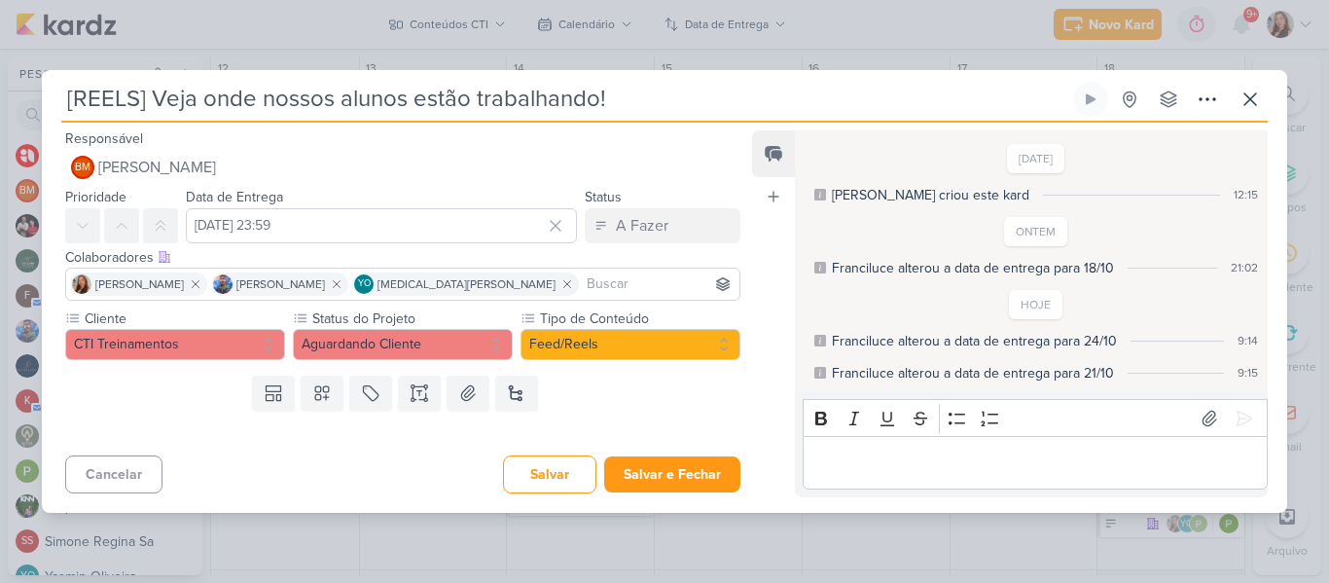
click at [629, 92] on input "[REELS] Veja onde nossos alunos estão trabalhando!" at bounding box center [565, 99] width 1008 height 35
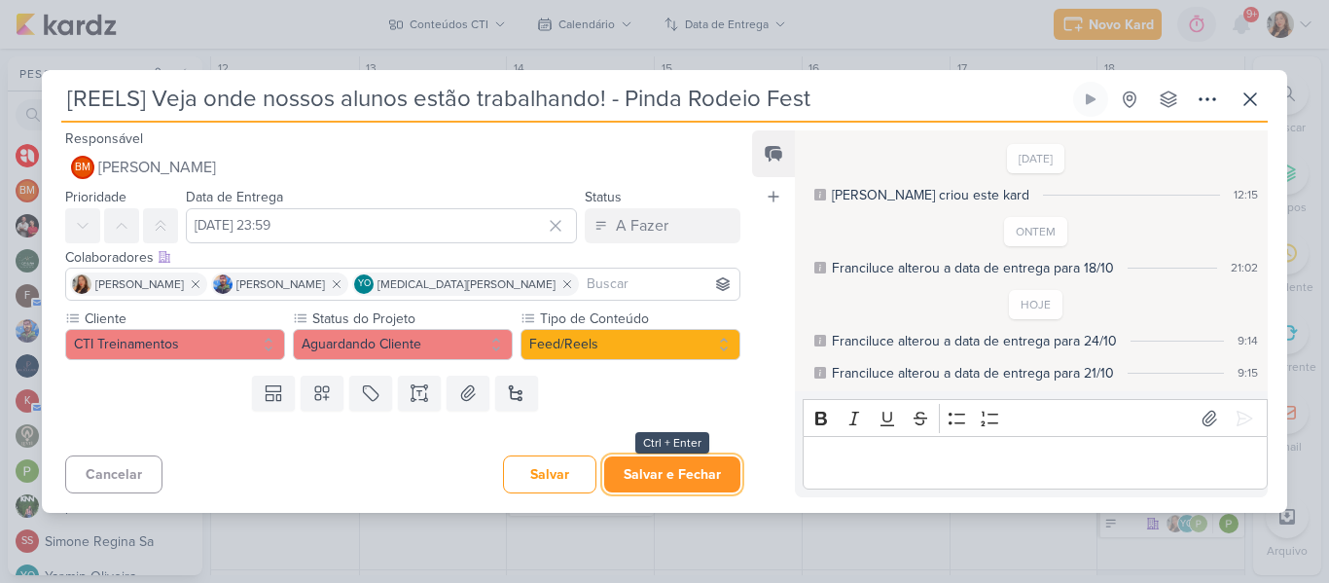
click at [686, 475] on button "Salvar e Fechar" at bounding box center [672, 474] width 136 height 36
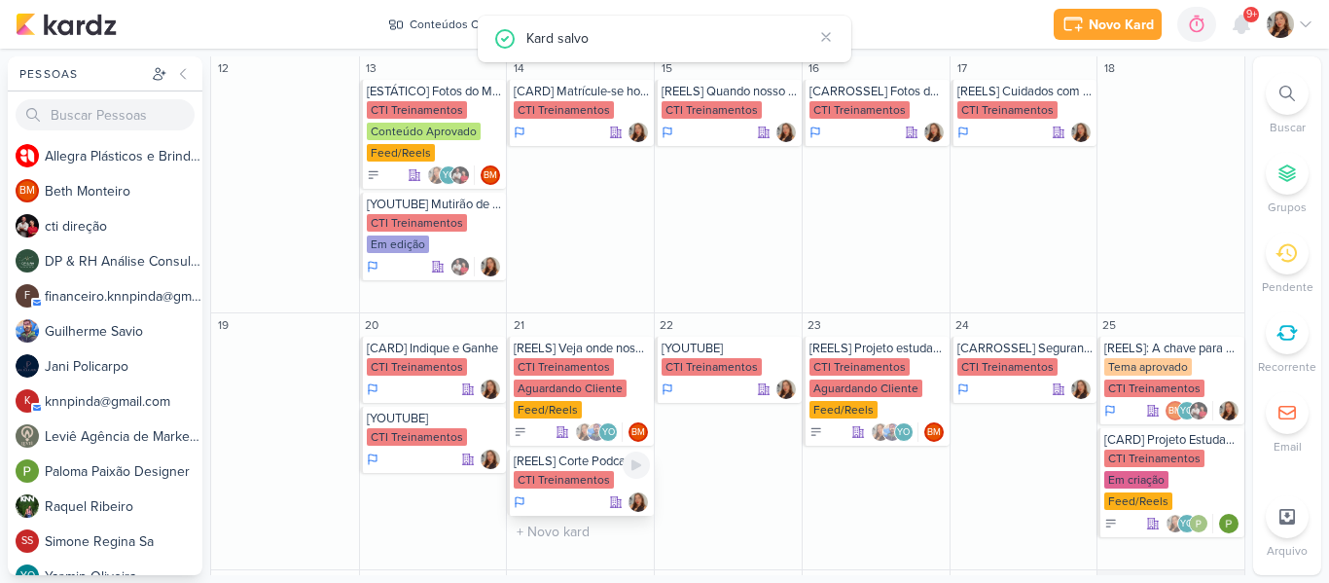
click at [559, 453] on div "[REELS] Corte Podcast" at bounding box center [582, 461] width 136 height 16
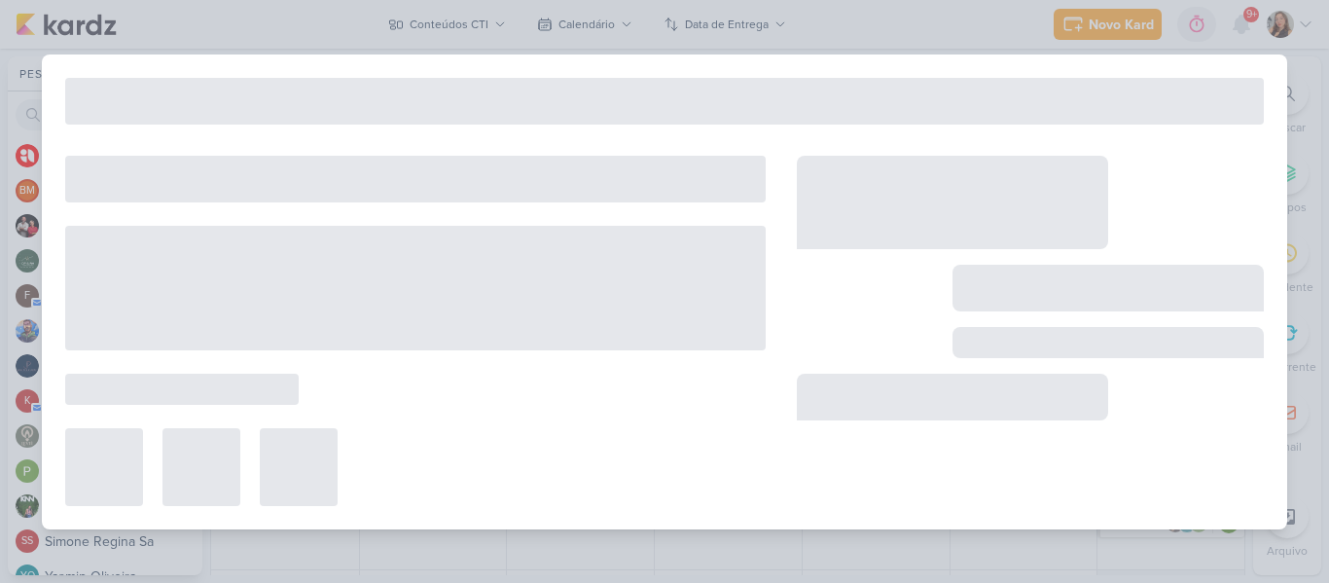
type input "[REELS] Corte Podcast"
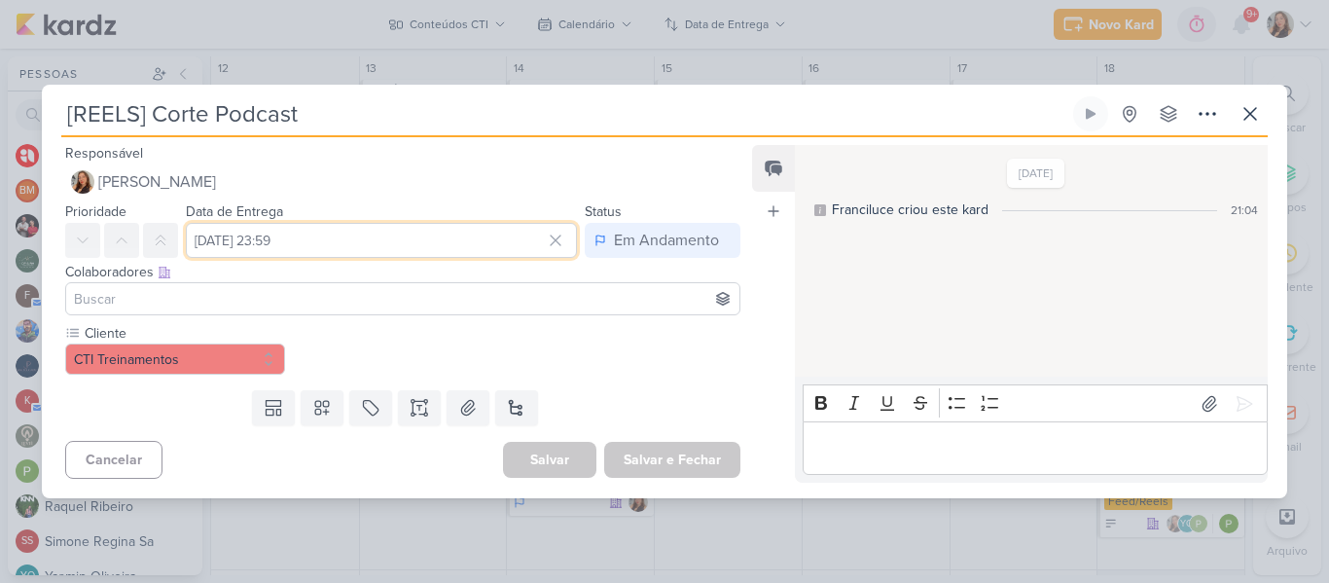
click at [368, 249] on input "21 de outubro de 2025 às 23:59" at bounding box center [381, 240] width 391 height 35
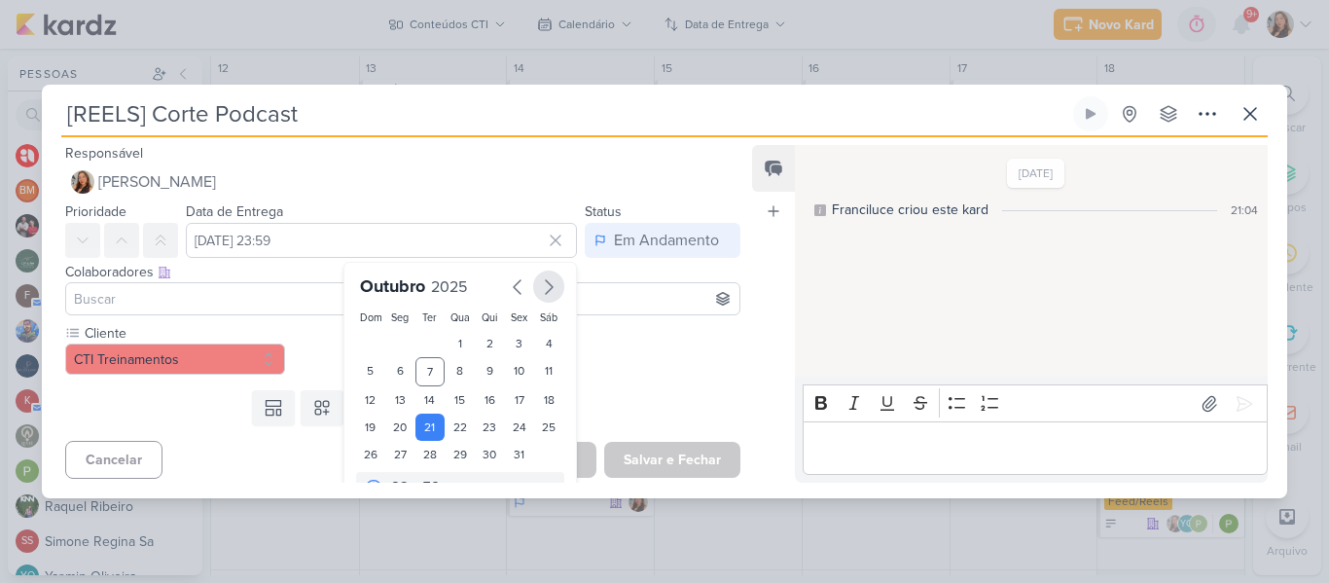
click at [546, 289] on icon "button" at bounding box center [549, 287] width 7 height 14
click at [431, 370] on div "4" at bounding box center [431, 370] width 30 height 27
type input "4 de novembro de 2025 às 23:59"
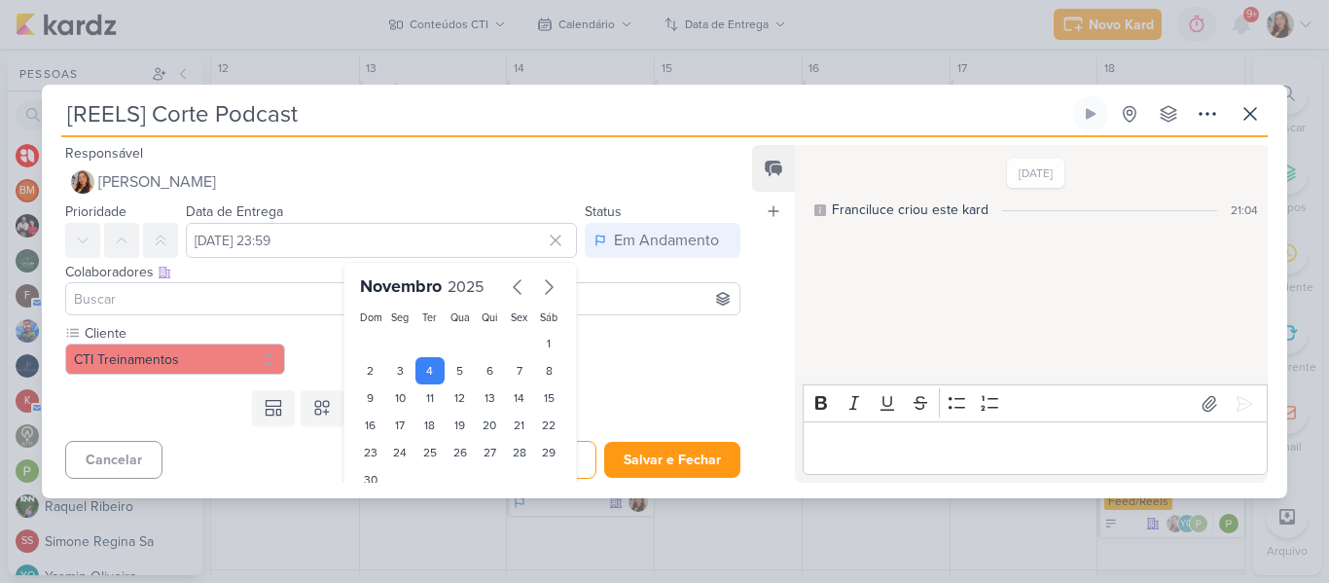
click at [673, 372] on div "Cliente CTI Treinamentos" at bounding box center [402, 349] width 675 height 52
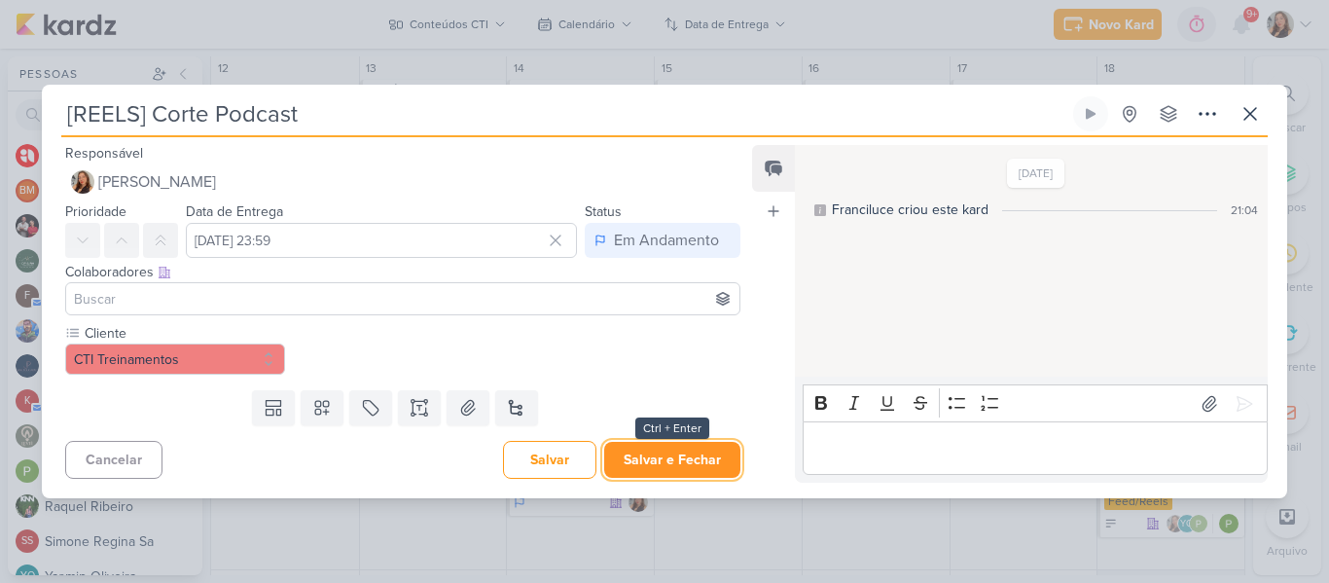
click at [682, 462] on button "Salvar e Fechar" at bounding box center [672, 460] width 136 height 36
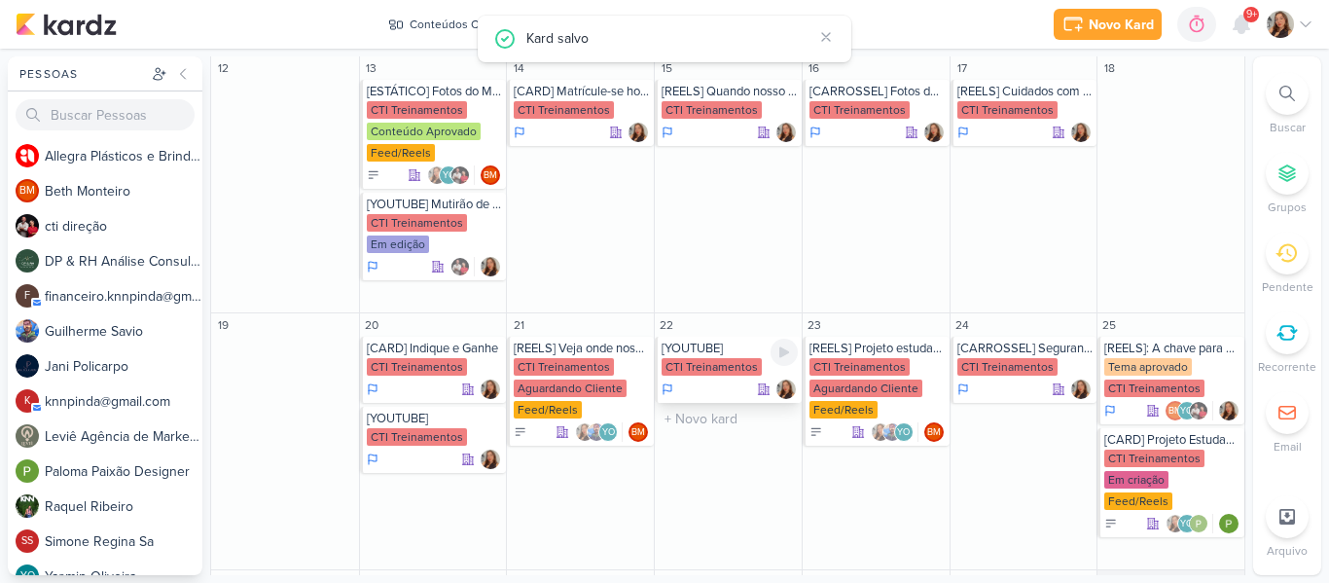
click at [713, 358] on div "CTI Treinamentos" at bounding box center [712, 367] width 100 height 18
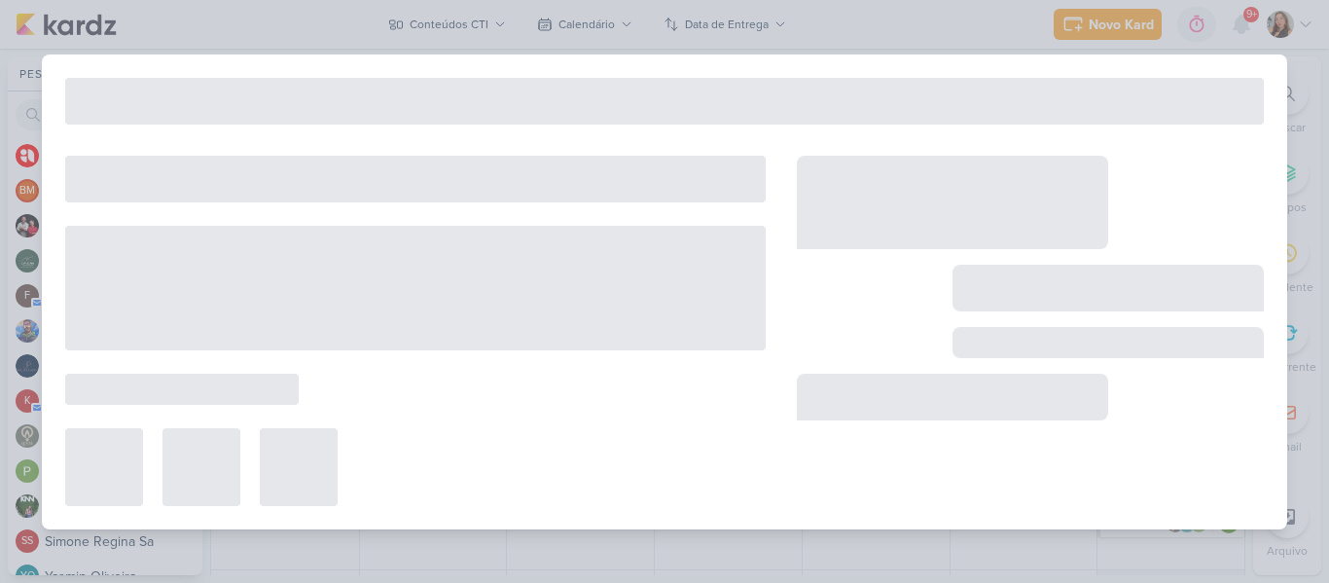
type input "[YOUTUBE]"
type input "22 de outubro de 2025 às 23:59"
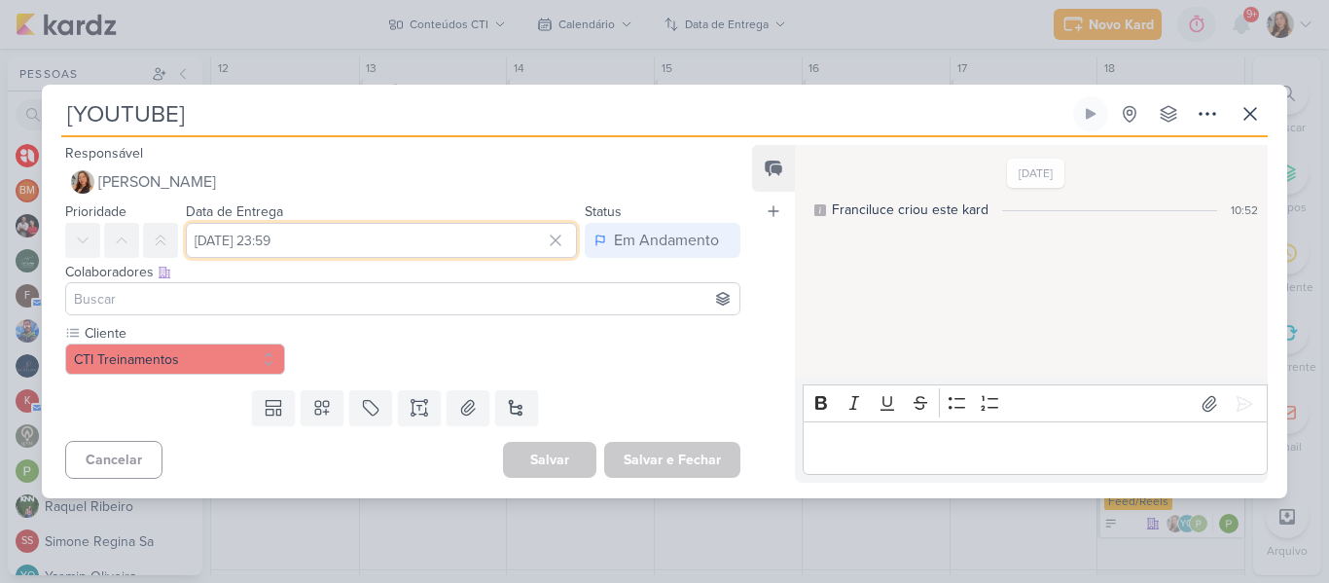
click at [319, 246] on input "22 de outubro de 2025 às 23:59" at bounding box center [381, 240] width 391 height 35
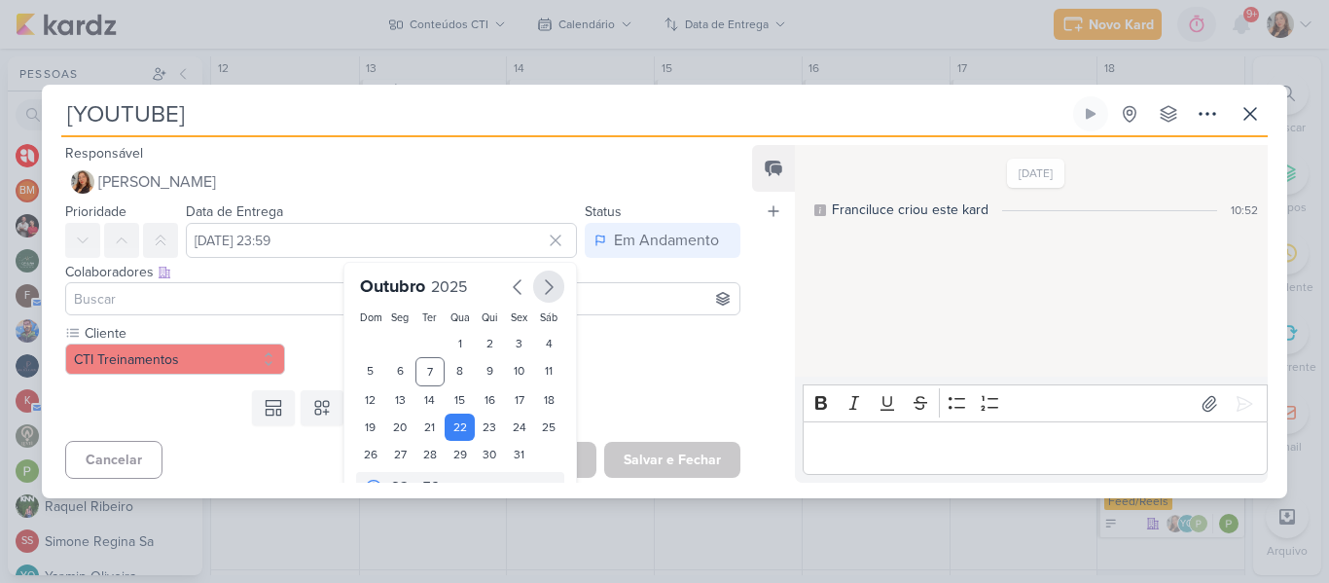
click at [538, 296] on icon "button" at bounding box center [548, 286] width 23 height 23
click at [398, 376] on div "3" at bounding box center [400, 370] width 30 height 27
type input "3 de novembro de 2025 às 23:59"
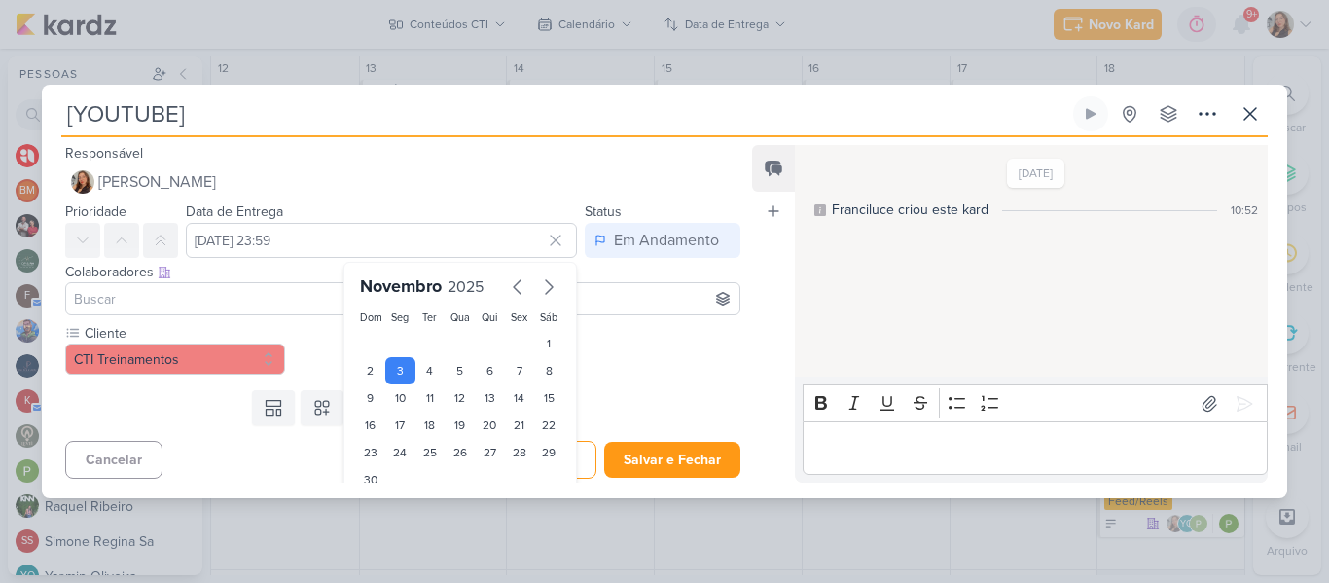
click at [681, 379] on div "Cliente CTI Treinamentos" at bounding box center [395, 352] width 706 height 59
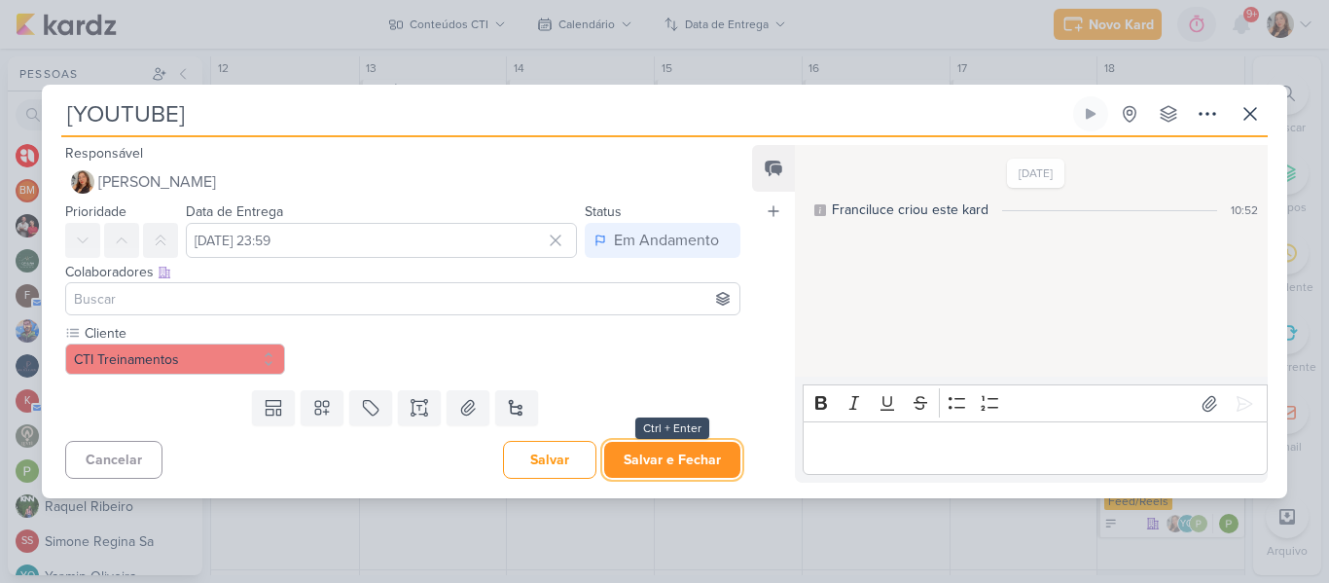
click at [684, 452] on button "Salvar e Fechar" at bounding box center [672, 460] width 136 height 36
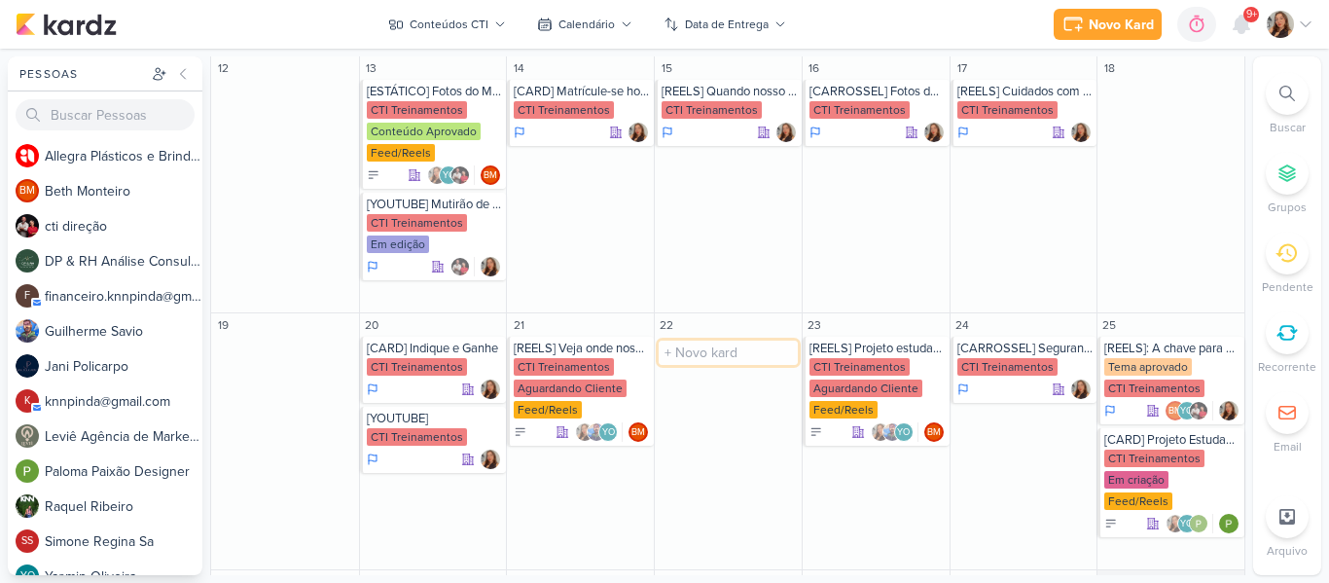
click at [738, 341] on input "text" at bounding box center [728, 353] width 139 height 24
type input "[REELS] Matrícule-se hoje e começe a pagar em janeiro"
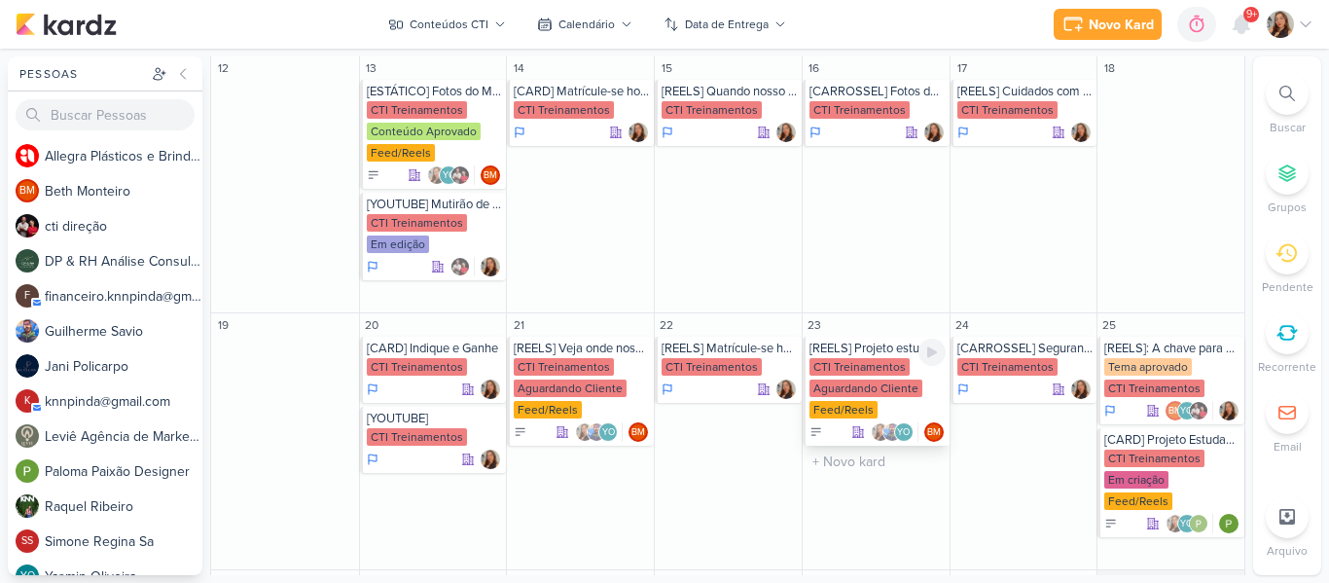
click at [887, 358] on div "CTI Treinamentos" at bounding box center [860, 367] width 100 height 18
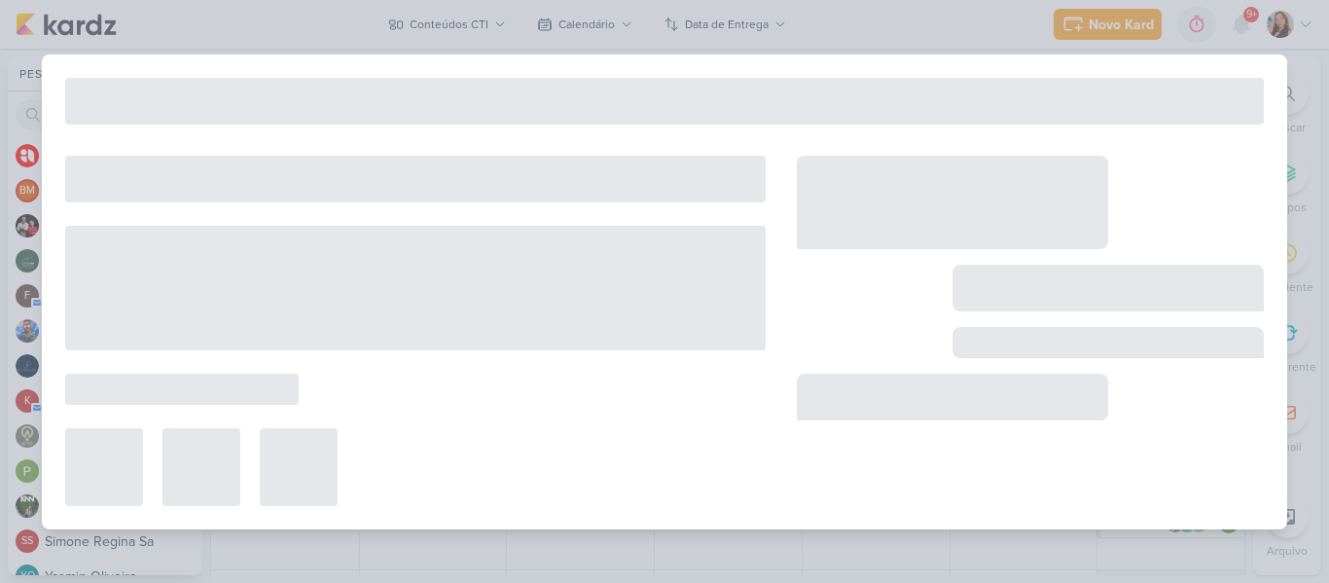
type input "[REELS] Projeto estudante nota mil"
type input "23 de outubro de 2025 às 23:59"
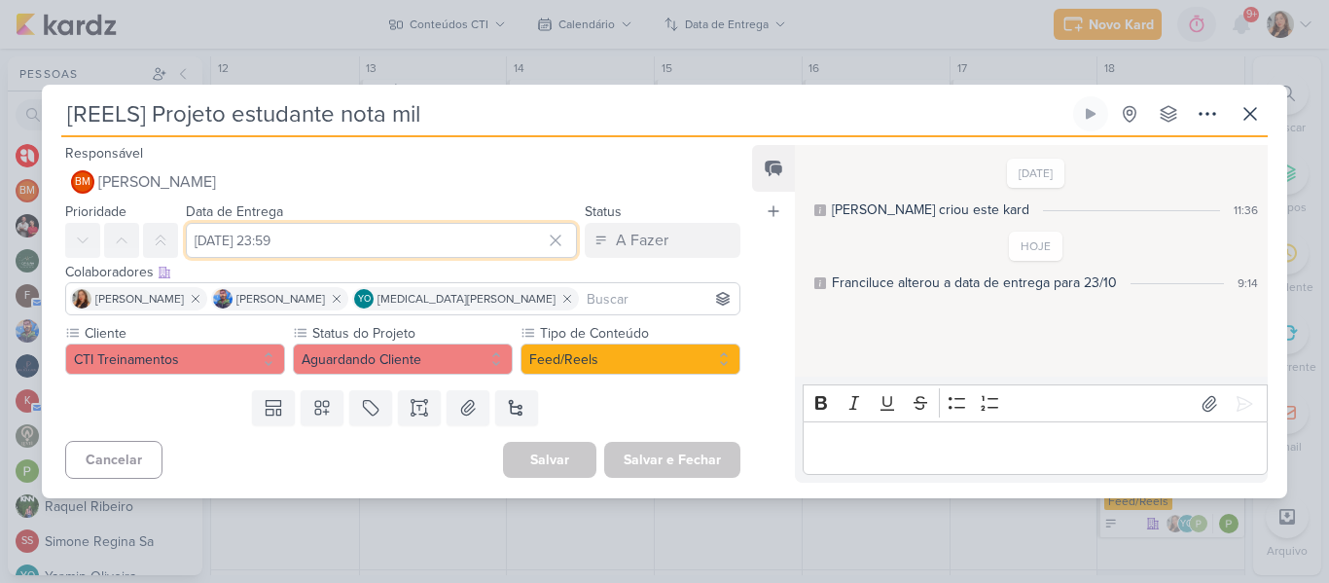
click at [389, 240] on input "23 de outubro de 2025 às 23:59" at bounding box center [381, 240] width 391 height 35
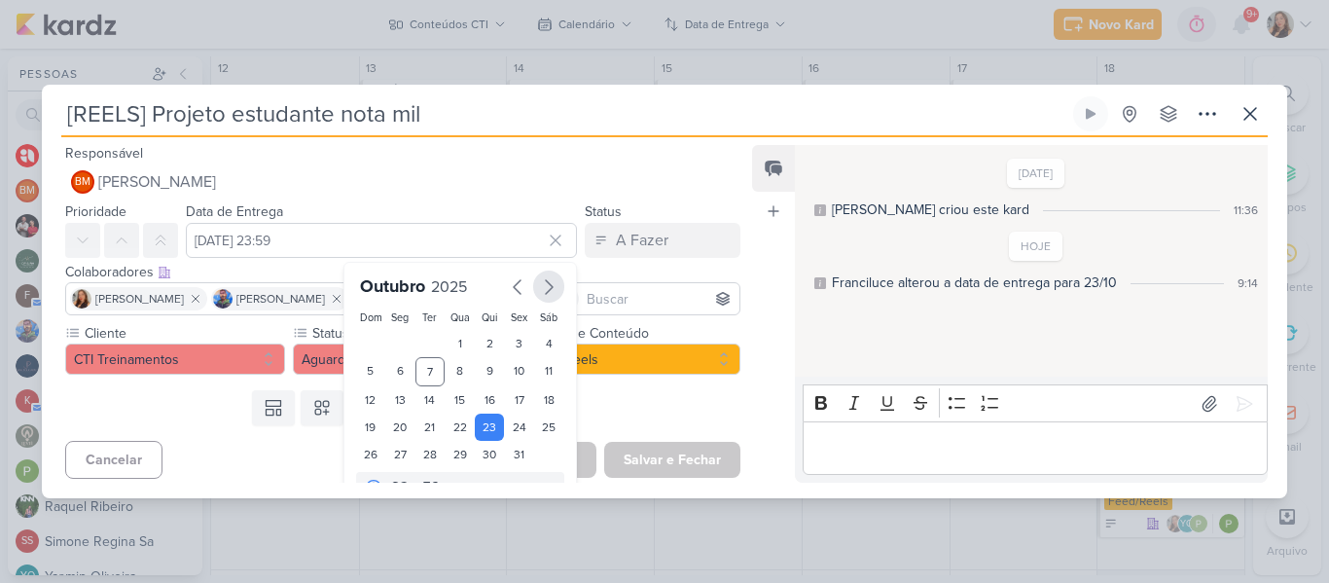
click at [539, 296] on icon "button" at bounding box center [548, 286] width 23 height 23
click at [418, 373] on div "4" at bounding box center [431, 370] width 30 height 27
type input "4 de novembro de 2025 às 23:59"
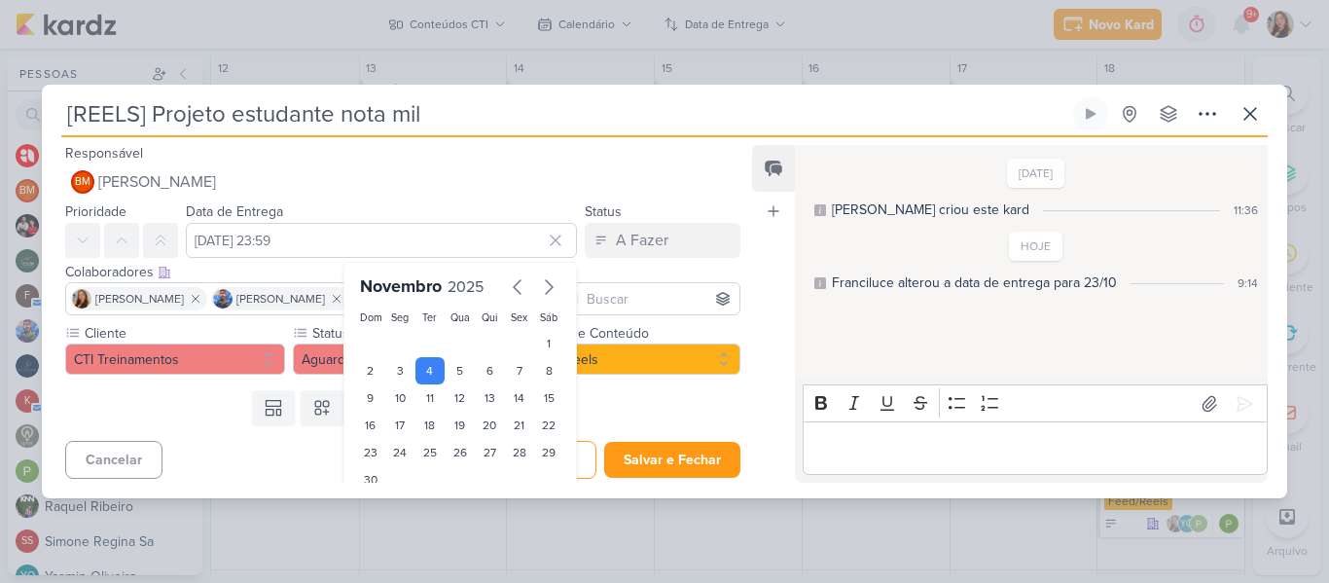
click at [674, 415] on div "Templates Campos Personalizados Marcadores Caixa De Texto Anexo Novo Subkard" at bounding box center [395, 407] width 706 height 51
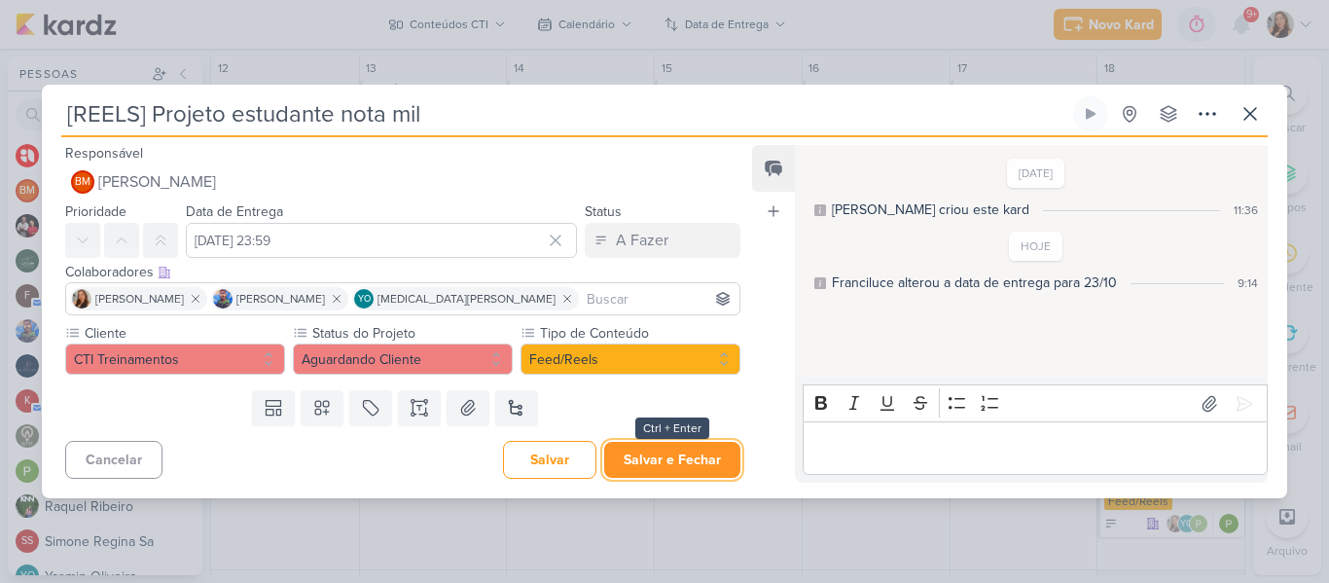
click at [681, 449] on button "Salvar e Fechar" at bounding box center [672, 460] width 136 height 36
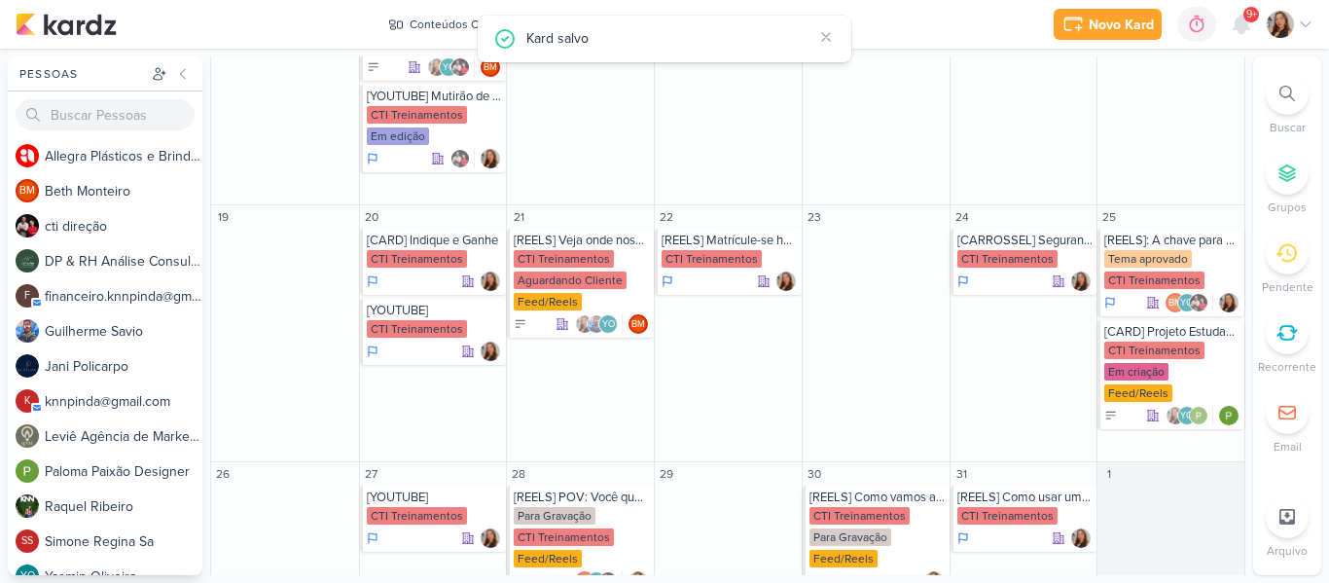
scroll to position [788, 0]
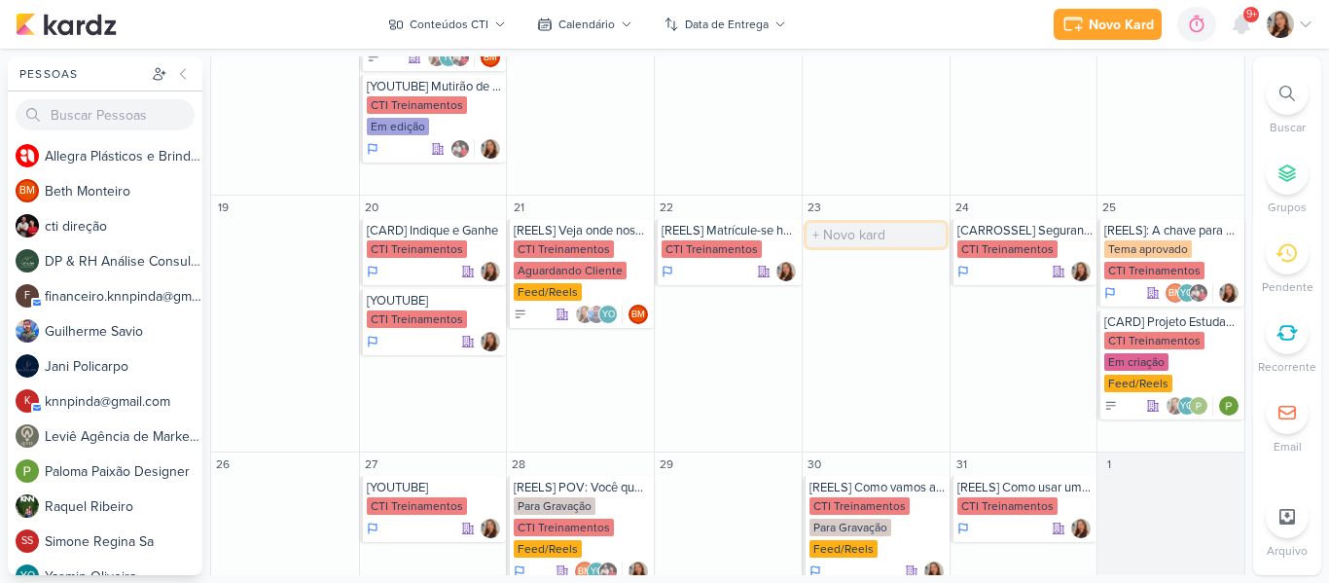
click at [835, 223] on input "text" at bounding box center [876, 235] width 139 height 24
type input "[REELS] O líder do setor quando chega de surpresa e tá todo mundo conversando"
drag, startPoint x: 1239, startPoint y: 413, endPoint x: 1236, endPoint y: 450, distance: 37.1
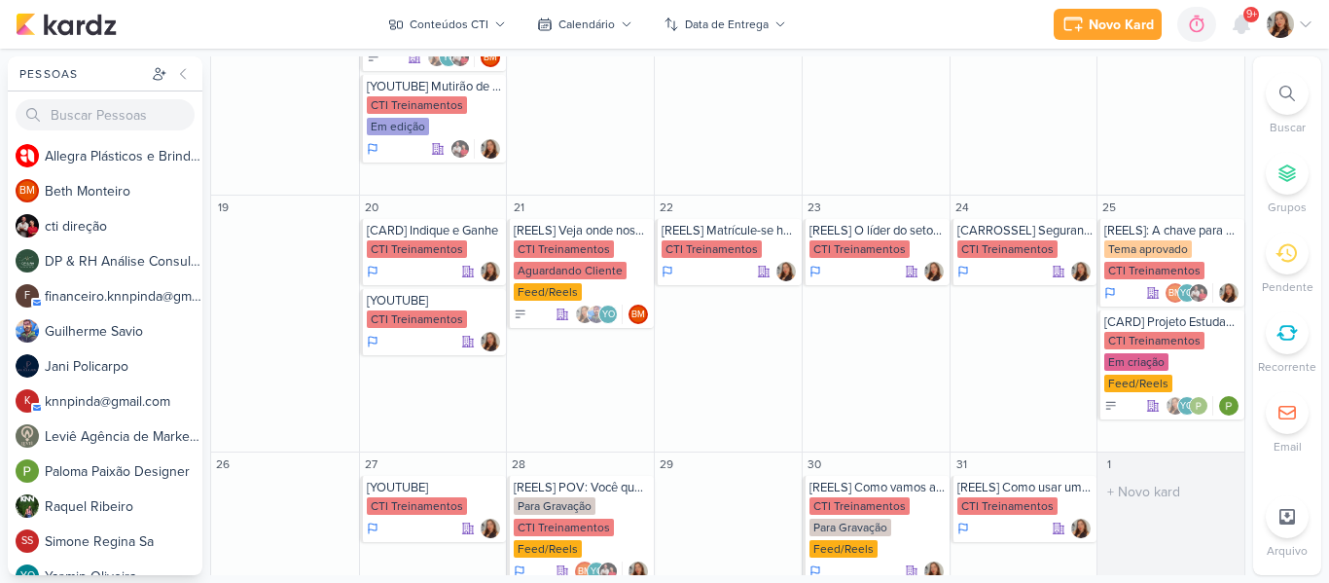
click at [1236, 450] on div "Conteúdos CTI visão Caixa de Entrada A caixa de entrada mostra todos os kardz q…" at bounding box center [728, 315] width 1037 height 519
click at [388, 546] on input "text" at bounding box center [433, 558] width 139 height 24
type input "[CARROSSEL] Fotos do Pinda Rodeio Fest"
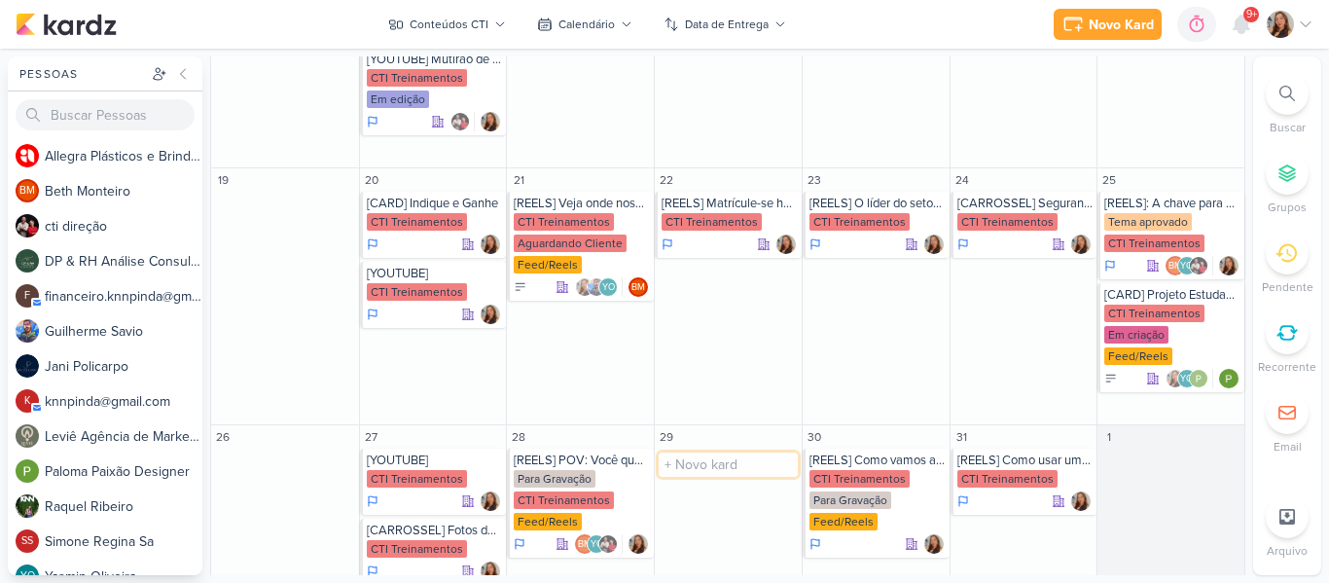
click at [728, 453] on input "text" at bounding box center [728, 465] width 139 height 24
click at [747, 453] on input "[" at bounding box center [728, 465] width 139 height 24
click at [747, 453] on input "[REELS] Q" at bounding box center [728, 465] width 139 height 24
type input "[REELS] Quando o chefe começa a assistir e você esquece como trabalha"
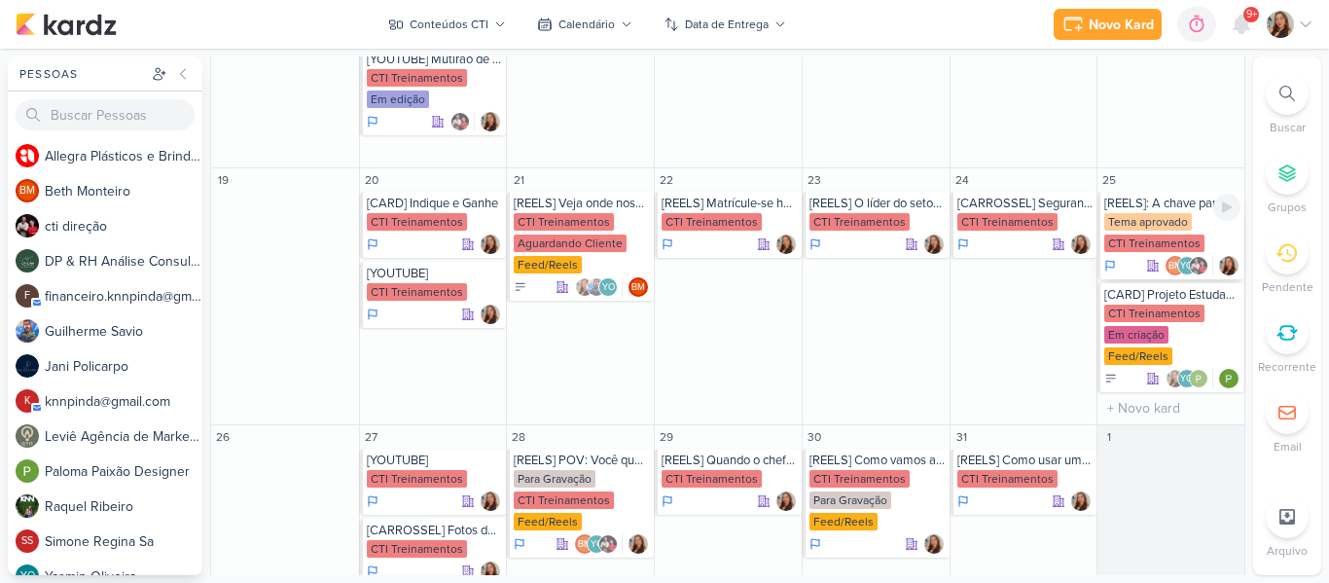
click at [1141, 235] on div "CTI Treinamentos" at bounding box center [1154, 244] width 100 height 18
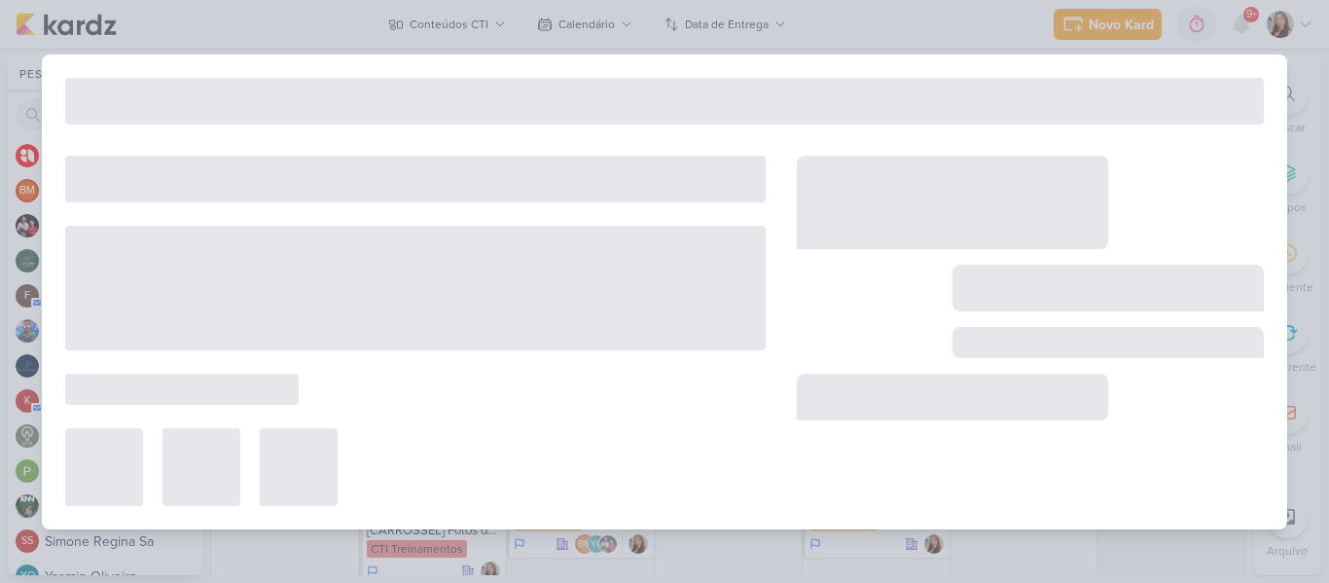
type input "[REELS]: A chave para o sucesso da sua carreira"
type input "25 de outubro de 2025 às 23:59"
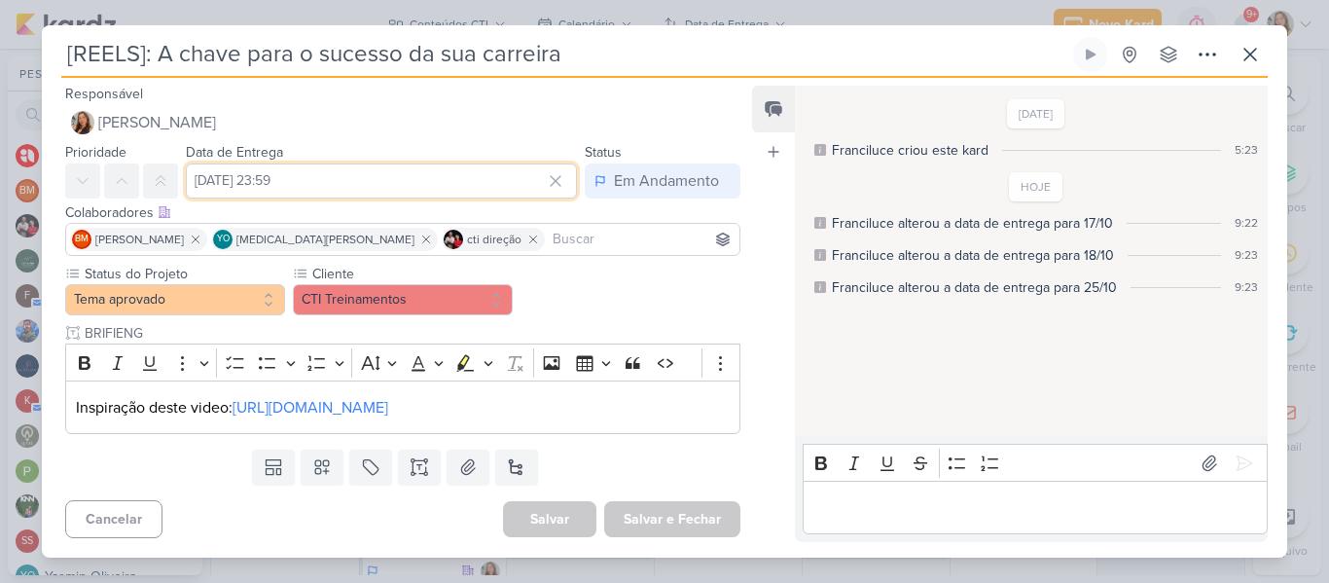
click at [334, 178] on input "25 de outubro de 2025 às 23:59" at bounding box center [381, 180] width 391 height 35
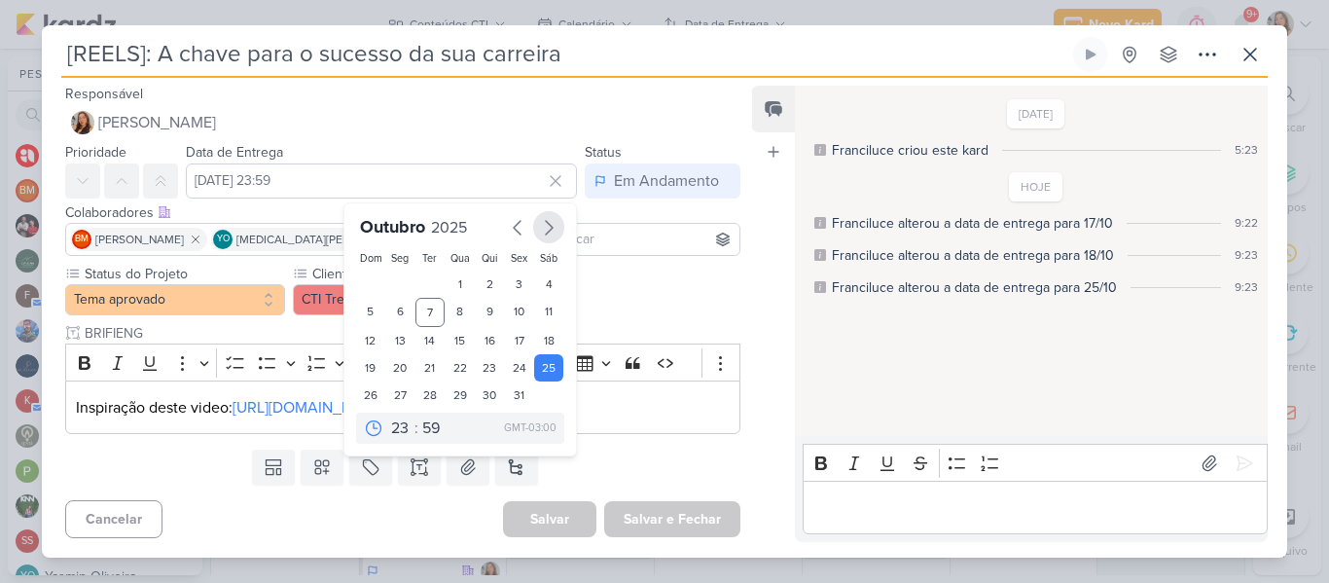
click at [543, 230] on icon "button" at bounding box center [548, 227] width 23 height 23
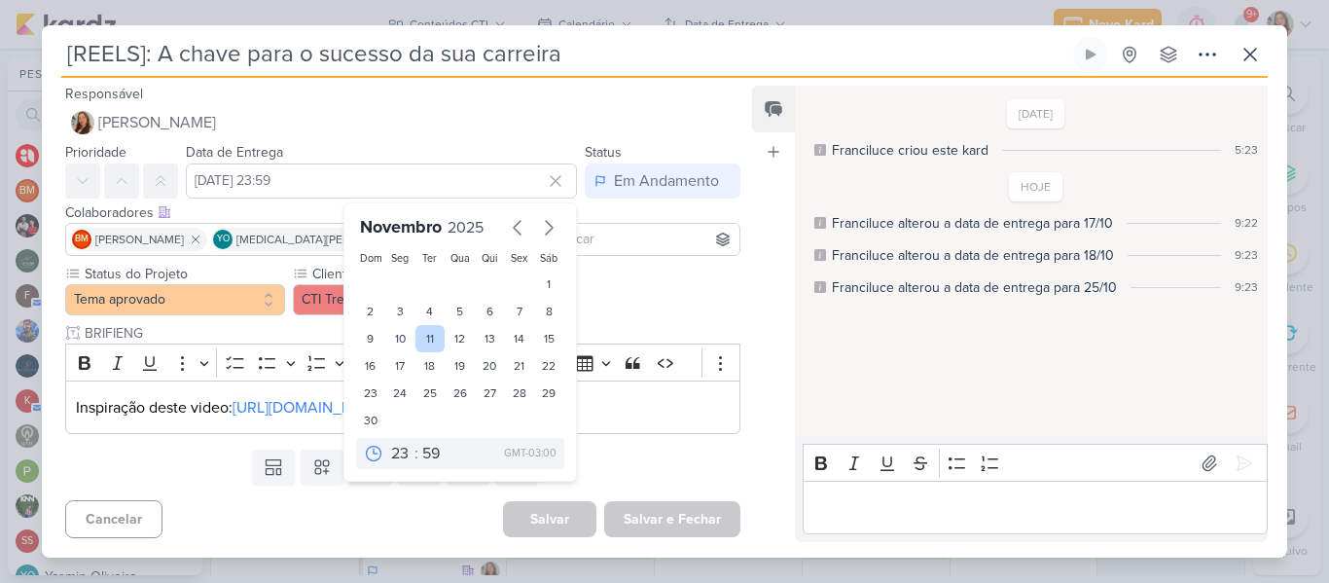
click at [416, 327] on div "11" at bounding box center [431, 338] width 30 height 27
type input "11 de novembro de 2025 às 23:59"
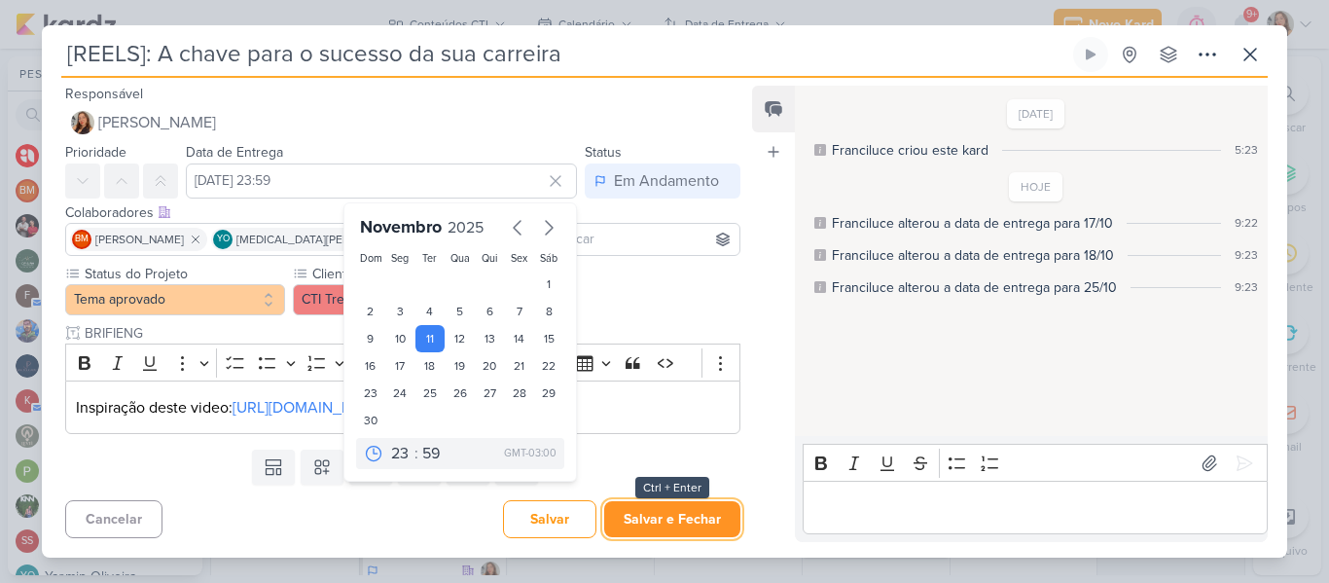
click at [631, 523] on button "Salvar e Fechar" at bounding box center [672, 519] width 136 height 36
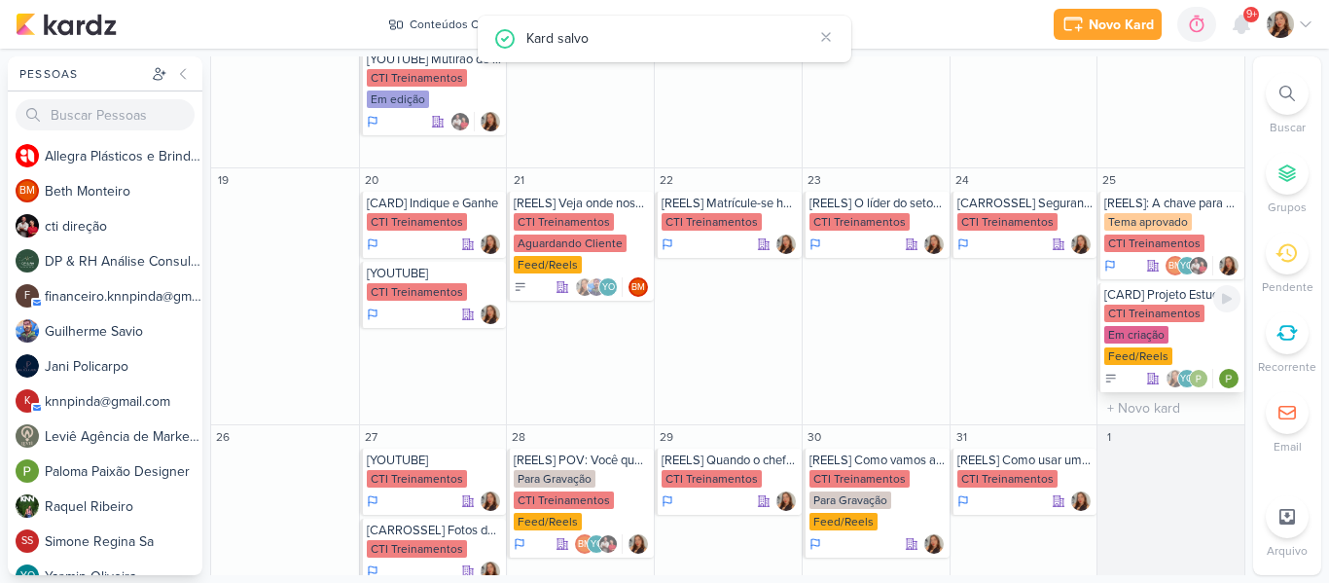
scroll to position [773, 0]
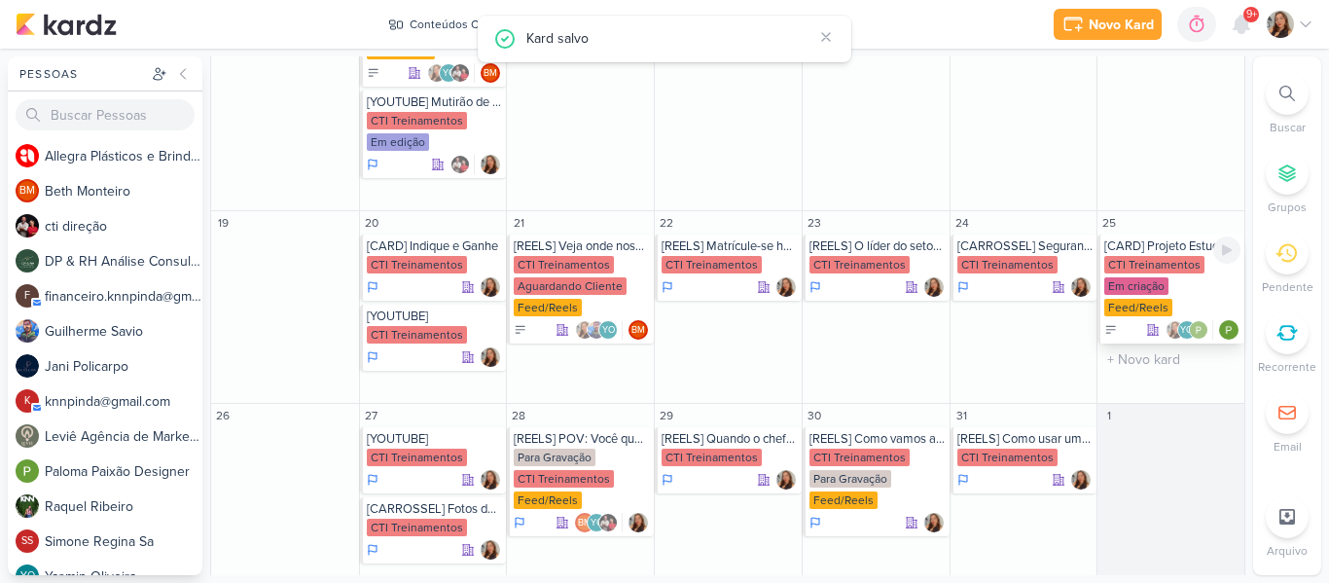
click at [1144, 256] on div "CTI Treinamentos Em criação Feed/Reels" at bounding box center [1172, 287] width 136 height 62
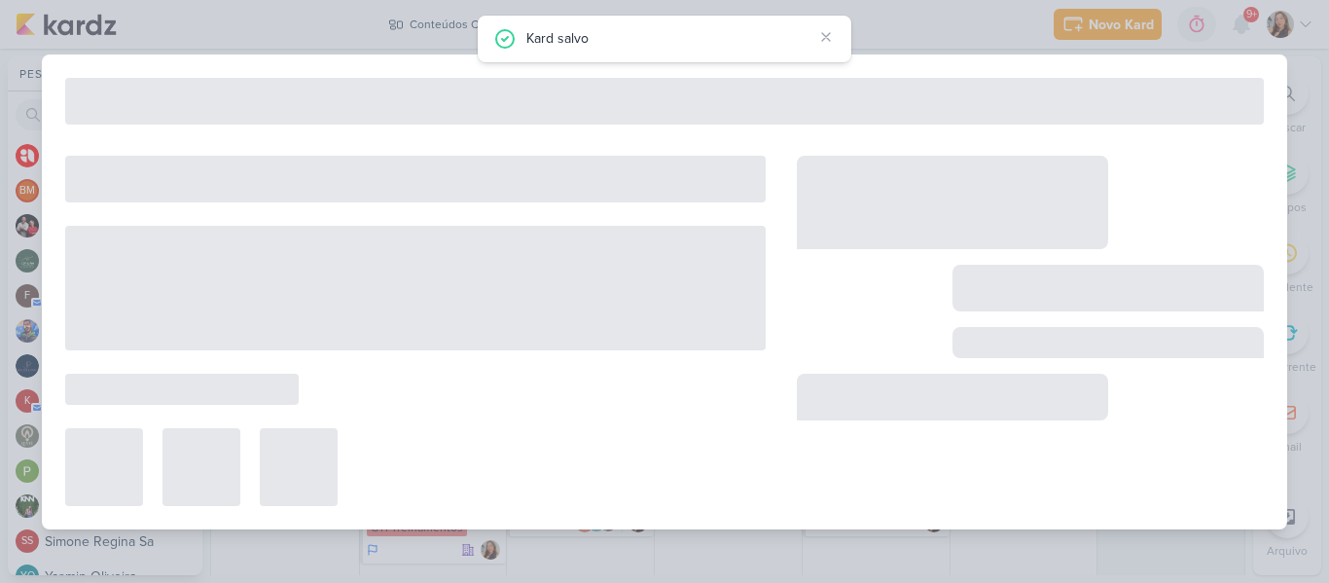
type input "[CARD] Projeto Estudante Nota Mil"
type input "25 de outubro de 2025 às 23:59"
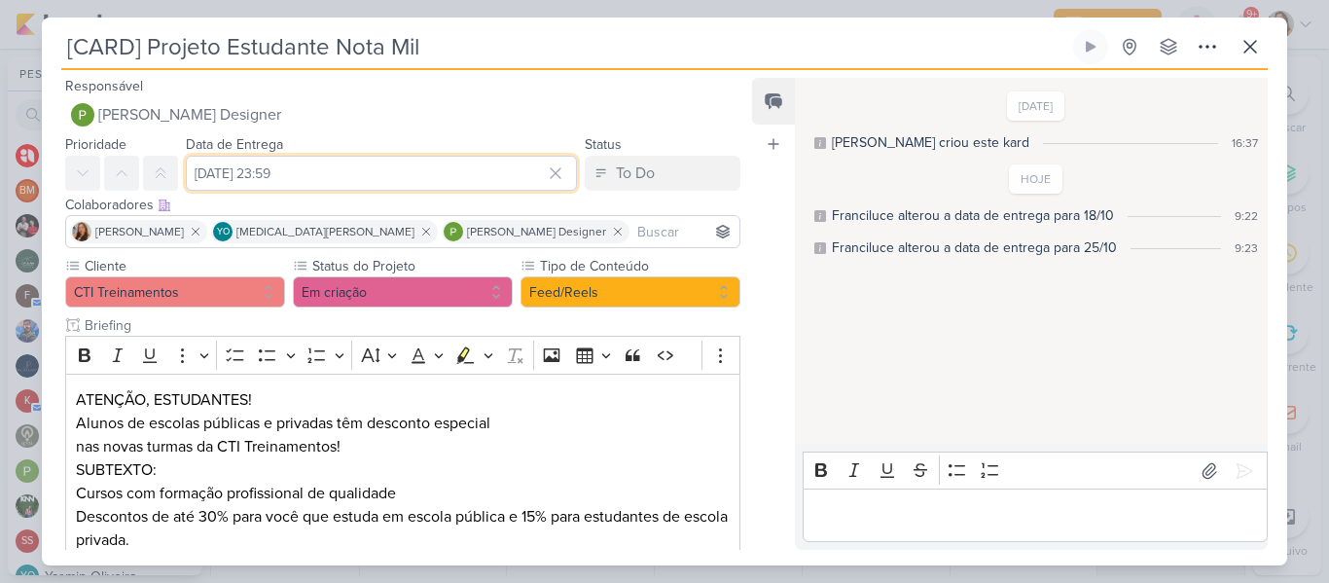
click at [443, 178] on input "25 de outubro de 2025 às 23:59" at bounding box center [381, 173] width 391 height 35
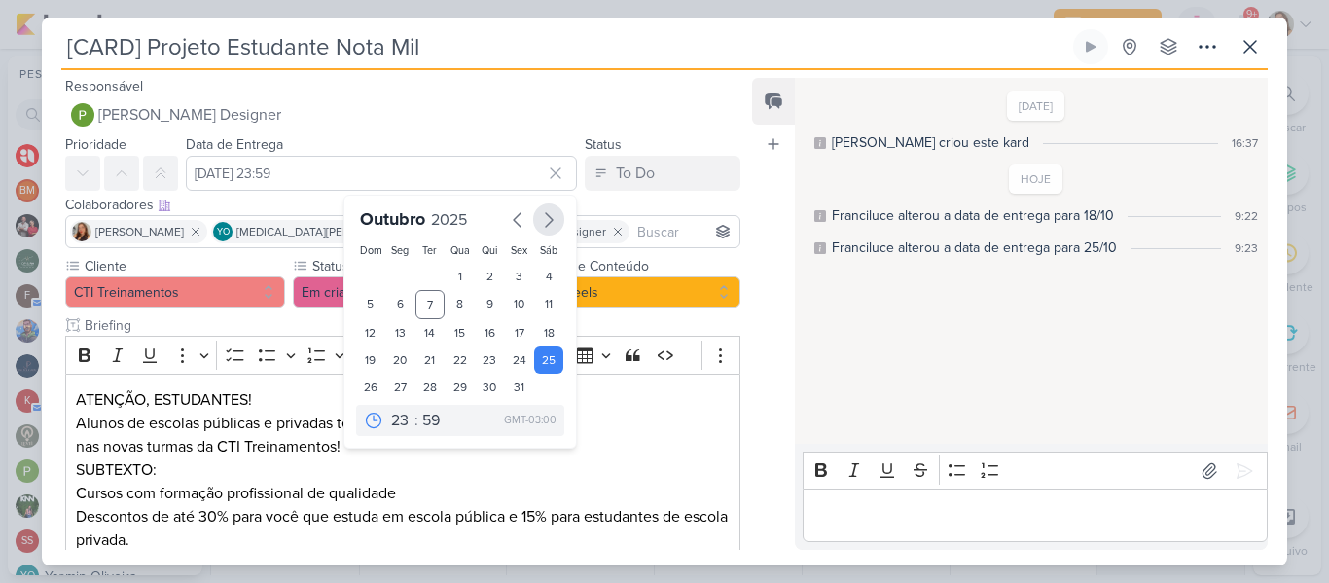
click at [542, 231] on icon "button" at bounding box center [548, 219] width 23 height 23
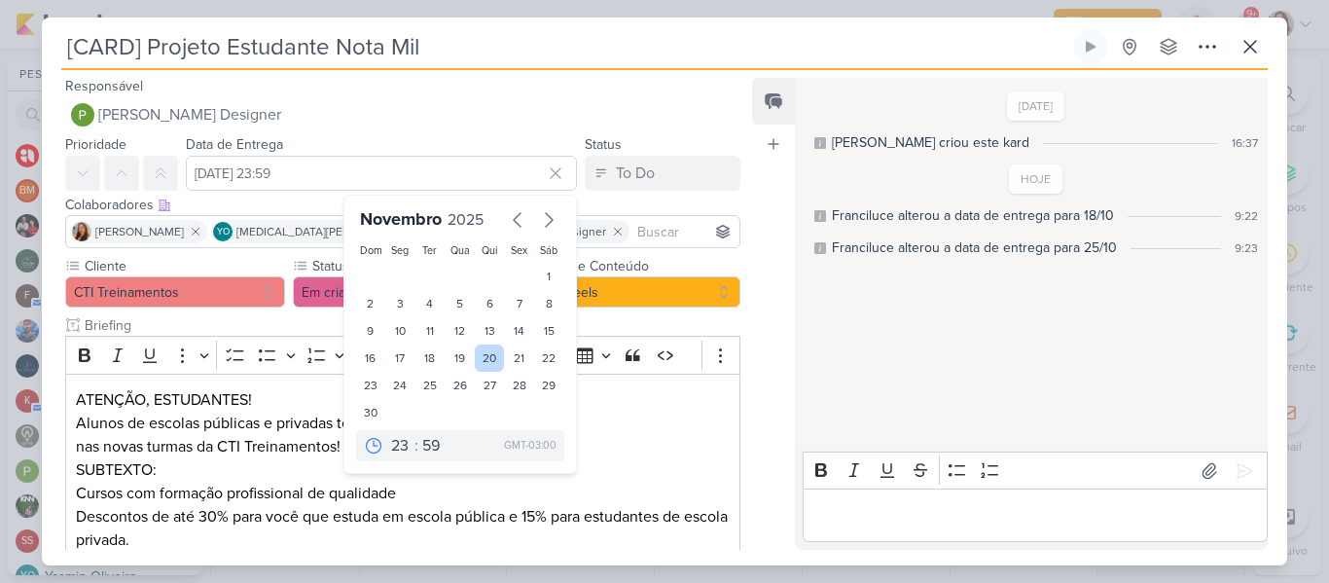
click at [491, 346] on div "20" at bounding box center [490, 357] width 30 height 27
type input "20 de novembro de 2025 às 23:59"
click at [767, 282] on div "Feed Atrelar email Solte o email para atrelar ao kard" at bounding box center [773, 314] width 43 height 472
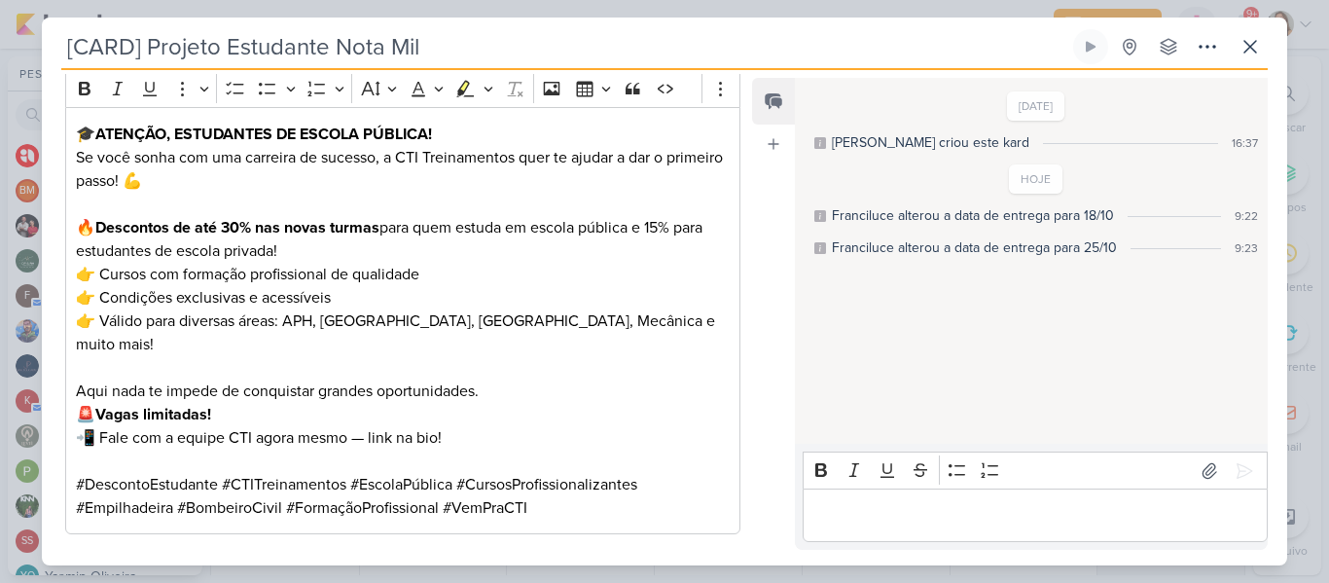
scroll to position [688, 0]
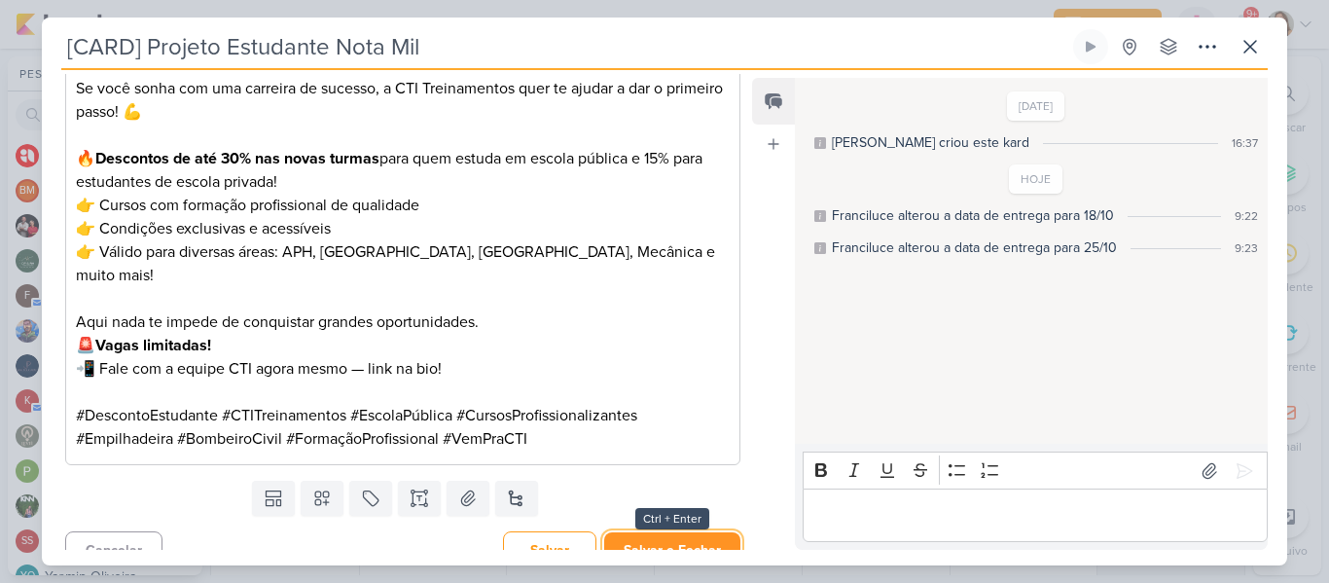
click at [653, 532] on button "Salvar e Fechar" at bounding box center [672, 550] width 136 height 36
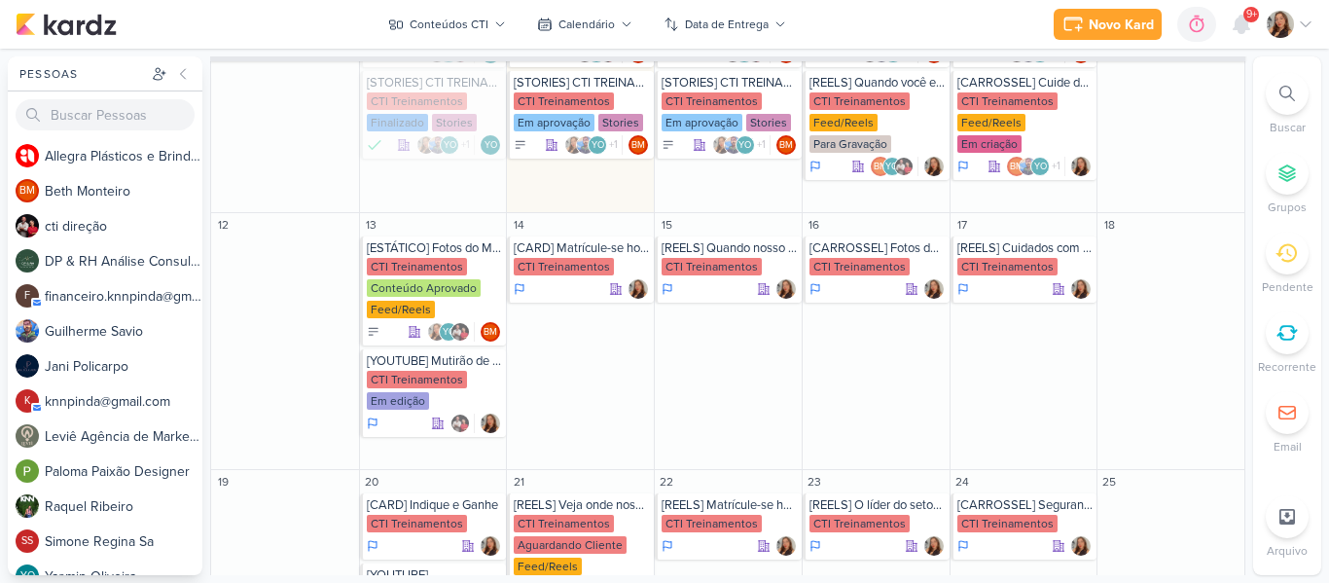
scroll to position [528, 0]
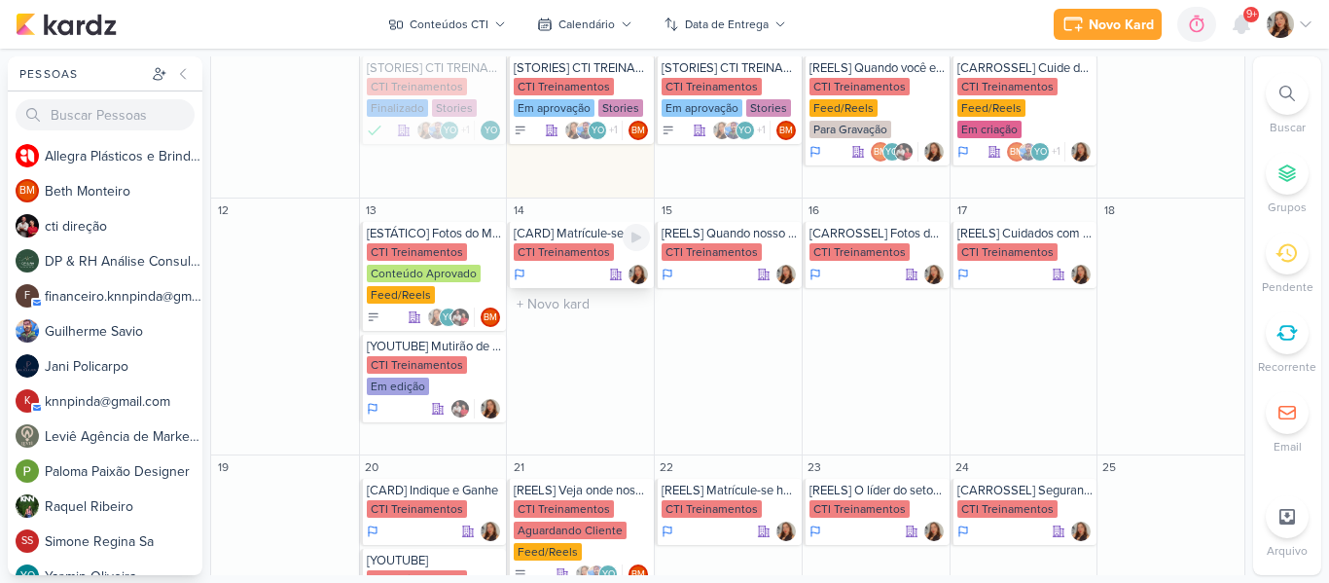
click at [544, 226] on div "[CARD] Matrícule-se hoje e começe a pagar em janeiro" at bounding box center [582, 234] width 136 height 16
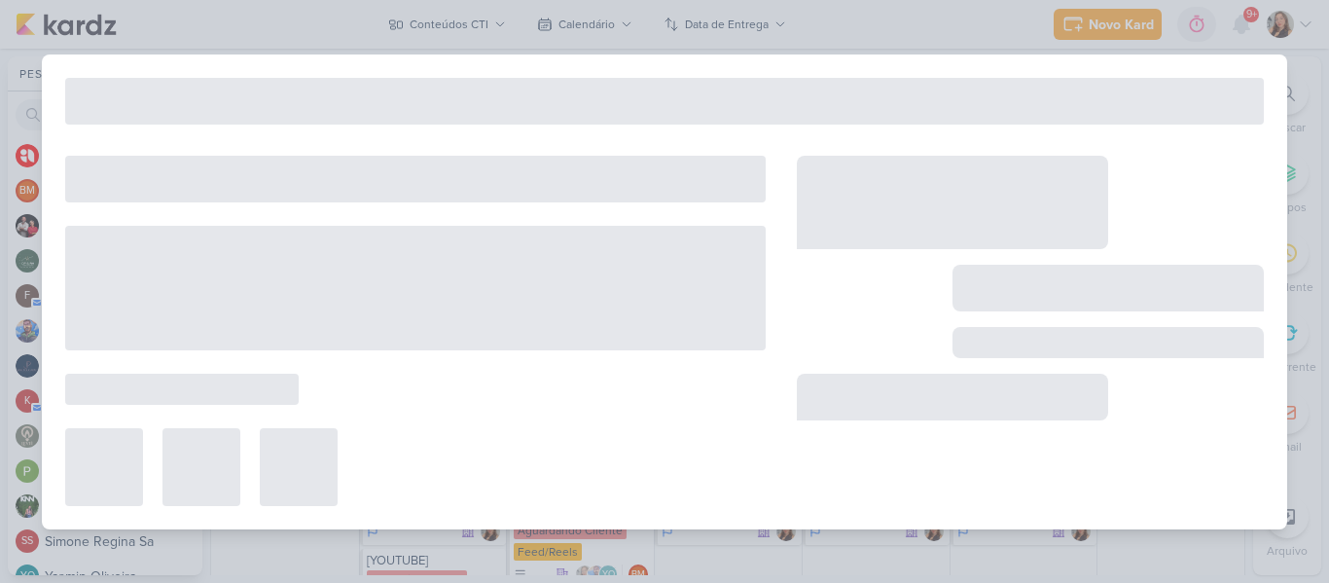
type input "[CARD] Matrícule-se hoje e começe a pagar em janeiro"
type input "14 de outubro de 2025 às 23:59"
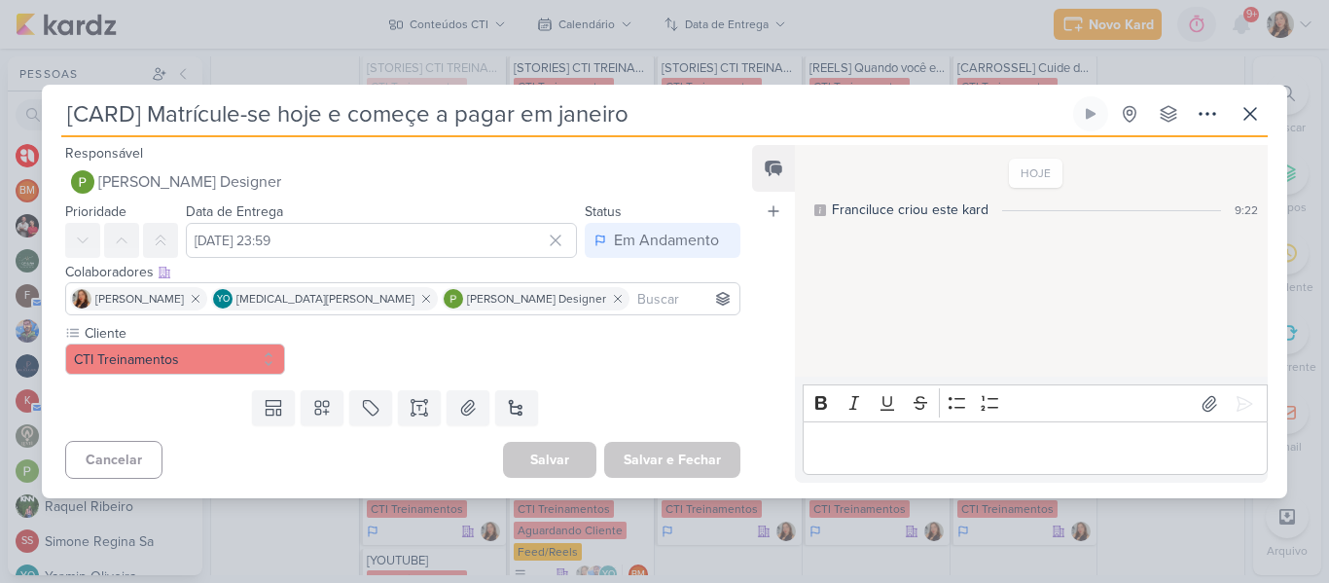
scroll to position [0, 0]
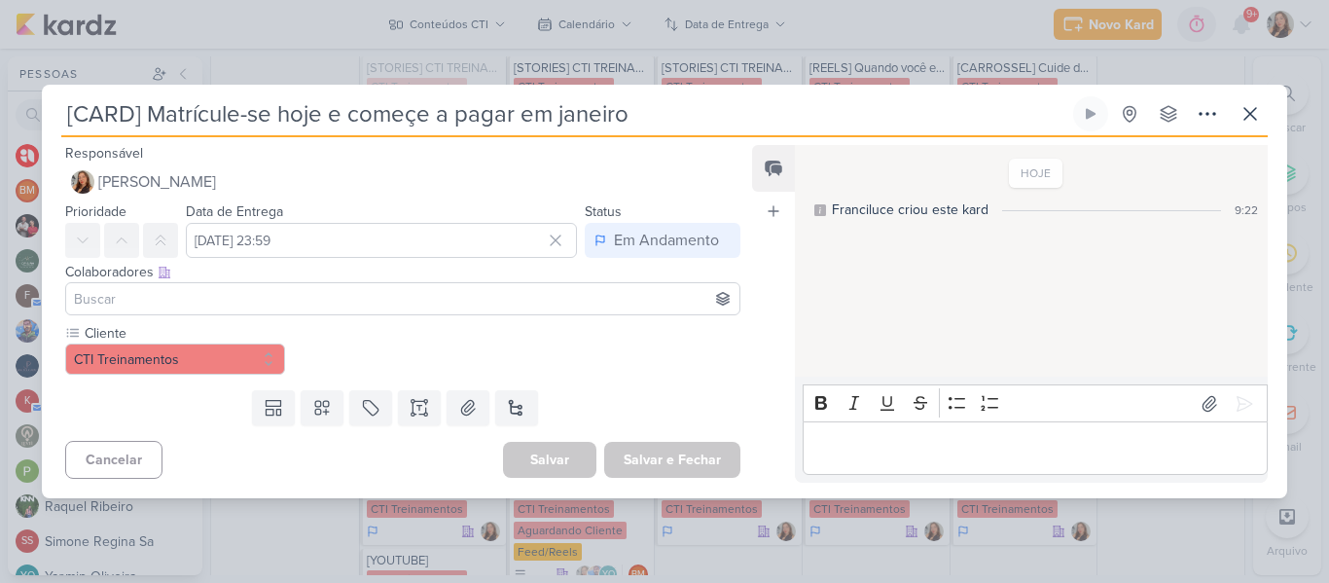
click at [391, 305] on input at bounding box center [403, 298] width 666 height 23
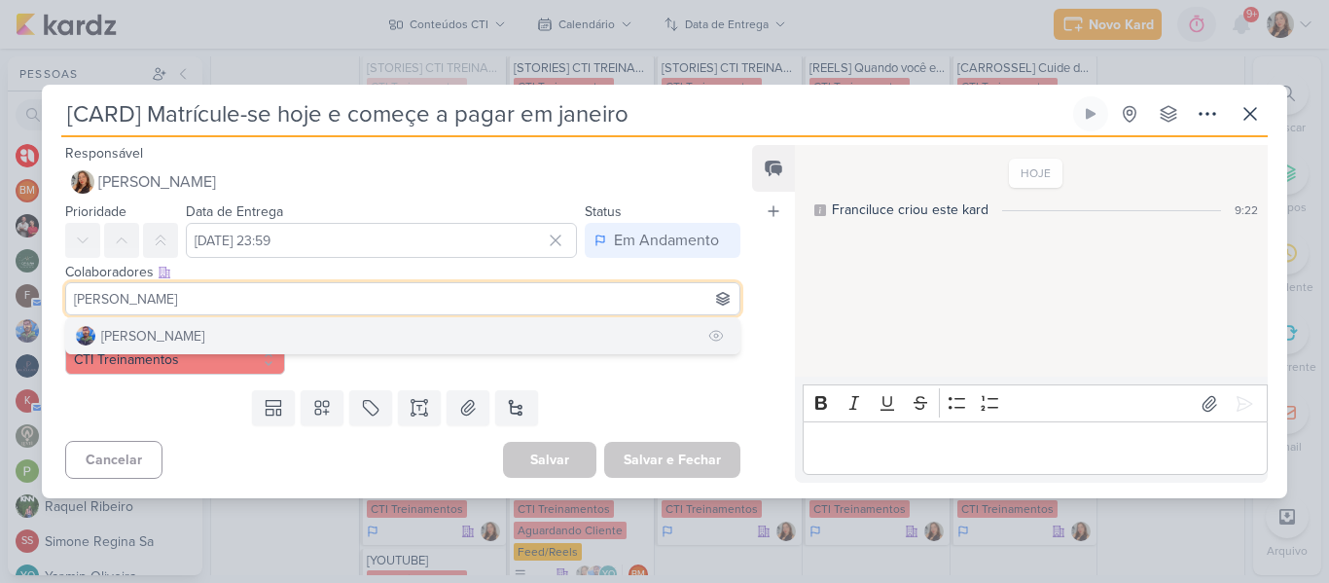
type input "guilherme"
click at [317, 326] on button "[PERSON_NAME]" at bounding box center [402, 335] width 673 height 35
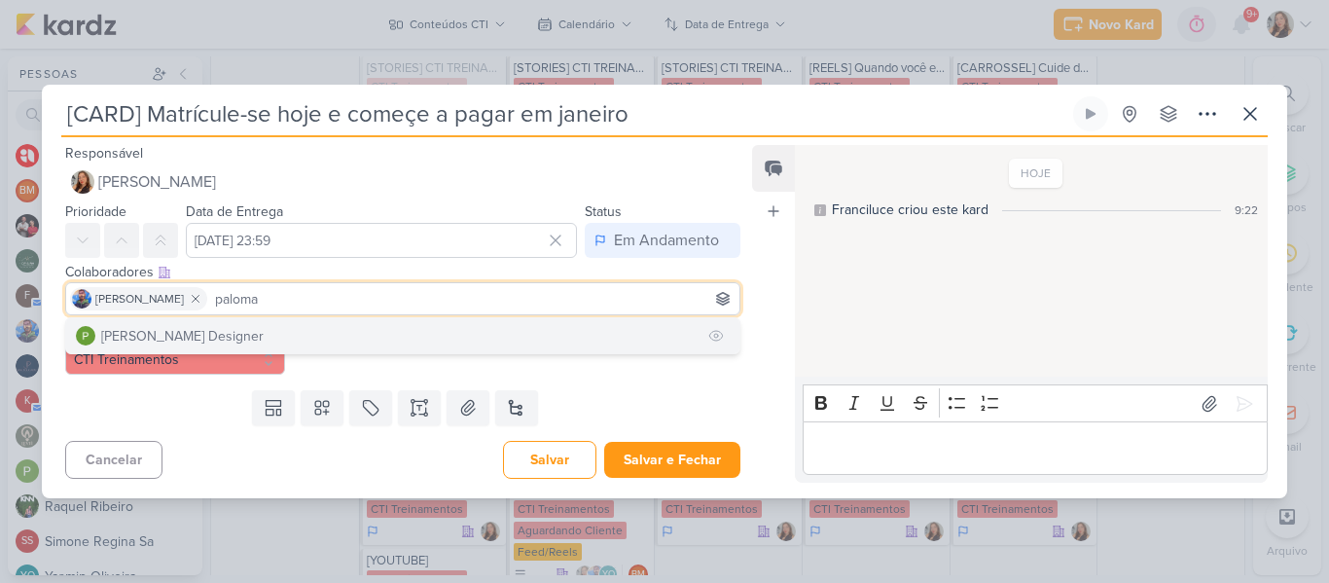
type input "paloma"
click at [288, 330] on button "[PERSON_NAME] Designer" at bounding box center [402, 335] width 673 height 35
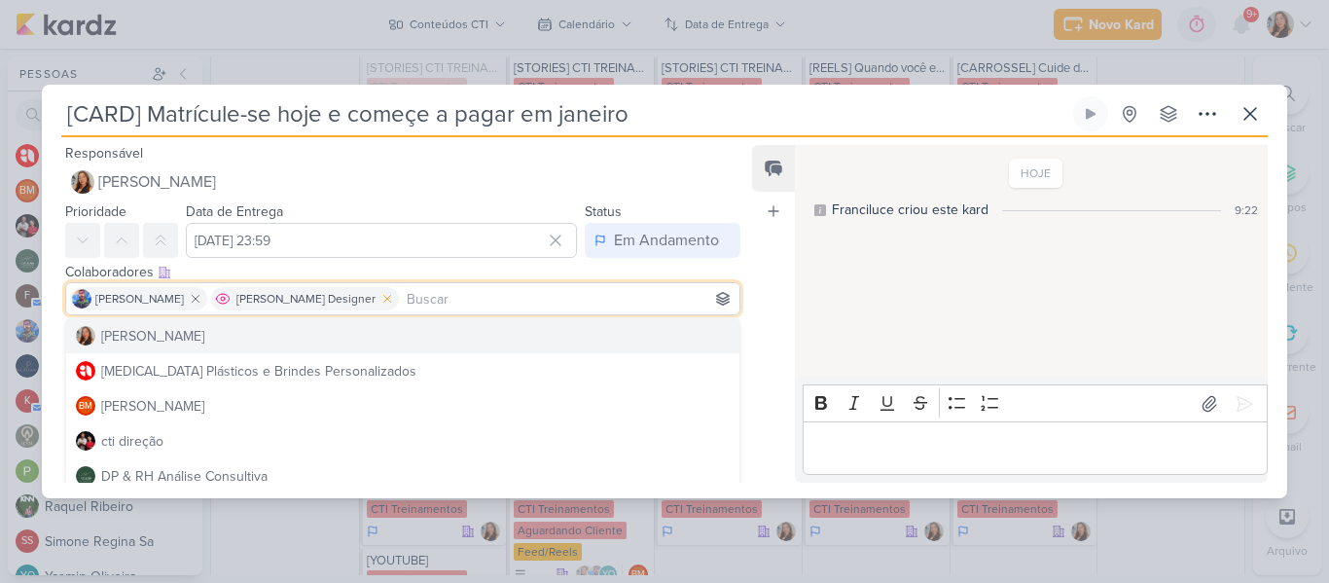
click at [380, 299] on icon at bounding box center [387, 299] width 14 height 14
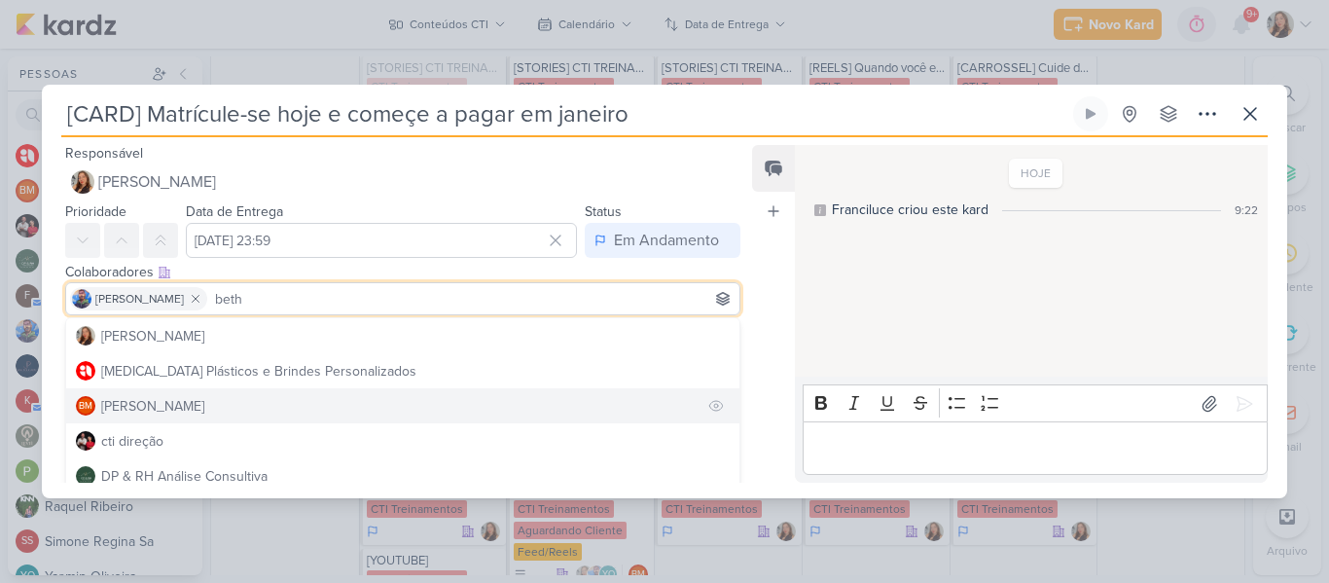
type input "beth"
click at [311, 409] on button "BM [GEOGRAPHIC_DATA]" at bounding box center [402, 405] width 673 height 35
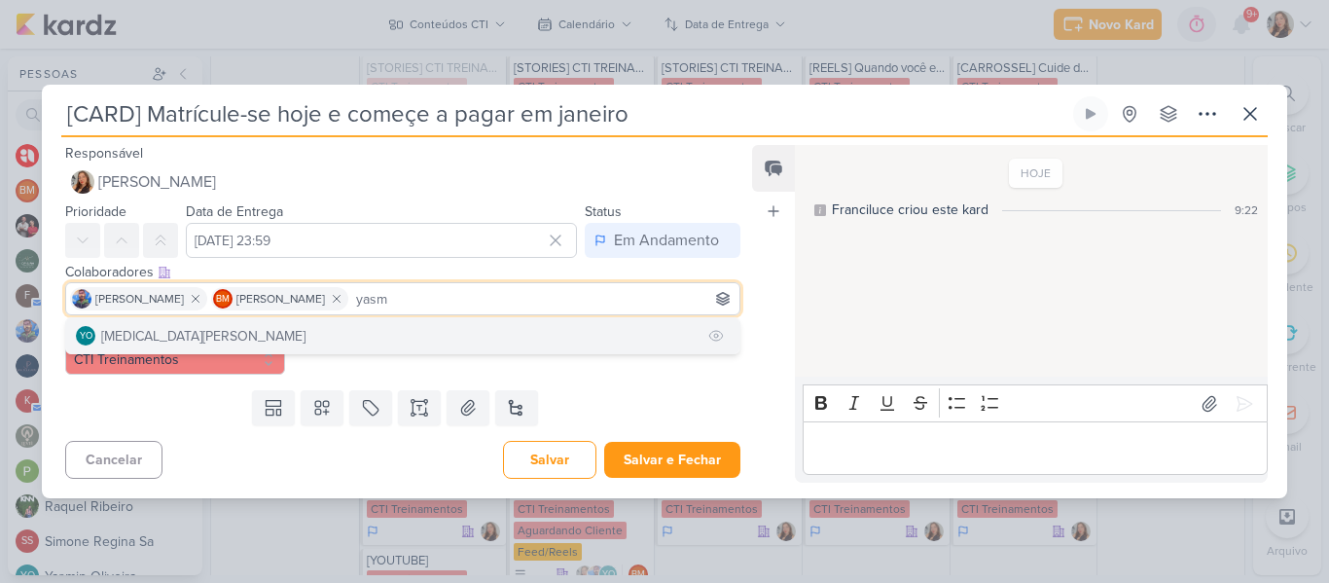
type input "yasm"
click at [227, 342] on button "YO [MEDICAL_DATA][PERSON_NAME]" at bounding box center [402, 335] width 673 height 35
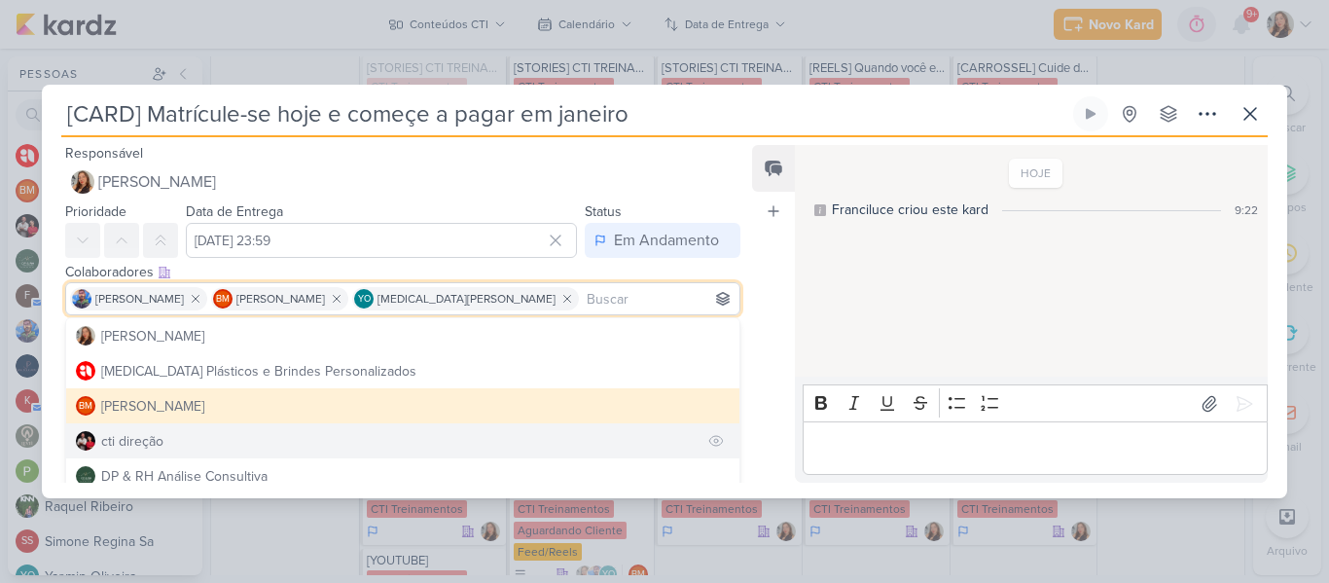
click at [475, 431] on button "cti direção" at bounding box center [402, 440] width 673 height 35
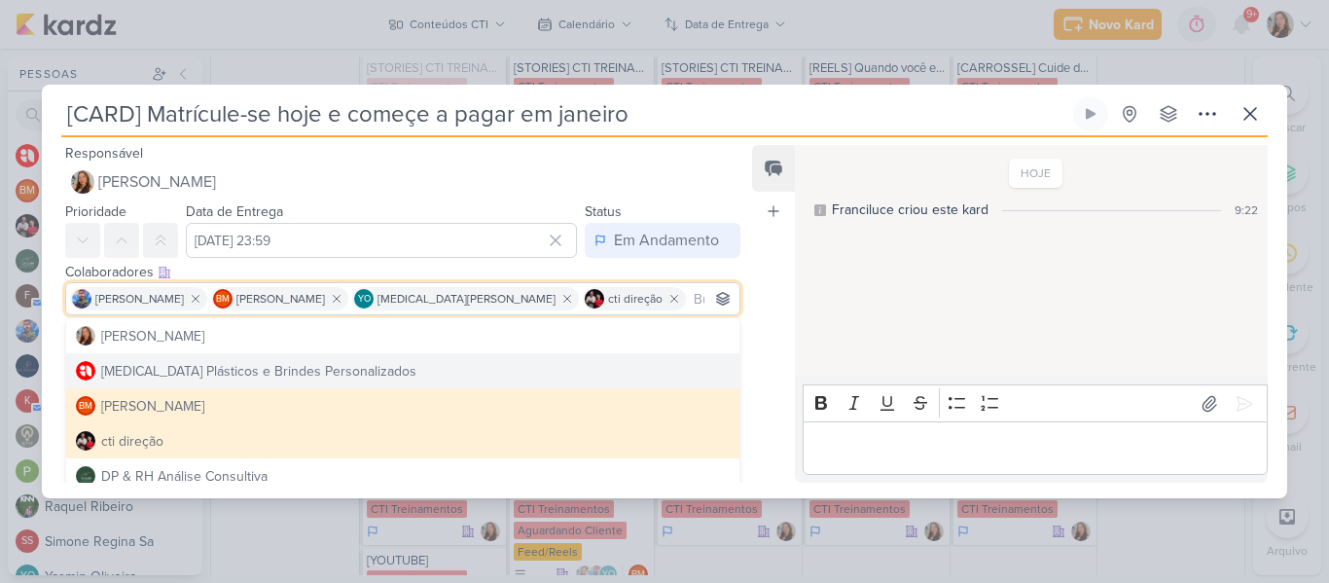
click at [870, 309] on div "HOJE Franciluce criou este kard 9:22" at bounding box center [1030, 262] width 471 height 230
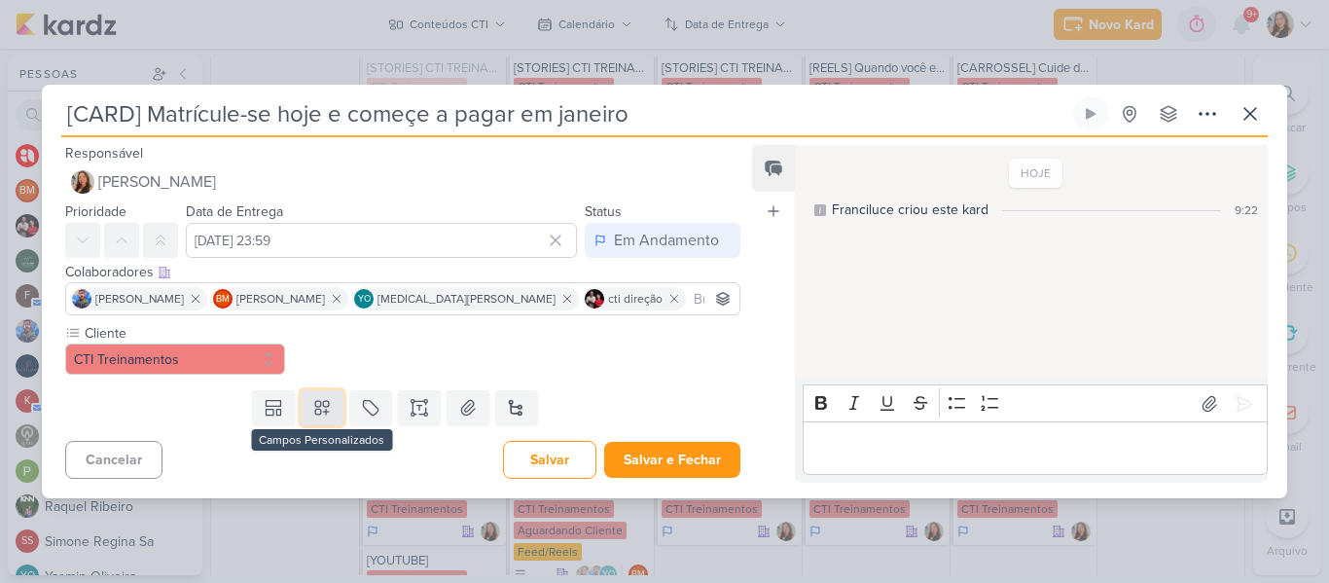
click at [327, 398] on icon at bounding box center [321, 407] width 19 height 19
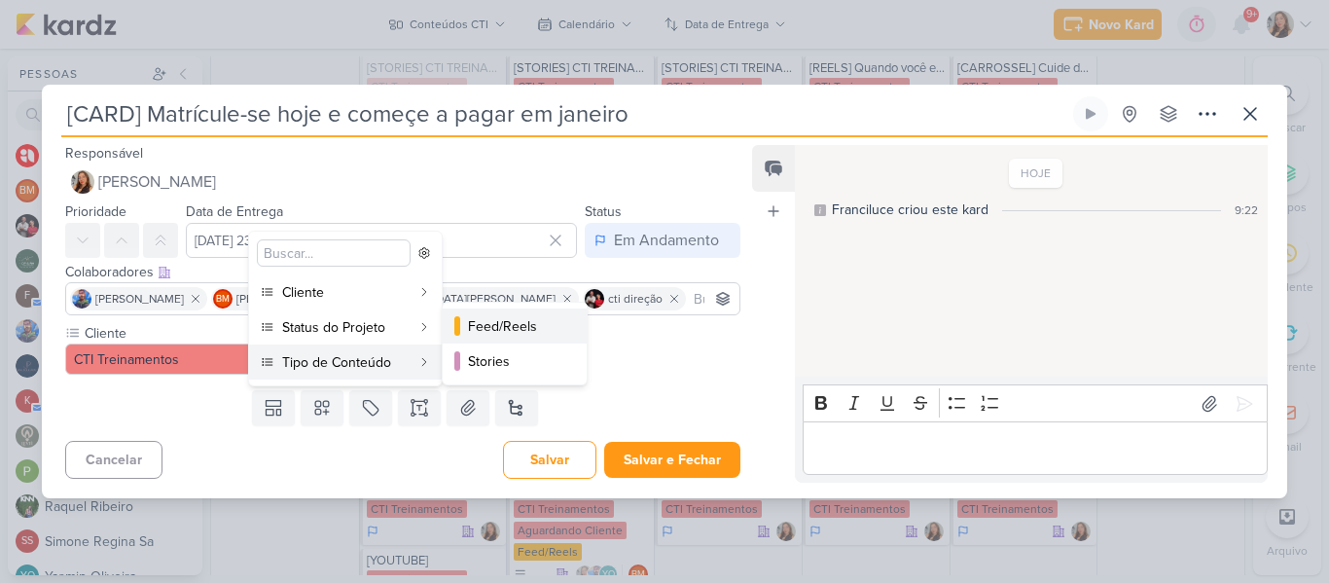
click at [468, 326] on div "Feed/Reels" at bounding box center [515, 326] width 95 height 20
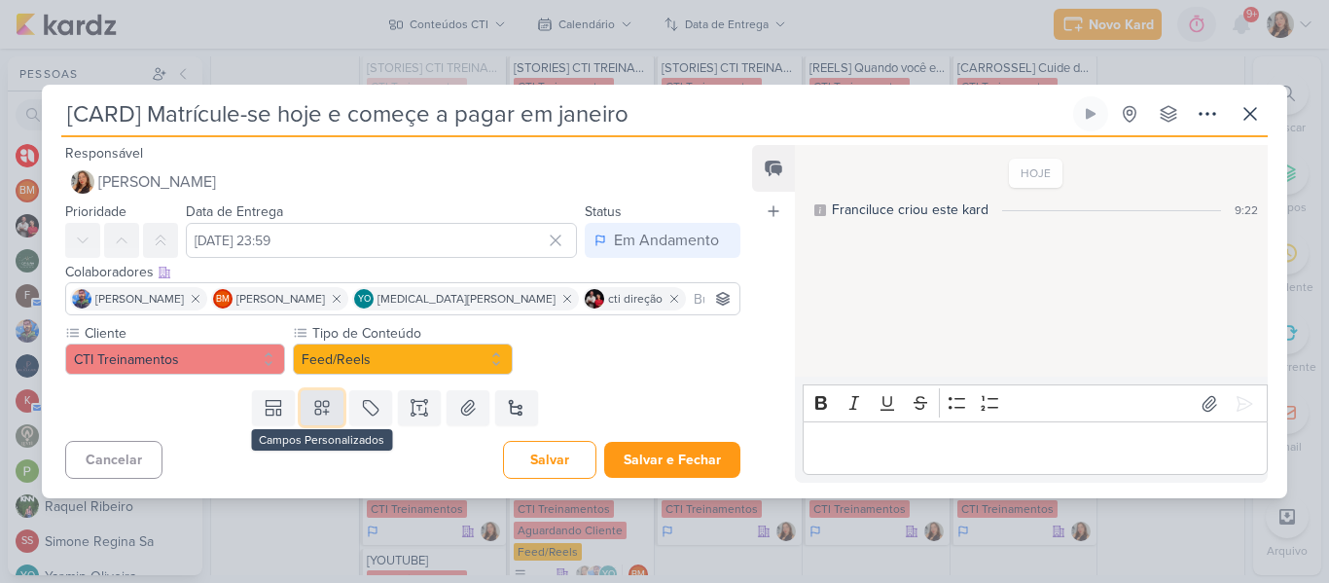
click at [321, 410] on icon at bounding box center [321, 407] width 19 height 19
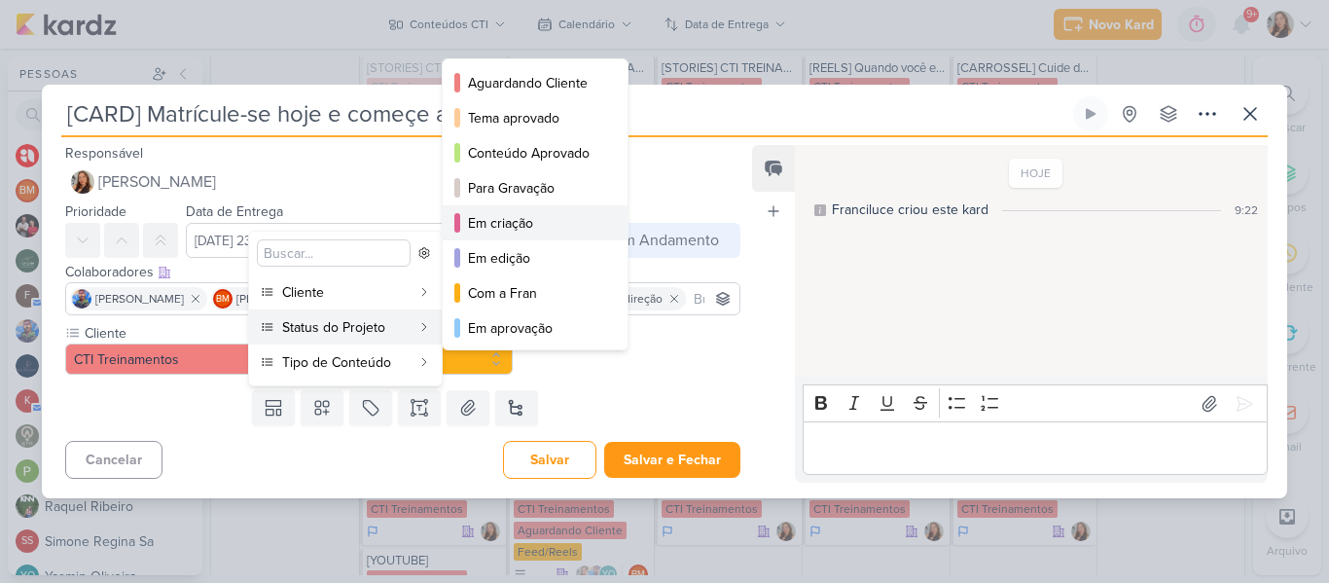
click at [485, 233] on div "Em criação" at bounding box center [536, 223] width 136 height 20
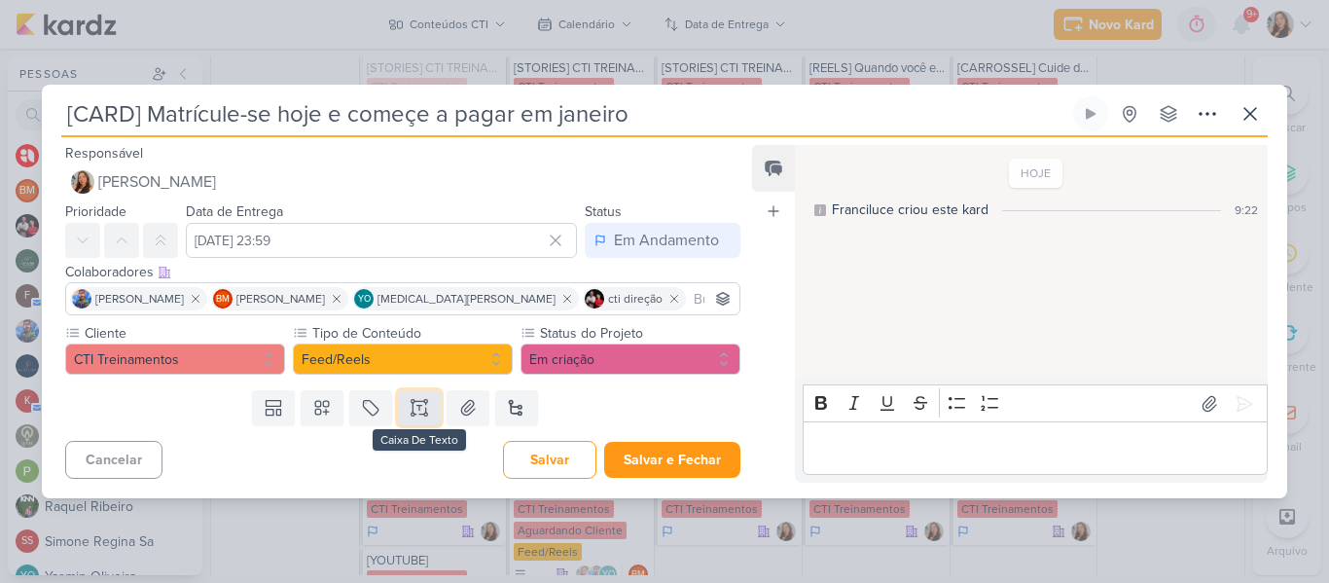
click at [420, 407] on icon at bounding box center [419, 407] width 19 height 19
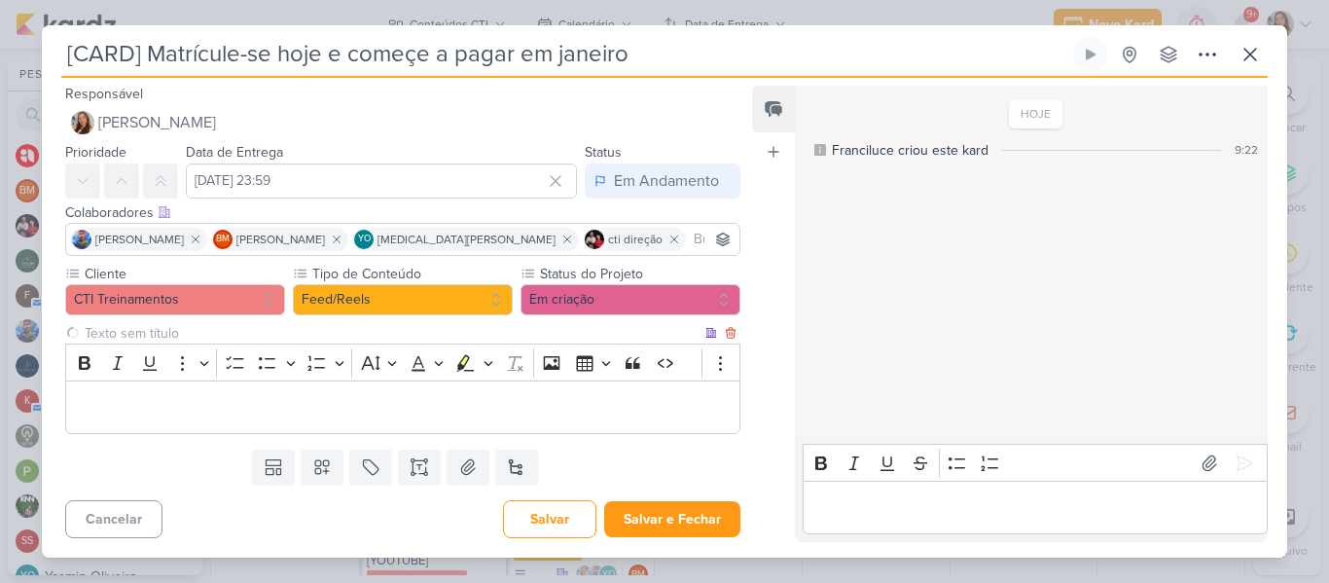
click at [358, 338] on input "text" at bounding box center [391, 333] width 621 height 20
type input "Brifieng"
click at [357, 409] on p "Editor editing area: main" at bounding box center [403, 407] width 654 height 23
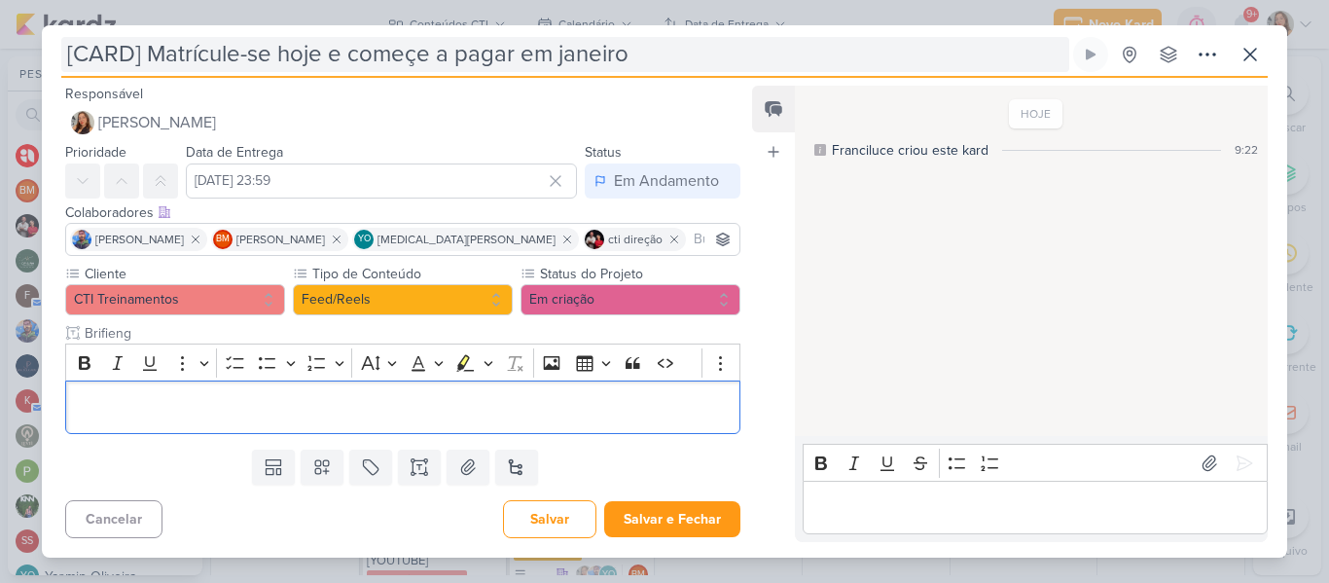
click at [421, 54] on input "[CARD] Matrícule-se hoje e começe a pagar em janeiro" at bounding box center [565, 54] width 1008 height 35
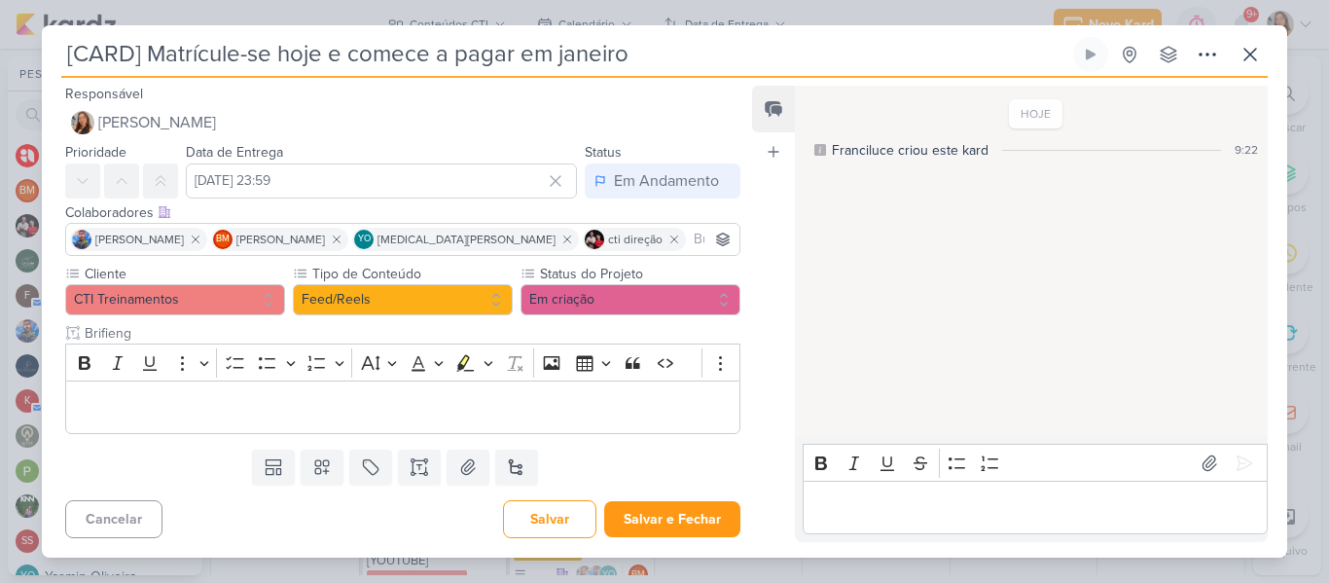
drag, startPoint x: 635, startPoint y: 49, endPoint x: 46, endPoint y: 34, distance: 589.9
click at [46, 34] on div "[CARD] Matrícule-se hoje e comece a pagar em janeiro Criado por mim" at bounding box center [665, 291] width 1246 height 532
click at [220, 391] on div "Editor editing area: main" at bounding box center [402, 407] width 675 height 54
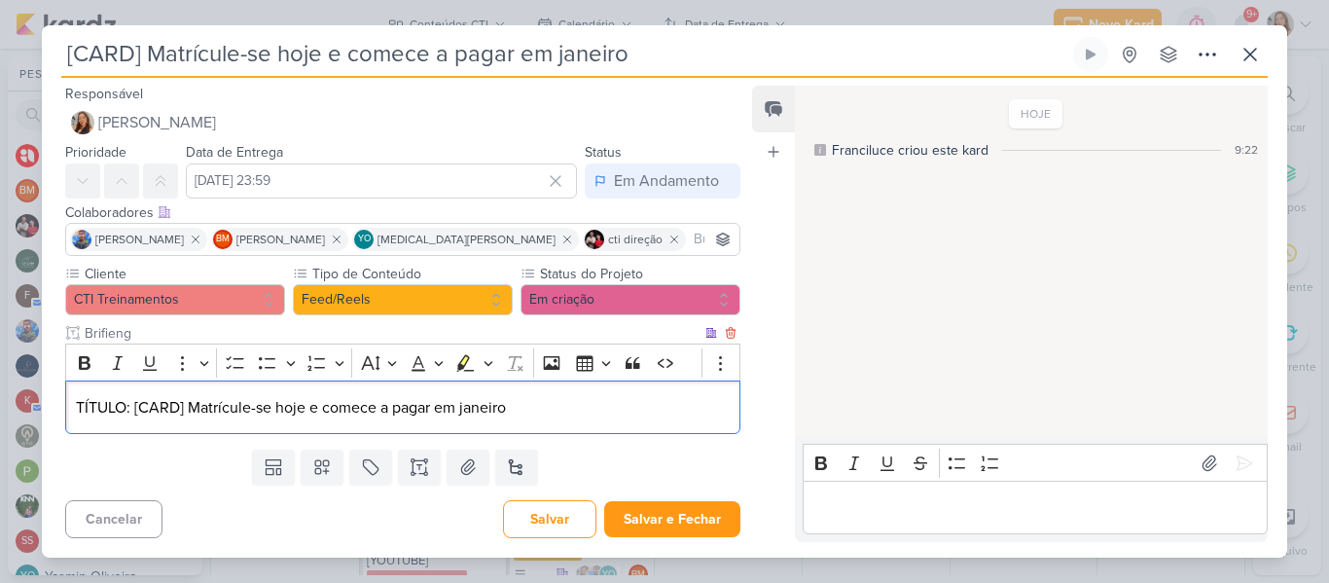
click at [188, 408] on p "TÍTULO: [CARD] Matrícule-se hoje e comece a pagar em janeiro" at bounding box center [403, 407] width 654 height 23
click at [442, 408] on p "Matrícule-se hoje e comece a pagar em janeiro" at bounding box center [403, 407] width 654 height 23
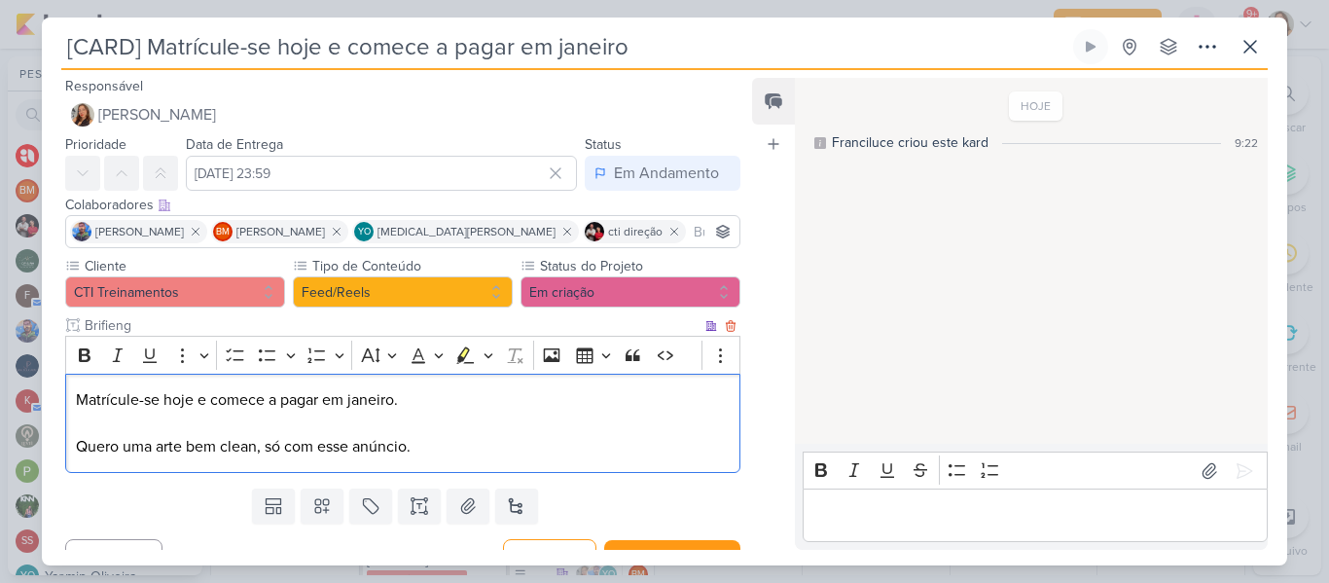
click at [407, 396] on p "Matrícule-se hoje e comece a pagar em janeiro." at bounding box center [403, 399] width 654 height 23
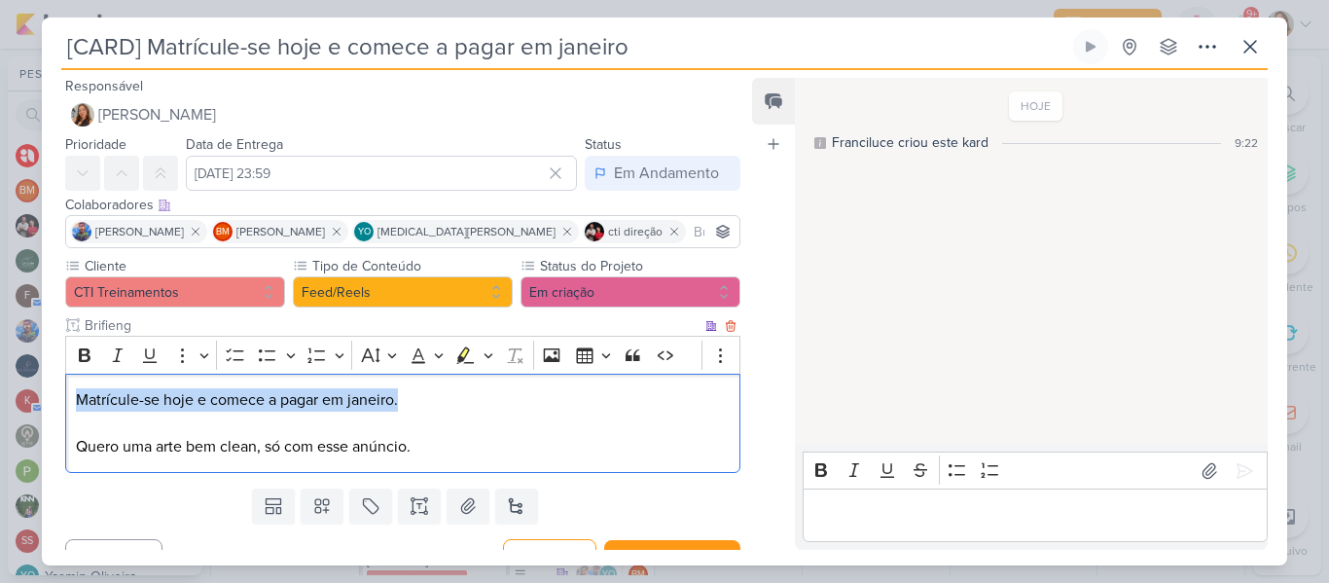
drag, startPoint x: 72, startPoint y: 399, endPoint x: 482, endPoint y: 380, distance: 410.1
click at [482, 380] on div "Matrícule-se hoje e comece a pagar em janeiro. Quero uma arte bem clean, só com…" at bounding box center [402, 424] width 675 height 100
click at [94, 348] on button "Bold" at bounding box center [84, 355] width 29 height 29
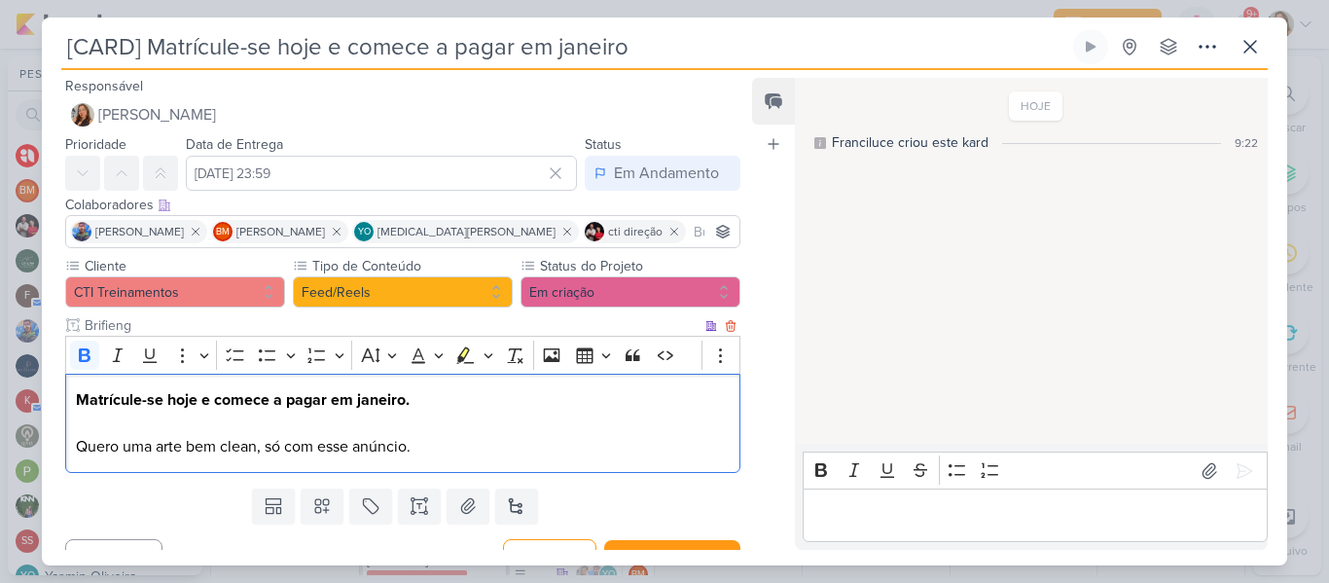
click at [243, 408] on strong "Matrícule-se hoje e comece a pagar em janeiro." at bounding box center [243, 399] width 334 height 19
click at [455, 450] on p "Quero uma arte bem clean, só com esse anúncio." at bounding box center [403, 435] width 654 height 47
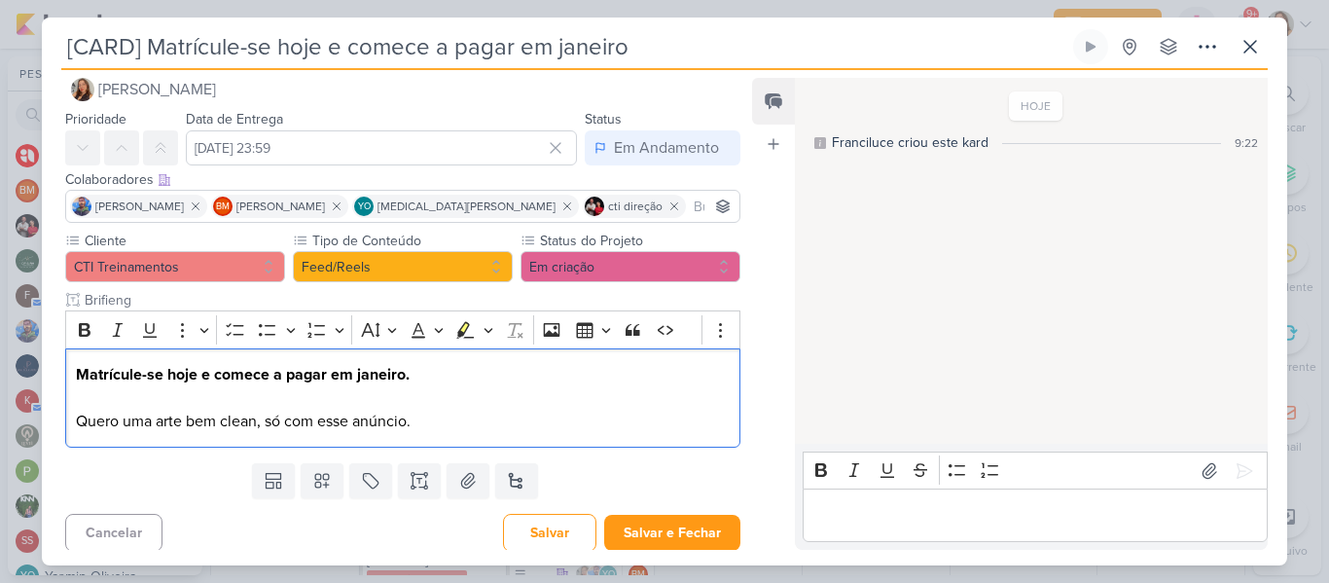
scroll to position [31, 0]
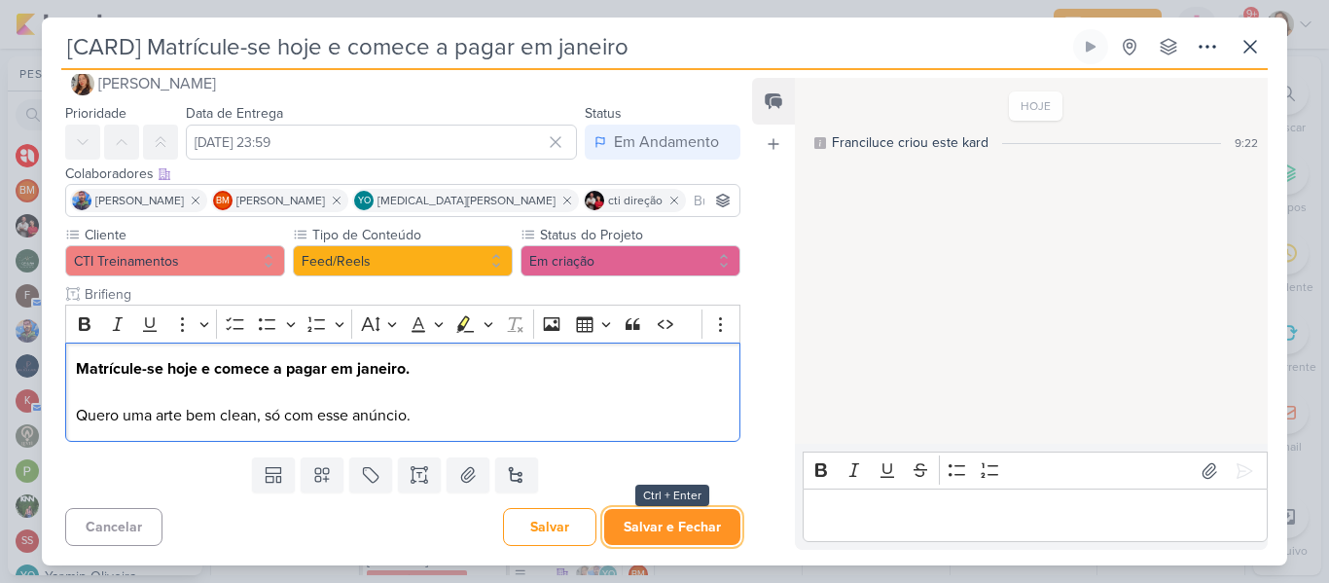
click at [667, 528] on button "Salvar e Fechar" at bounding box center [672, 527] width 136 height 36
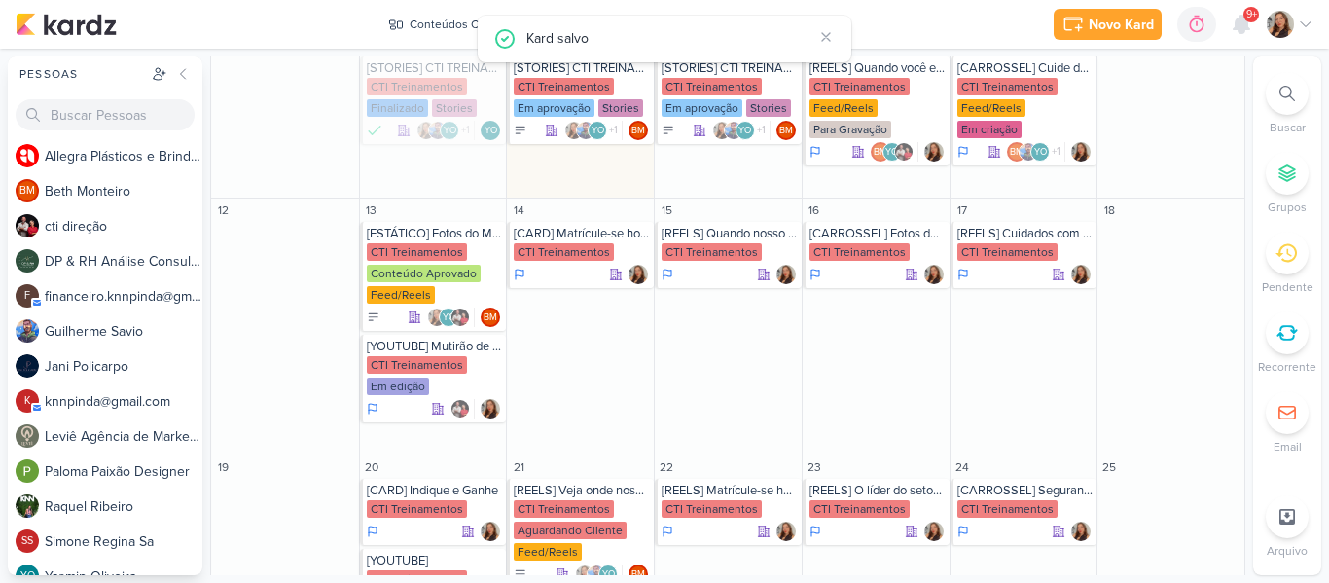
scroll to position [0, 0]
click at [684, 243] on div "CTI Treinamentos" at bounding box center [712, 252] width 100 height 18
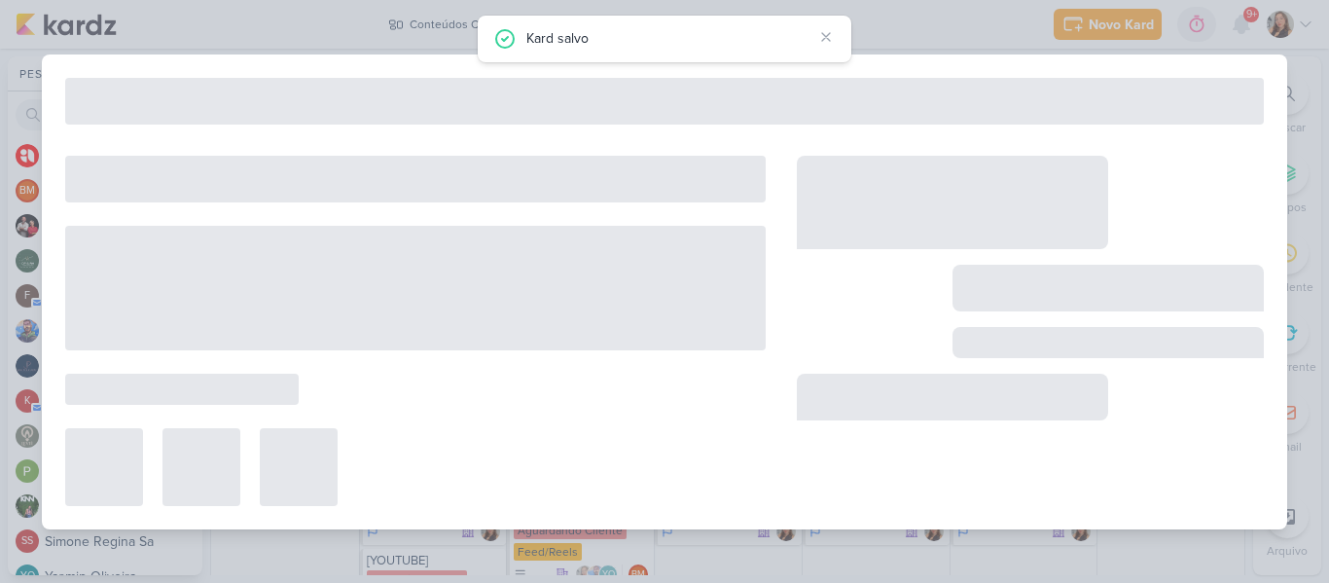
type input "[REELS] Quando nosso chefe começa a nos seguir no insta"
type input "[DATE] 23:59"
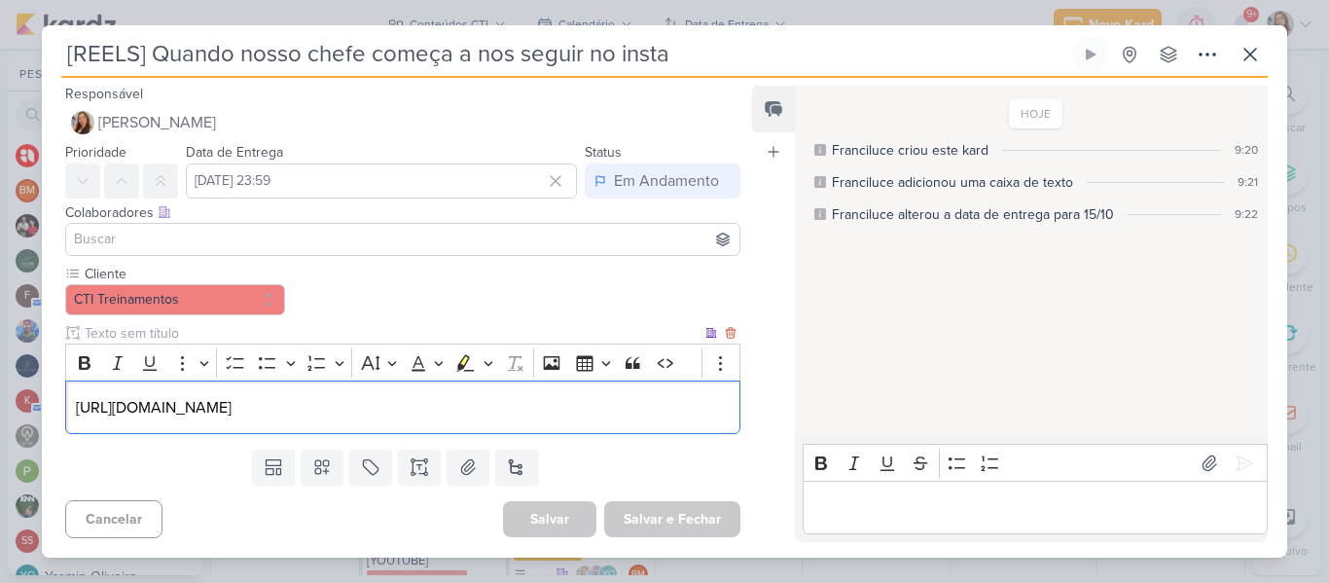
click at [623, 416] on p "[URL][DOMAIN_NAME]" at bounding box center [403, 407] width 654 height 23
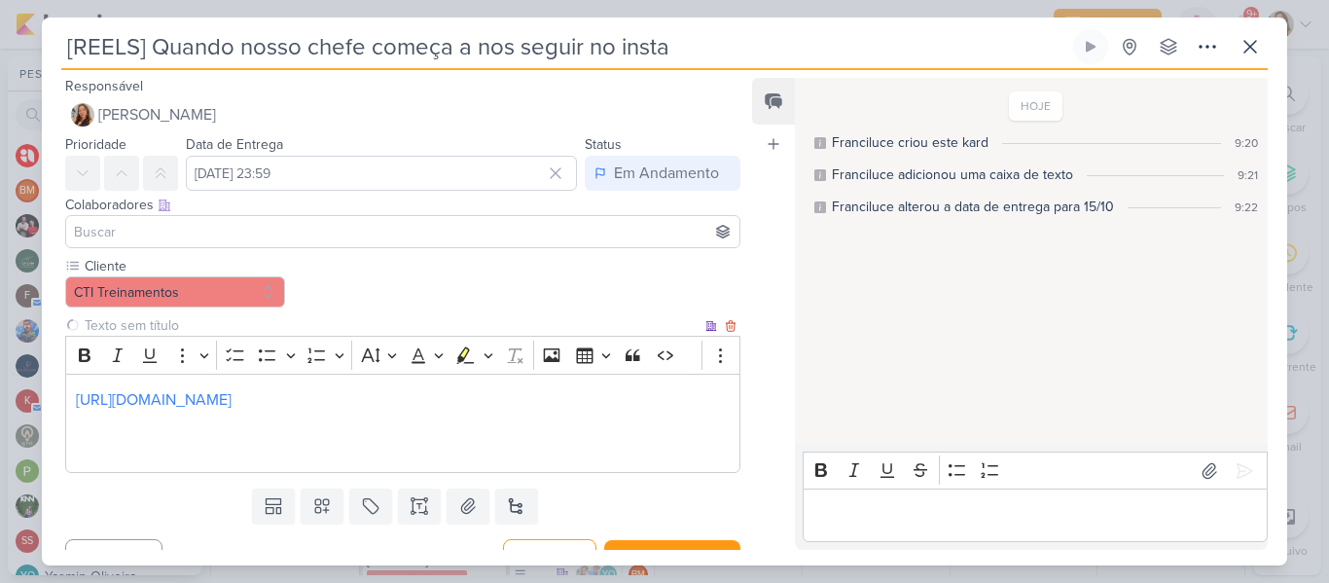
click at [484, 325] on input "text" at bounding box center [391, 325] width 621 height 20
type input "Brifieng"
click at [288, 241] on input at bounding box center [403, 231] width 666 height 23
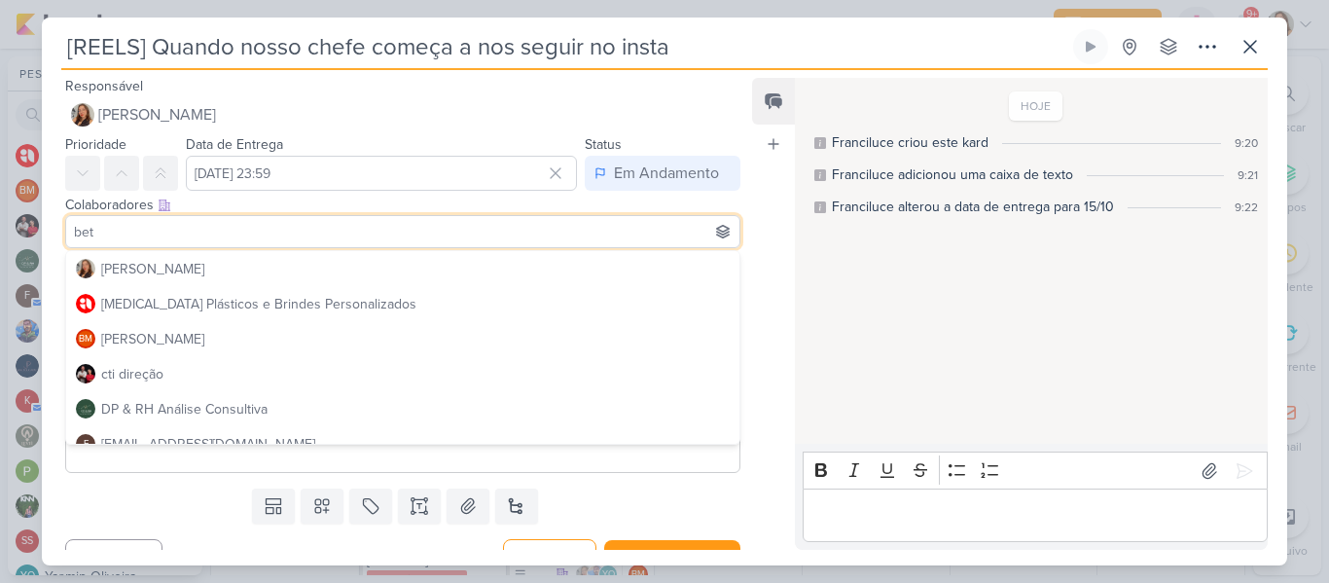
type input "beth"
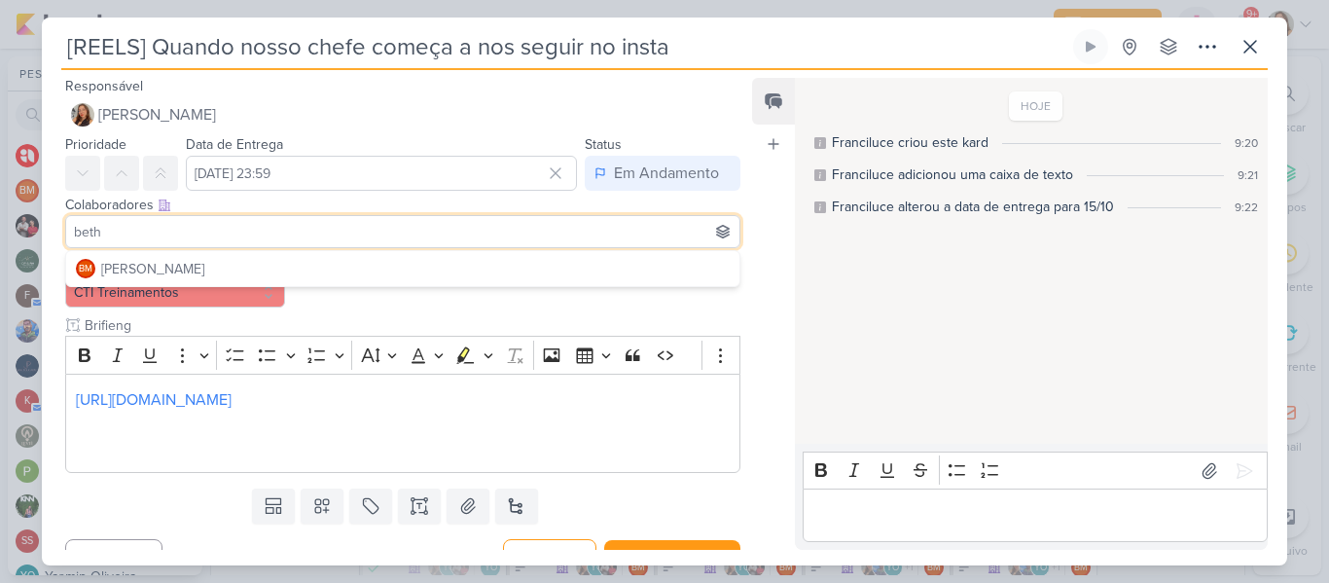
scroll to position [528, 0]
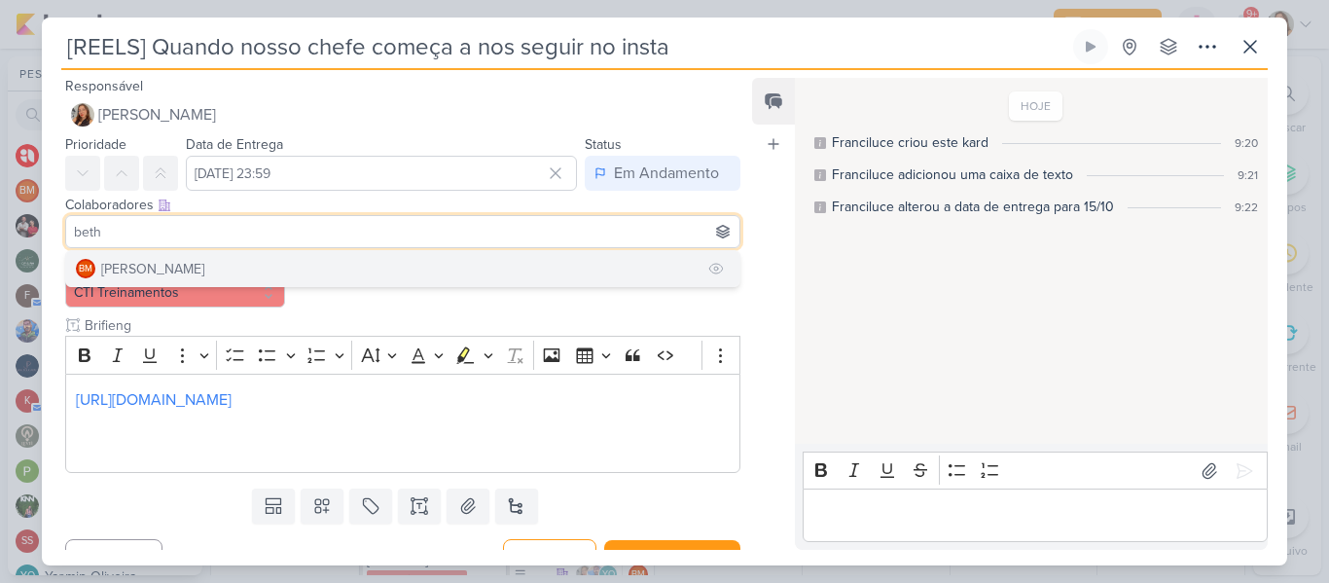
type input "beth"
click at [229, 278] on button "BM [GEOGRAPHIC_DATA]" at bounding box center [402, 268] width 673 height 35
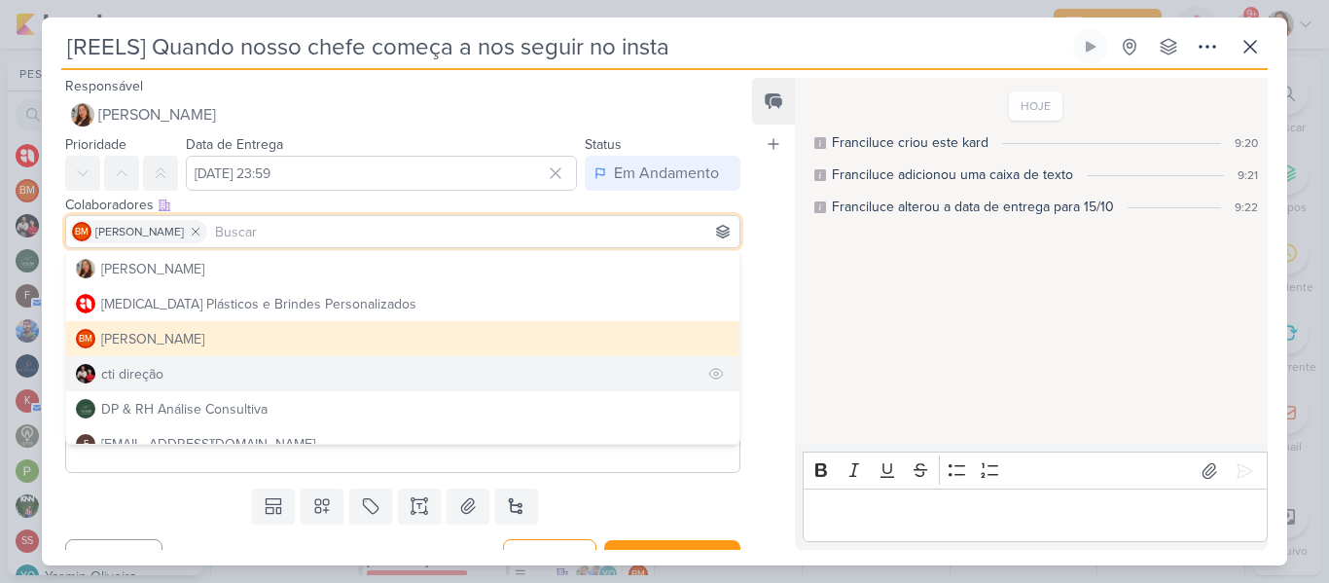
click at [226, 372] on button "cti direção" at bounding box center [402, 373] width 673 height 35
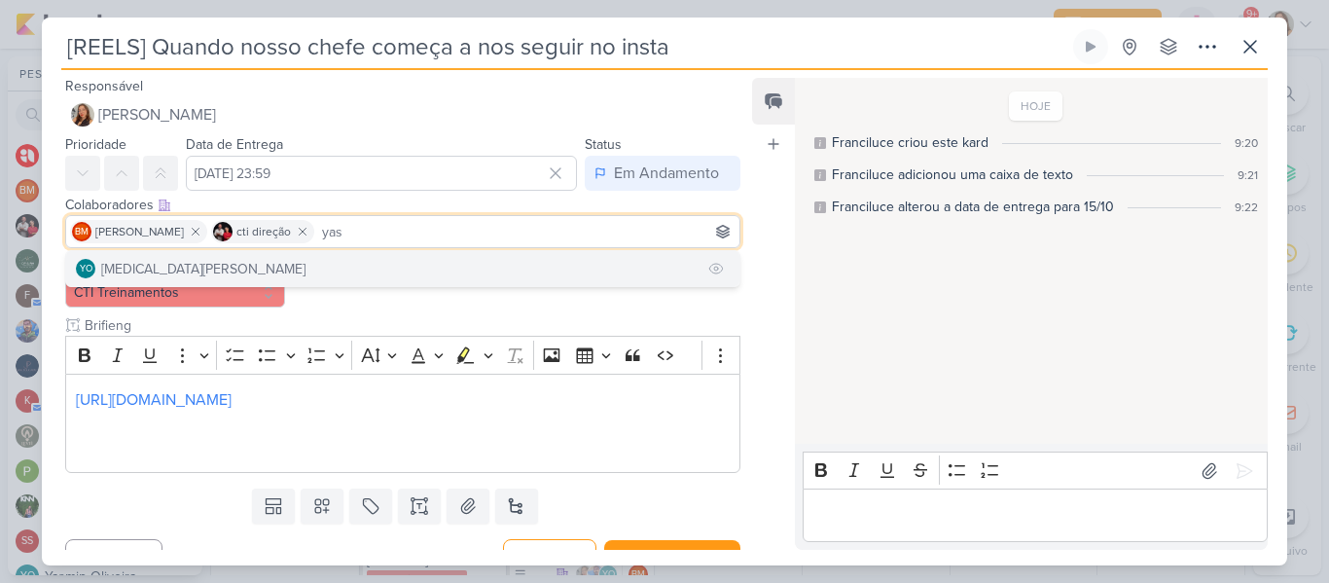
type input "yas"
click at [177, 272] on div "[MEDICAL_DATA][PERSON_NAME]" at bounding box center [203, 269] width 204 height 20
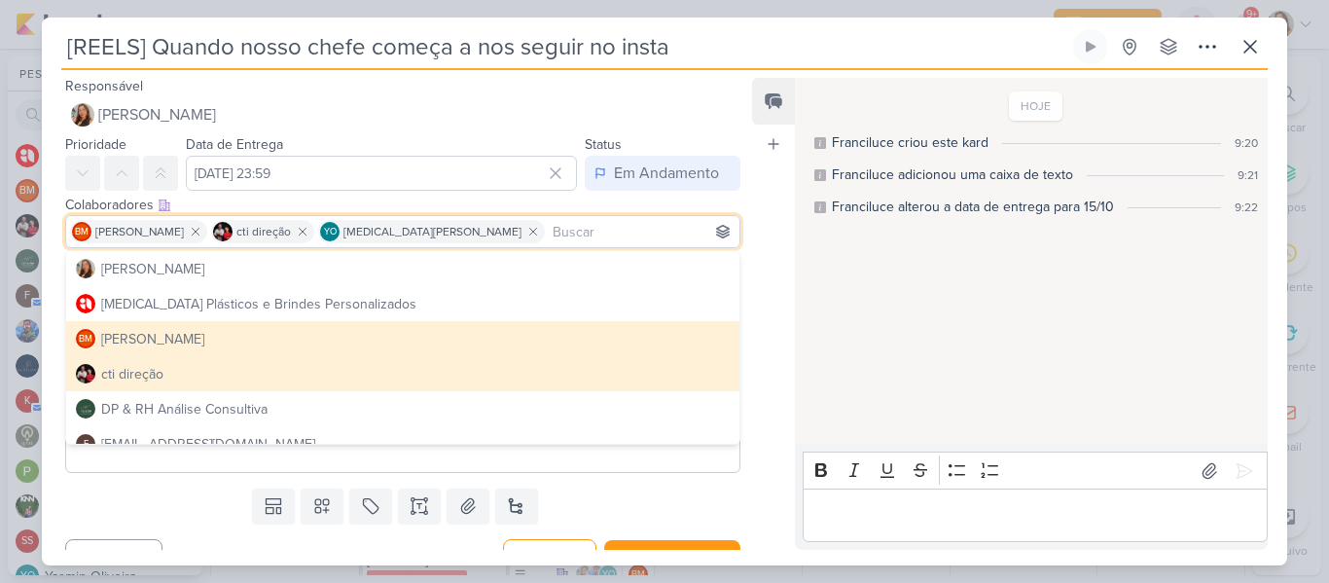
click at [768, 319] on div "Feed Atrelar email Solte o email para atrelar ao kard" at bounding box center [773, 314] width 43 height 472
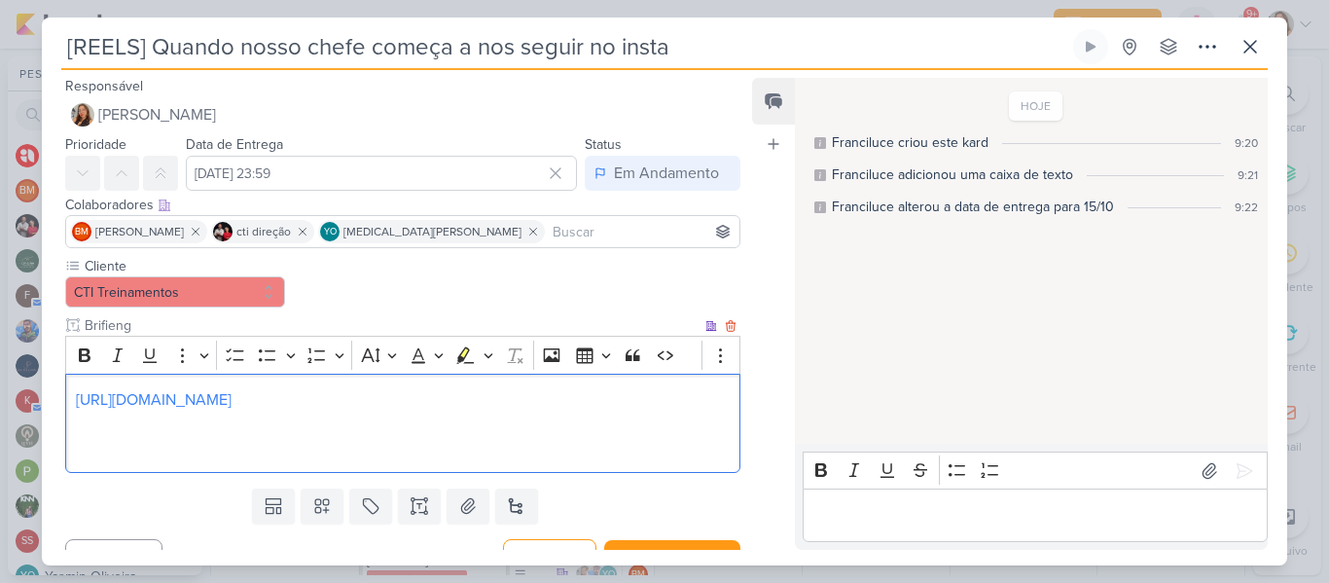
click at [477, 432] on p "Editor editing area: main" at bounding box center [403, 423] width 654 height 23
click at [232, 398] on link "[URL][DOMAIN_NAME]" at bounding box center [154, 399] width 156 height 19
click at [92, 438] on p "Editor editing area: main" at bounding box center [403, 446] width 654 height 23
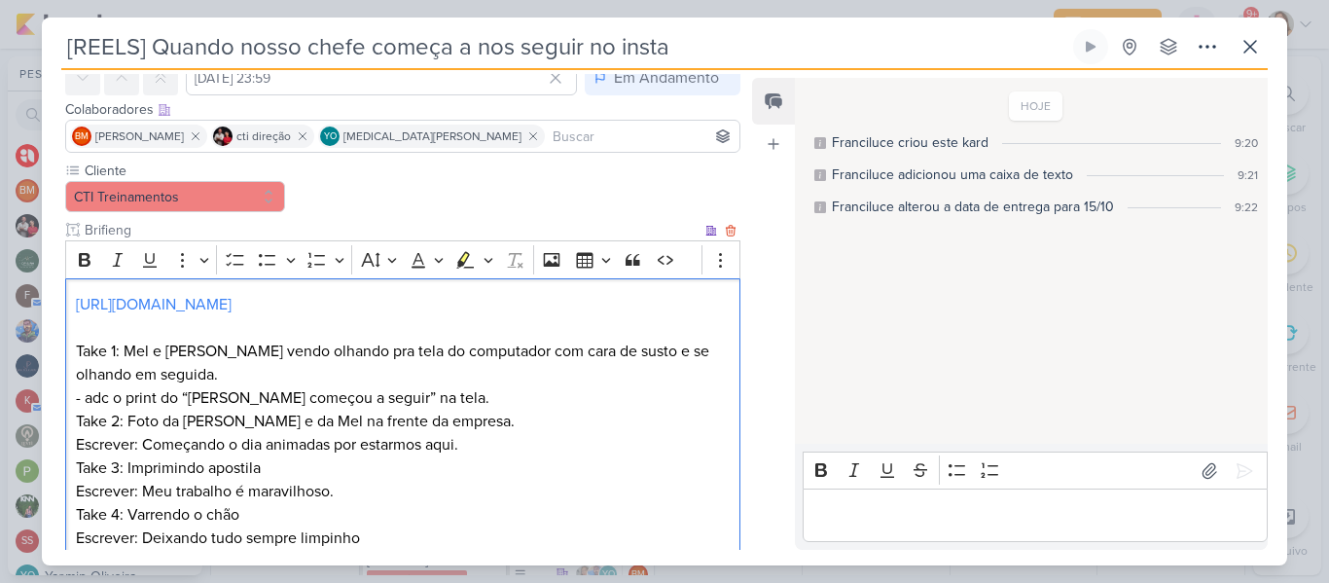
scroll to position [119, 0]
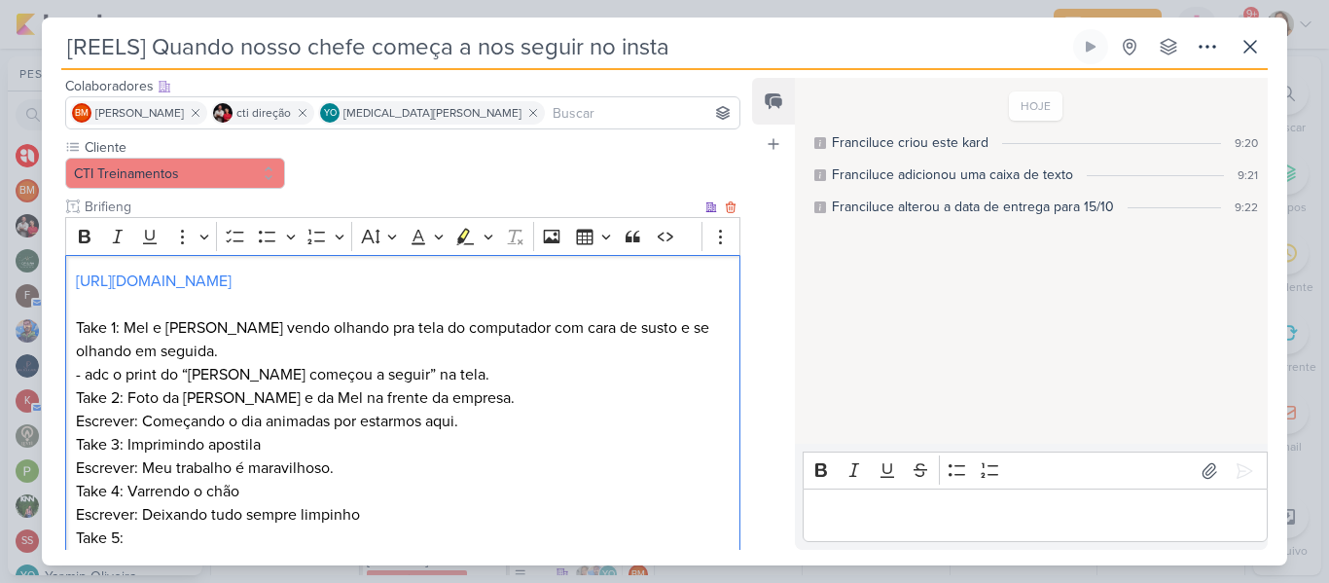
click at [189, 544] on p "Take 5:" at bounding box center [403, 537] width 654 height 23
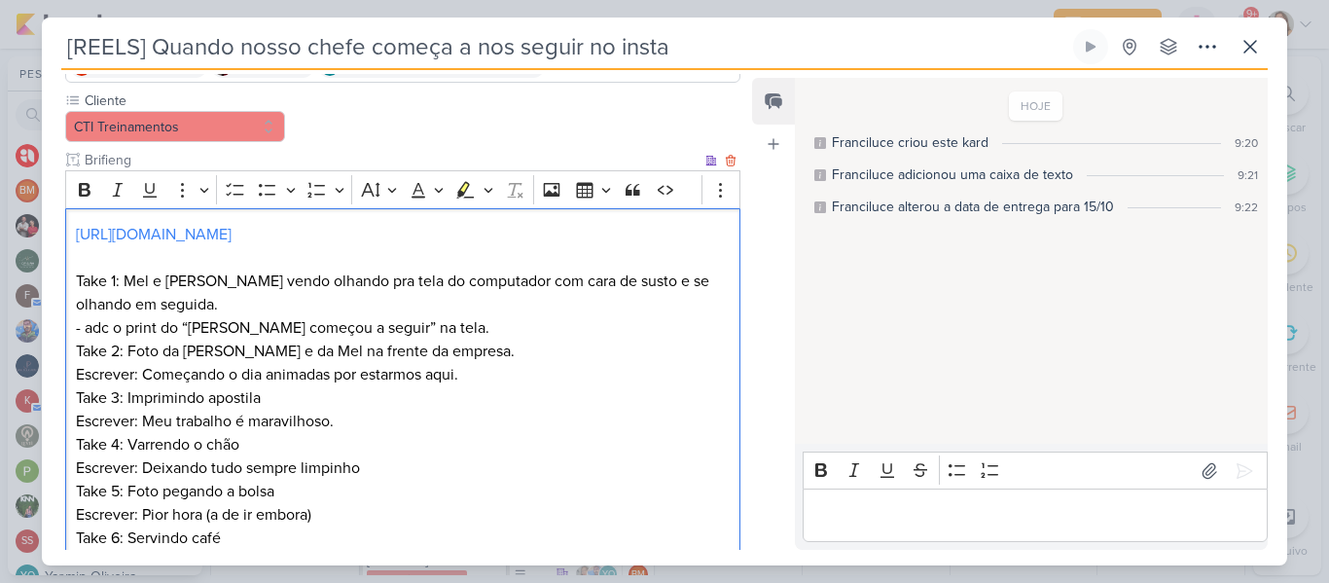
scroll to position [189, 0]
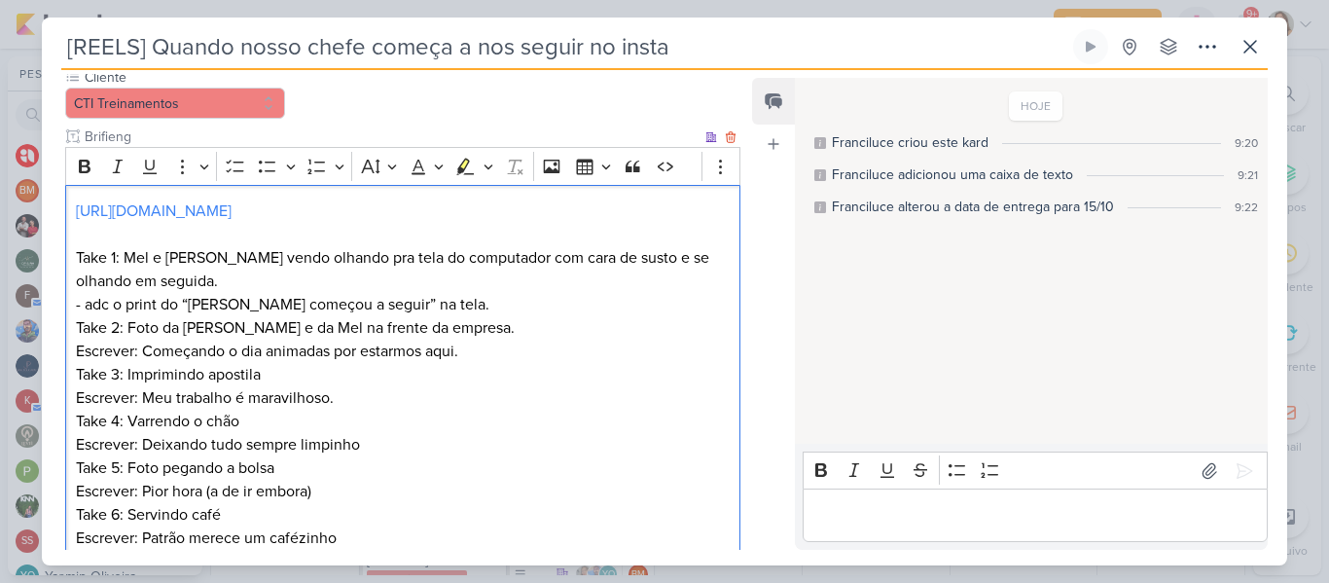
click at [189, 543] on p "Take 5: Foto pegando a bolsa Escrever: Pior hora (a de ir embora) Take 6: Servi…" at bounding box center [403, 502] width 654 height 93
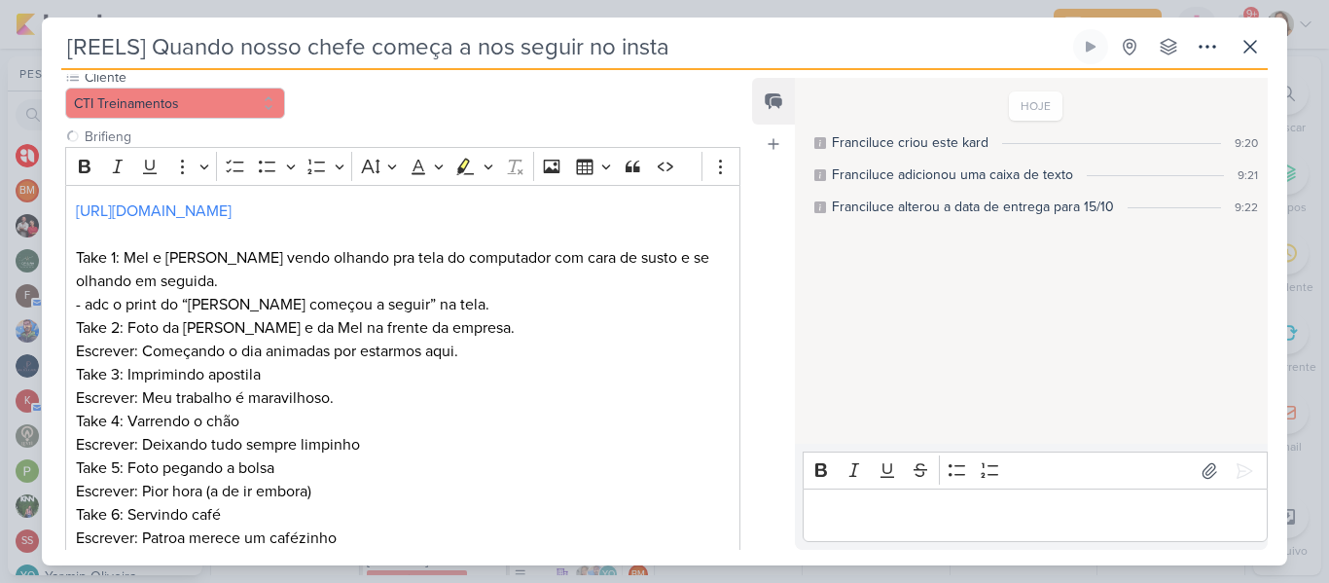
click at [362, 552] on div "Responsável [PERSON_NAME] Nenhum contato encontrado create new contact Novo Con…" at bounding box center [665, 317] width 1246 height 495
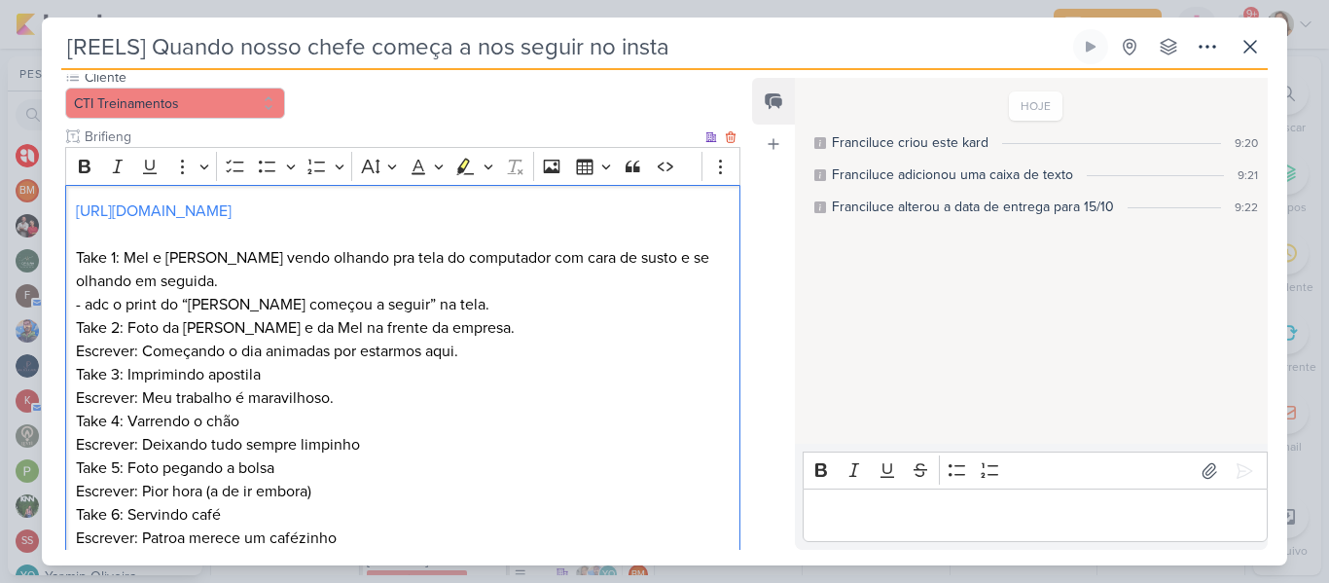
click at [350, 535] on p "Take 5: Foto pegando a bolsa Escrever: Pior hora (a de ir embora) Take 6: Servi…" at bounding box center [403, 502] width 654 height 93
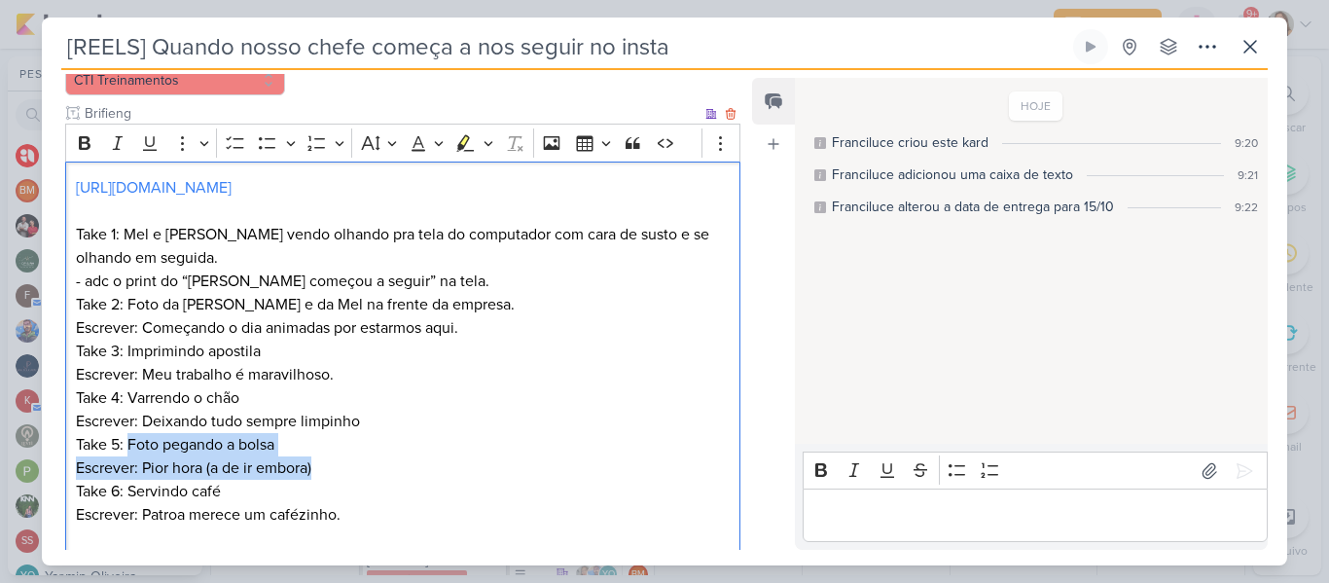
drag, startPoint x: 128, startPoint y: 449, endPoint x: 326, endPoint y: 471, distance: 198.8
click at [326, 471] on p "Take 5: Foto pegando a bolsa Escrever: Pior hora (a de ir embora) Take 6: Servi…" at bounding box center [403, 479] width 654 height 93
copy p "Foto pegando a bolsa Escrever: Pior hora (a de ir embora)"
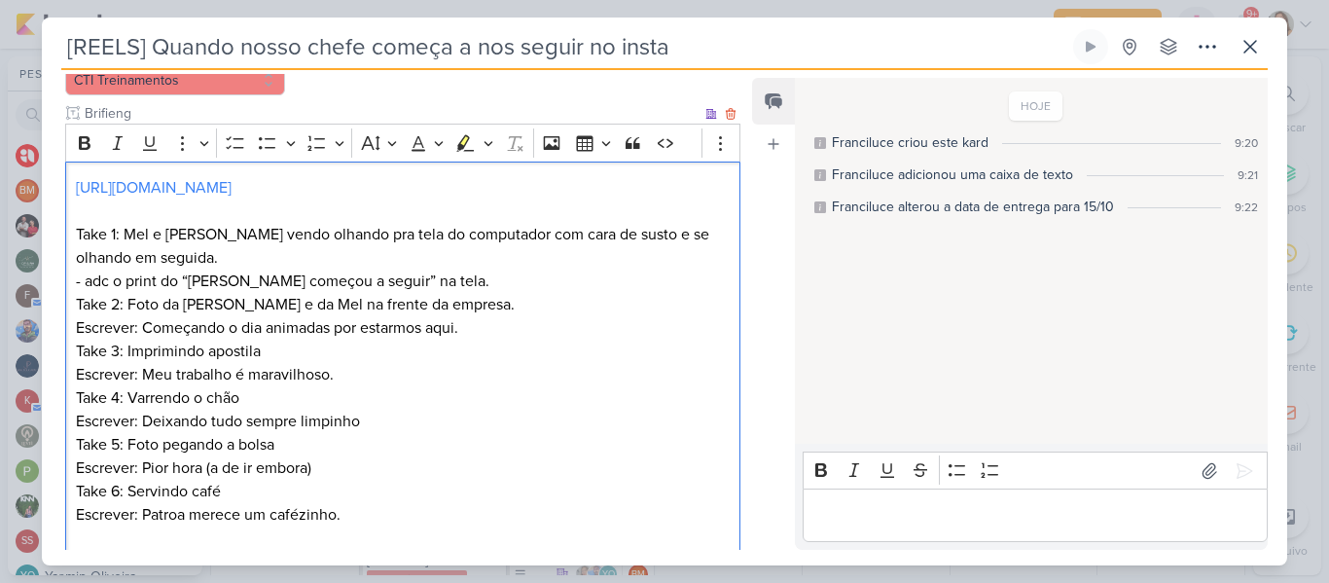
click at [370, 519] on p "Take 5: Foto pegando a bolsa Escrever: Pior hora (a de ir embora) Take 6: Servi…" at bounding box center [403, 479] width 654 height 93
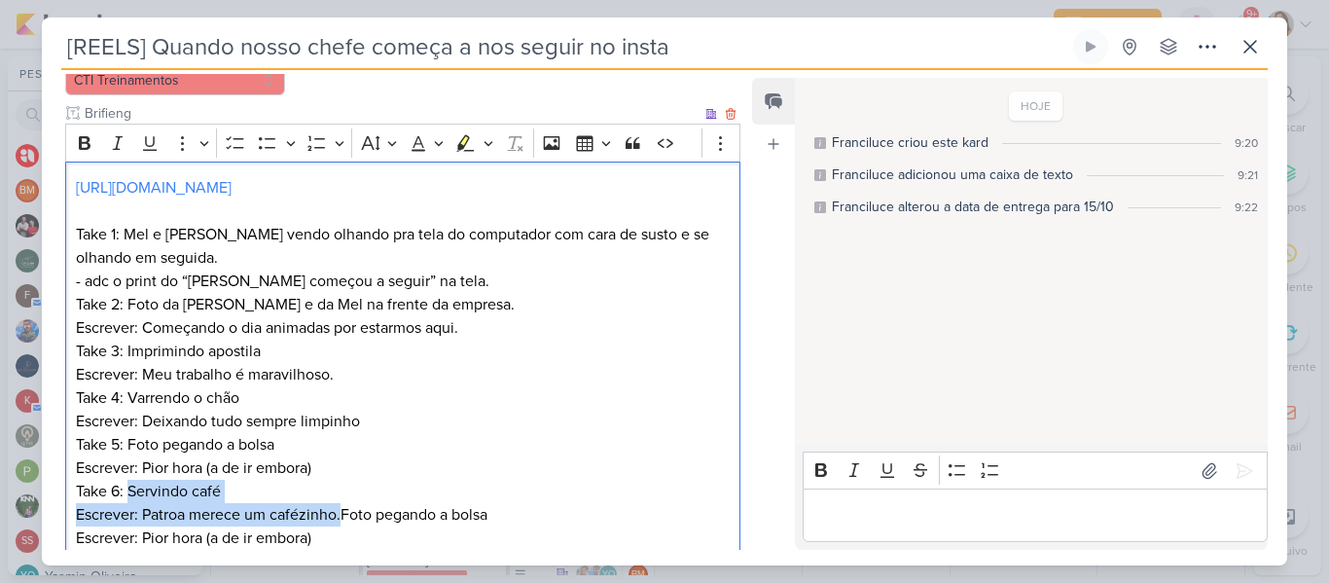
drag, startPoint x: 340, startPoint y: 516, endPoint x: 127, endPoint y: 492, distance: 214.4
click at [127, 492] on p "Take 5: Foto pegando a bolsa Escrever: Pior hora (a de ir embora) Take 6: Servi…" at bounding box center [403, 491] width 654 height 117
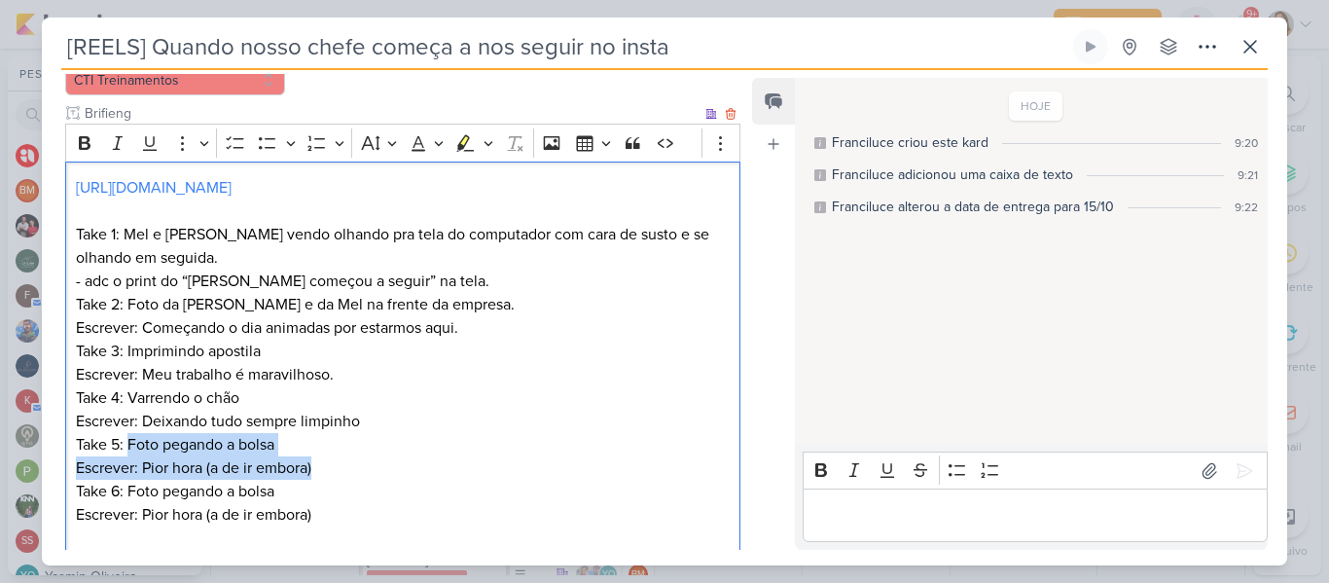
drag, startPoint x: 129, startPoint y: 444, endPoint x: 365, endPoint y: 469, distance: 236.9
click at [365, 469] on p "Take 5: Foto pegando a bolsa Escrever: Pior hora (a de ir embora) Take 6: Foto …" at bounding box center [403, 479] width 654 height 93
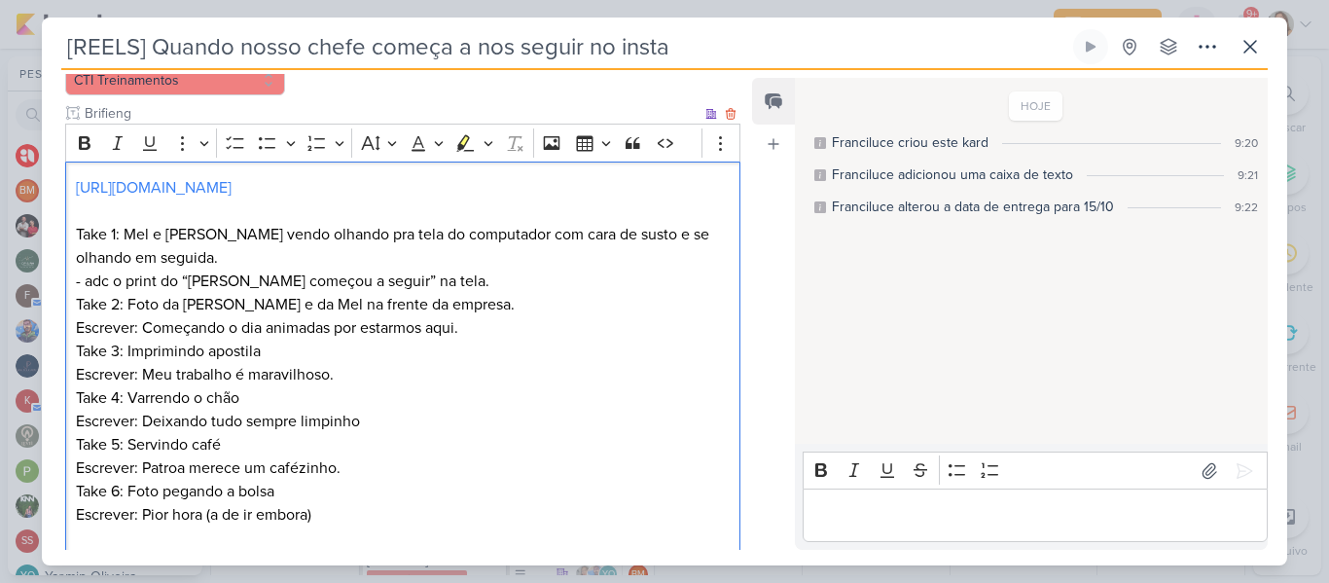
click at [356, 459] on p "Take 5: Servindo café Escrever: Patroa merece um cafézinho. Take 6: Foto pegand…" at bounding box center [403, 479] width 654 height 93
click at [363, 516] on p "Take 5: Servindo café Escrever: Patroa merece um cafézinho. Take 6: Foto pegand…" at bounding box center [403, 479] width 654 height 93
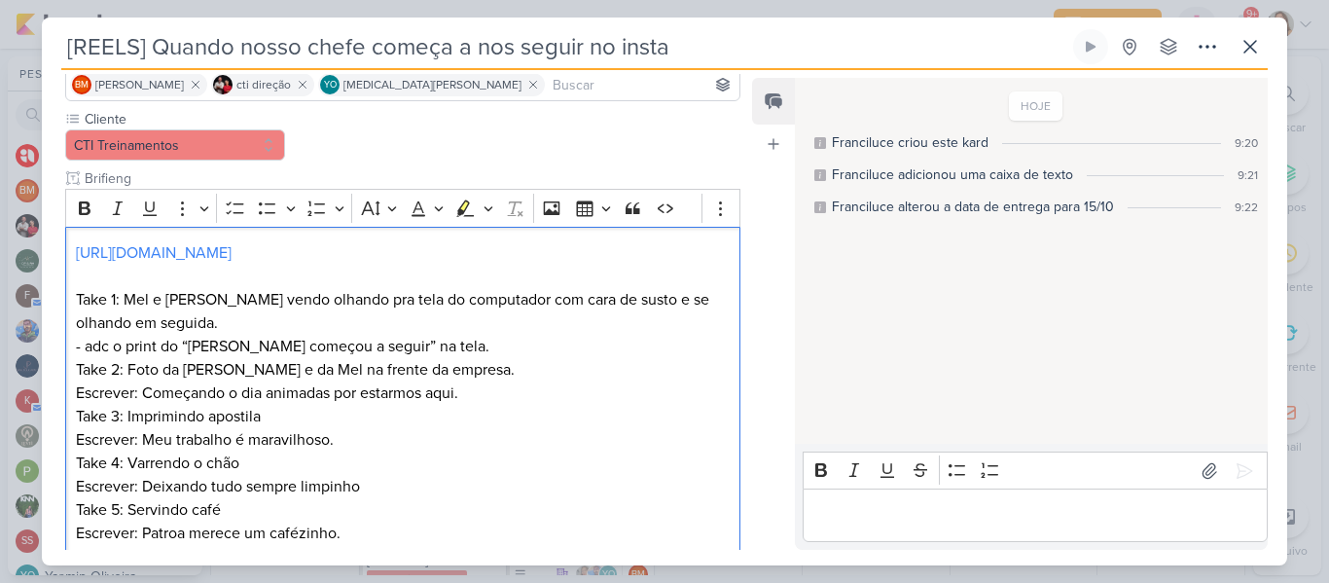
scroll to position [335, 0]
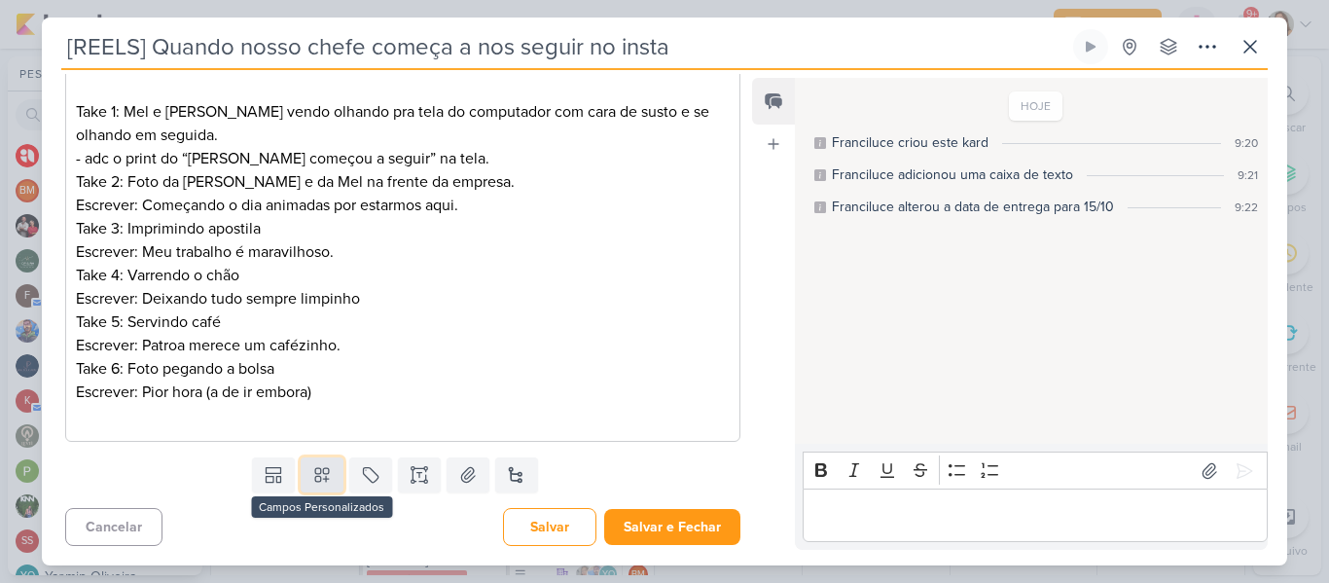
click at [330, 474] on button at bounding box center [322, 474] width 43 height 35
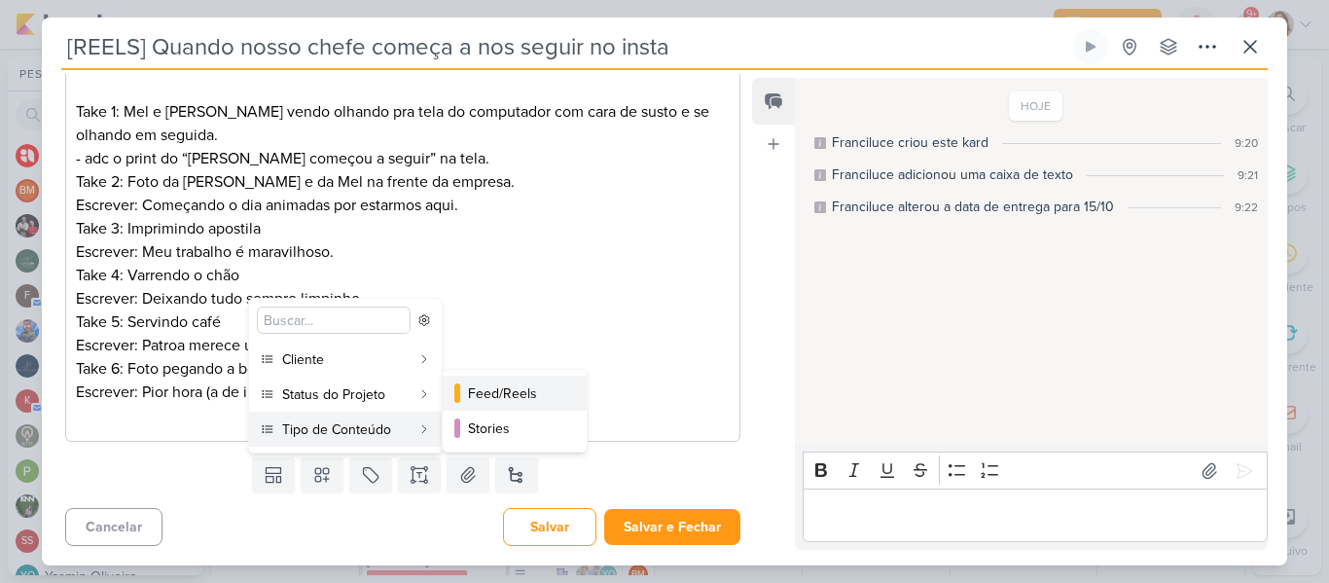
click at [496, 395] on div "Feed/Reels" at bounding box center [515, 393] width 95 height 20
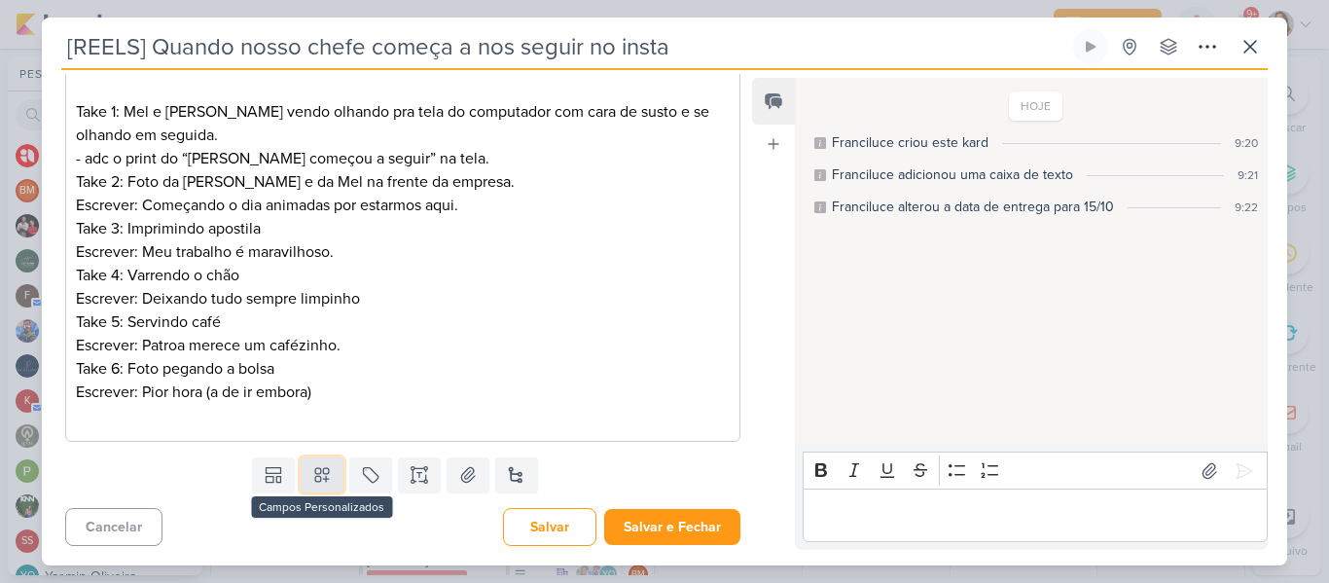
click at [326, 470] on icon at bounding box center [321, 474] width 19 height 19
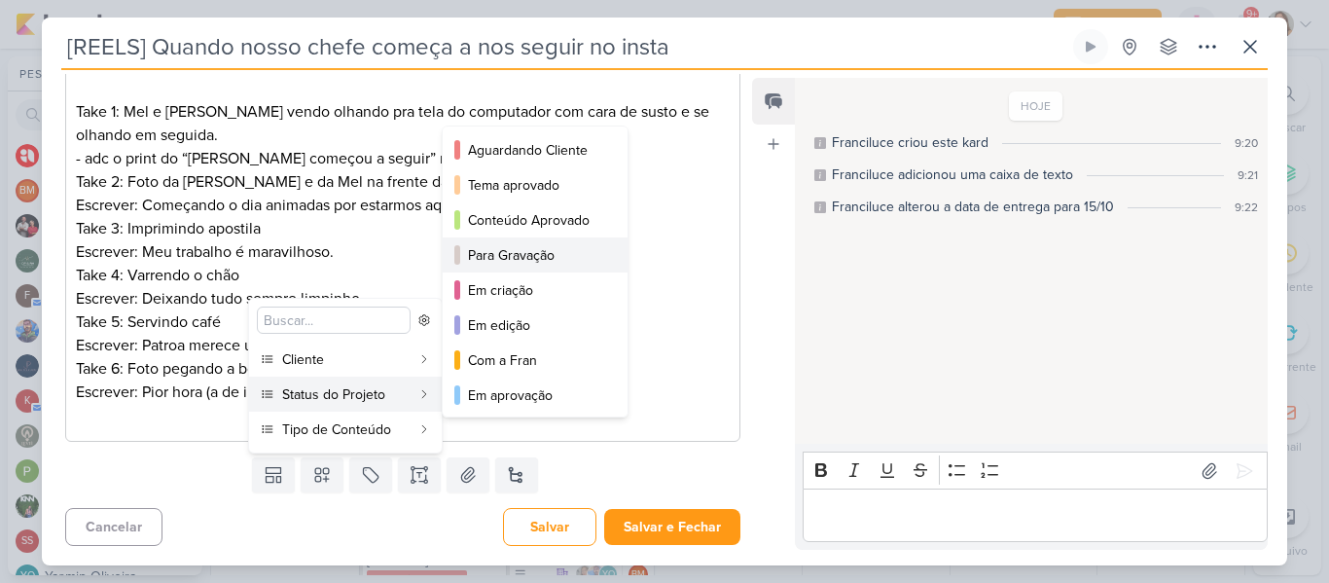
click at [482, 260] on div "Para Gravação" at bounding box center [536, 255] width 136 height 20
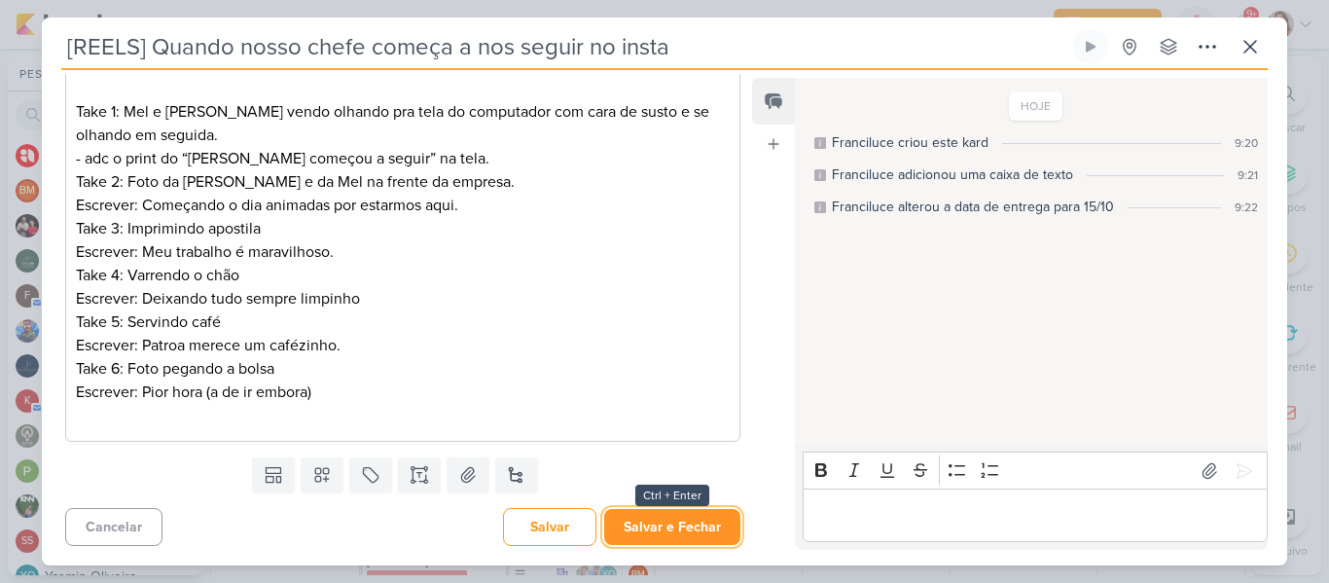
click at [688, 525] on button "Salvar e Fechar" at bounding box center [672, 527] width 136 height 36
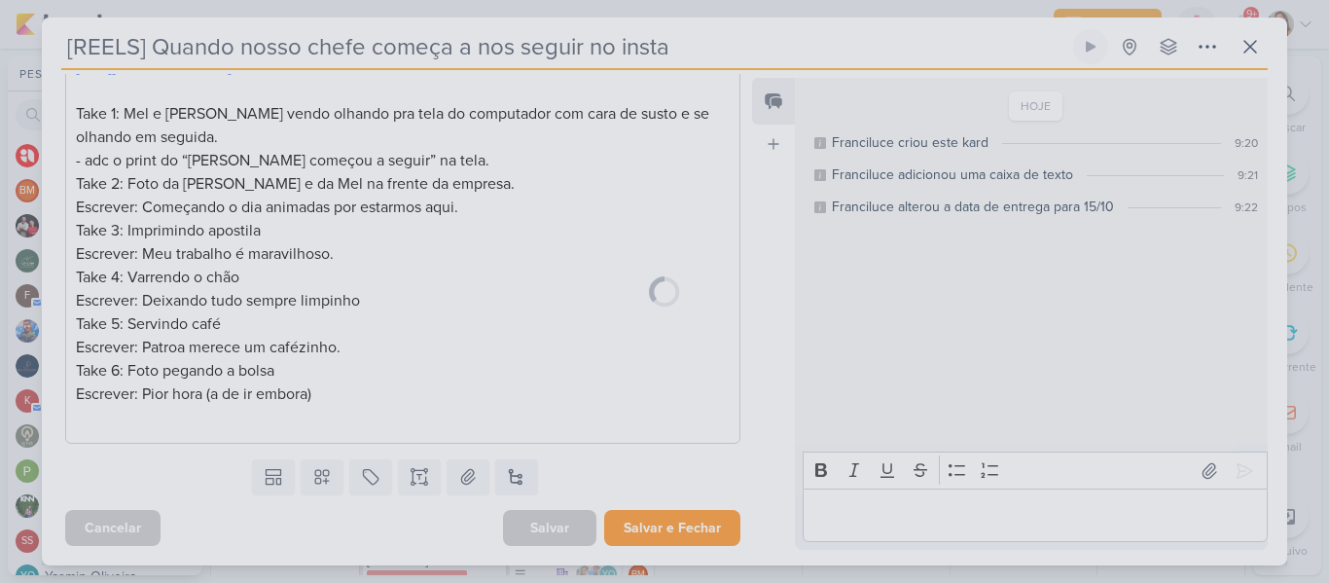
scroll to position [333, 0]
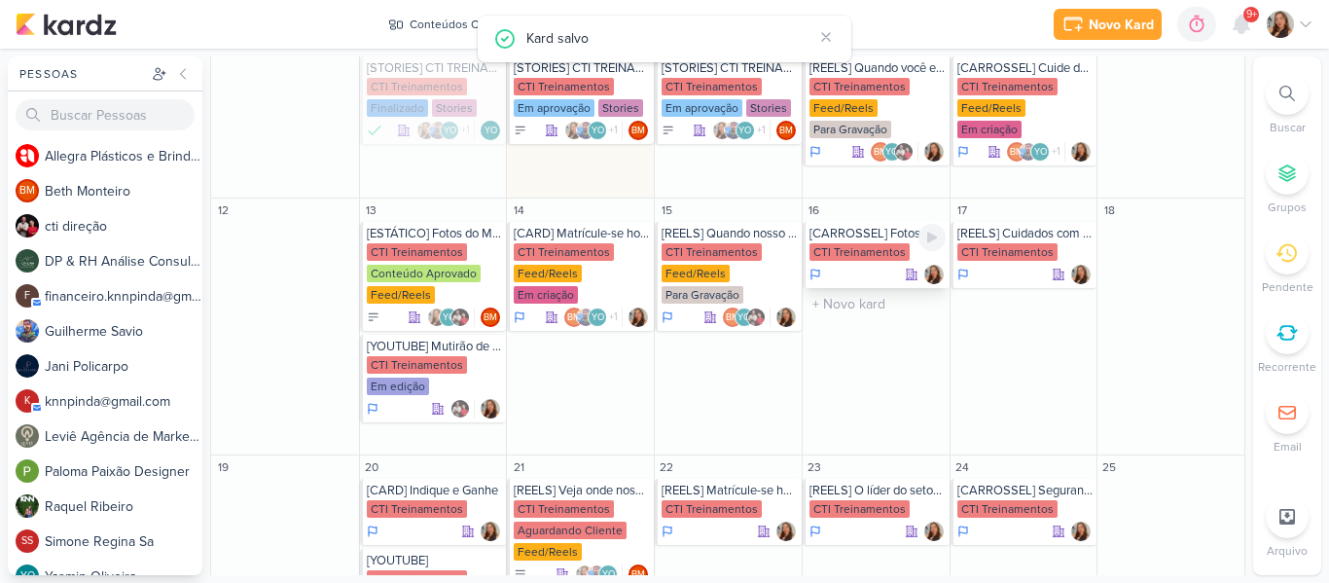
click at [894, 226] on div "[CARROSSEL] Fotos da Visita técnica no Shopping" at bounding box center [878, 234] width 136 height 16
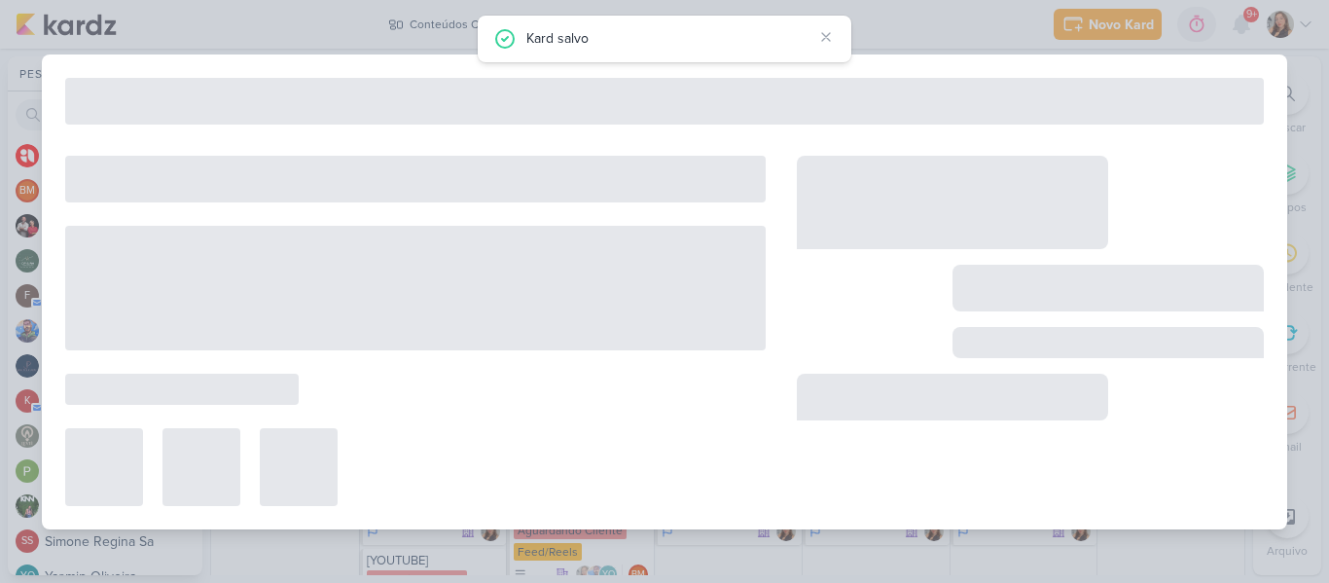
type input "[CARROSSEL] Fotos da Visita técnica no Shopping"
type input "[DATE] 23:59"
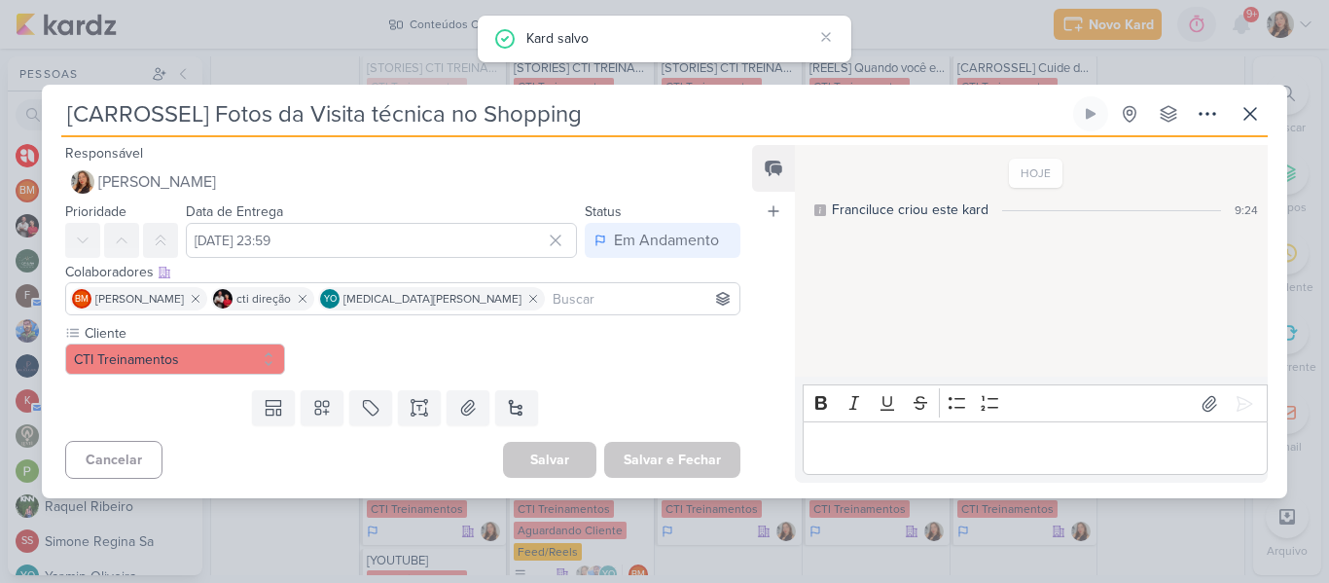
scroll to position [0, 0]
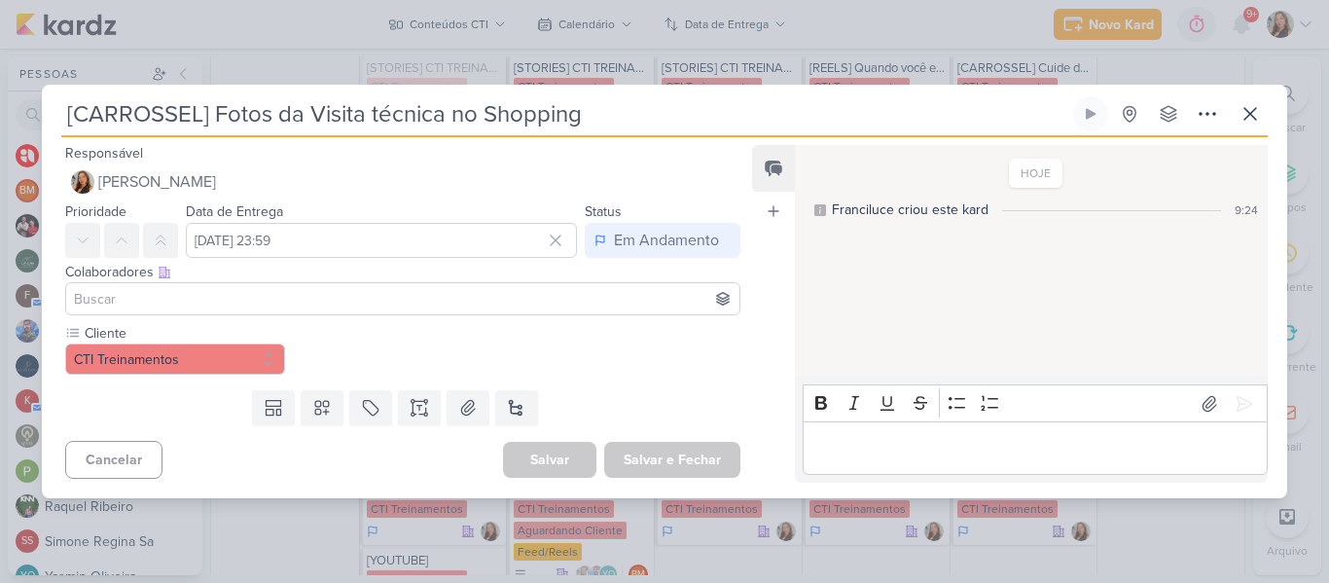
click at [436, 292] on input at bounding box center [403, 298] width 666 height 23
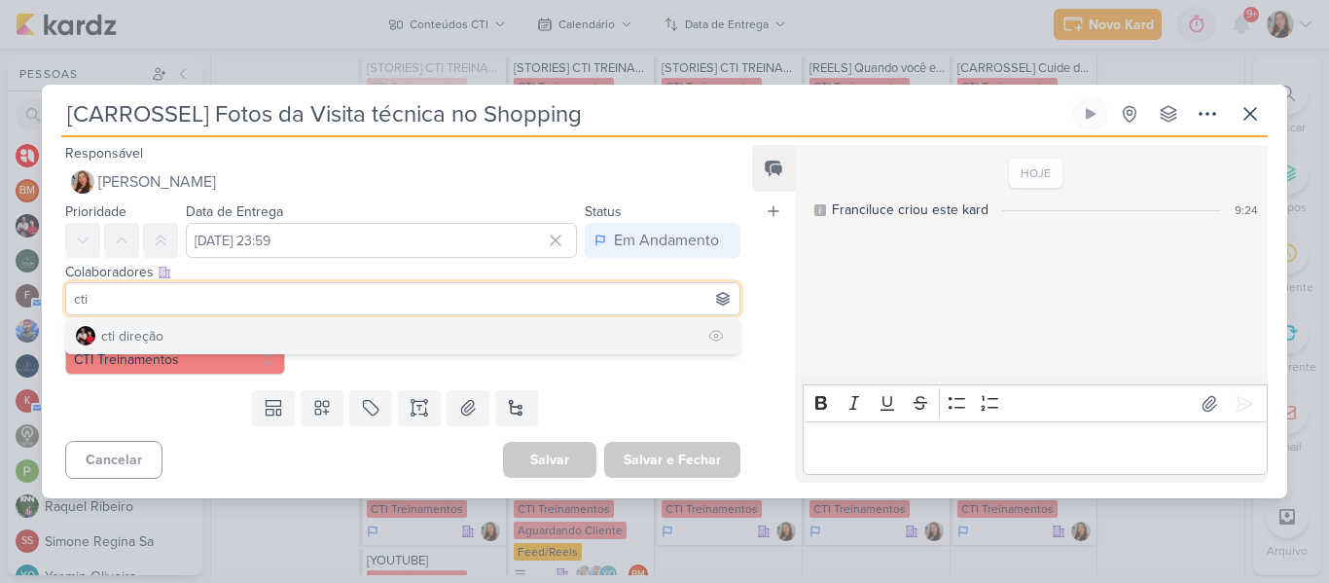
type input "cti"
click at [387, 330] on button "cti direção" at bounding box center [402, 335] width 673 height 35
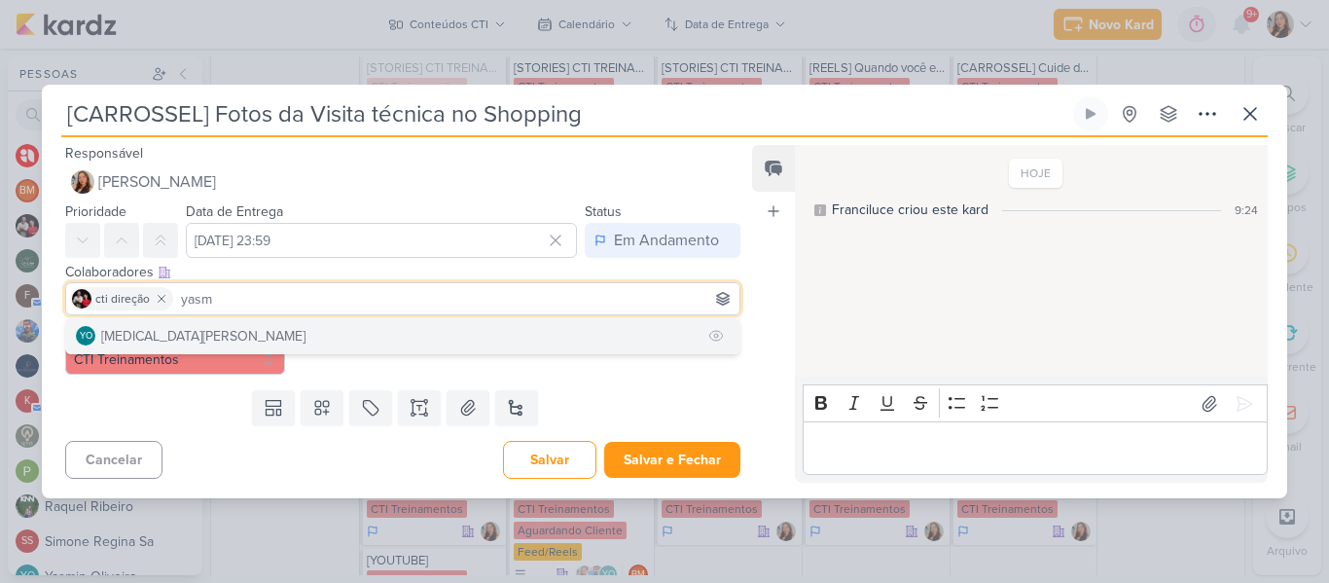
type input "yasm"
click at [327, 339] on button "YO [MEDICAL_DATA][PERSON_NAME]" at bounding box center [402, 335] width 673 height 35
type input "beth"
click at [268, 323] on button "BM [GEOGRAPHIC_DATA]" at bounding box center [402, 335] width 673 height 35
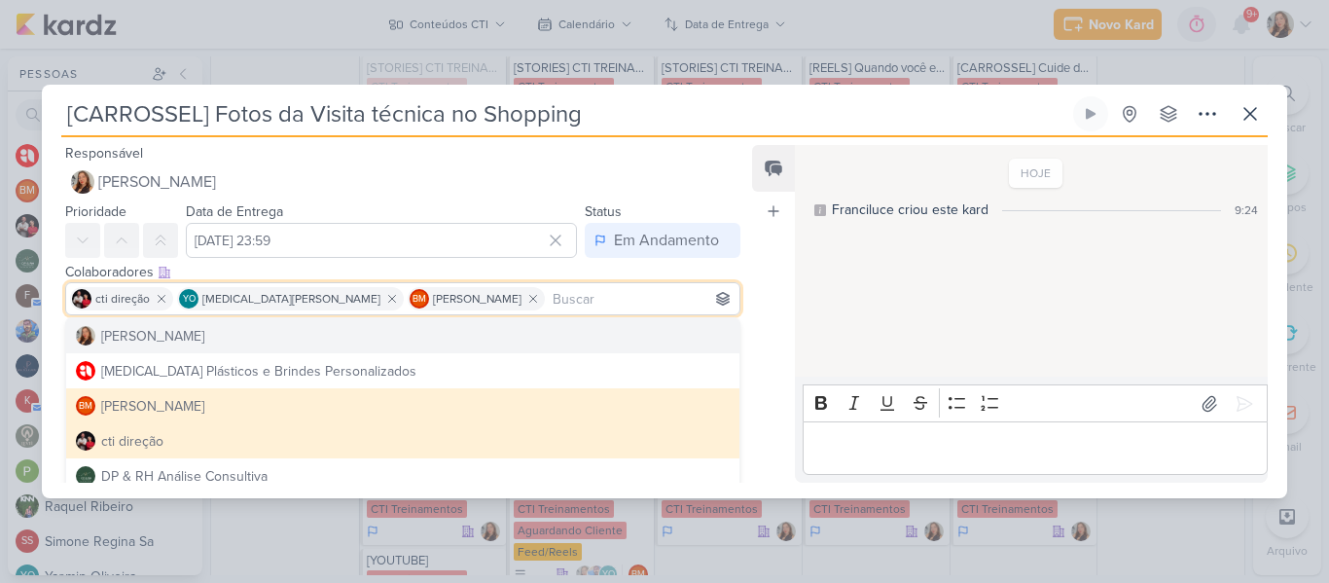
click at [852, 329] on div "HOJE Franciluce criou este kard 9:24" at bounding box center [1030, 262] width 471 height 230
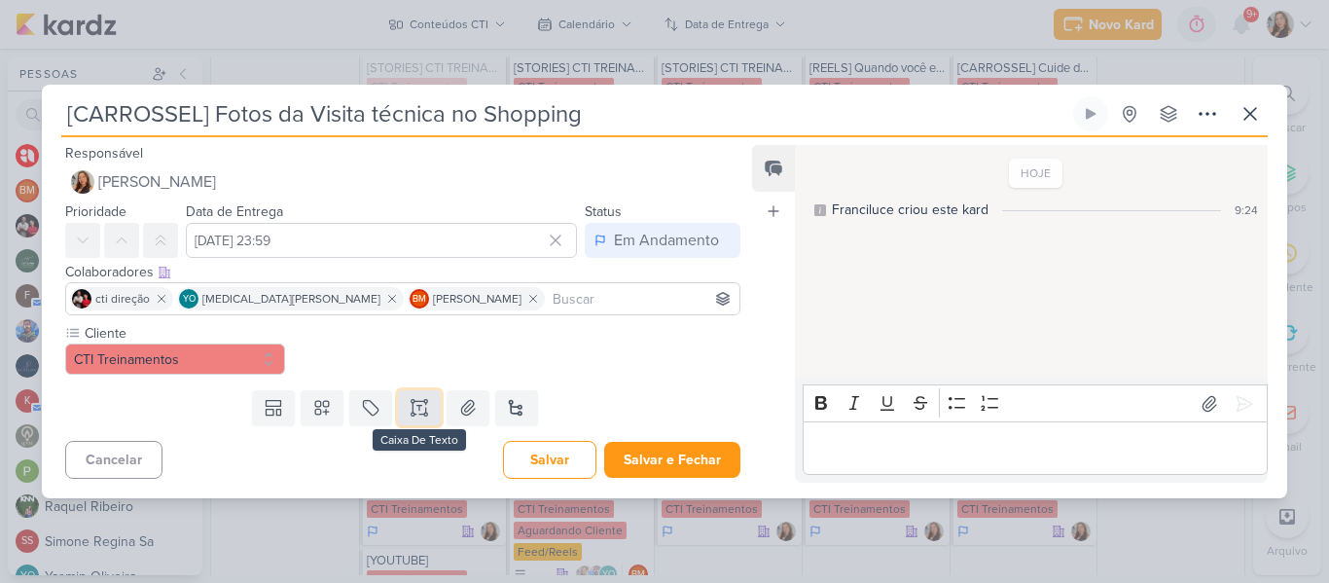
click at [409, 396] on button at bounding box center [419, 407] width 43 height 35
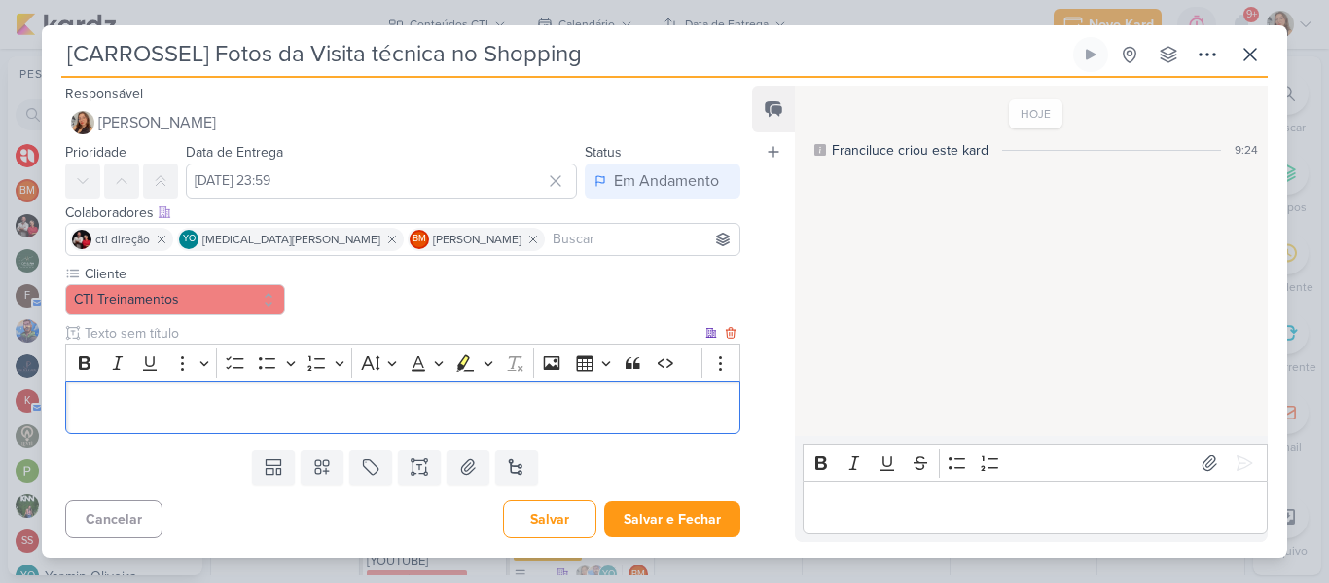
click at [294, 330] on input "text" at bounding box center [391, 333] width 621 height 20
type input "Brifieng"
click at [292, 390] on div "Editor editing area: main" at bounding box center [402, 407] width 675 height 54
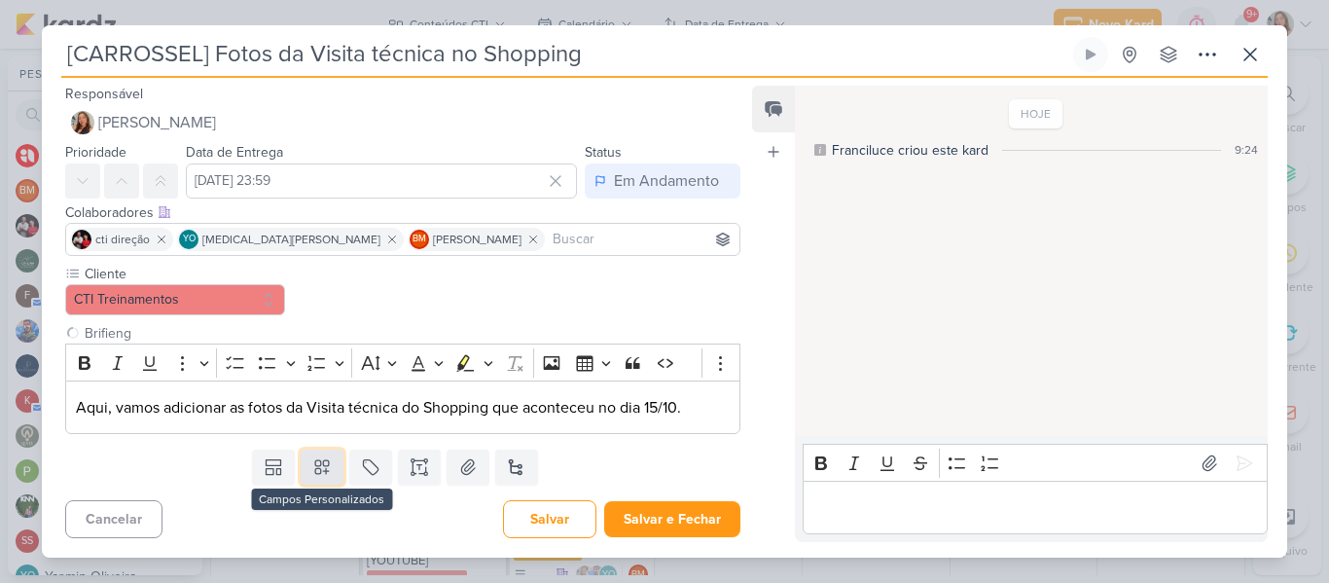
click at [327, 466] on icon at bounding box center [321, 466] width 19 height 19
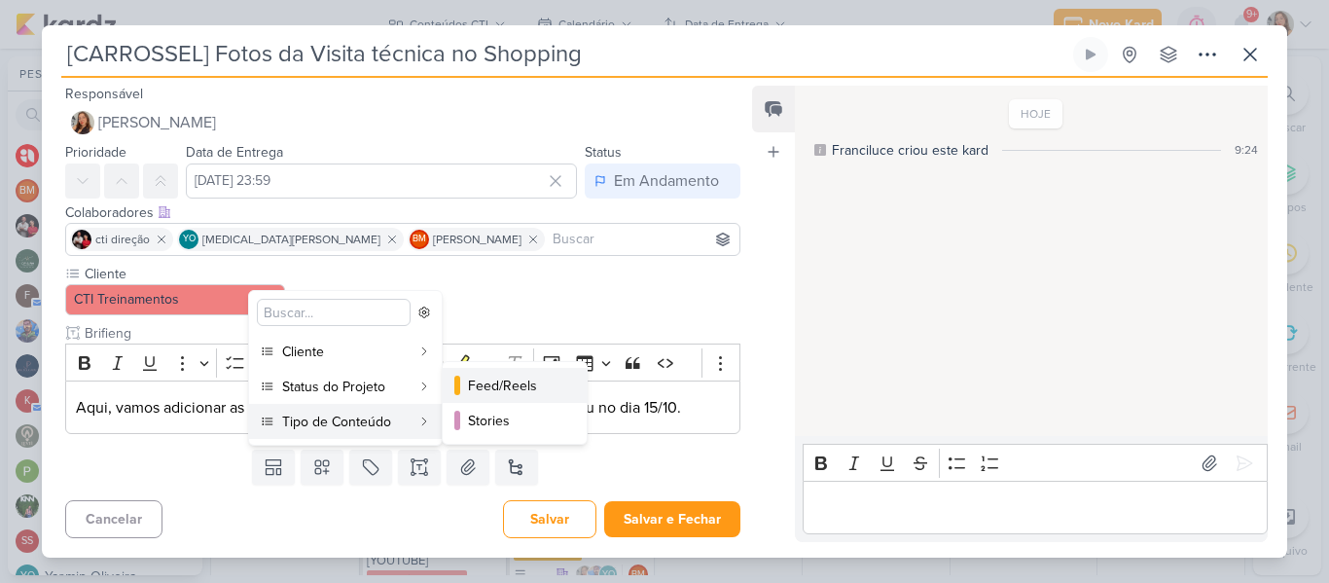
click at [481, 399] on button "Feed/Reels" at bounding box center [515, 385] width 144 height 35
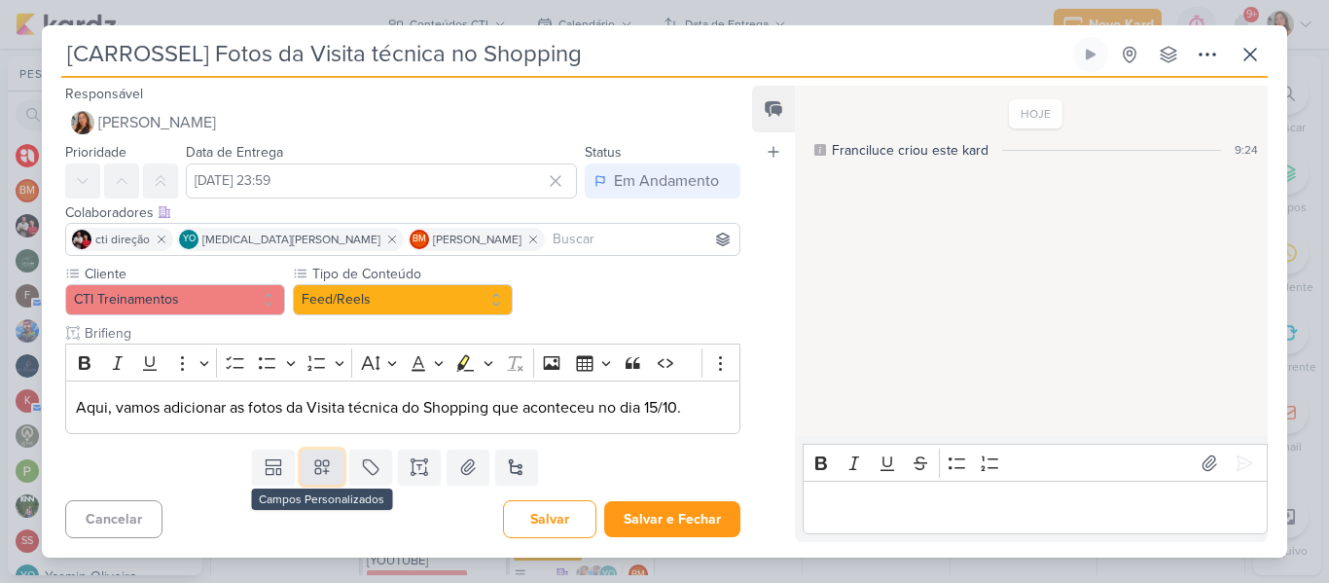
click at [322, 467] on icon at bounding box center [321, 466] width 19 height 19
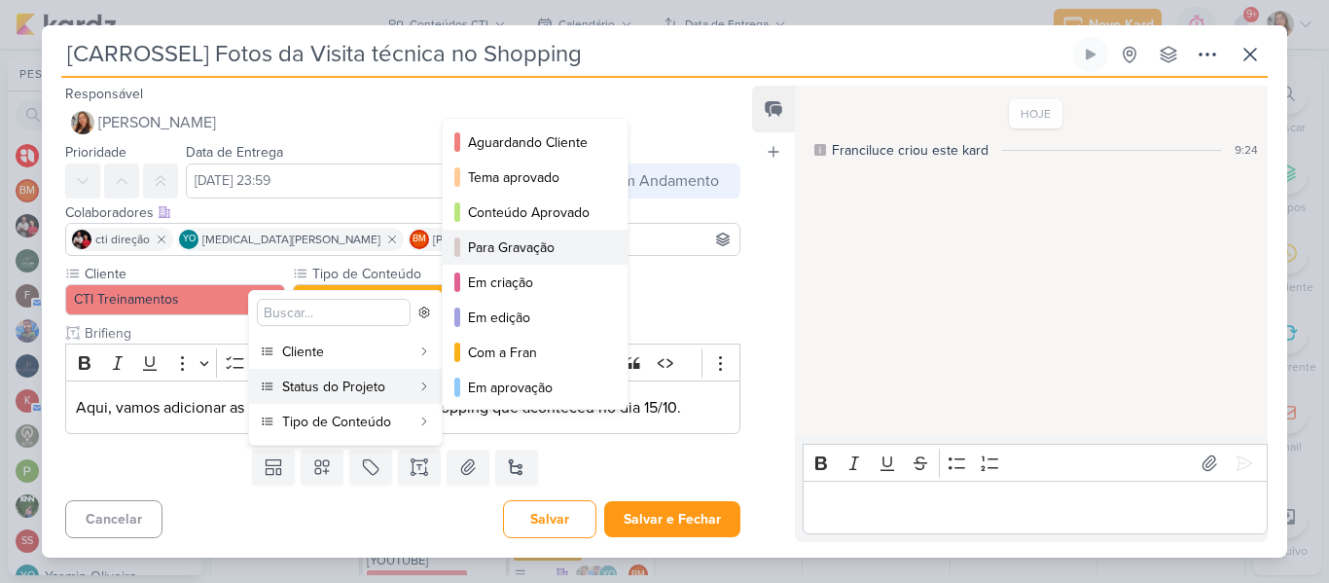
click at [489, 250] on div "Para Gravação" at bounding box center [536, 247] width 136 height 20
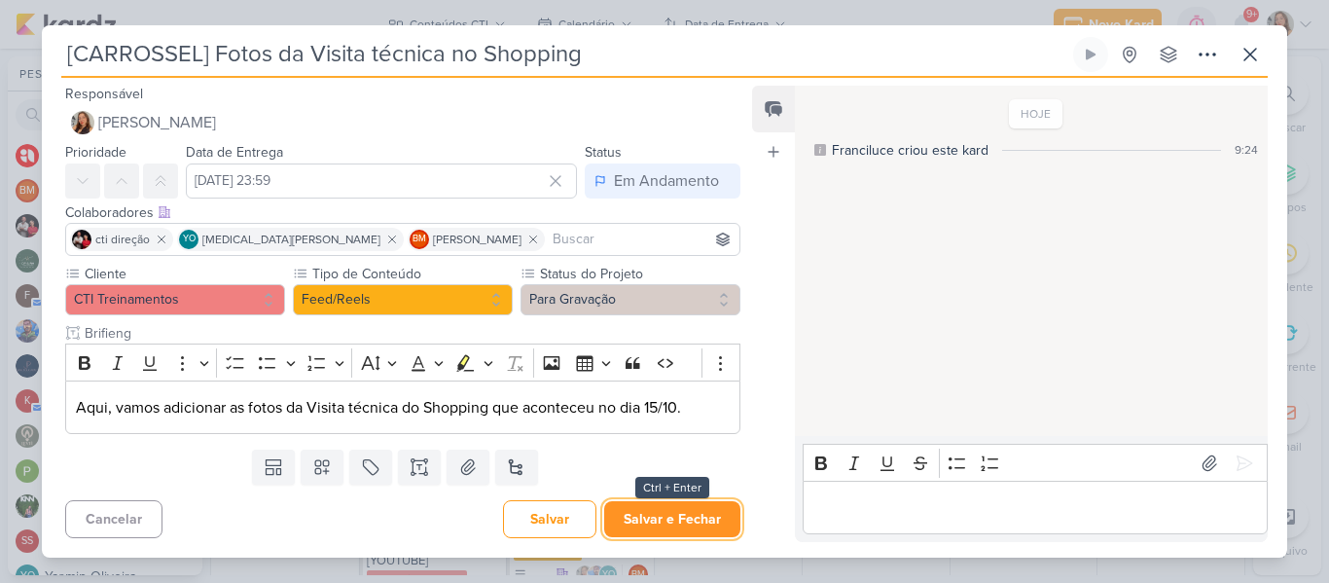
click at [670, 521] on button "Salvar e Fechar" at bounding box center [672, 519] width 136 height 36
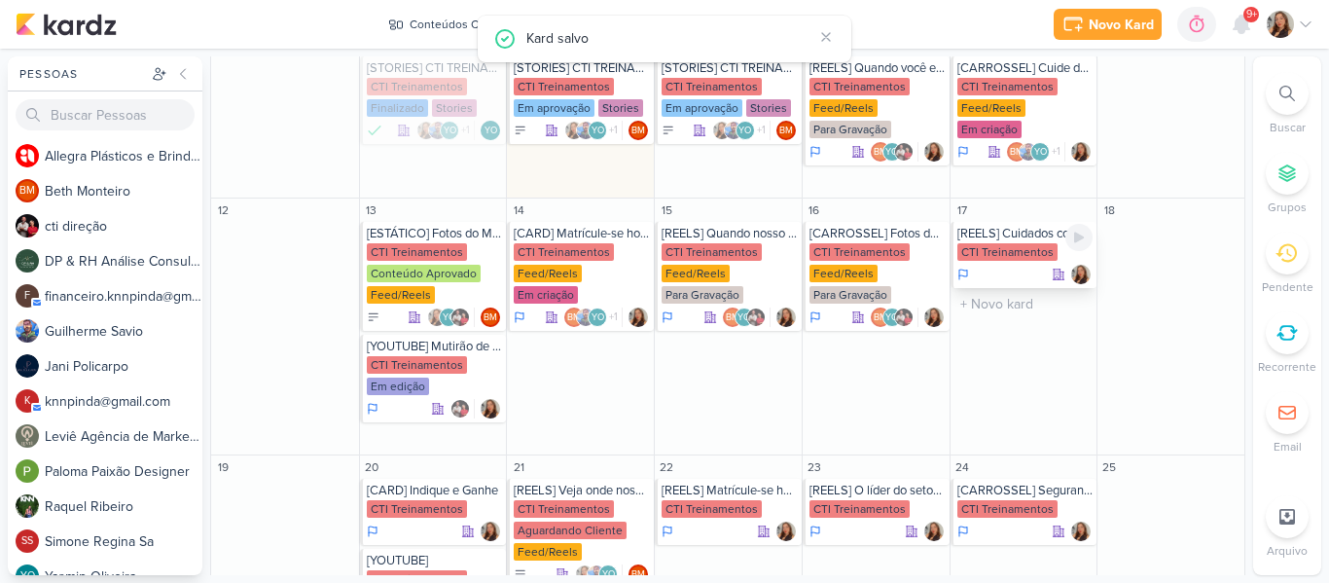
click at [997, 226] on div "[REELS] Cuidados com o seu botijão" at bounding box center [1026, 234] width 136 height 16
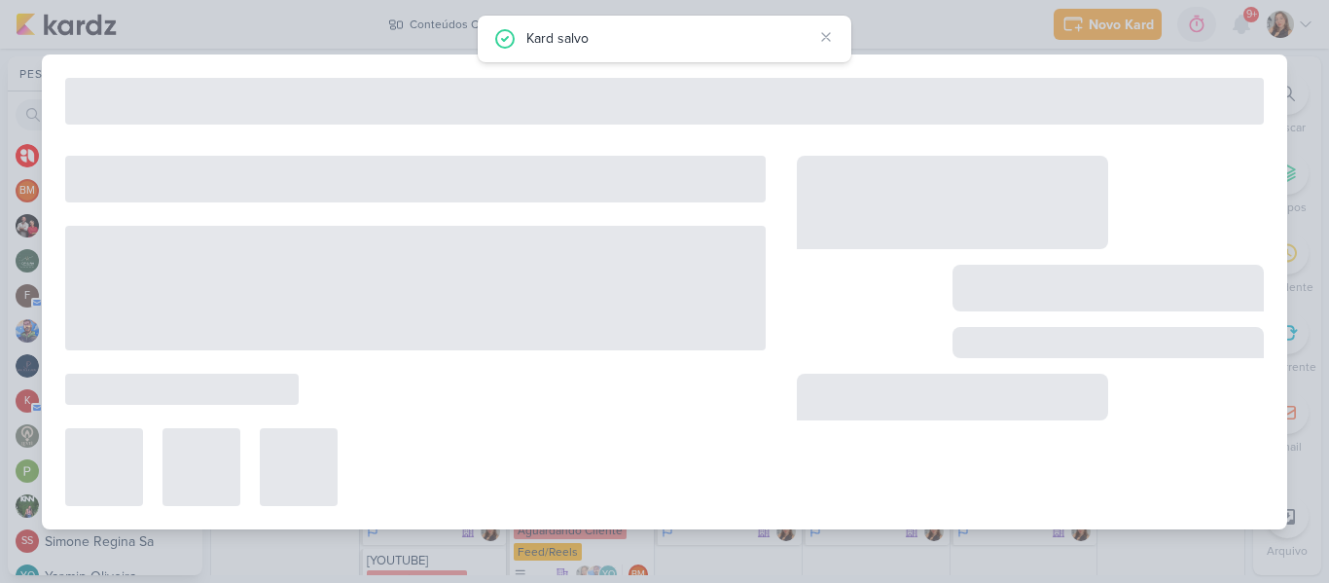
type input "[REELS] Cuidados com o seu botijão"
type input "[DATE] 23:59"
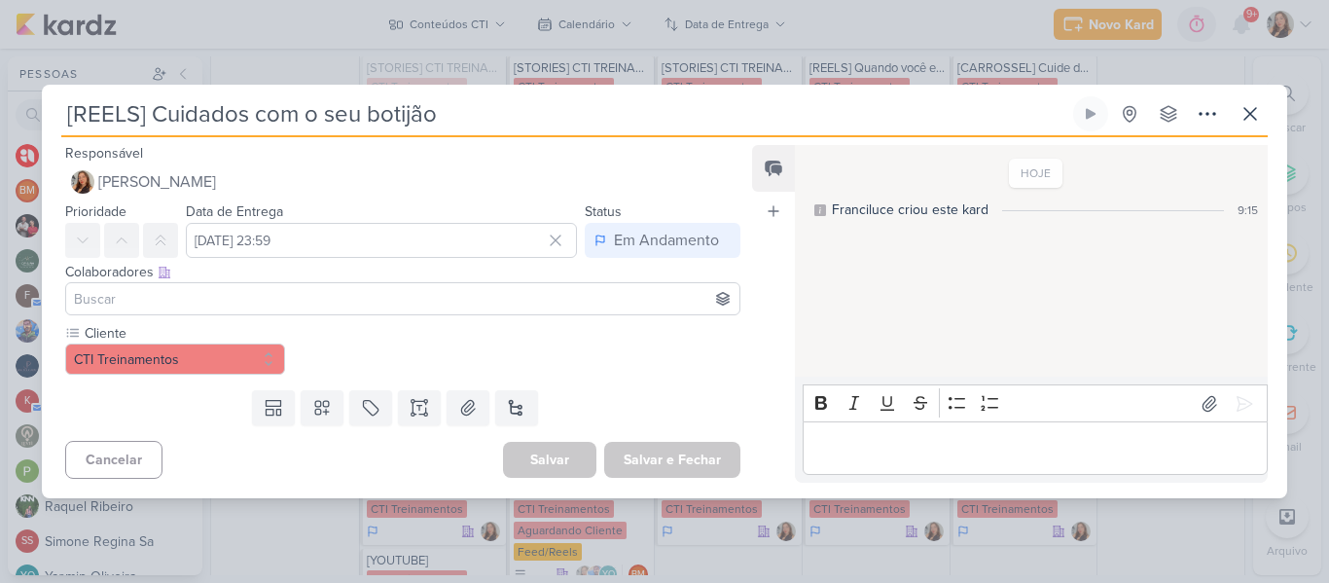
click at [445, 291] on input at bounding box center [403, 298] width 666 height 23
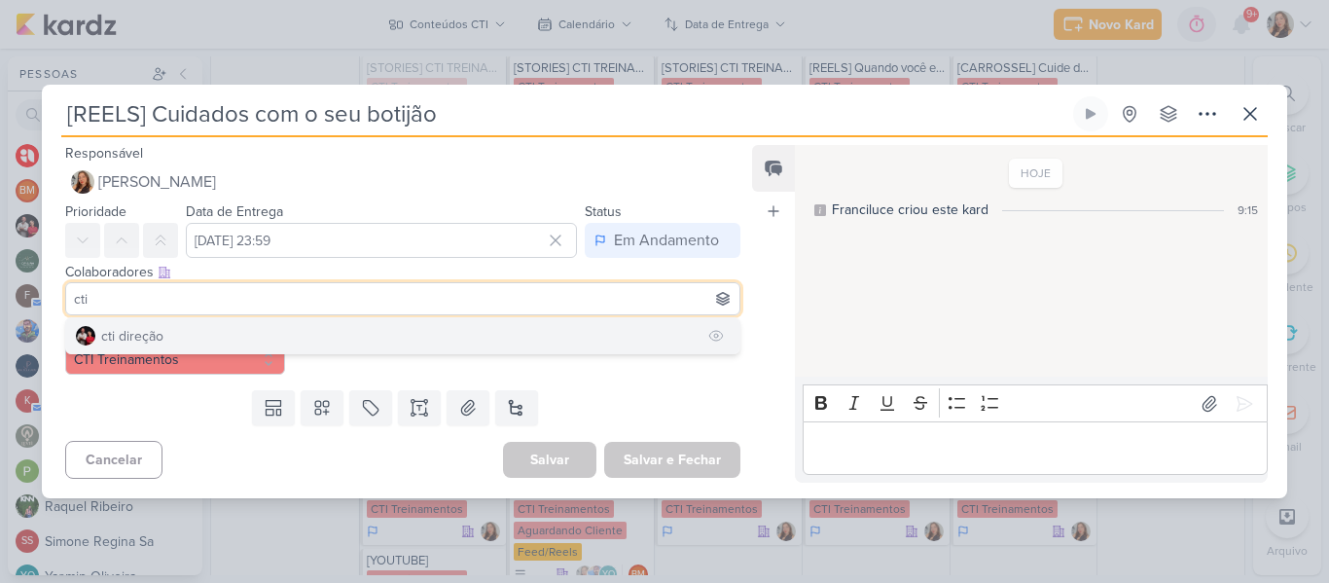
type input "cti"
click at [338, 326] on button "cti direção" at bounding box center [402, 335] width 673 height 35
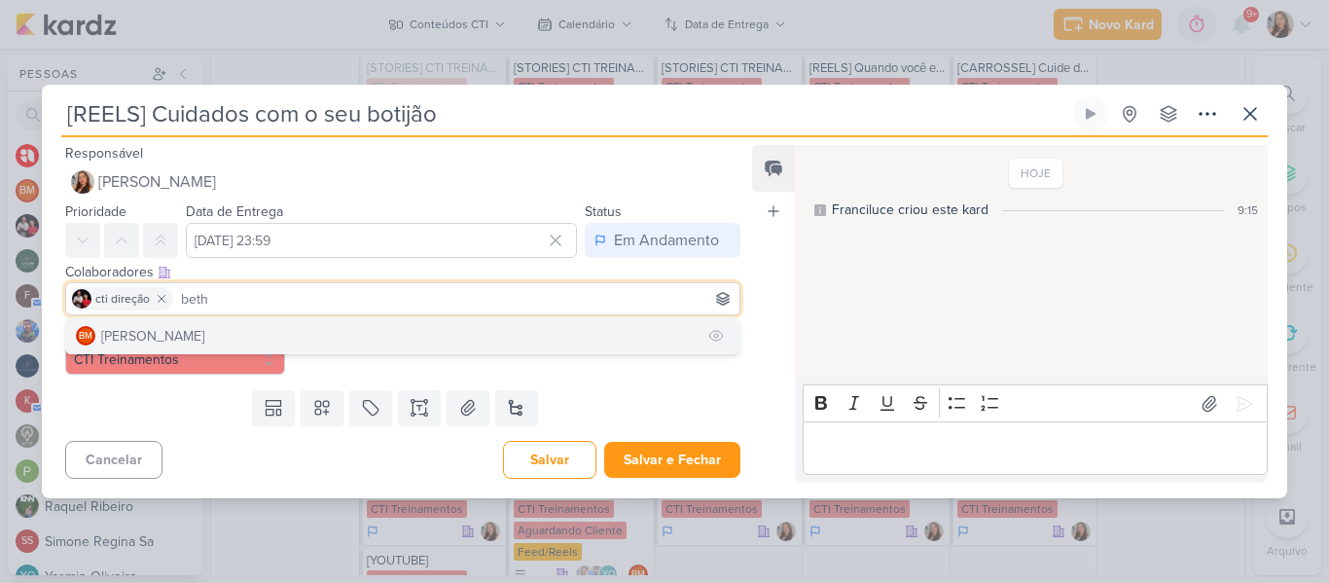
type input "beth"
click at [213, 335] on button "BM [GEOGRAPHIC_DATA]" at bounding box center [402, 335] width 673 height 35
type input "yasm"
click at [207, 338] on button "YO [MEDICAL_DATA][PERSON_NAME]" at bounding box center [402, 335] width 673 height 35
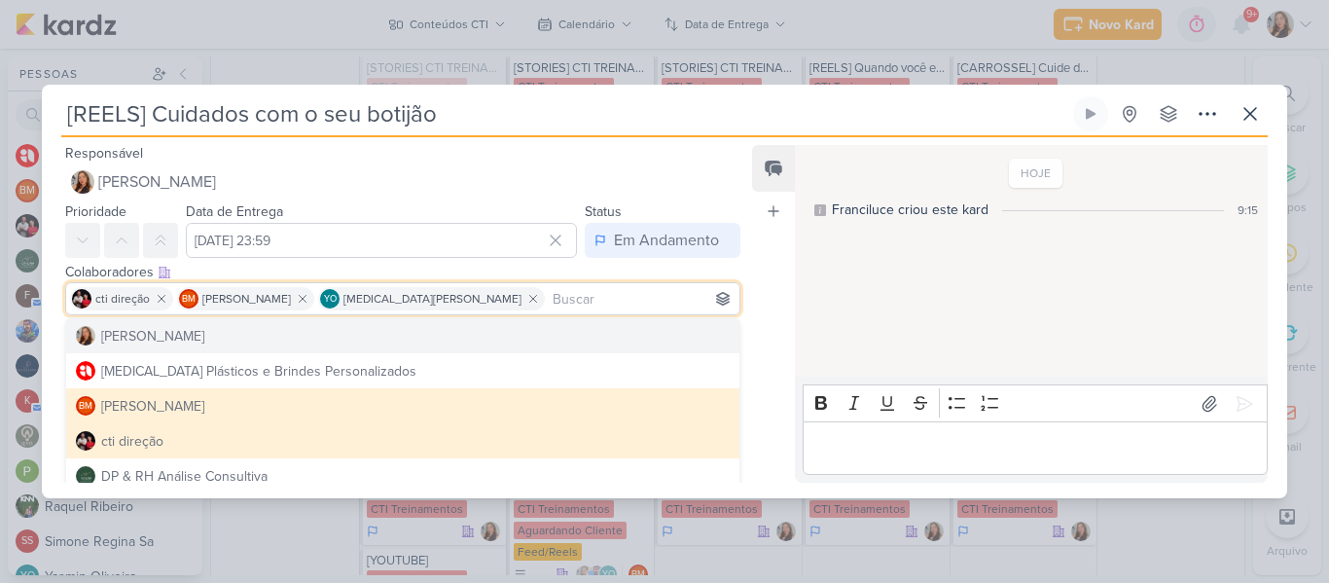
click at [770, 319] on div "Feed Atrelar email Solte o email para atrelar ao kard" at bounding box center [773, 314] width 43 height 338
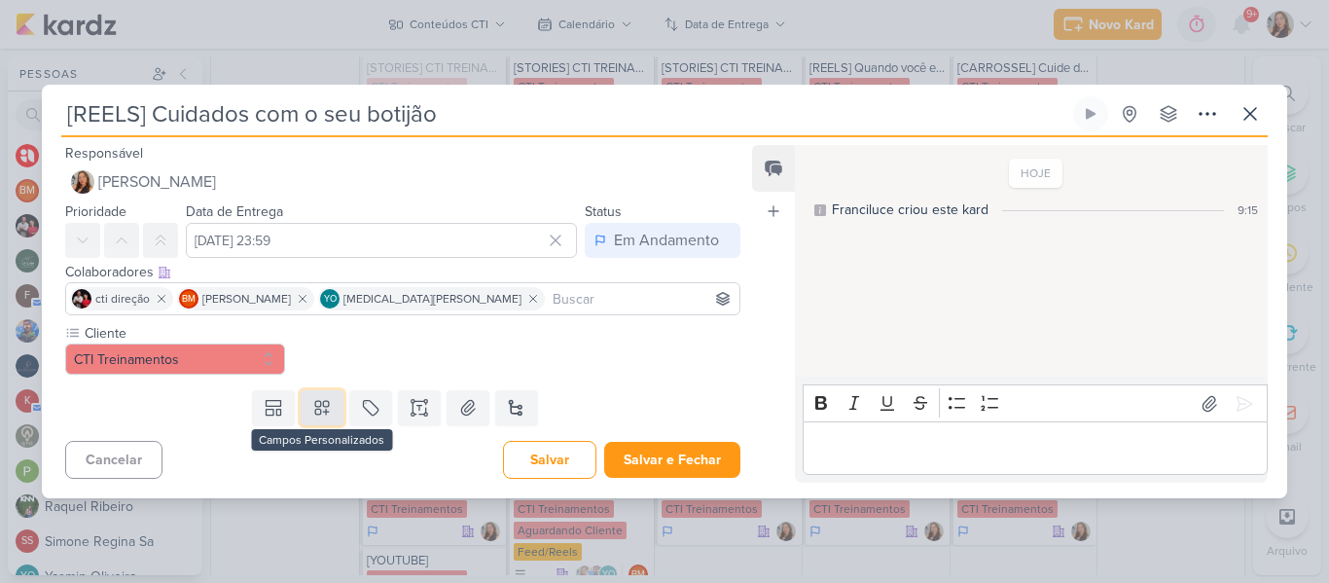
click at [334, 412] on button at bounding box center [322, 407] width 43 height 35
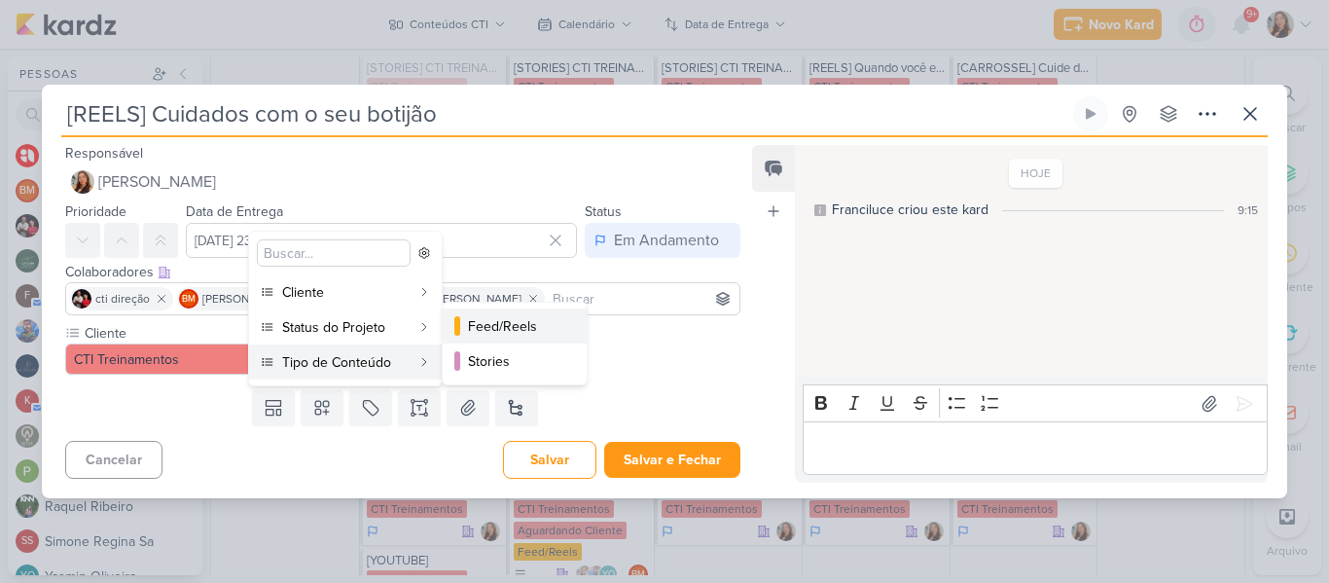
click at [478, 333] on div "Feed/Reels" at bounding box center [515, 326] width 95 height 20
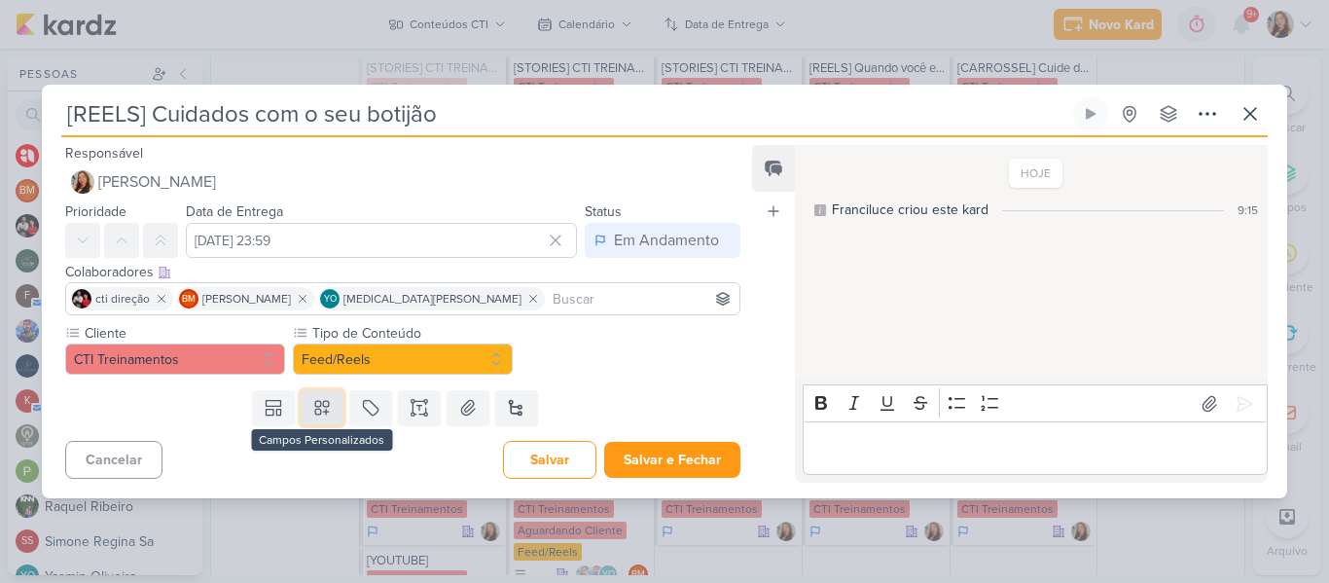
click at [314, 414] on icon at bounding box center [321, 407] width 19 height 19
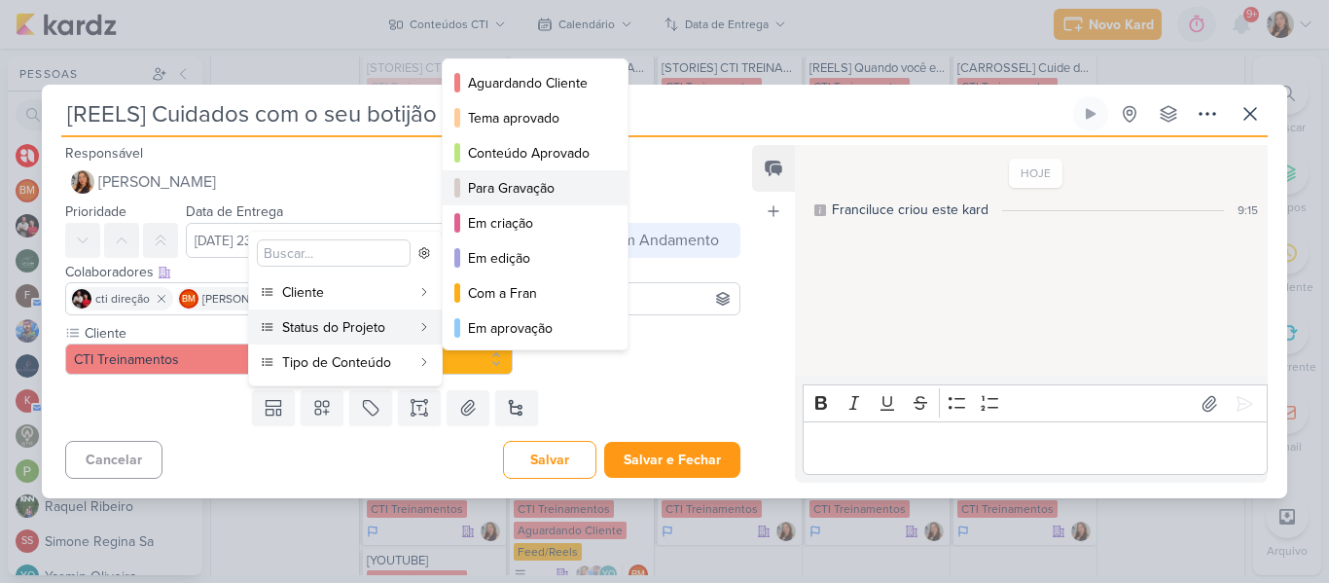
click at [473, 199] on button "Para Gravação" at bounding box center [535, 187] width 185 height 35
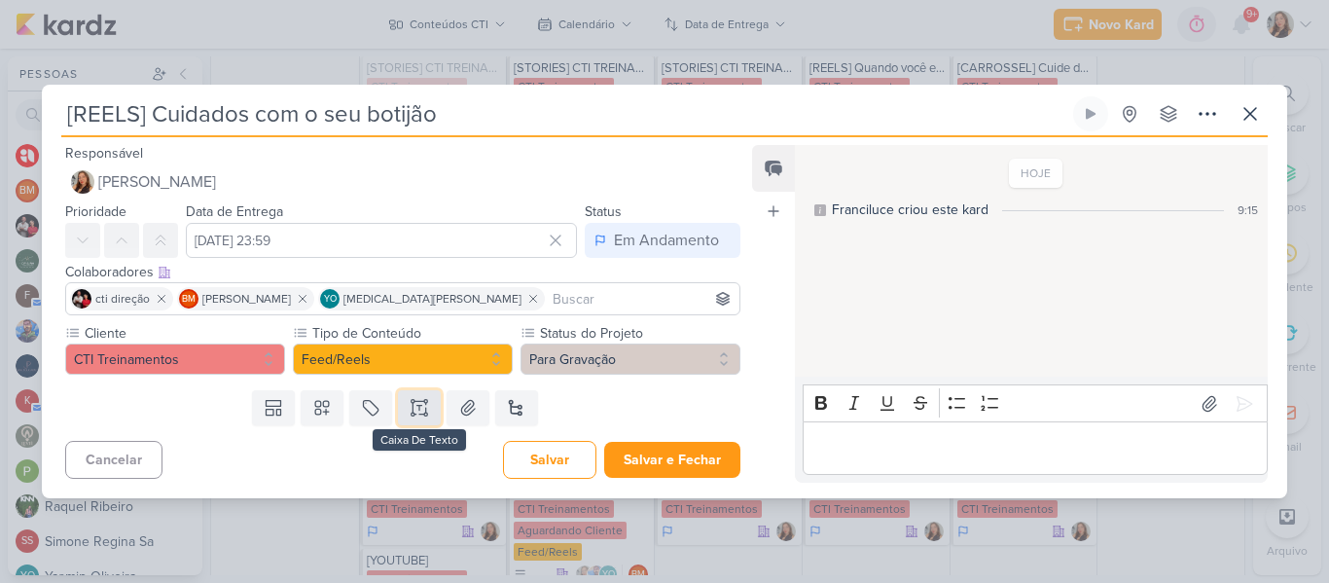
click at [427, 396] on button at bounding box center [419, 407] width 43 height 35
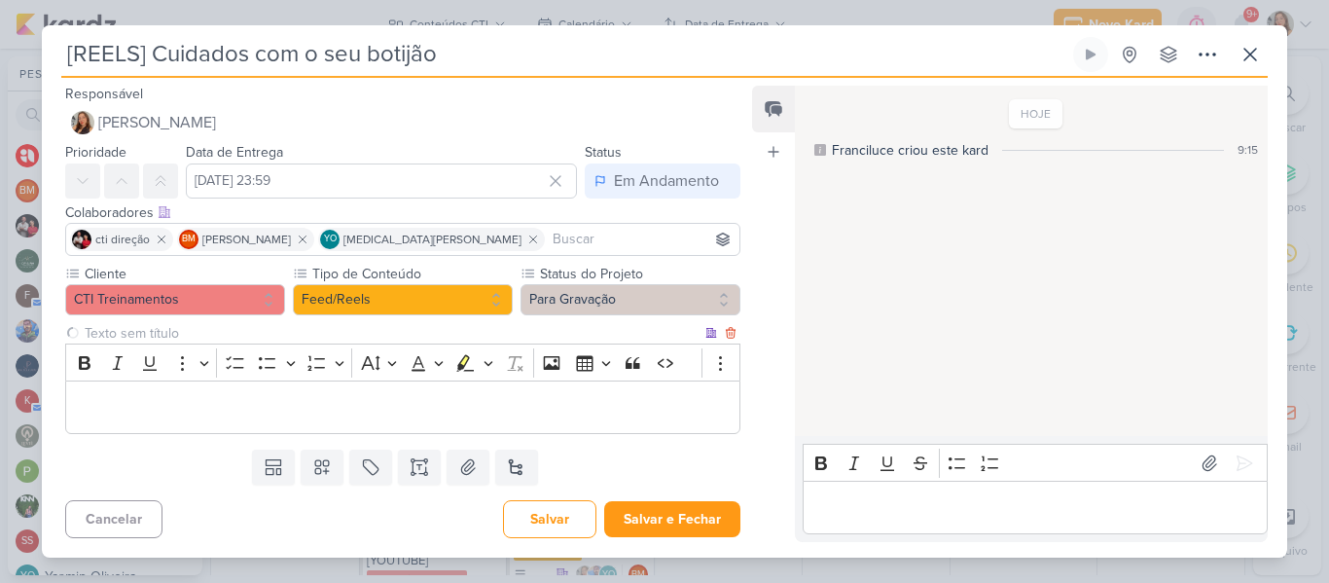
click at [380, 330] on input "text" at bounding box center [391, 333] width 621 height 20
type input "Brifieng"
click at [381, 396] on p "Editor editing area: main" at bounding box center [403, 407] width 654 height 23
click at [453, 48] on input "[REELS] Cuidados com o seu botijão" at bounding box center [565, 54] width 1008 height 35
drag, startPoint x: 468, startPoint y: 55, endPoint x: 30, endPoint y: 21, distance: 439.2
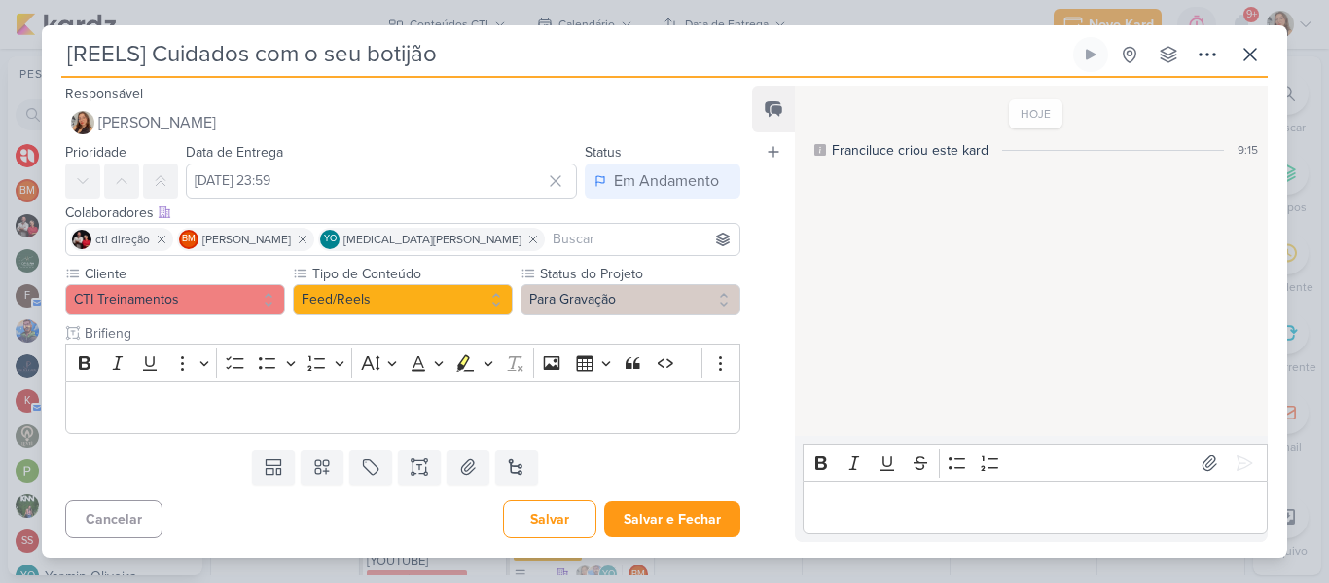
click at [30, 21] on div "[REELS] Cuidados com o seu botijão Criado por mim" at bounding box center [664, 291] width 1329 height 583
click at [312, 430] on div "Editor editing area: main" at bounding box center [402, 407] width 675 height 54
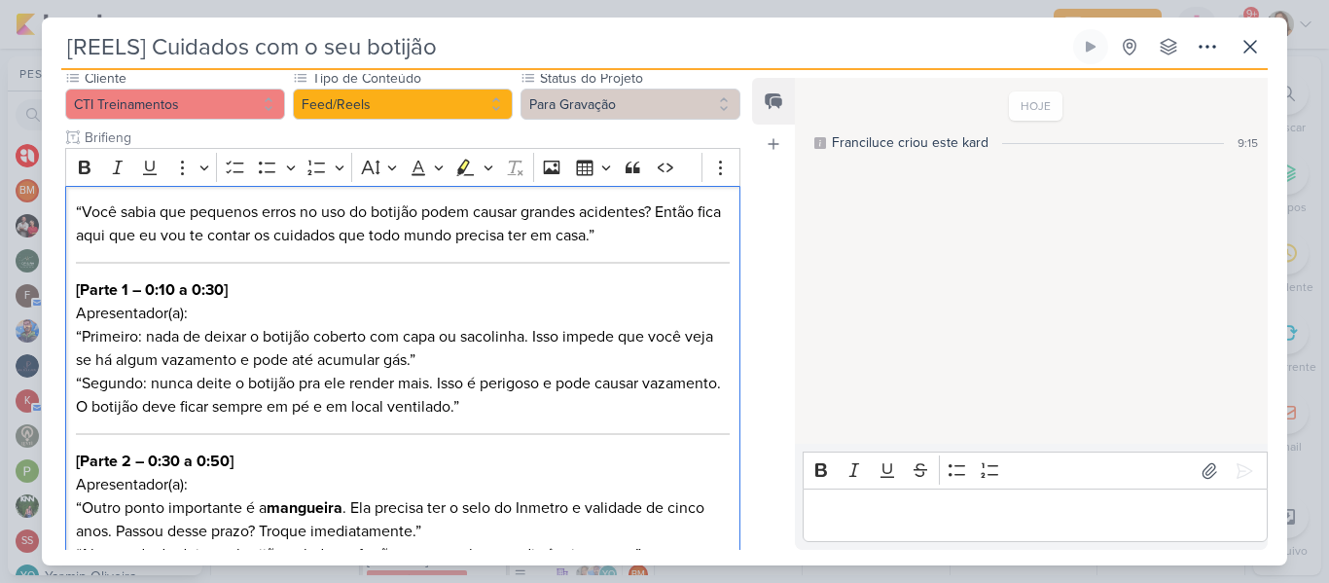
scroll to position [150, 0]
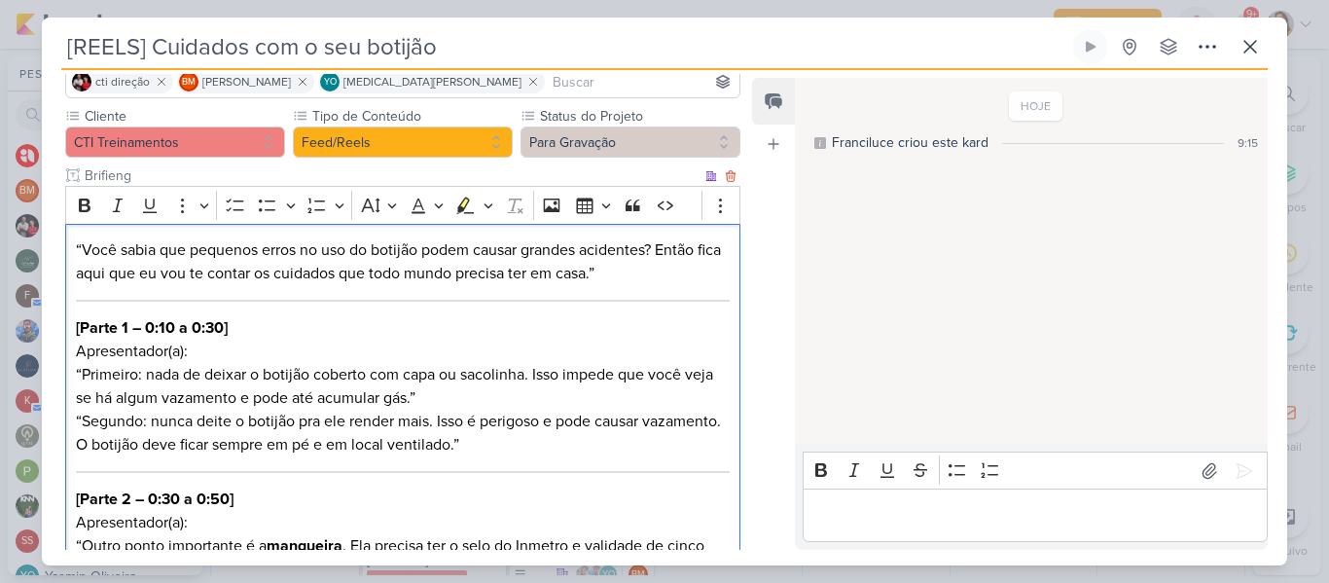
click at [84, 248] on p "“Você sabia que pequenos erros no uso do botijão podem causar grandes acidentes…" at bounding box center [403, 261] width 654 height 47
click at [646, 272] on p "Você sabia que pequenos erros no uso do botijão podem causar grandes acidentes?…" at bounding box center [403, 261] width 654 height 47
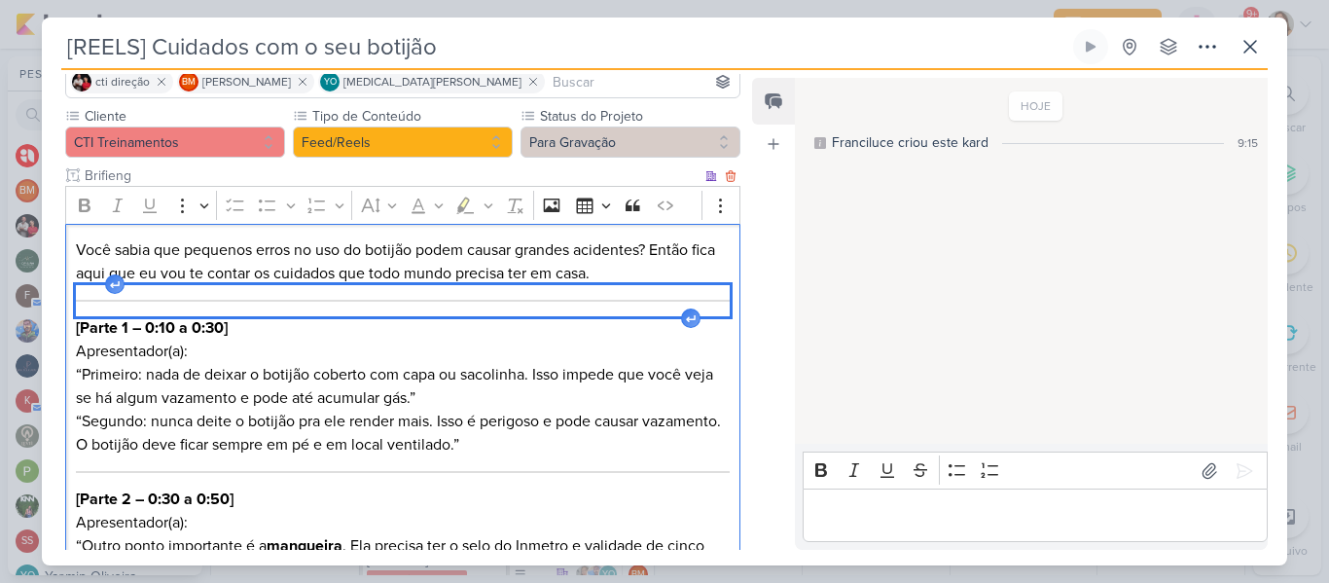
click at [650, 295] on div "Editor editing area: main" at bounding box center [403, 300] width 654 height 31
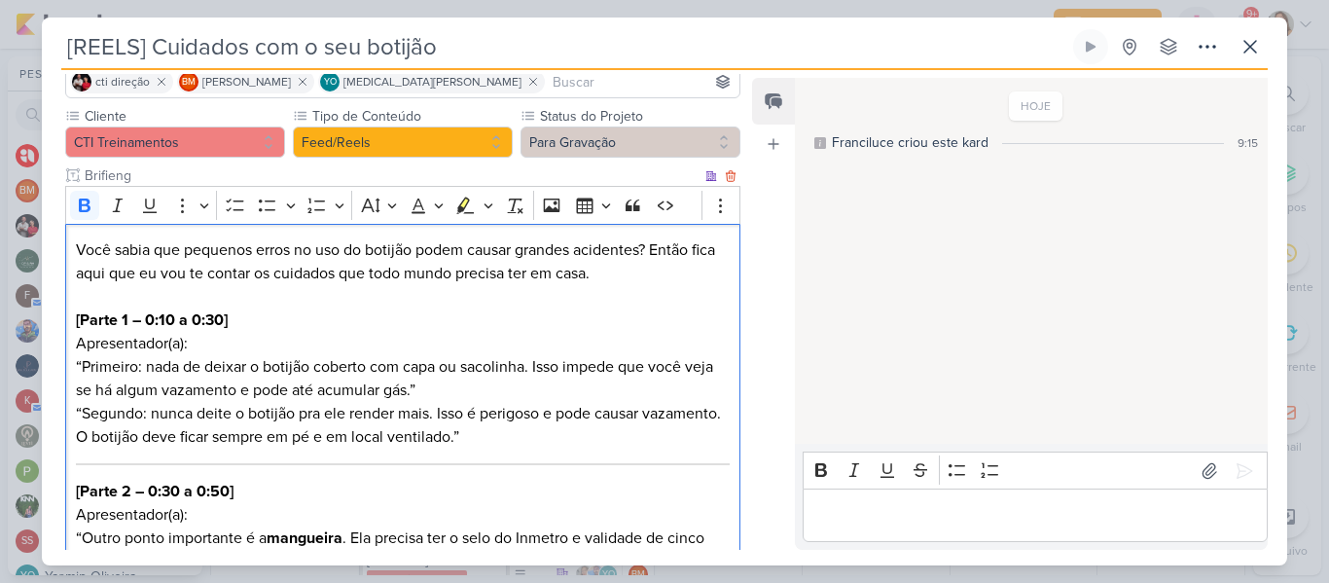
click at [232, 321] on p "[Parte 1 – 0:10 a 0:30] Apresentador(a): “Primeiro: nada de deixar o botijão co…" at bounding box center [403, 354] width 654 height 93
drag, startPoint x: 76, startPoint y: 316, endPoint x: 240, endPoint y: 346, distance: 167.2
click at [240, 346] on p "[Parte 1 – 0:10 a 0:30] Apresentador(a): “Primeiro: nada de deixar o botijão co…" at bounding box center [403, 354] width 654 height 93
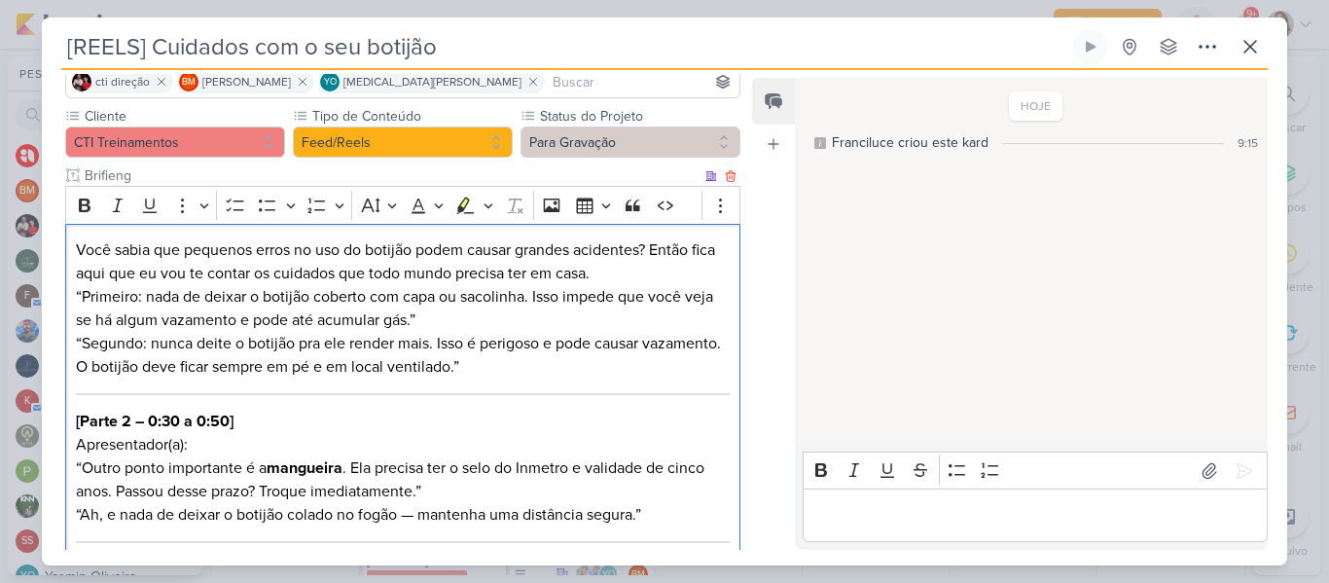
click at [82, 295] on p "Você sabia que pequenos erros no uso do botijão podem causar grandes acidentes?…" at bounding box center [403, 284] width 654 height 93
click at [528, 317] on p "Você sabia que pequenos erros no uso do botijão podem causar grandes acidentes?…" at bounding box center [403, 284] width 654 height 93
click at [81, 338] on p "“Segundo: nunca deite o botijão pra ele render mais. Isso é perigoso e pode cau…" at bounding box center [403, 355] width 654 height 47
click at [479, 370] on p "Segundo: nunca deite o botijão pra ele render mais. Isso é perigoso e pode caus…" at bounding box center [403, 355] width 654 height 47
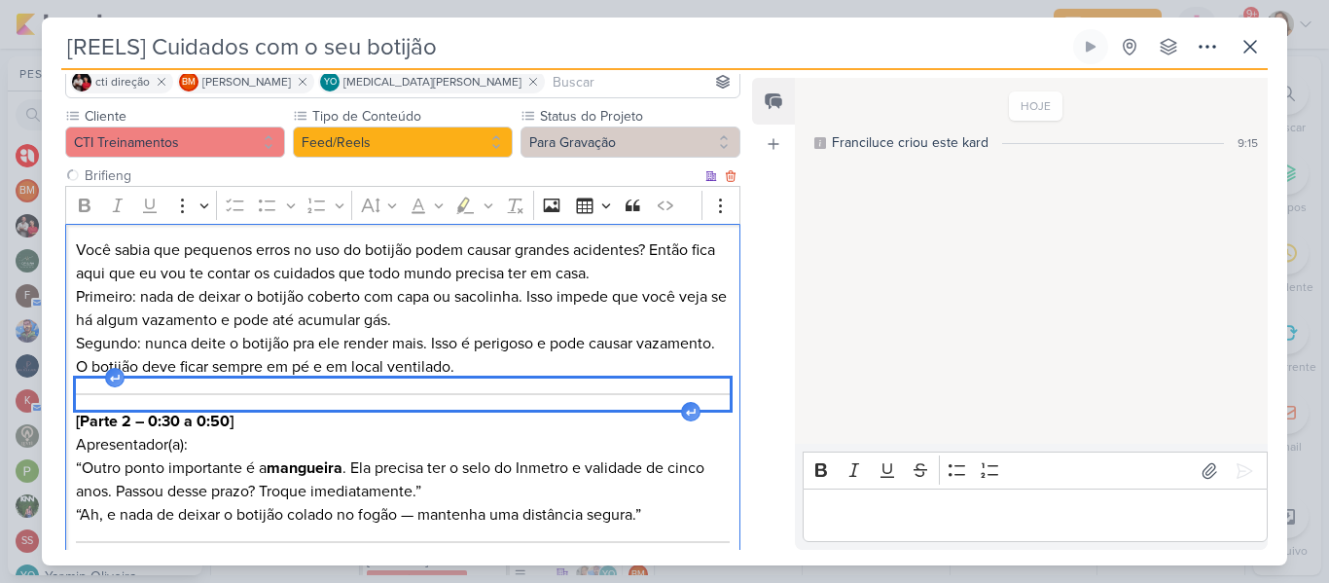
click at [495, 392] on div "Editor editing area: main" at bounding box center [403, 394] width 654 height 31
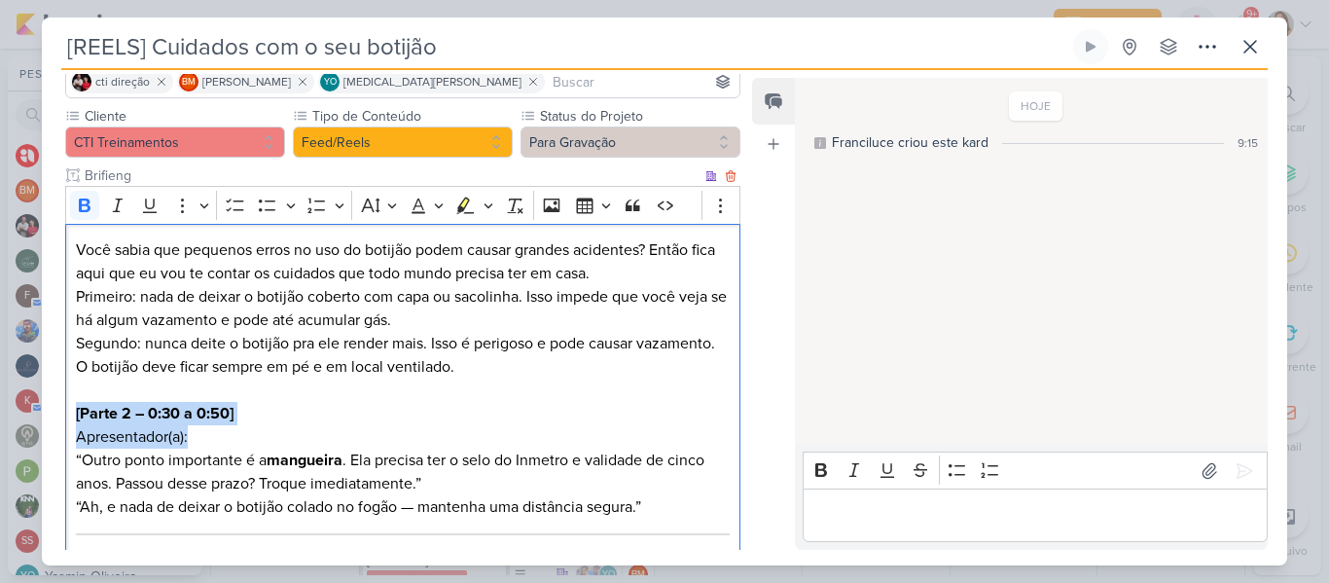
drag, startPoint x: 75, startPoint y: 415, endPoint x: 203, endPoint y: 435, distance: 130.1
click at [203, 435] on p "[Parte 2 – 0:30 a 0:50] Apresentador(a): “Outro ponto importante é a mangueira …" at bounding box center [403, 448] width 654 height 93
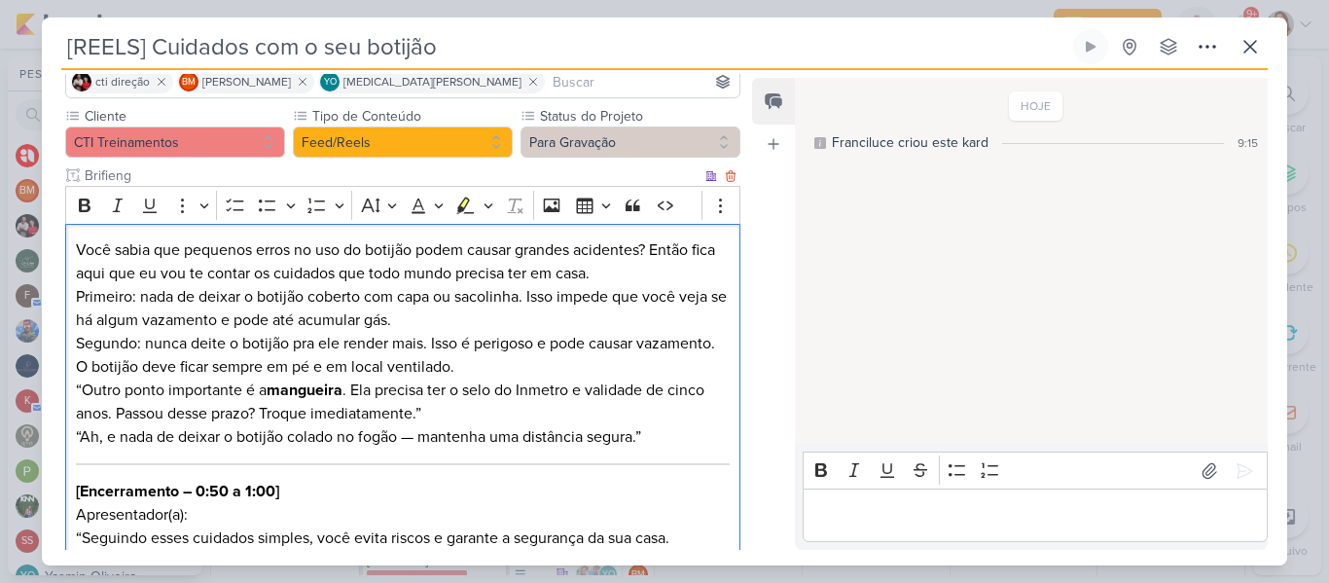
click at [83, 392] on p "Segundo: nunca deite o botijão pra ele render mais. Isso é perigoso e pode caus…" at bounding box center [403, 378] width 654 height 93
click at [473, 416] on p "Segundo: nunca deite o botijão pra ele render mais. Isso é perigoso e pode caus…" at bounding box center [403, 378] width 654 height 93
click at [77, 434] on p "“Ah, e nada de deixar o botijão colado no fogão — mantenha uma distância segura…" at bounding box center [403, 436] width 654 height 23
click at [81, 436] on p "“Ah, e nada de deixar o botijão colado no fogão — mantenha uma distância segura…" at bounding box center [403, 436] width 654 height 23
click at [417, 434] on p "Ah, e nada de deixar o botijão colado no fogão — mantenha uma distância segura.”" at bounding box center [403, 436] width 654 height 23
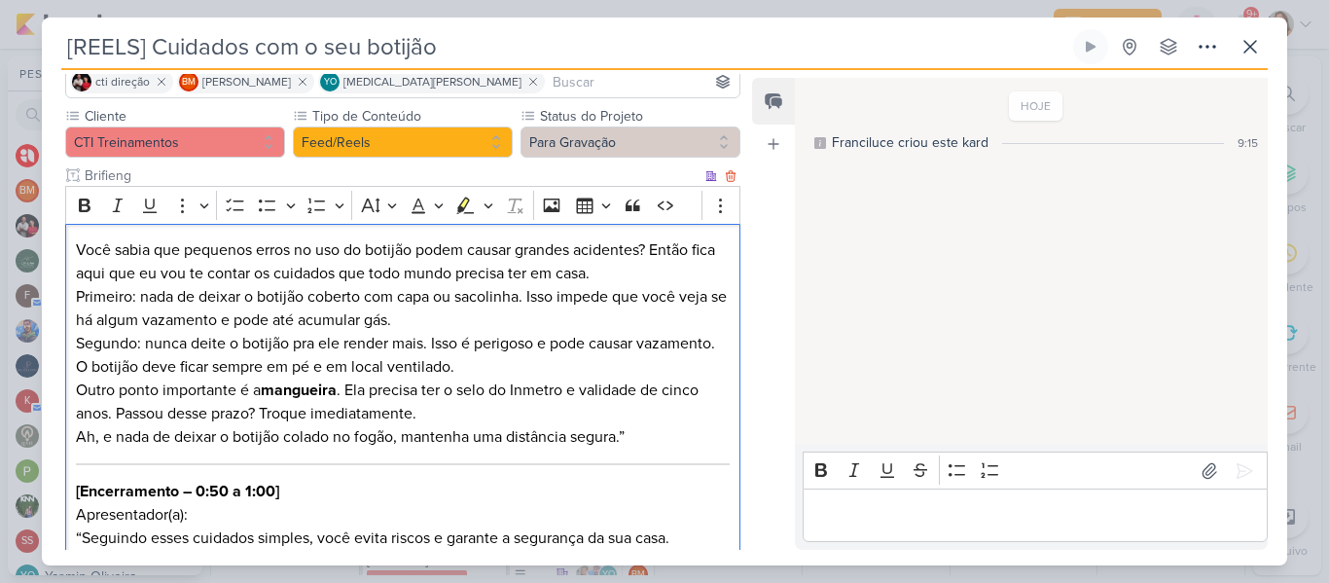
click at [633, 434] on p "Ah, e nada de deixar o botijão colado no fogão, mantenha uma distância segura.”" at bounding box center [403, 436] width 654 height 23
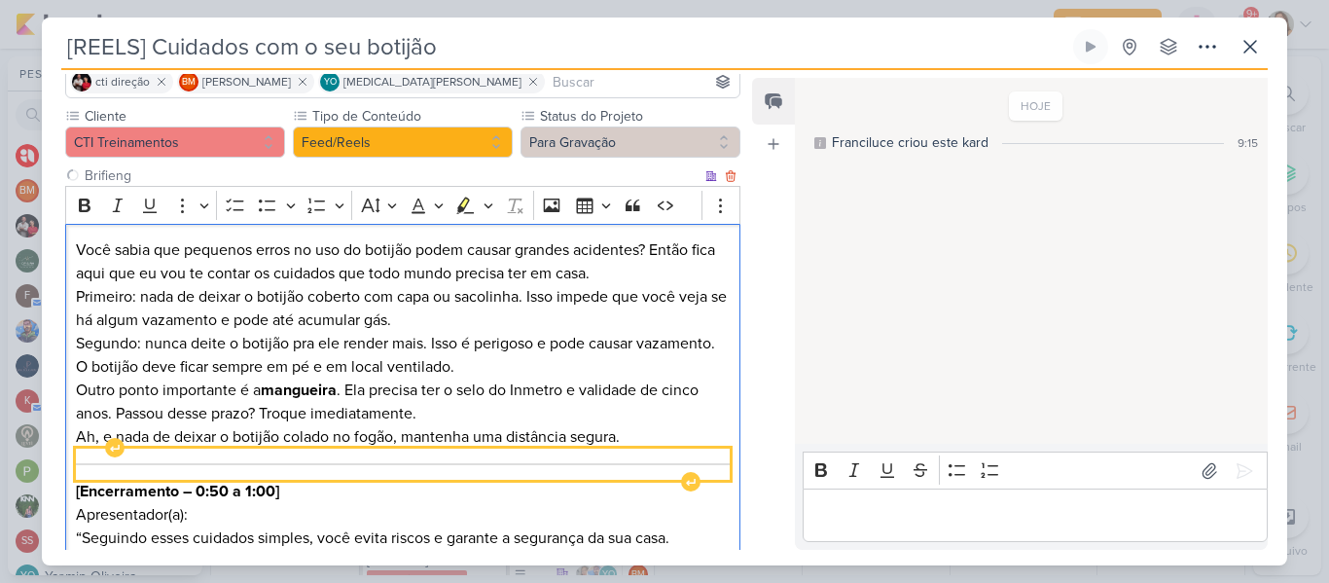
click at [642, 458] on div "Editor editing area: main" at bounding box center [403, 464] width 654 height 31
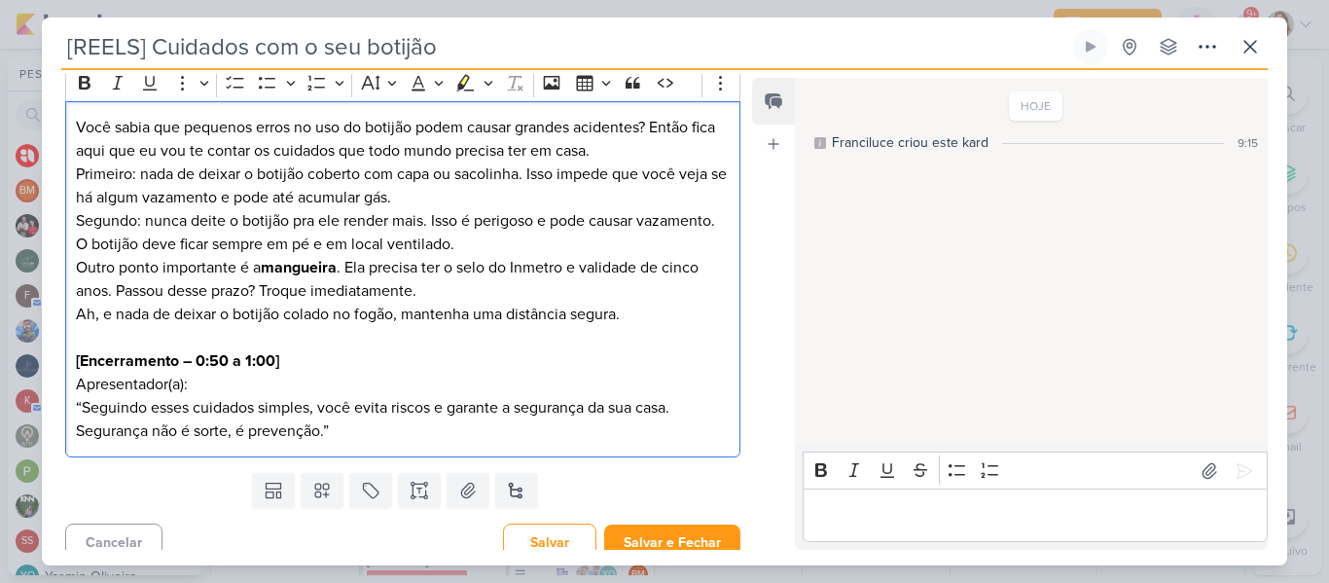
scroll to position [281, 0]
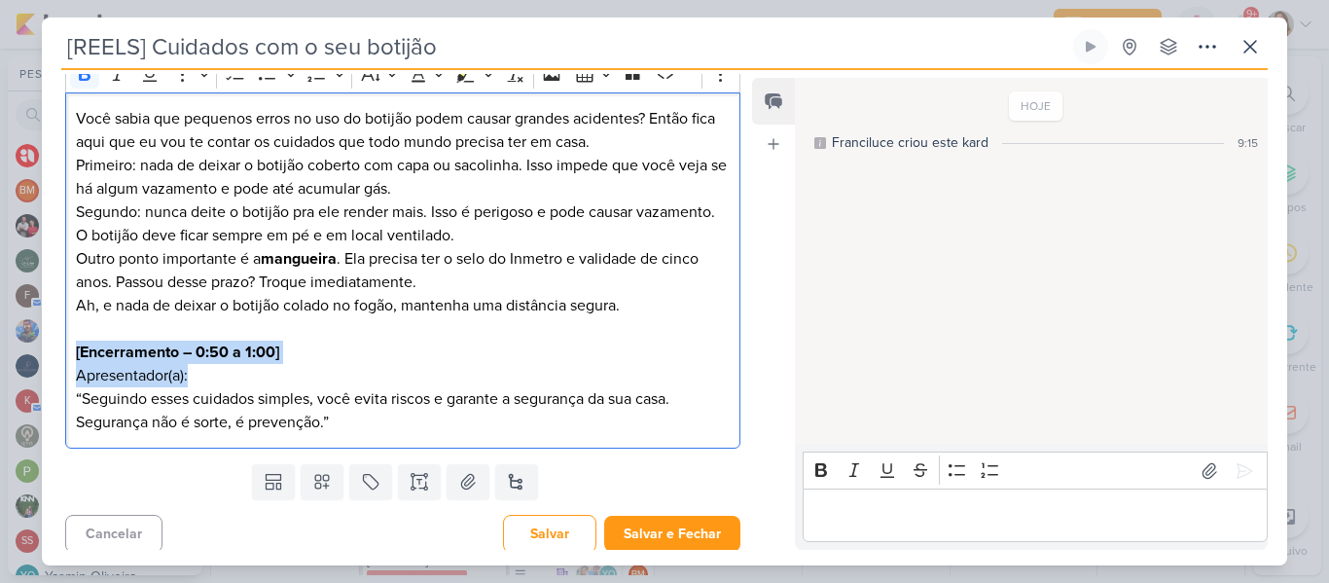
drag, startPoint x: 74, startPoint y: 346, endPoint x: 213, endPoint y: 376, distance: 142.2
click at [213, 376] on div "Você sabia que pequenos erros no uso do botijão podem causar grandes acidentes?…" at bounding box center [402, 270] width 675 height 357
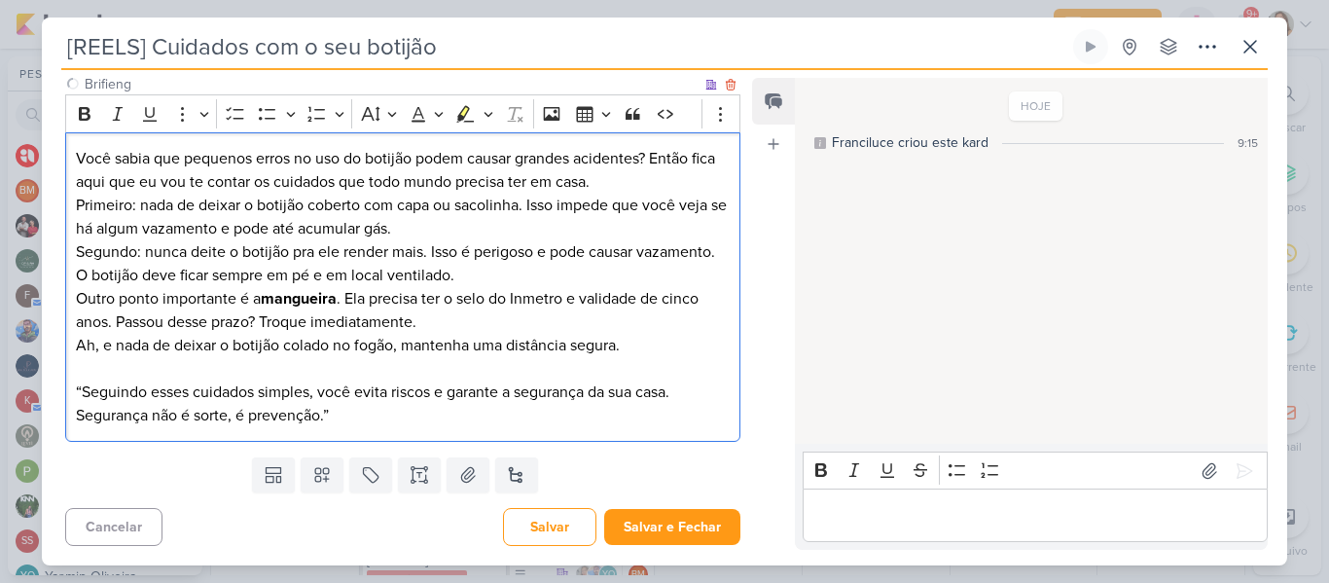
scroll to position [218, 0]
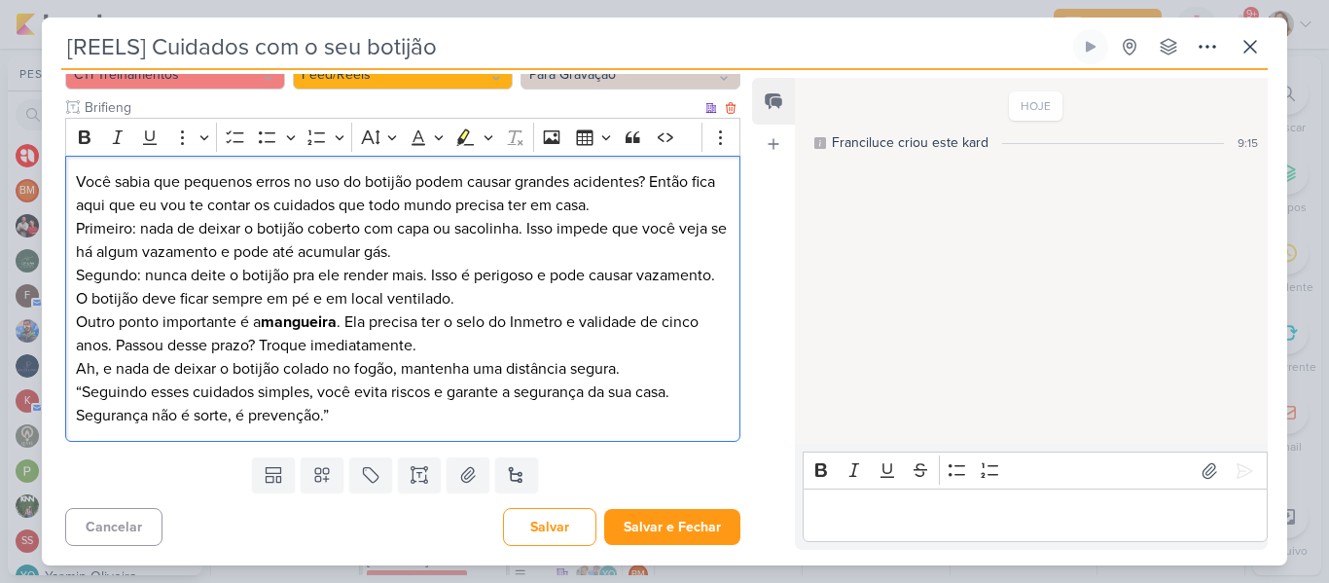
click at [82, 391] on p "Ah, e nada de deixar o botijão colado no fogão, mantenha uma distância segura. …" at bounding box center [403, 392] width 654 height 70
click at [354, 411] on p "Ah, e nada de deixar o botijão colado no fogão, mantenha uma distância segura. …" at bounding box center [403, 392] width 654 height 70
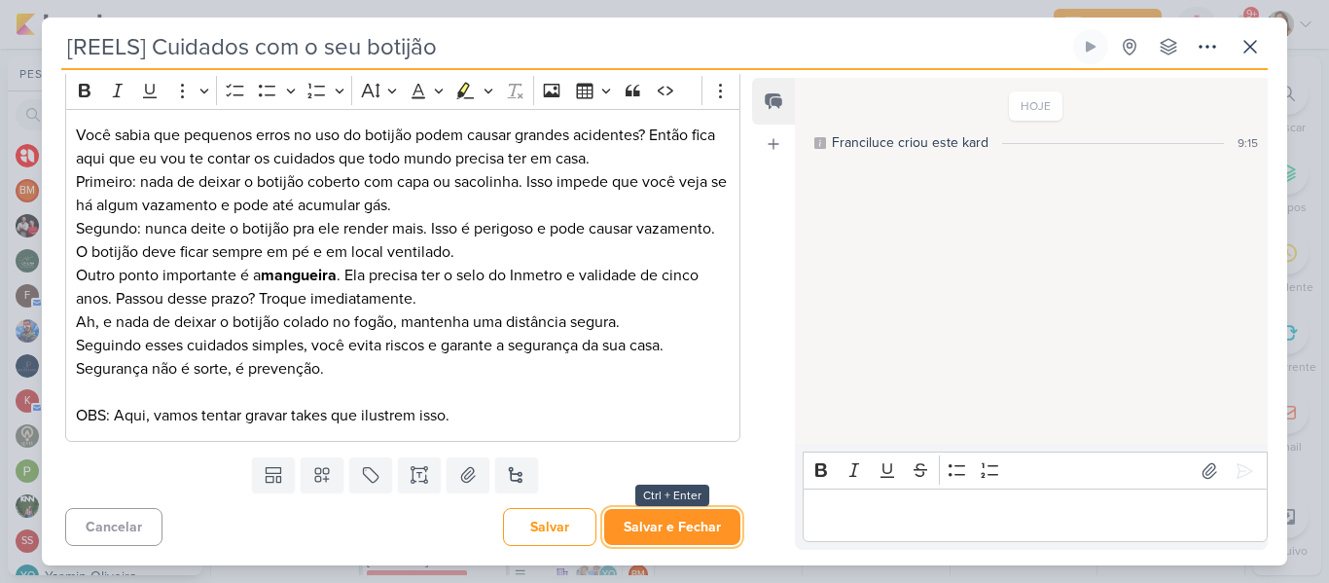
click at [663, 539] on button "Salvar e Fechar" at bounding box center [672, 527] width 136 height 36
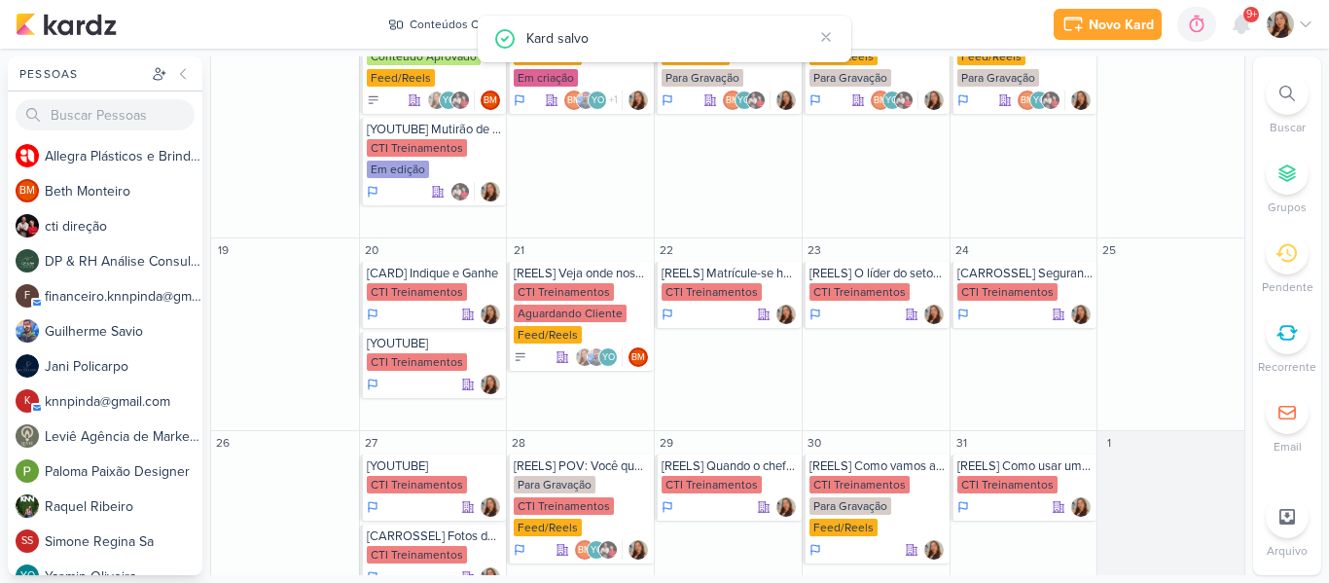
scroll to position [773, 0]
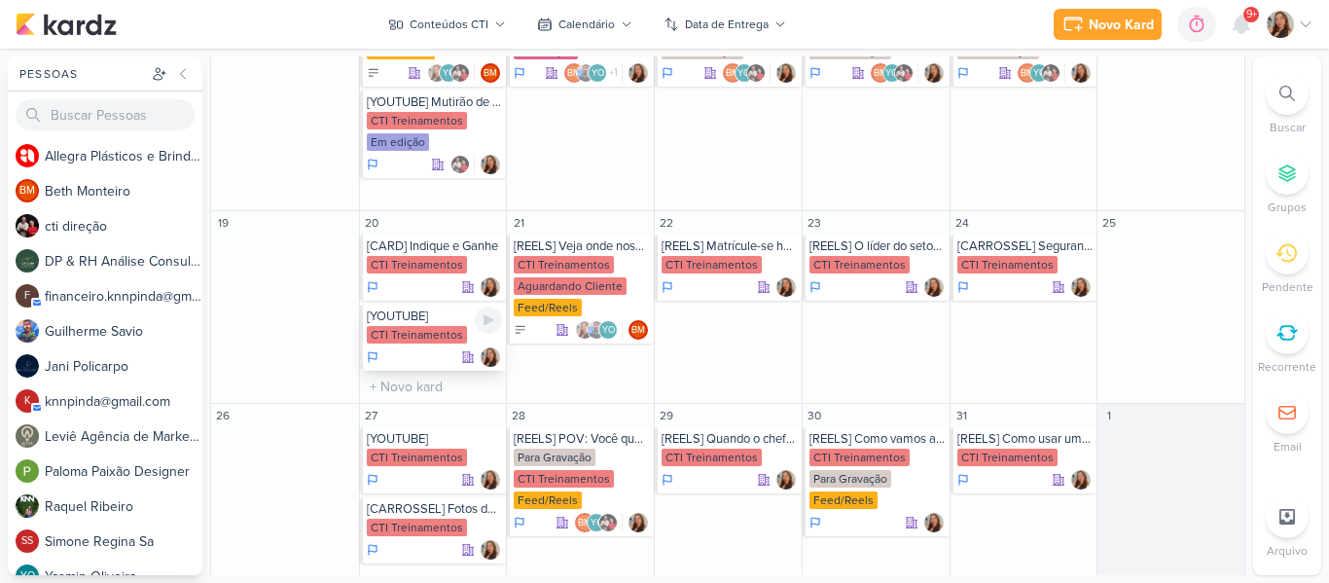
click at [380, 326] on div "CTI Treinamentos" at bounding box center [417, 335] width 100 height 18
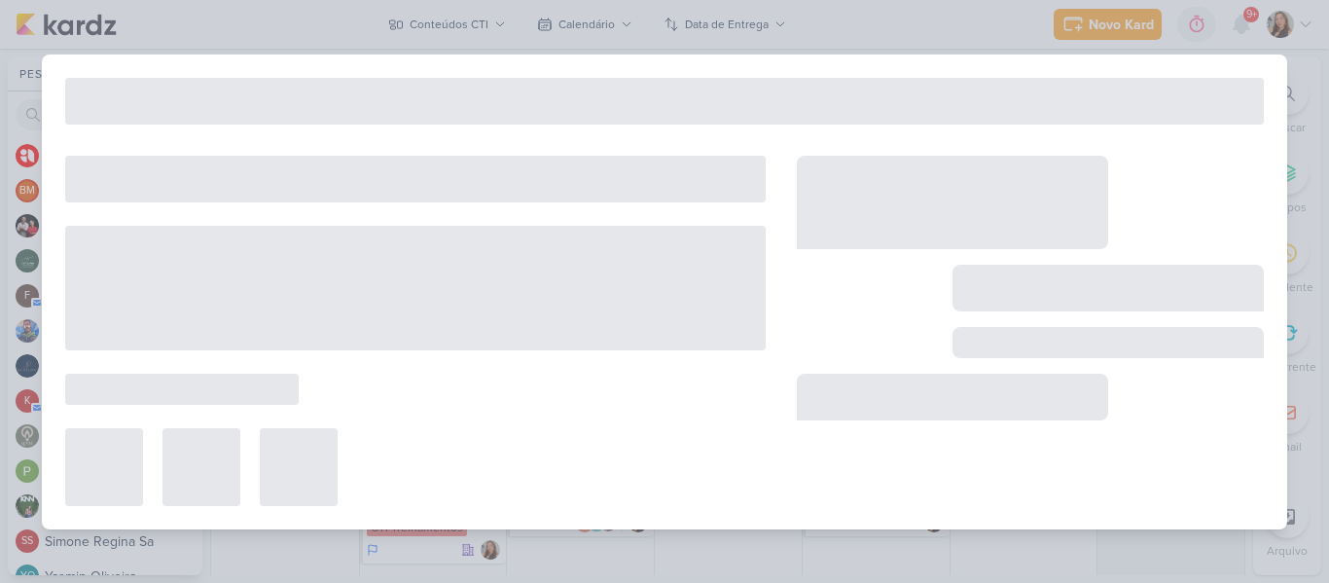
type input "[YOUTUBE]"
type input "[DATE] 23:59"
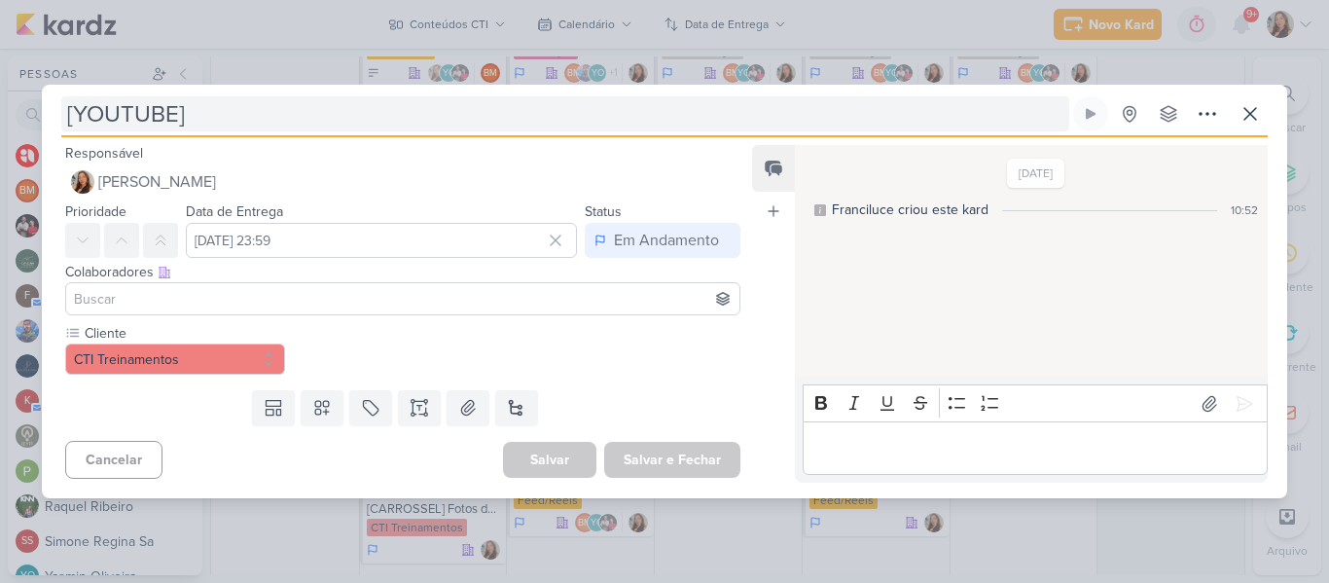
click at [312, 127] on input "[YOUTUBE]" at bounding box center [565, 113] width 1008 height 35
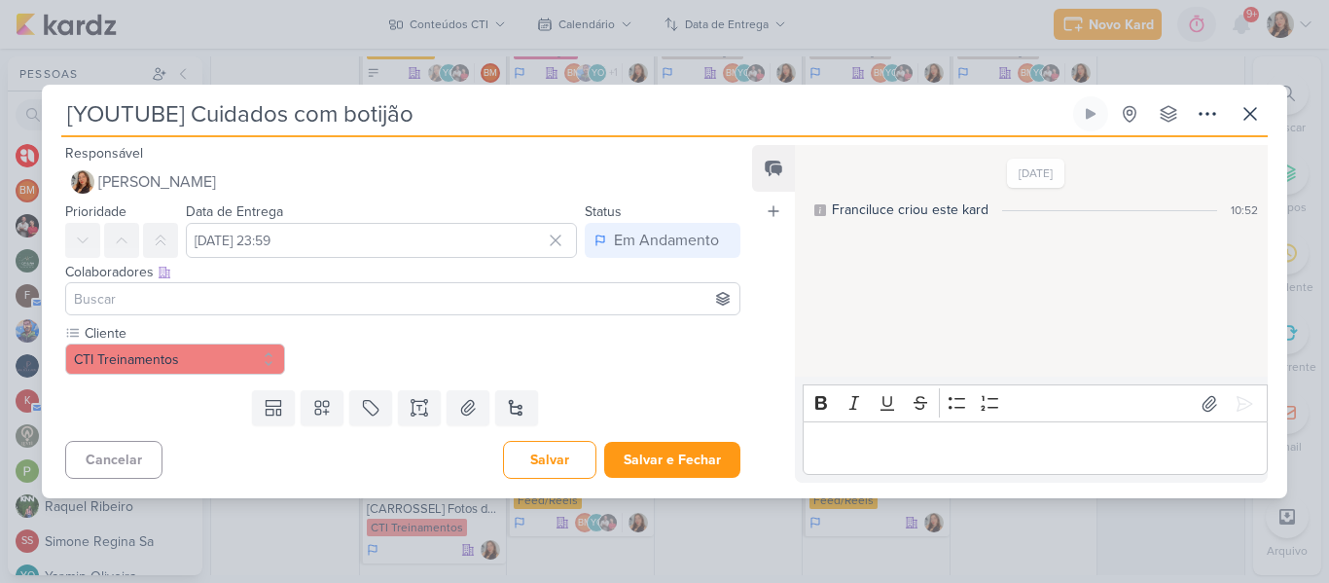
type input "[YOUTUBE] Cuidados com botijão"
click at [315, 307] on input at bounding box center [403, 298] width 666 height 23
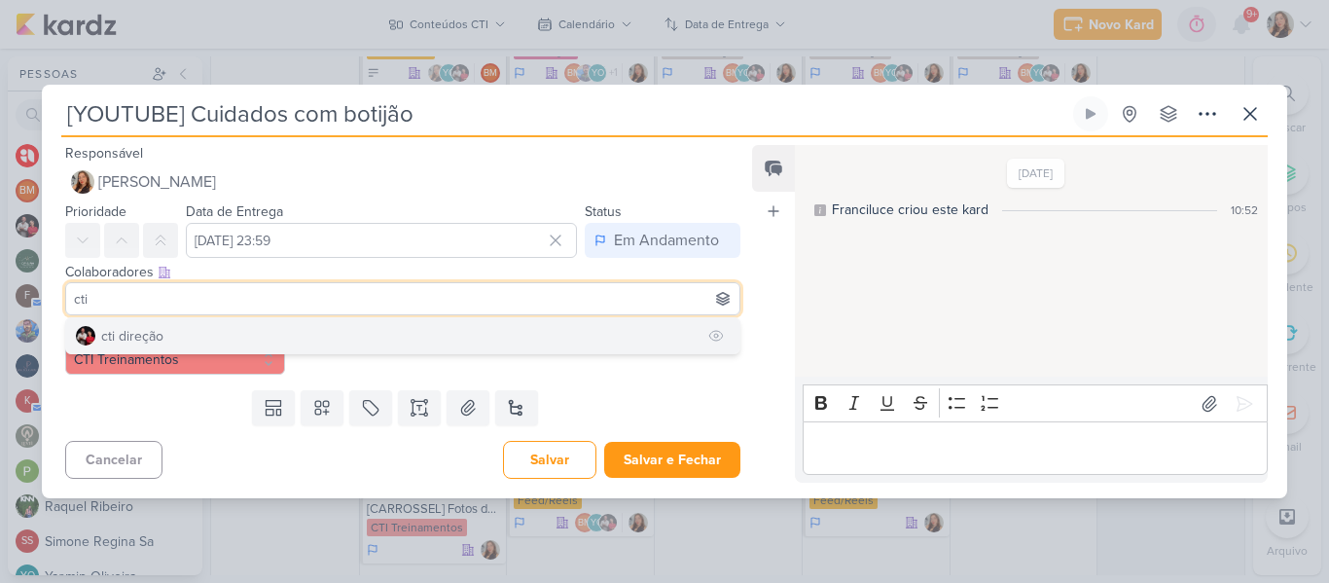
type input "cti"
click at [314, 343] on button "cti direção" at bounding box center [402, 335] width 673 height 35
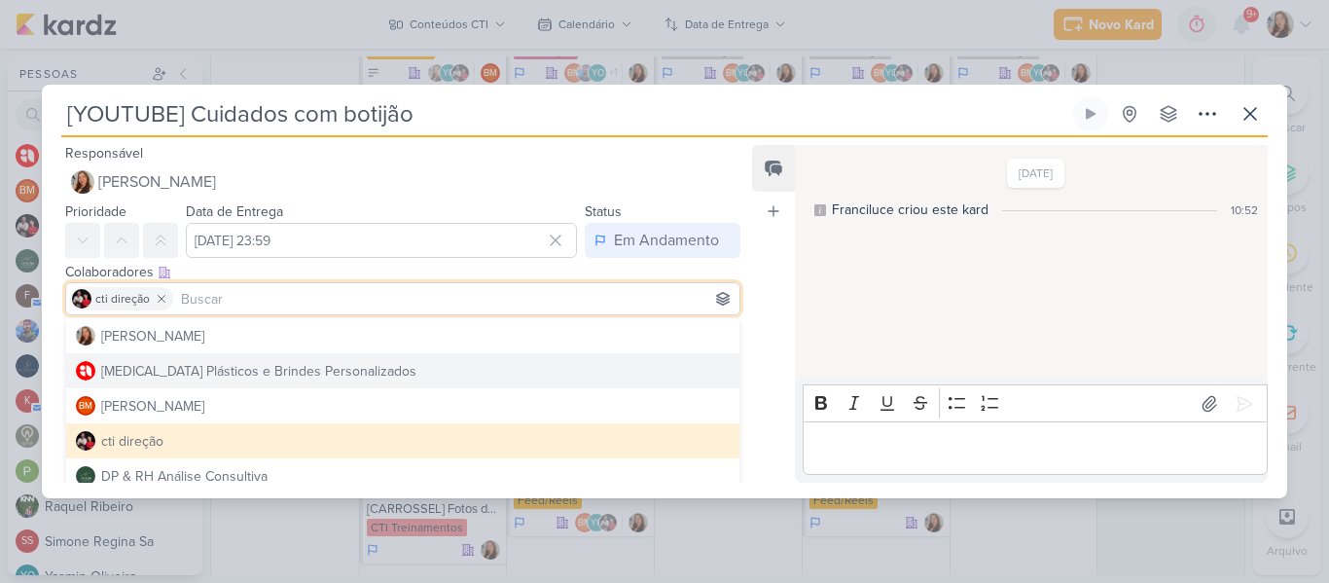
click at [823, 368] on div "[DATE] Franciluce criou este kard 10:52" at bounding box center [1030, 262] width 471 height 230
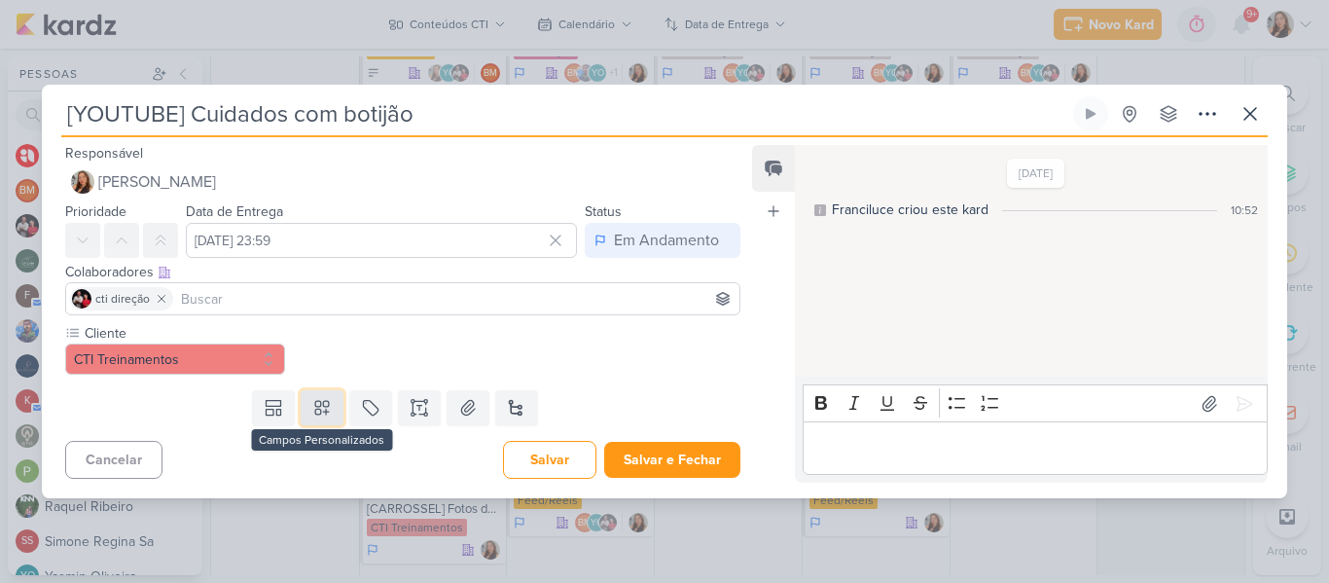
click at [338, 411] on button at bounding box center [322, 407] width 43 height 35
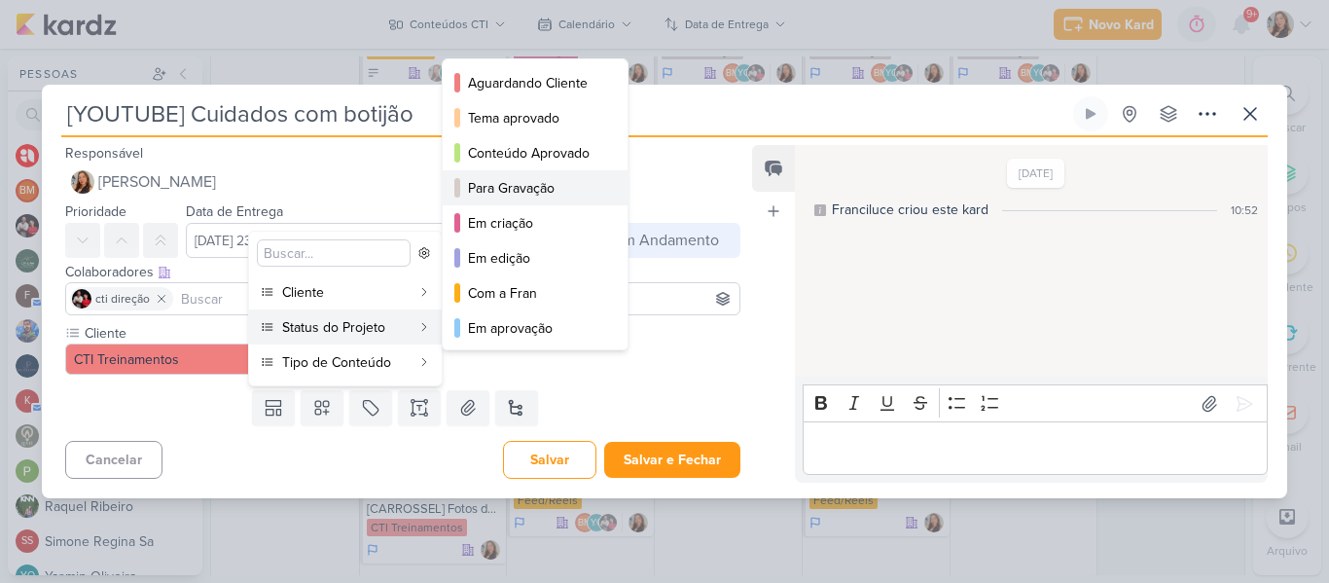
click at [502, 201] on button "Para Gravação" at bounding box center [535, 187] width 185 height 35
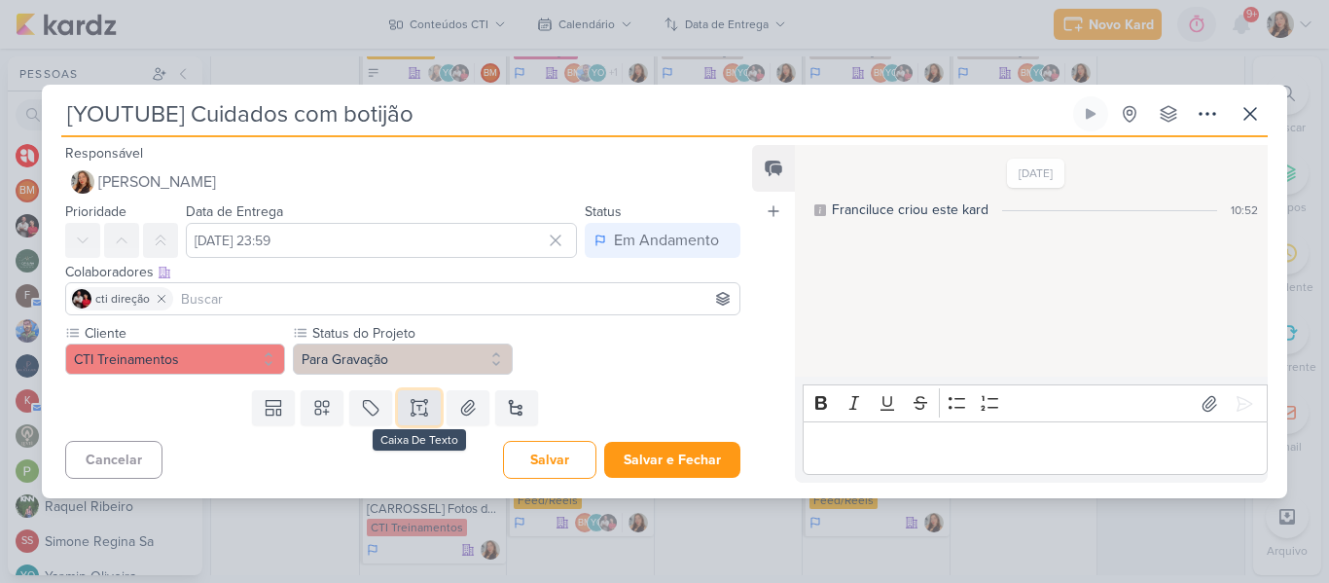
click at [428, 401] on button at bounding box center [419, 407] width 43 height 35
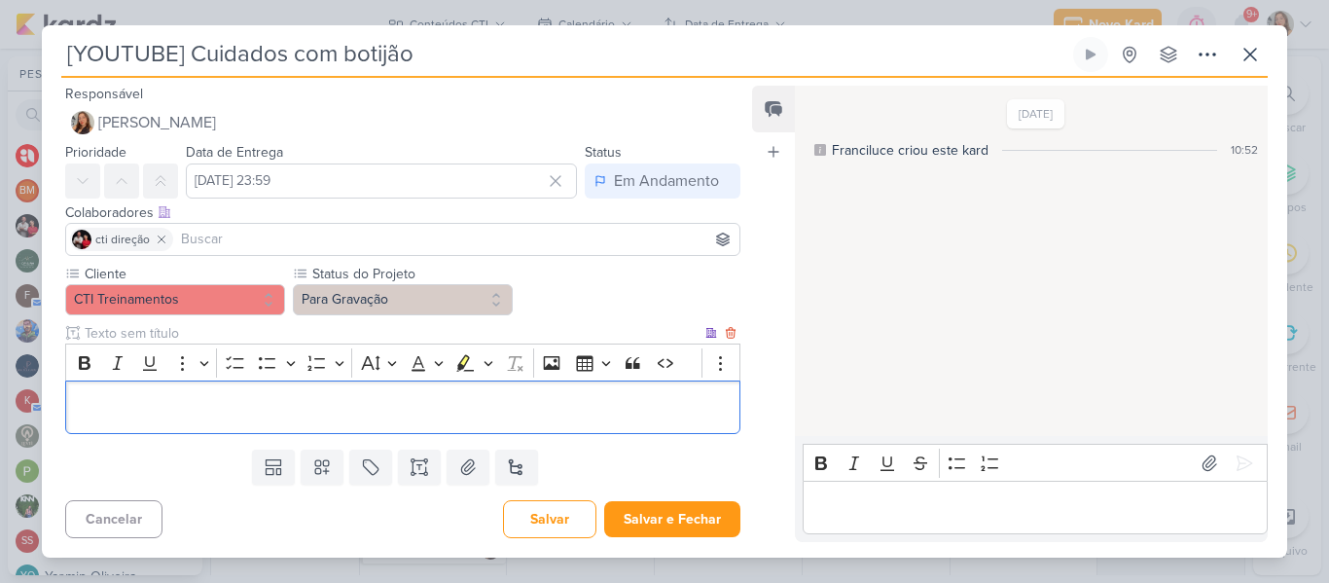
click at [416, 397] on p "Editor editing area: main" at bounding box center [403, 407] width 654 height 23
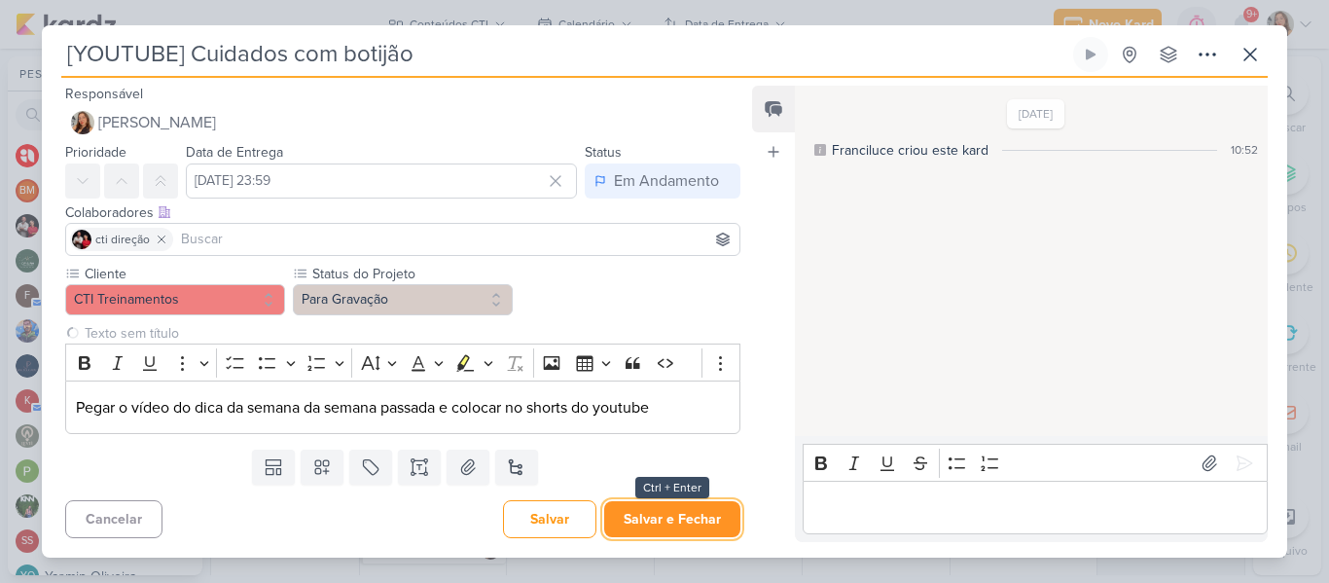
click at [661, 536] on button "Salvar e Fechar" at bounding box center [672, 519] width 136 height 36
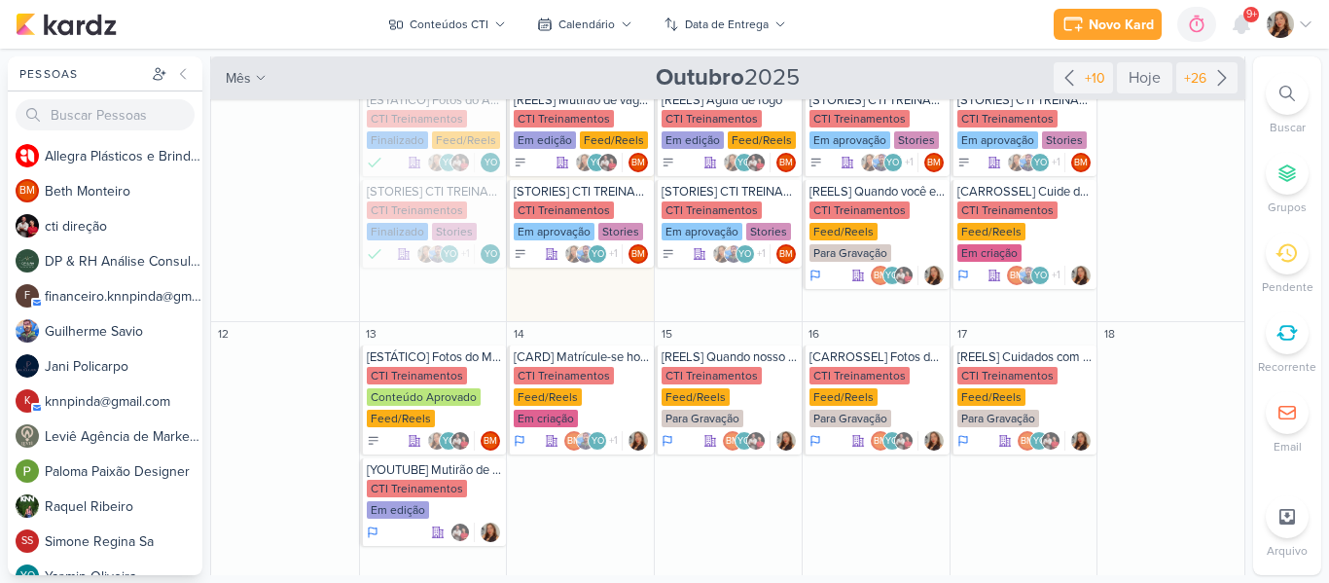
scroll to position [493, 0]
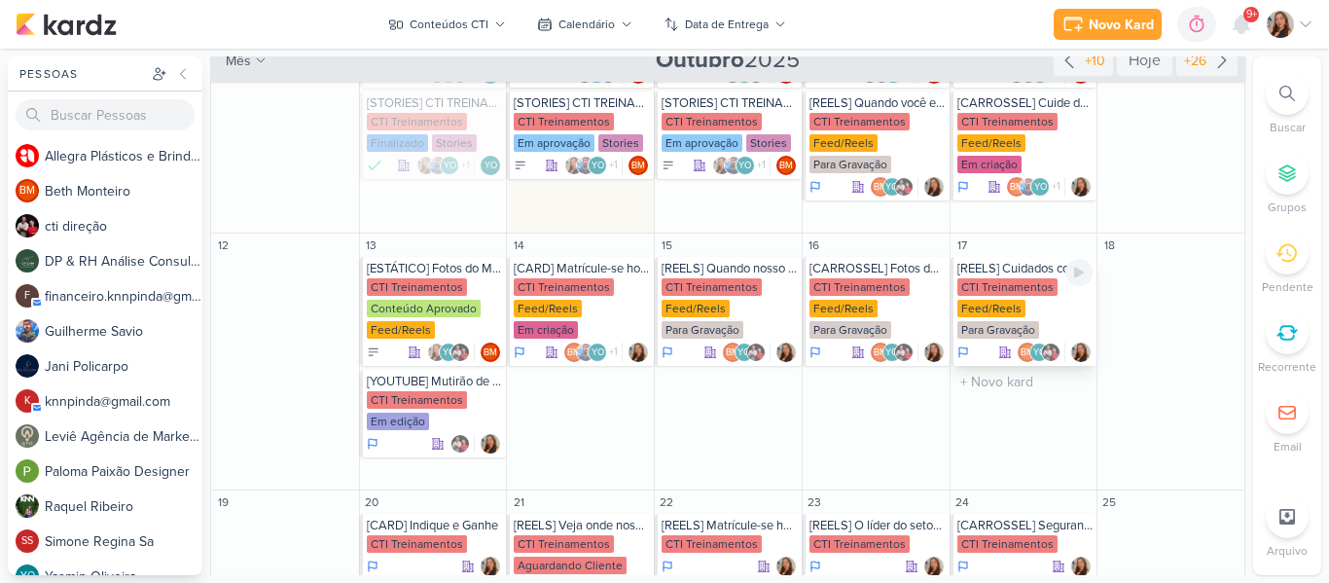
click at [1033, 283] on div "CTI Treinamentos Feed/Reels Para Gravação" at bounding box center [1026, 309] width 136 height 62
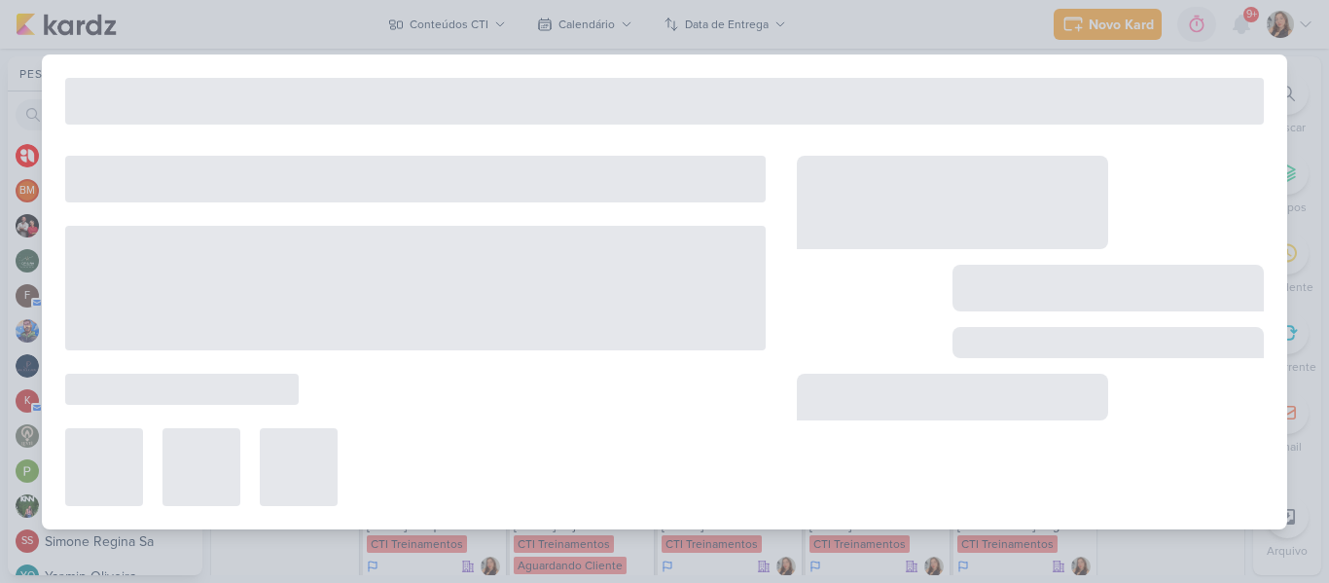
type input "[REELS] Cuidados com o seu botijão"
type input "[DATE] 23:59"
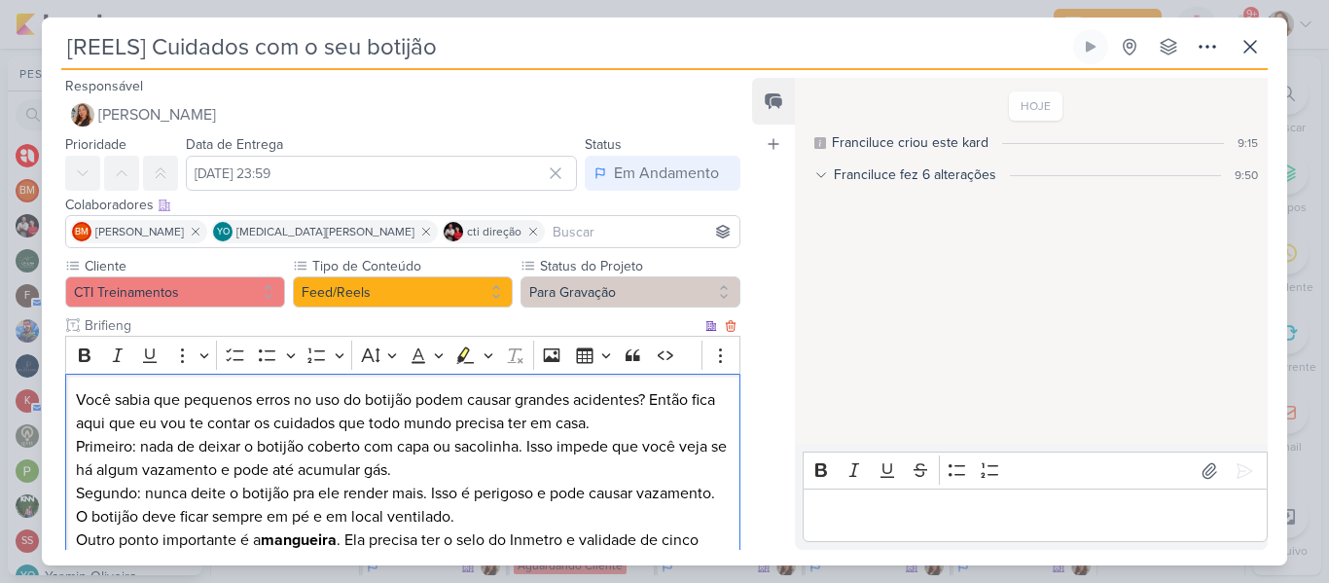
click at [163, 427] on p "Você sabia que pequenos erros no uso do botijão podem causar grandes acidentes?…" at bounding box center [403, 434] width 654 height 93
click at [318, 421] on p "Você sabia que pequenos erros no uso do botijão podem causar grandes acidentes?…" at bounding box center [403, 434] width 654 height 93
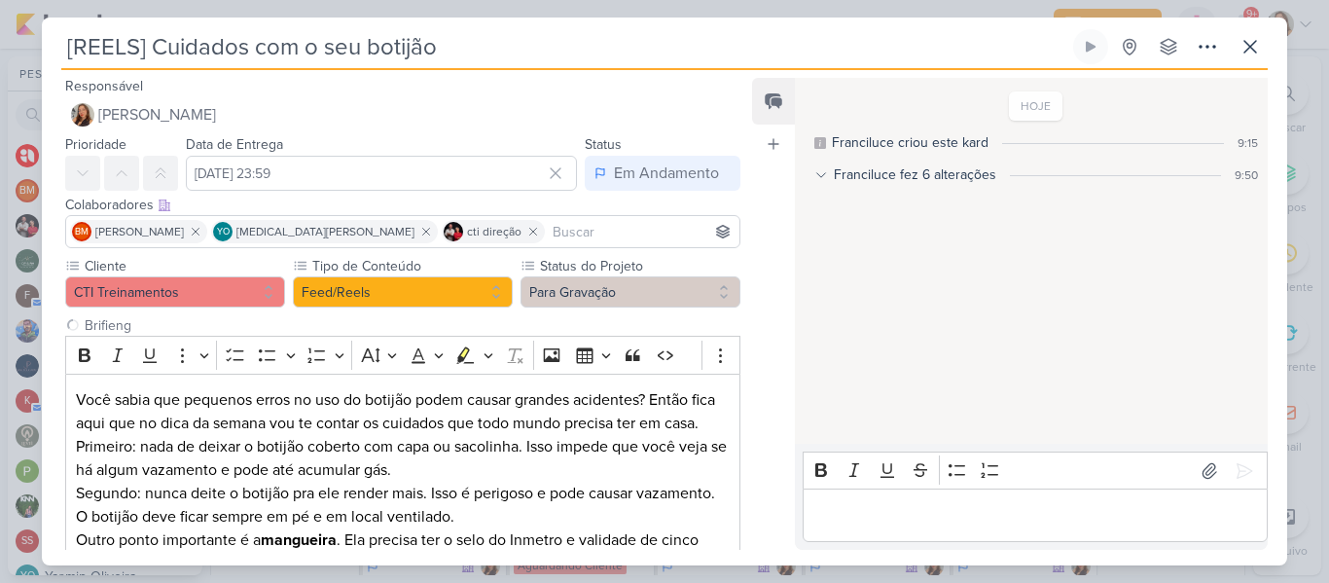
click at [158, 38] on input "[REELS] Cuidados com o seu botijão" at bounding box center [565, 46] width 1008 height 35
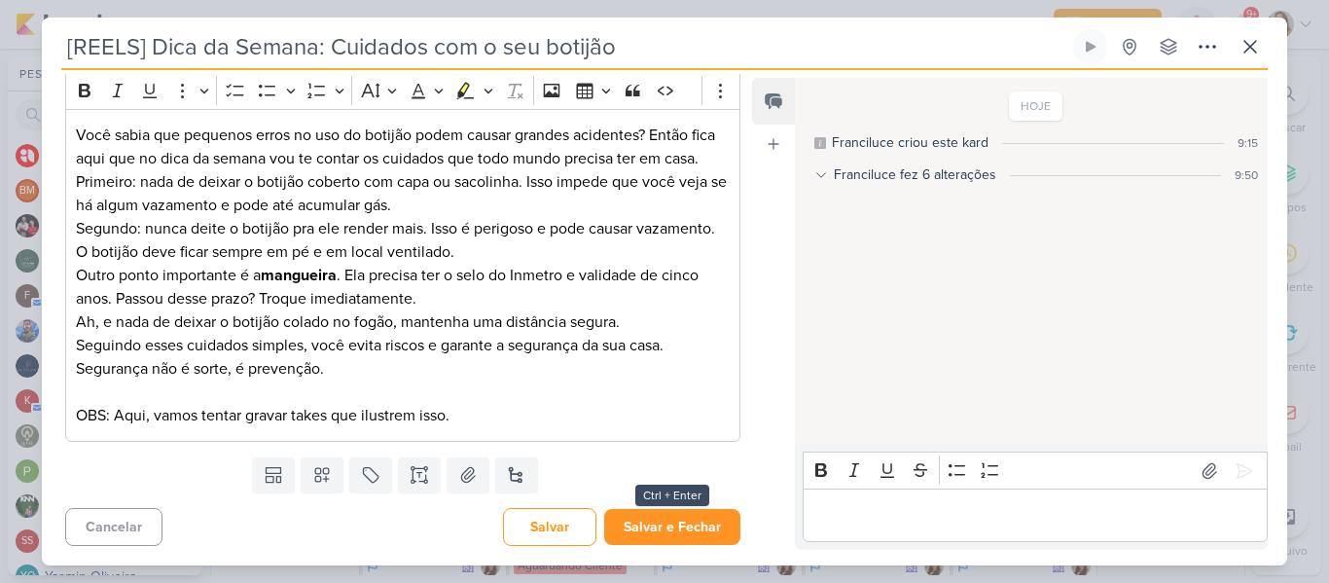
type input "[REELS] Dica da Semana: Cuidados com o seu botijão"
click at [681, 532] on button "Salvar e Fechar" at bounding box center [672, 527] width 136 height 36
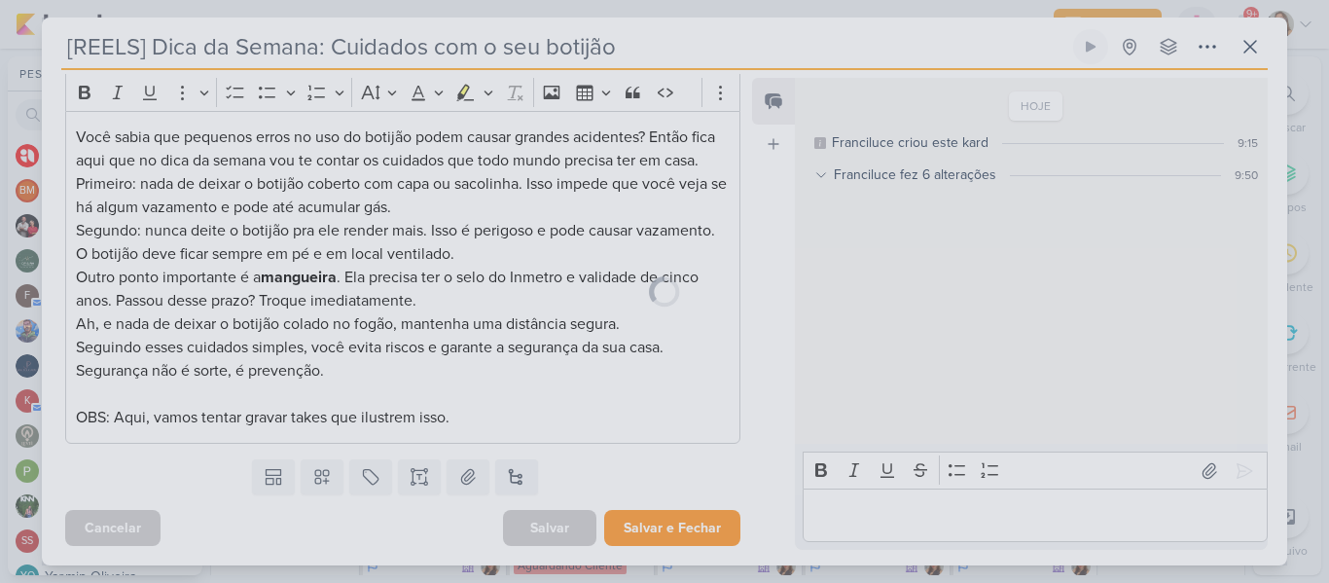
scroll to position [286, 0]
